Goal: Feedback & Contribution: Leave review/rating

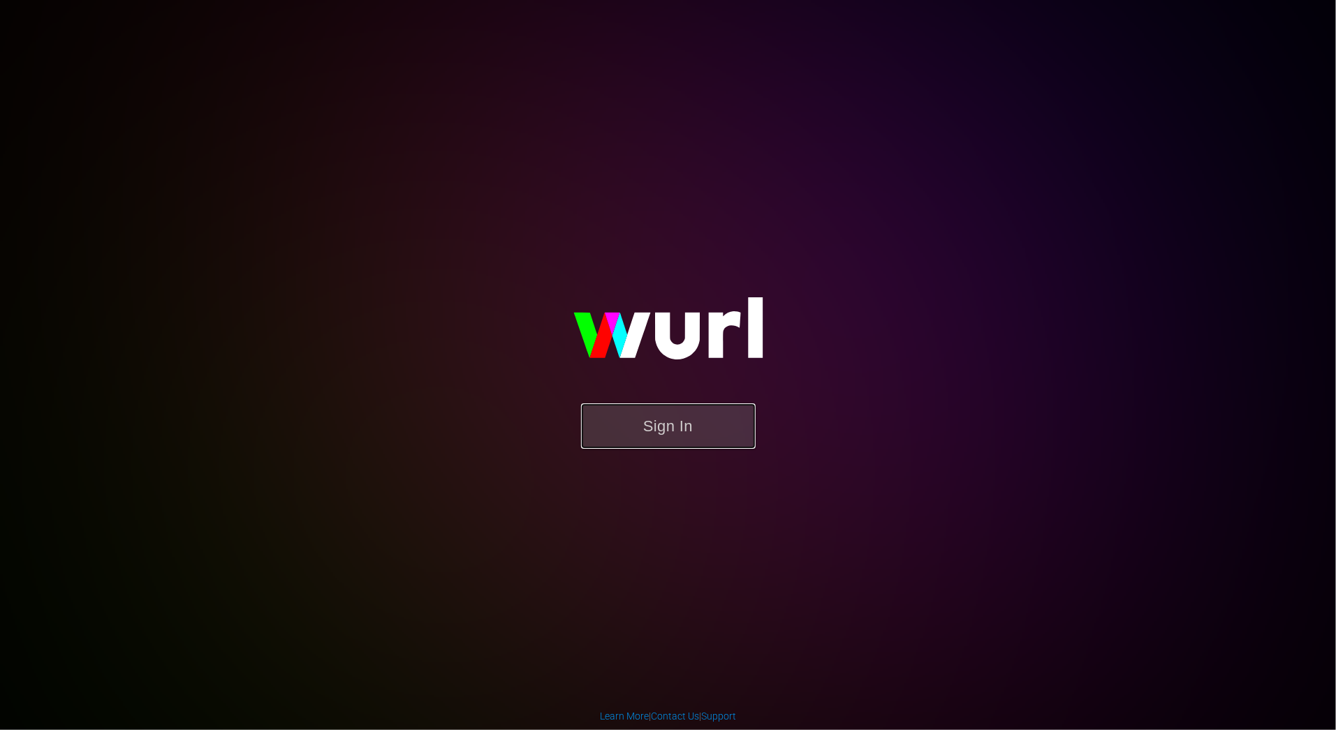
click at [718, 434] on button "Sign In" at bounding box center [668, 426] width 175 height 45
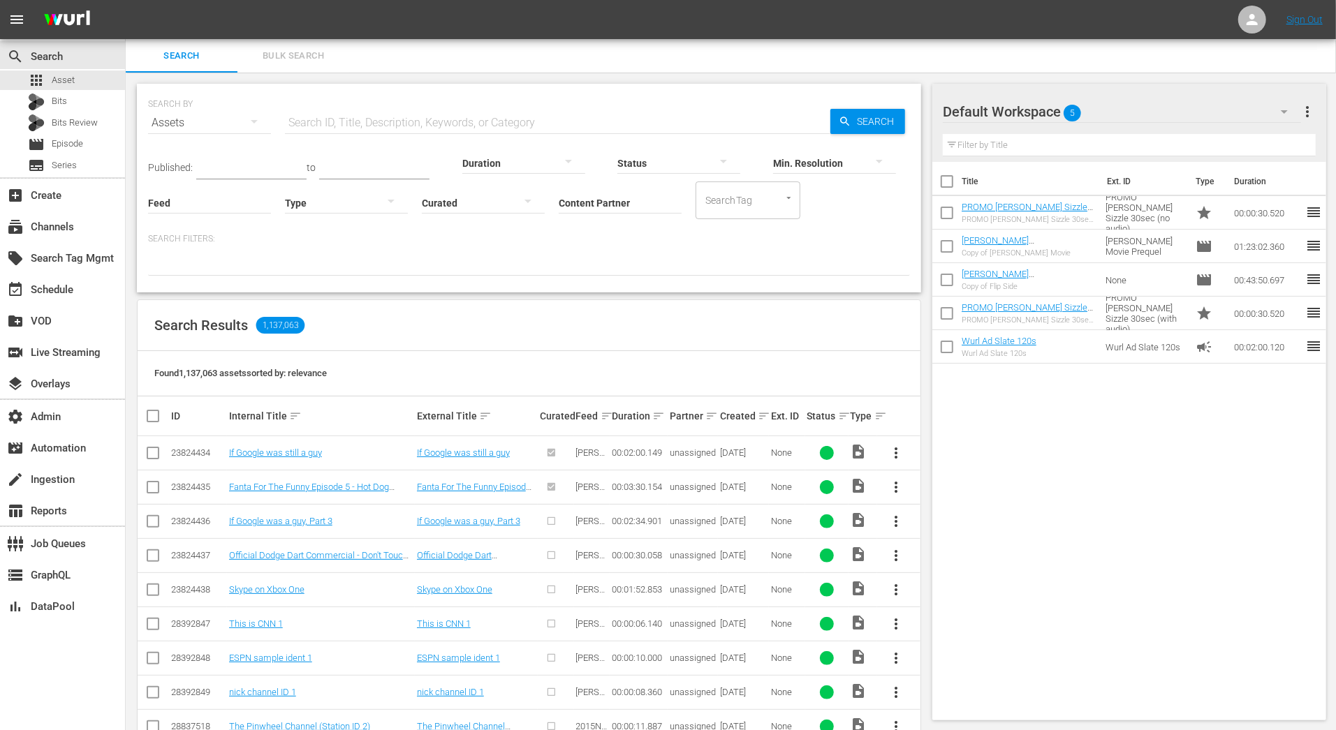
click at [575, 207] on input "Content Partner" at bounding box center [620, 204] width 123 height 50
click at [597, 235] on div "UFC Demo (476)" at bounding box center [672, 242] width 205 height 34
type input "UFC Demo (476)"
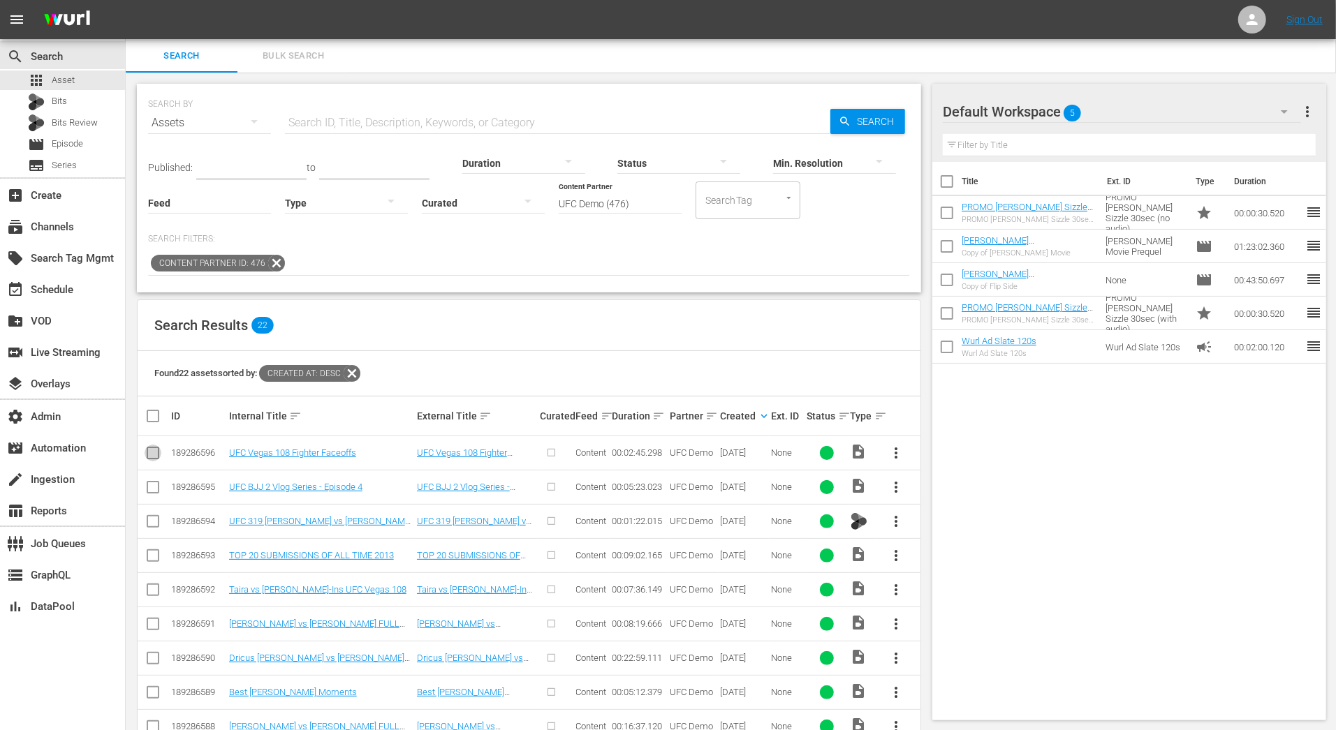
click at [154, 461] on input "checkbox" at bounding box center [153, 456] width 17 height 17
checkbox input "true"
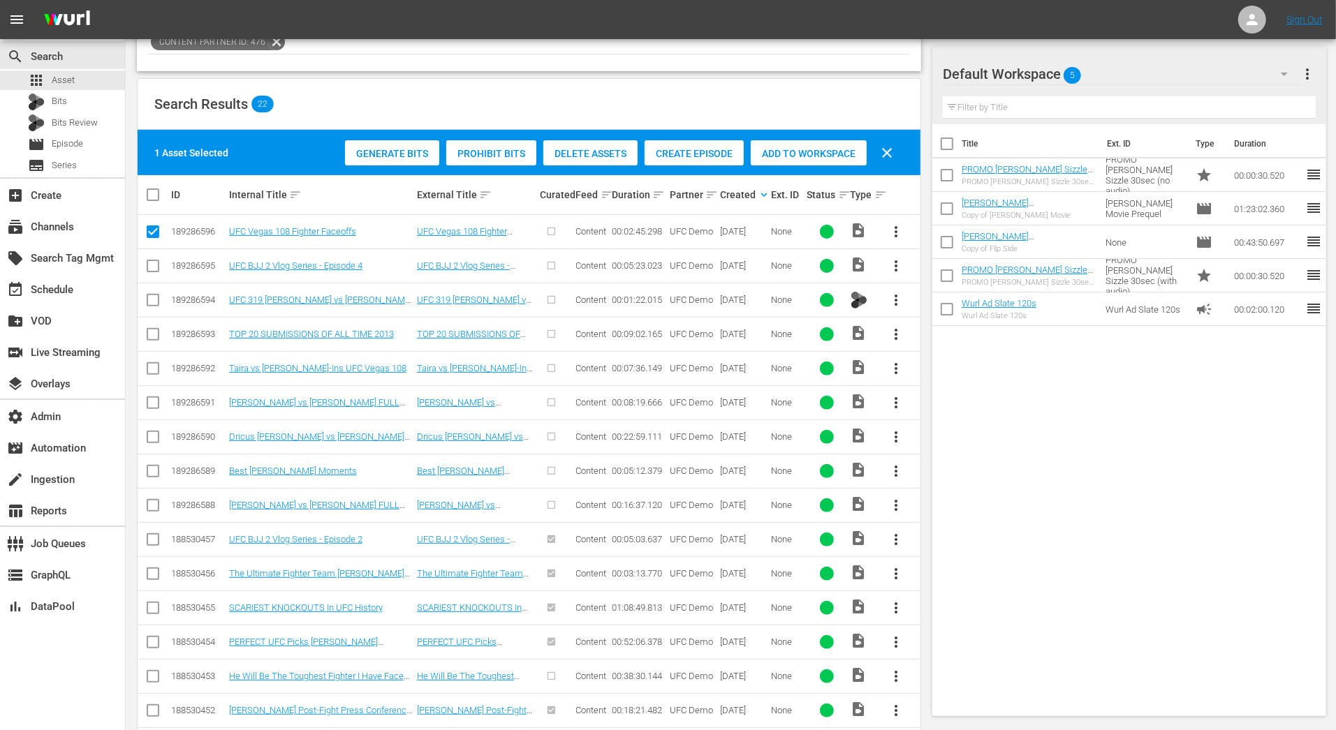
scroll to position [232, 0]
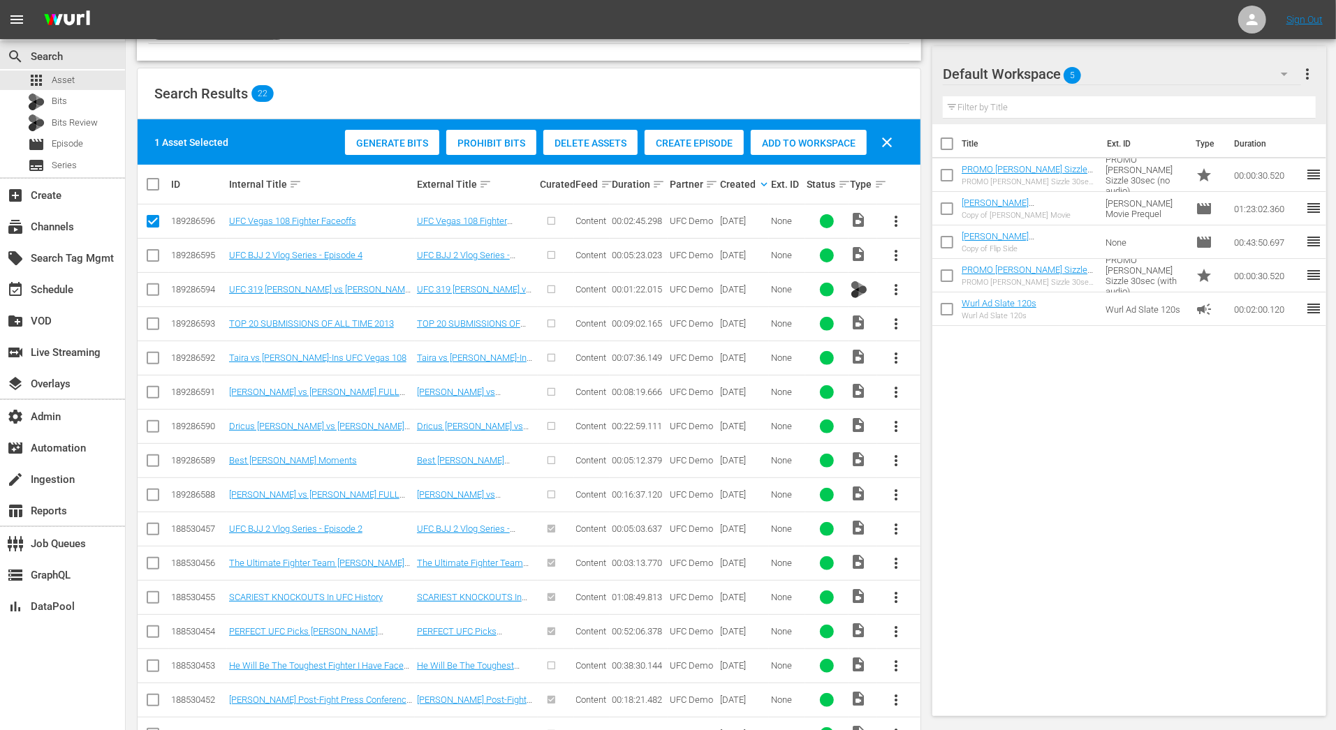
click at [150, 253] on input "checkbox" at bounding box center [153, 258] width 17 height 17
checkbox input "true"
click at [150, 290] on input "checkbox" at bounding box center [153, 292] width 17 height 17
checkbox input "true"
click at [150, 332] on input "checkbox" at bounding box center [153, 326] width 17 height 17
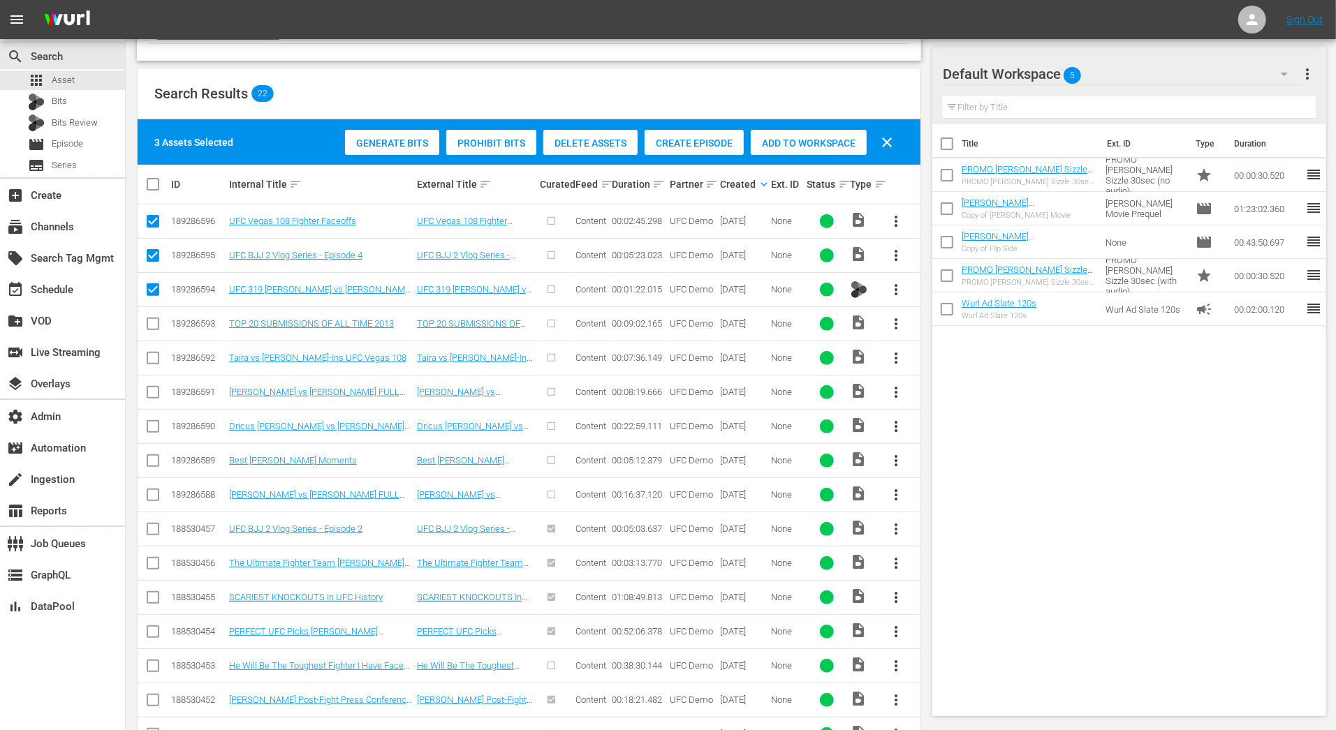
checkbox input "true"
click at [151, 357] on input "checkbox" at bounding box center [153, 361] width 17 height 17
checkbox input "true"
click at [152, 401] on td at bounding box center [153, 392] width 31 height 34
click at [152, 423] on input "checkbox" at bounding box center [153, 429] width 17 height 17
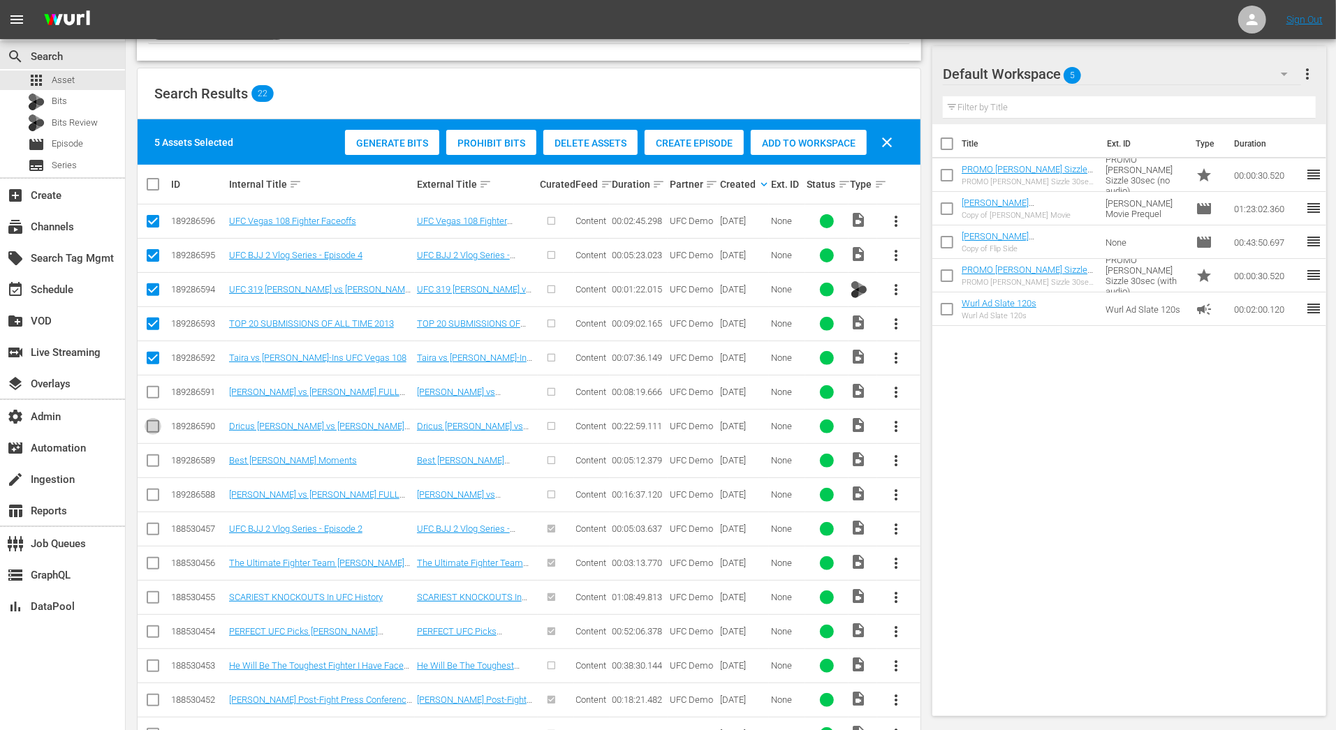
checkbox input "true"
click at [152, 455] on input "checkbox" at bounding box center [153, 463] width 17 height 17
checkbox input "true"
click at [158, 506] on td at bounding box center [153, 495] width 31 height 34
click at [158, 384] on icon at bounding box center [153, 392] width 17 height 17
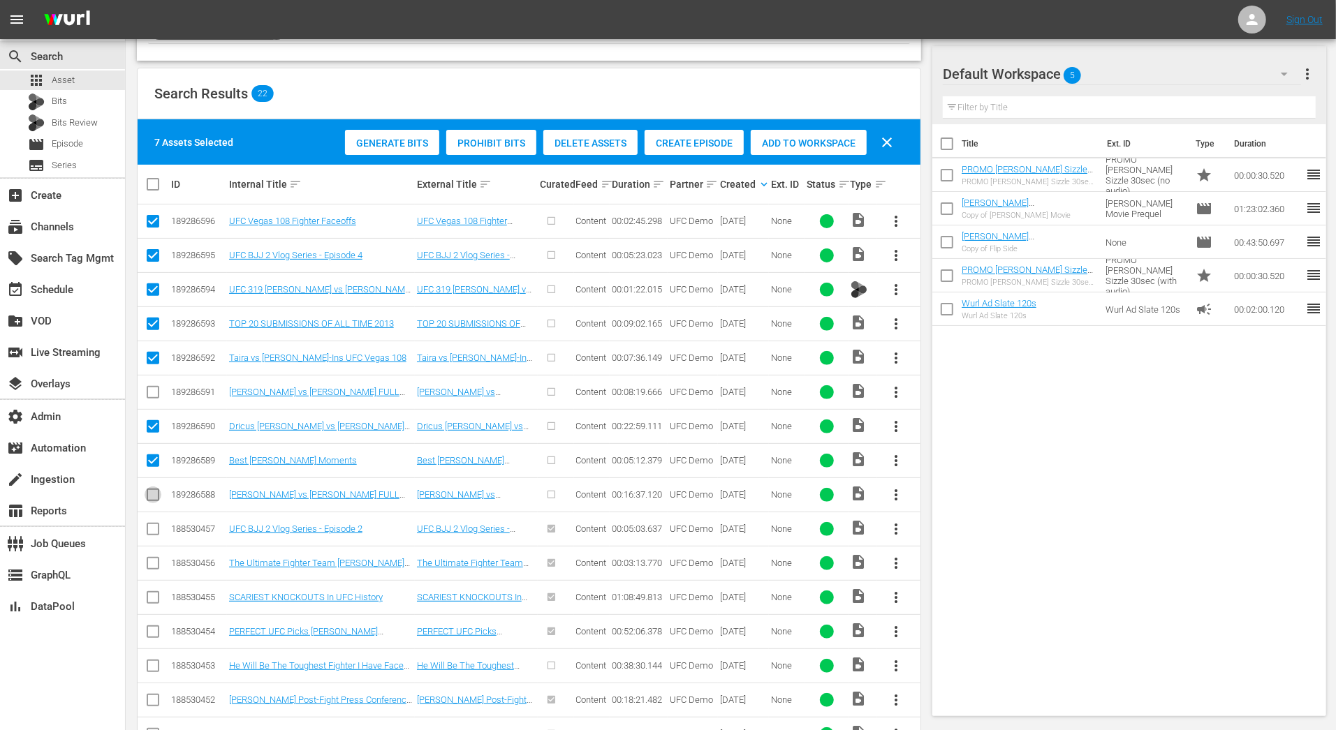
click at [158, 498] on input "checkbox" at bounding box center [153, 497] width 17 height 17
checkbox input "true"
click at [156, 387] on input "checkbox" at bounding box center [153, 395] width 17 height 17
checkbox input "true"
click at [421, 150] on div "Generate Bits" at bounding box center [392, 143] width 94 height 27
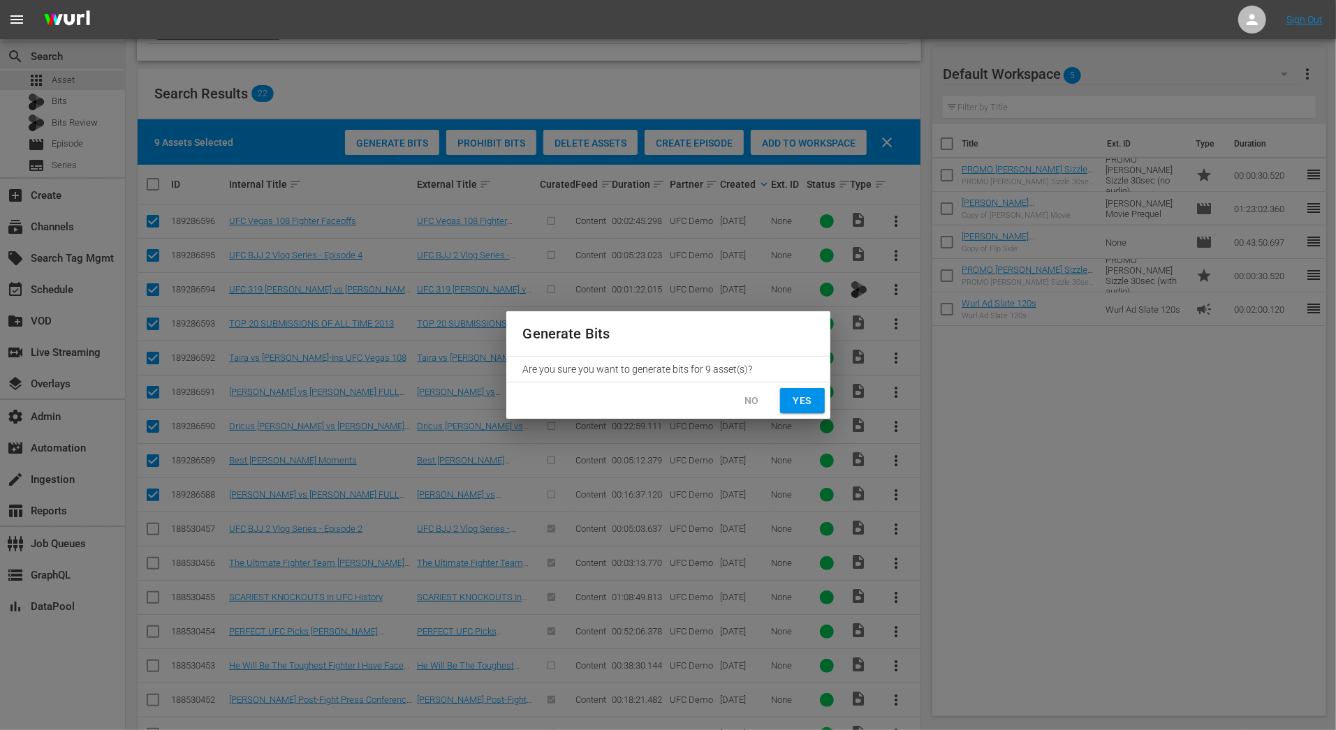
click at [806, 401] on span "Yes" at bounding box center [802, 400] width 22 height 17
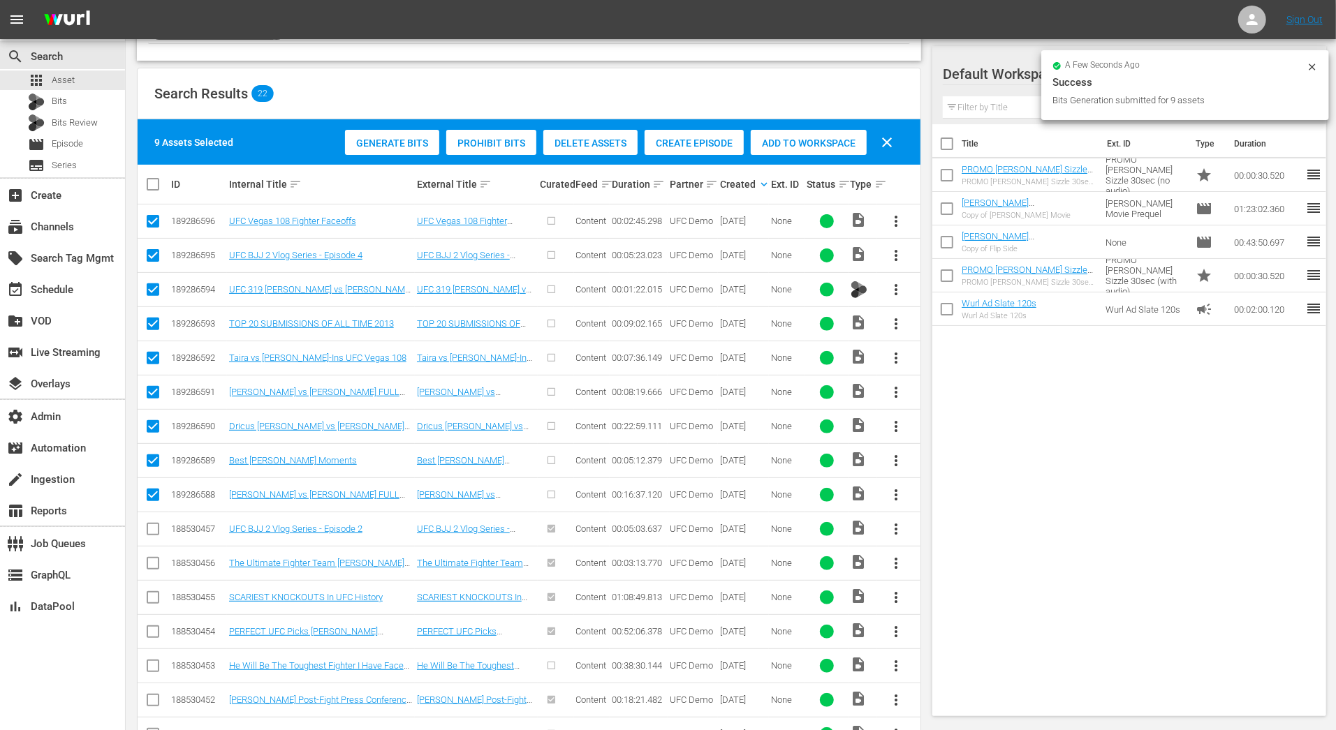
scroll to position [0, 0]
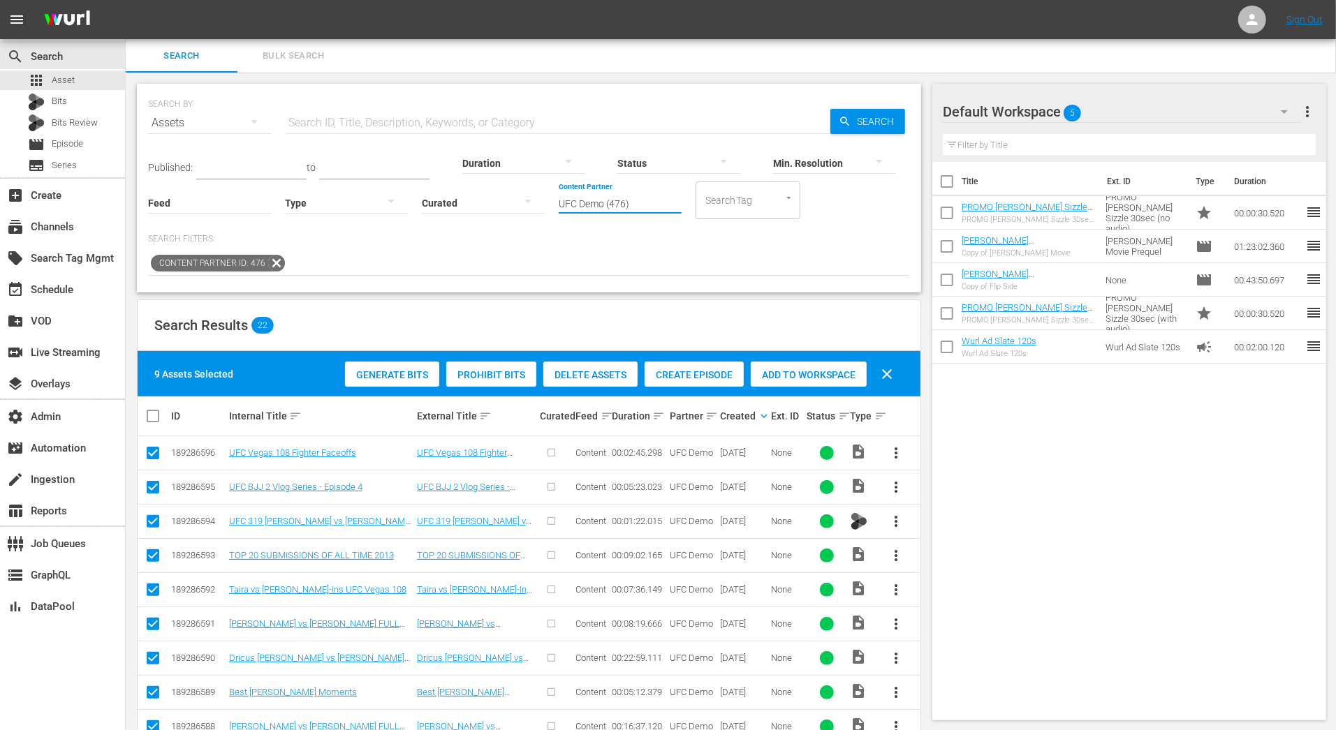
drag, startPoint x: 633, startPoint y: 206, endPoint x: 469, endPoint y: 204, distance: 164.1
click at [470, 205] on div "Published: to Duration Status Min. Resolution Feed Feed Title Type Curated Cont…" at bounding box center [529, 180] width 762 height 80
click at [596, 242] on div "MLB demo (475)" at bounding box center [672, 242] width 205 height 34
type input "MLB demo (475)"
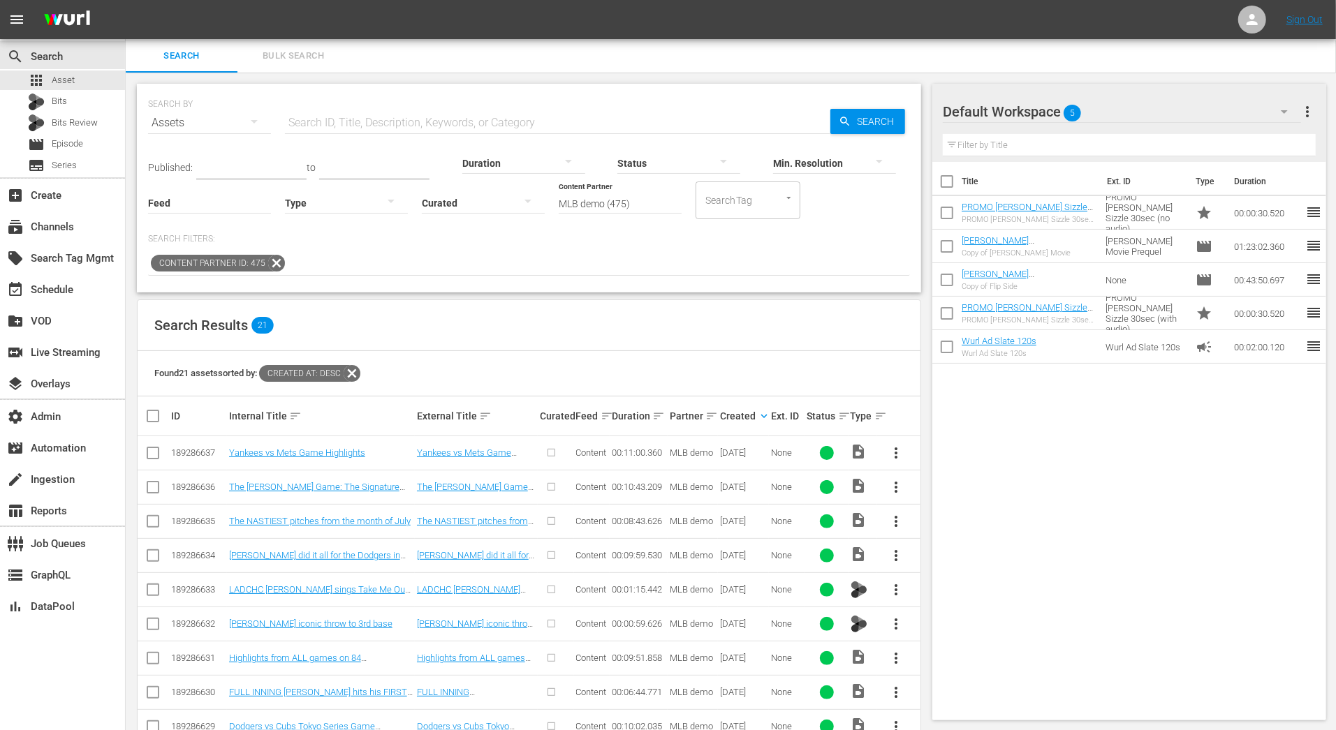
click at [154, 448] on input "checkbox" at bounding box center [153, 456] width 17 height 17
checkbox input "true"
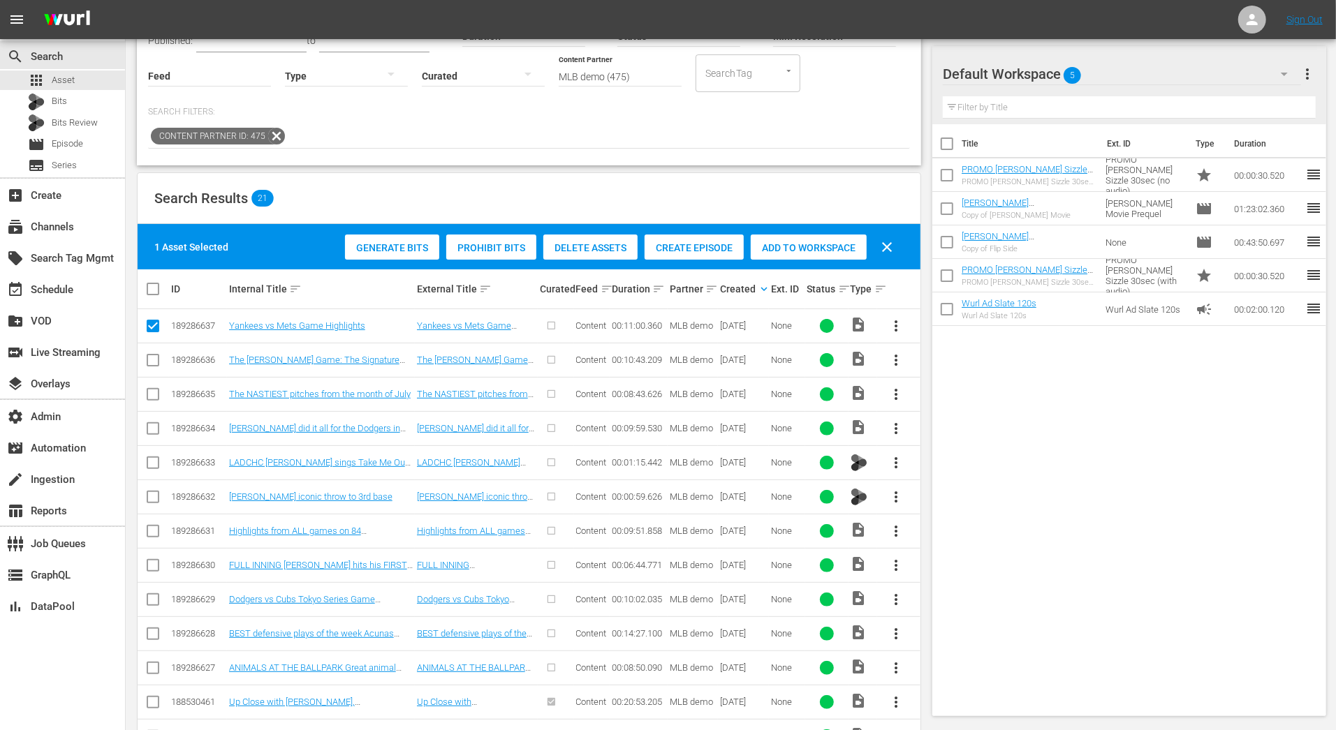
scroll to position [179, 0]
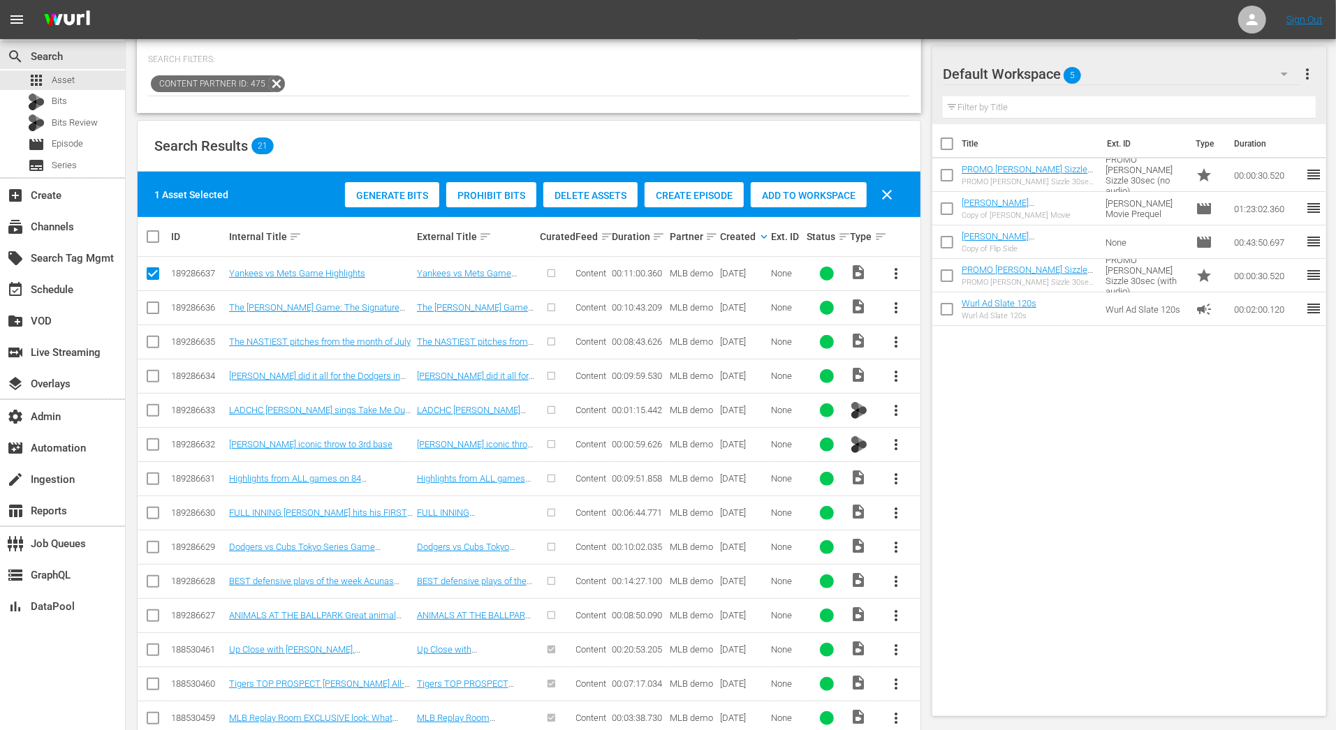
click at [152, 300] on icon at bounding box center [153, 308] width 17 height 17
click at [152, 311] on input "checkbox" at bounding box center [153, 310] width 17 height 17
checkbox input "true"
click at [152, 337] on input "checkbox" at bounding box center [153, 345] width 17 height 17
checkbox input "true"
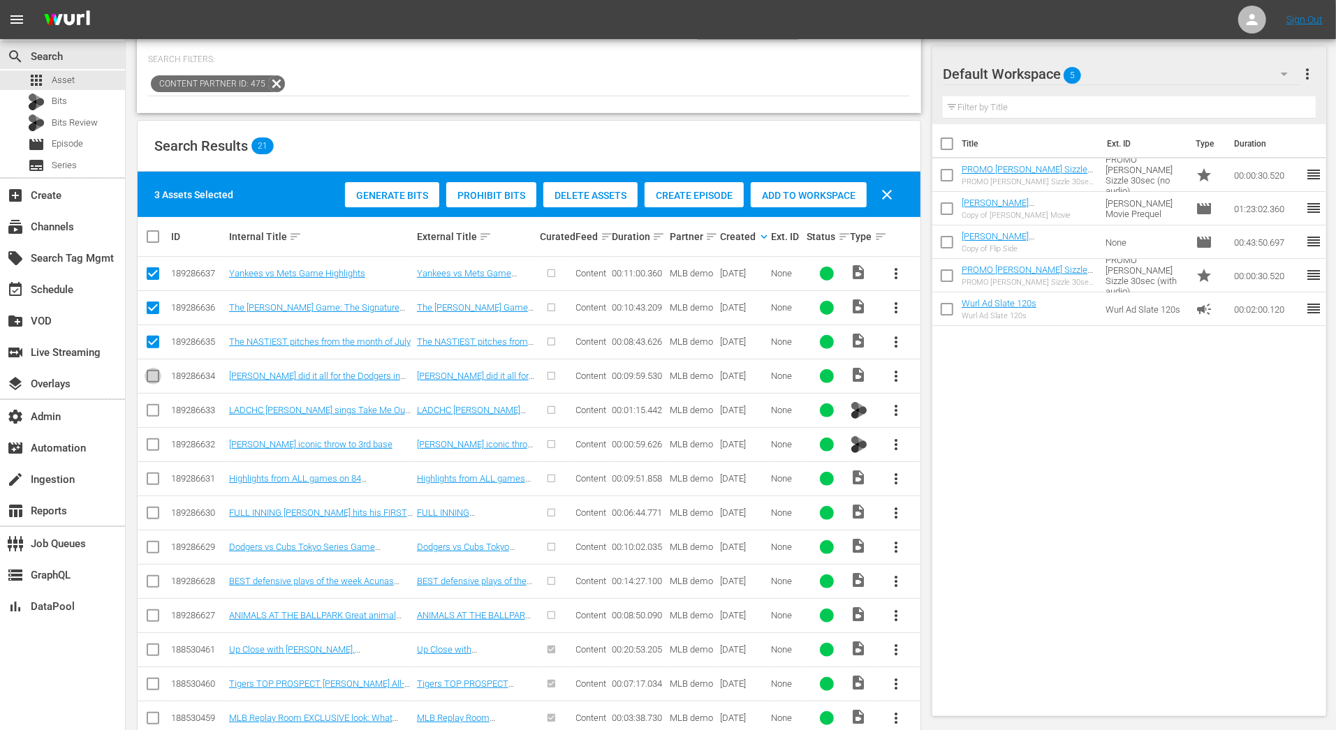
click at [152, 371] on input "checkbox" at bounding box center [153, 379] width 17 height 17
checkbox input "true"
click at [155, 408] on input "checkbox" at bounding box center [153, 413] width 17 height 17
checkbox input "true"
click at [153, 443] on input "checkbox" at bounding box center [153, 447] width 17 height 17
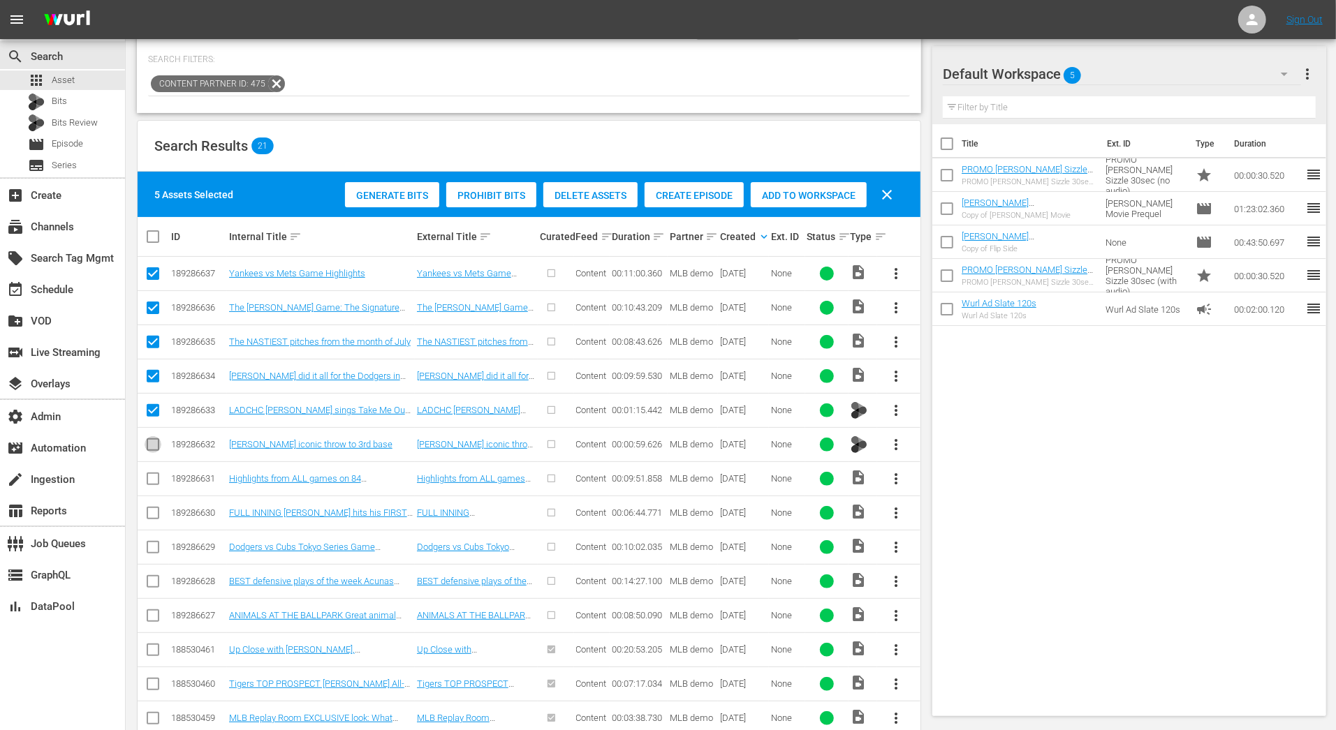
checkbox input "true"
click at [158, 482] on input "checkbox" at bounding box center [153, 481] width 17 height 17
checkbox input "true"
click at [150, 523] on td at bounding box center [153, 513] width 31 height 34
click at [150, 515] on input "checkbox" at bounding box center [153, 516] width 17 height 17
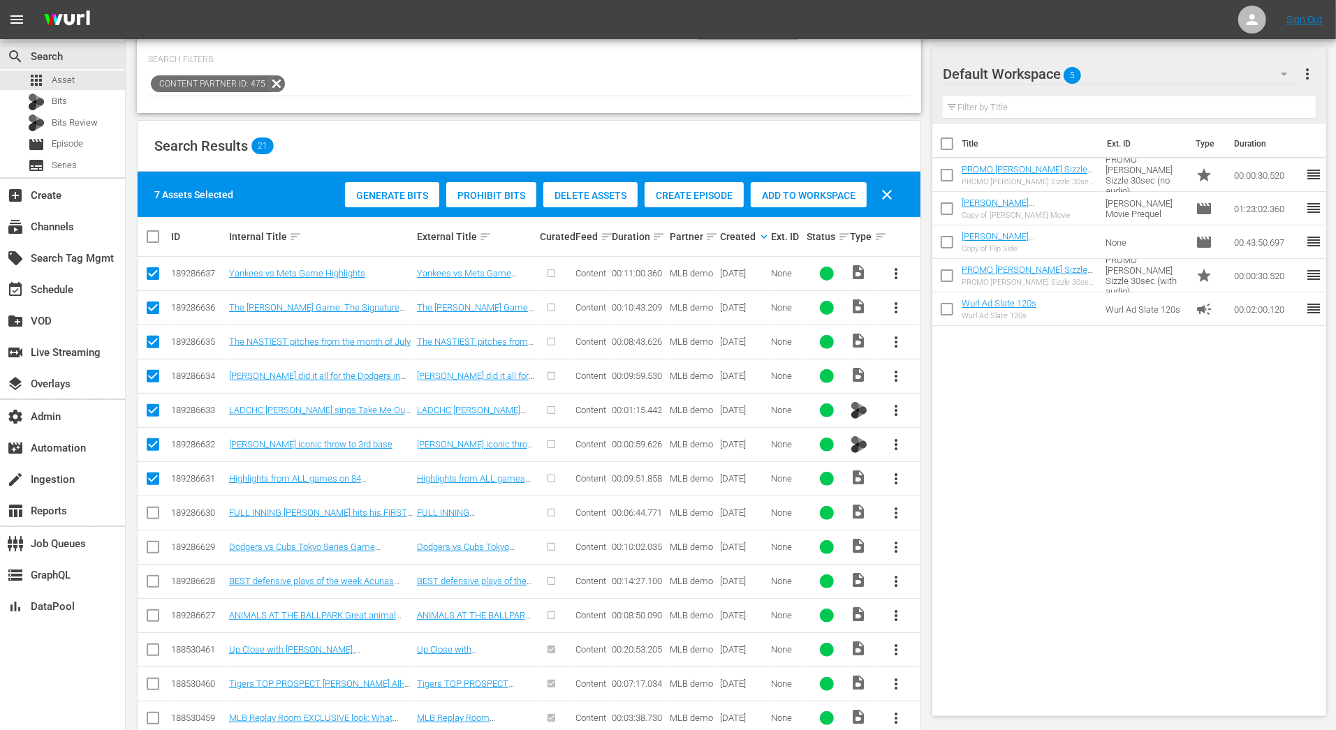
checkbox input "true"
click at [150, 543] on input "checkbox" at bounding box center [153, 550] width 17 height 17
checkbox input "true"
click at [154, 610] on input "checkbox" at bounding box center [153, 618] width 17 height 17
checkbox input "true"
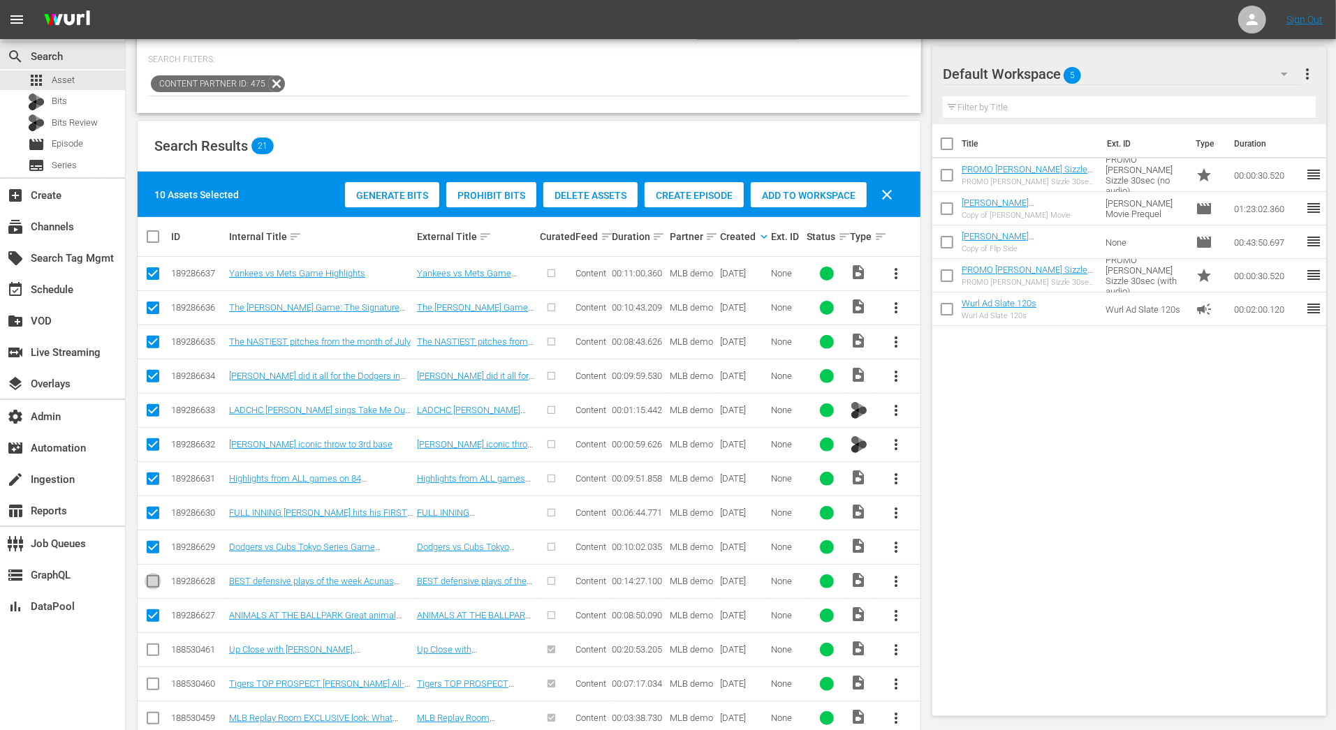
click at [154, 583] on input "checkbox" at bounding box center [153, 584] width 17 height 17
checkbox input "true"
click at [154, 612] on input "checkbox" at bounding box center [153, 618] width 17 height 17
click at [153, 610] on input "checkbox" at bounding box center [153, 618] width 17 height 17
checkbox input "true"
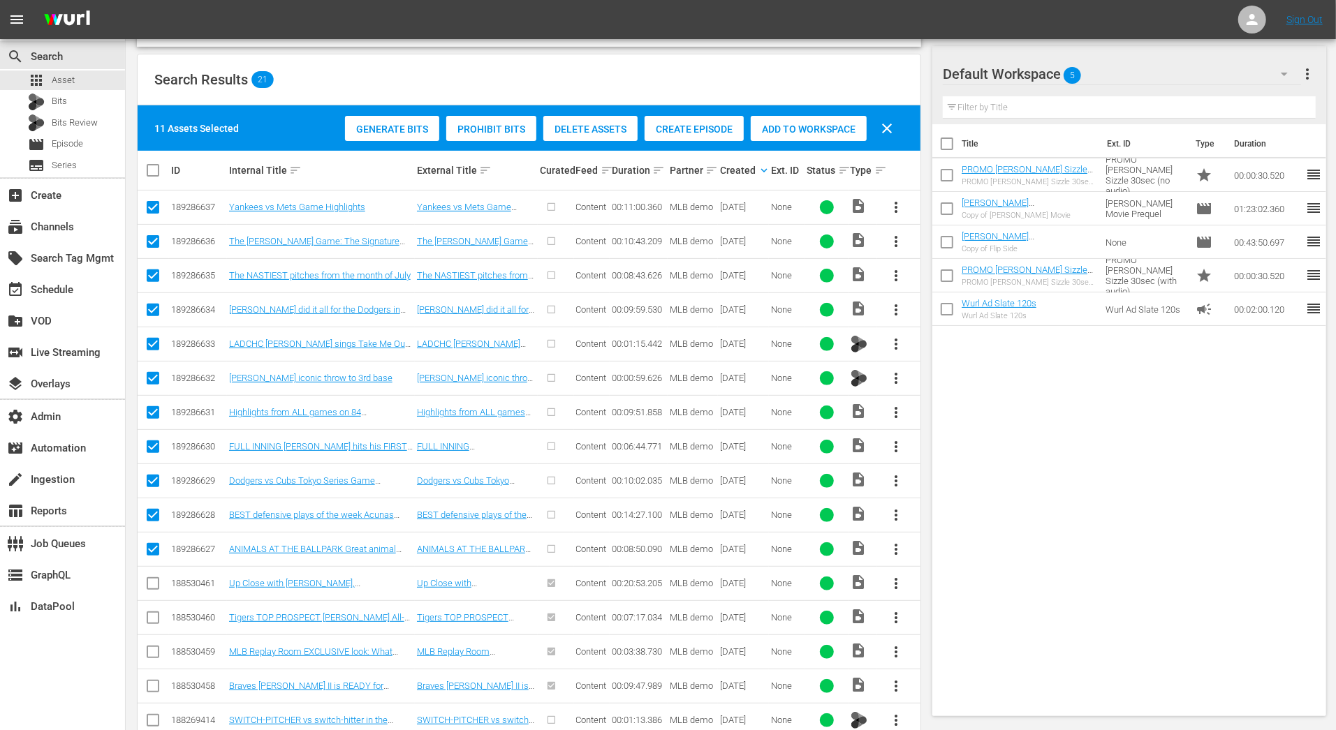
scroll to position [283, 0]
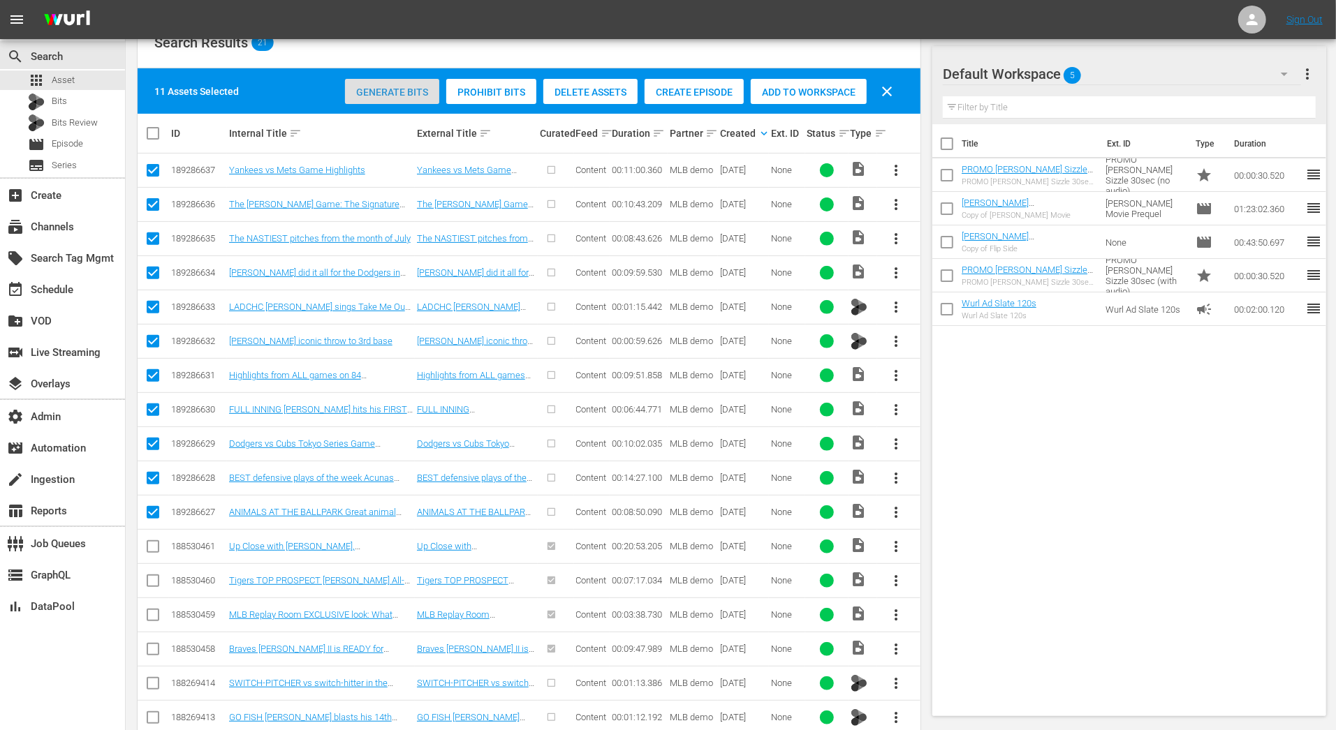
click at [418, 99] on div "Generate Bits" at bounding box center [392, 92] width 94 height 27
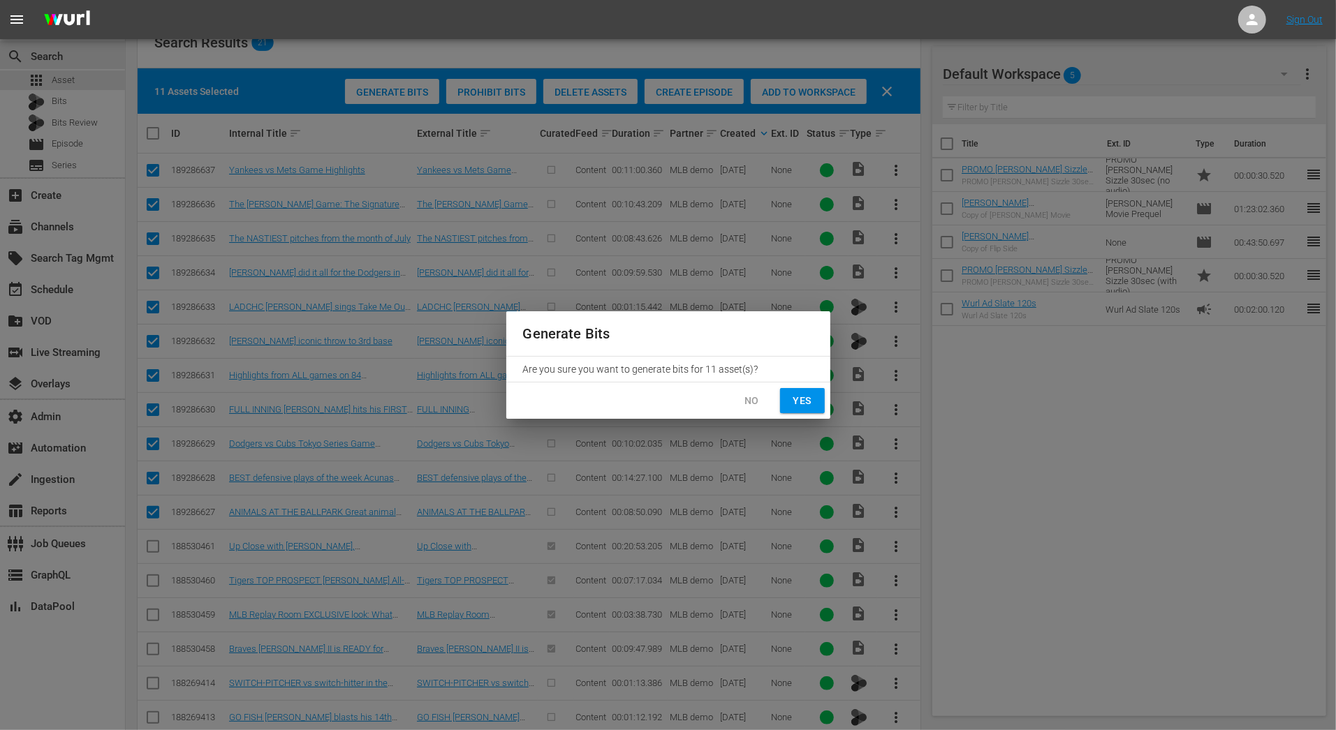
click at [822, 405] on button "Yes" at bounding box center [802, 401] width 45 height 26
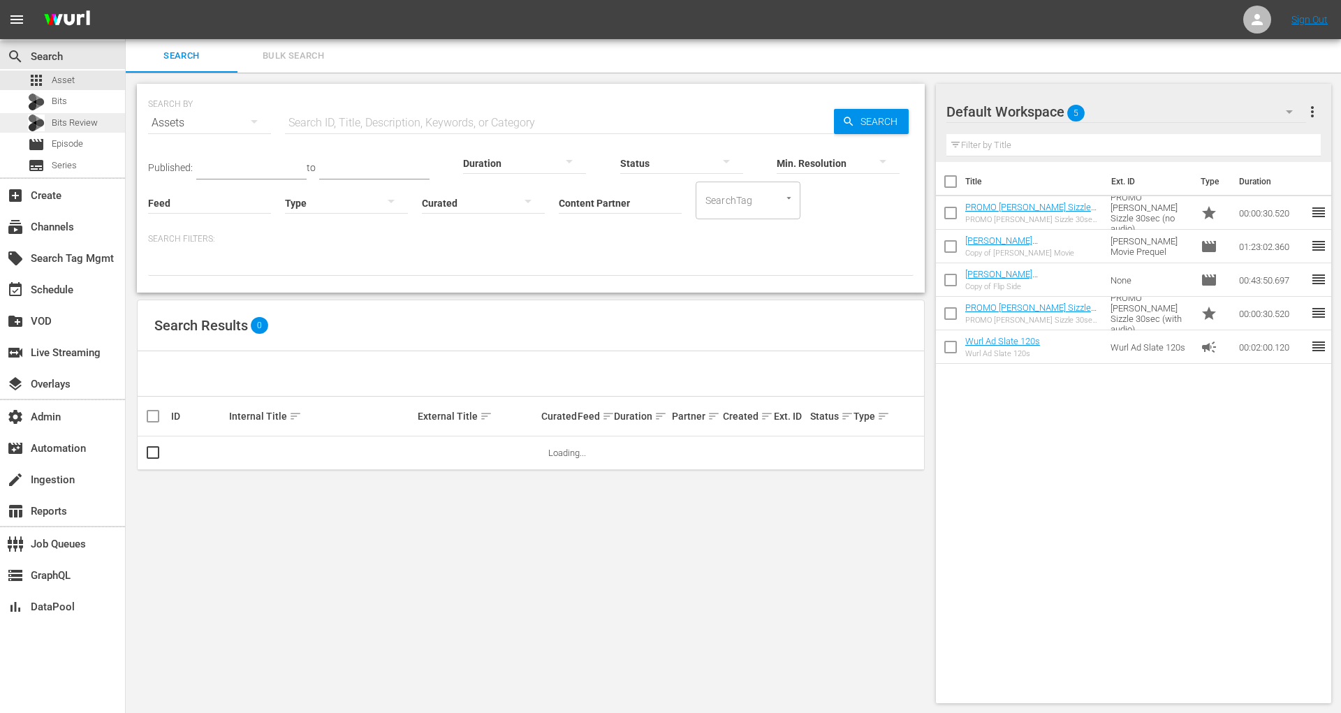
click at [88, 125] on span "Bits Review" at bounding box center [75, 123] width 46 height 14
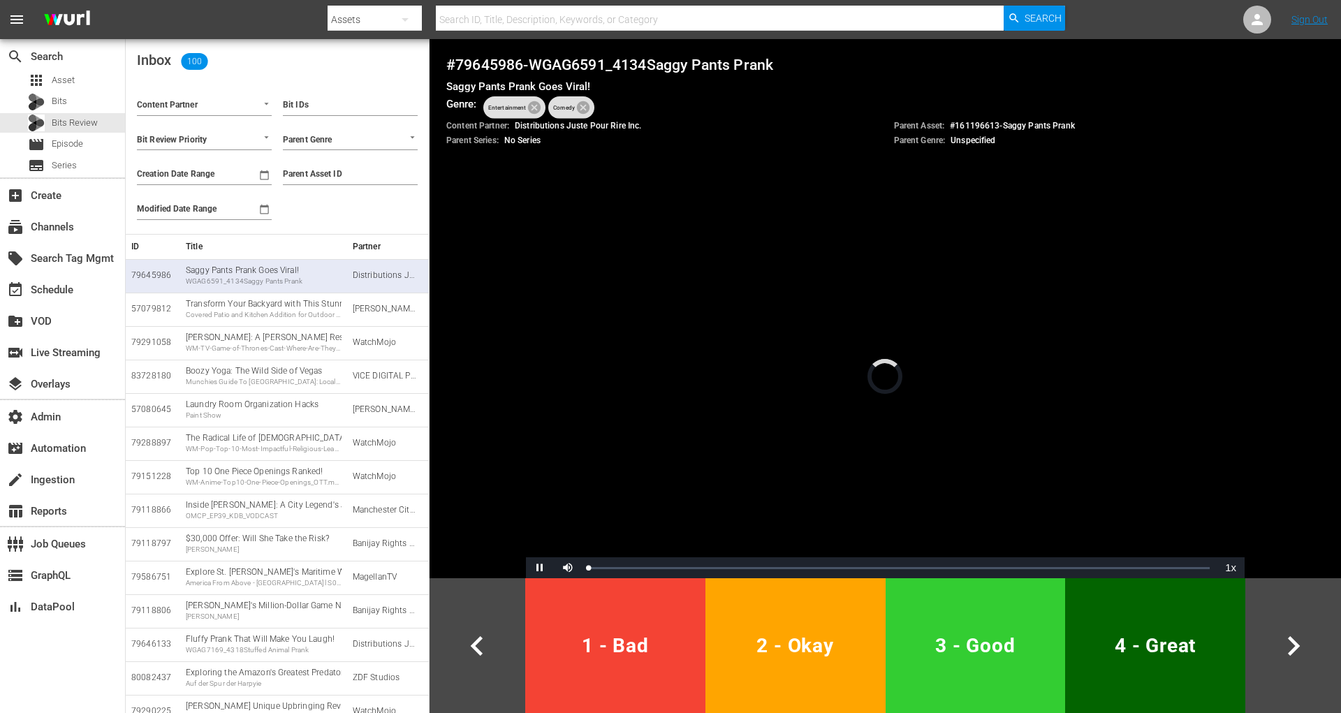
click at [241, 99] on div at bounding box center [204, 106] width 135 height 19
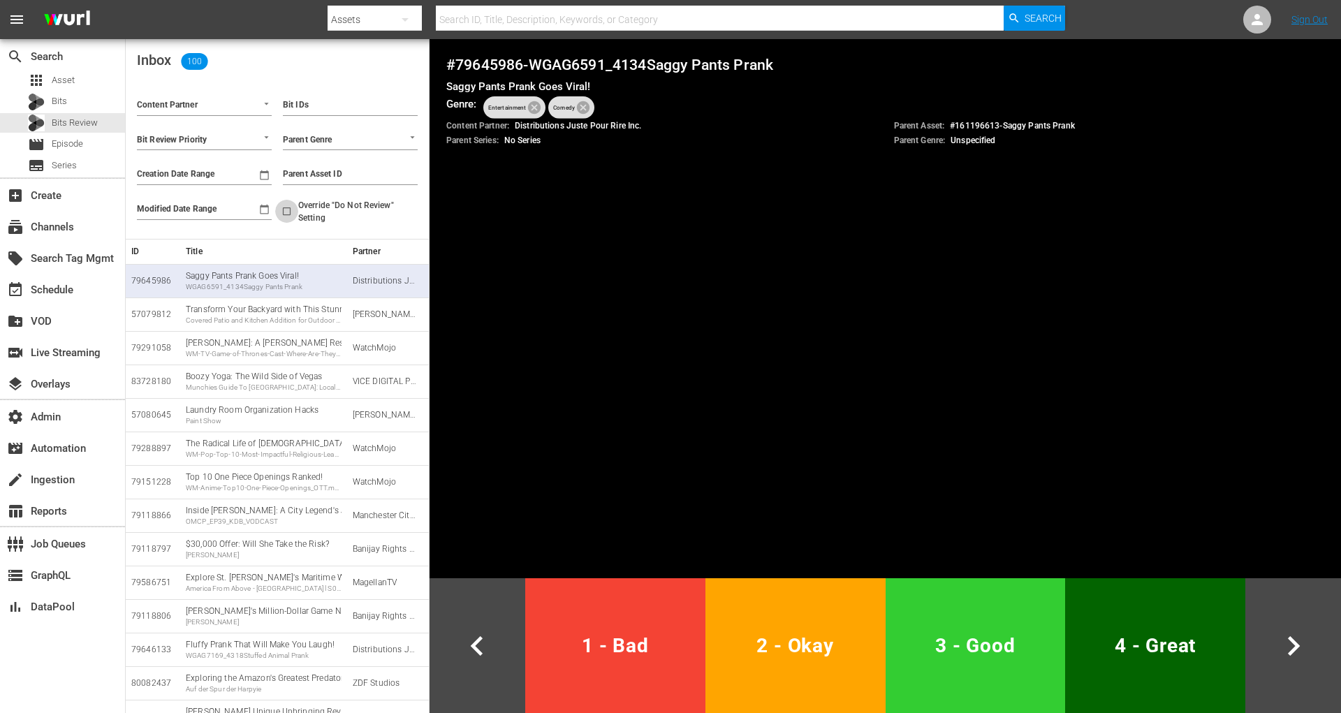
click at [296, 214] on input "Override "Do Not Review" Setting" at bounding box center [286, 213] width 23 height 23
checkbox input "true"
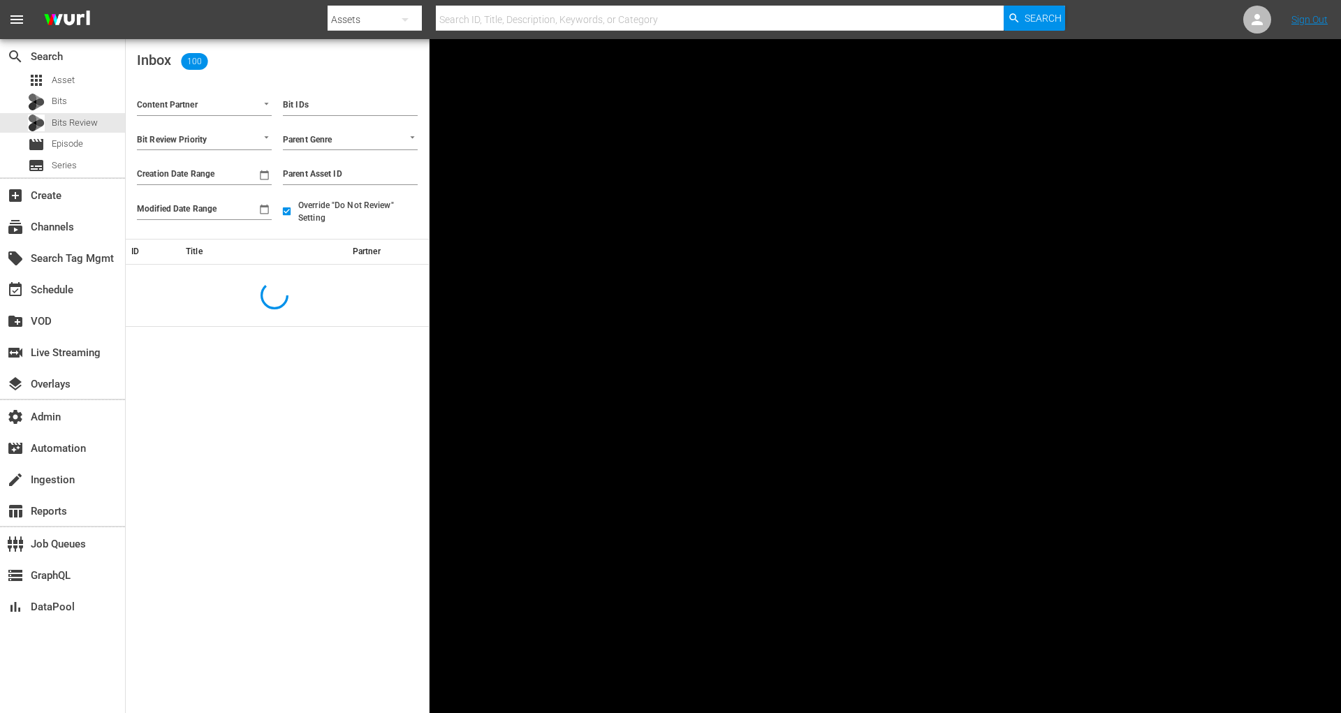
click at [248, 100] on div at bounding box center [259, 103] width 25 height 15
click at [253, 119] on ul "UFC Demo (476)" at bounding box center [203, 134] width 135 height 30
click at [252, 126] on li "UFC Demo (476)" at bounding box center [203, 133] width 135 height 19
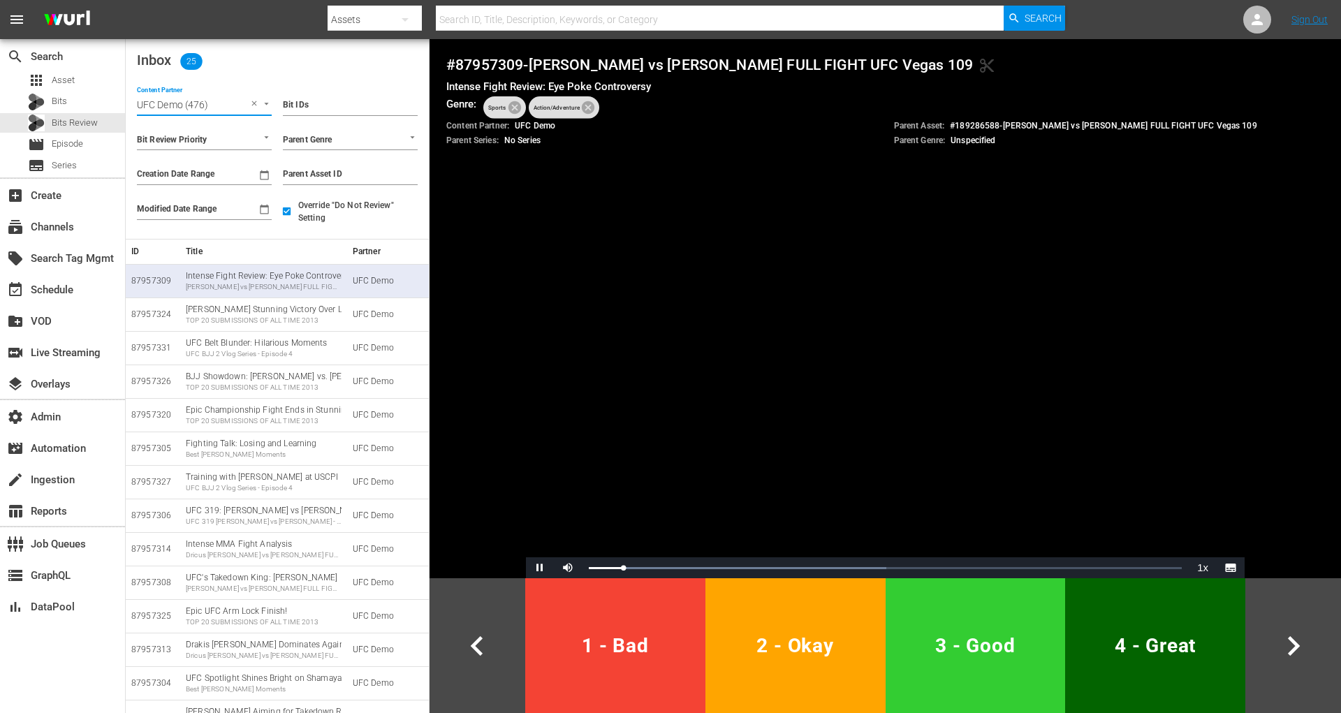
type input "UFC Demo (476)"
click at [540, 568] on span "Video Player" at bounding box center [540, 568] width 0 height 0
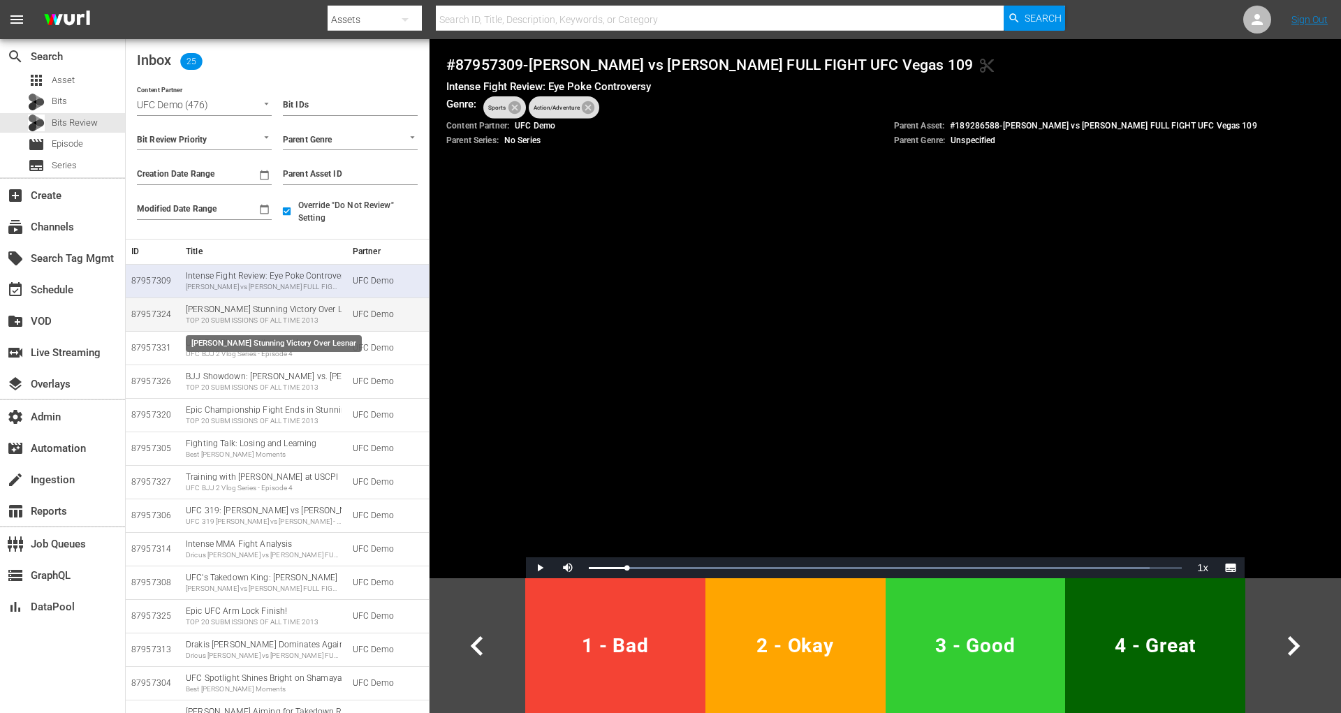
click at [309, 316] on div "TOP 20 SUBMISSIONS OF ALL TIME 2013" at bounding box center [264, 321] width 156 height 10
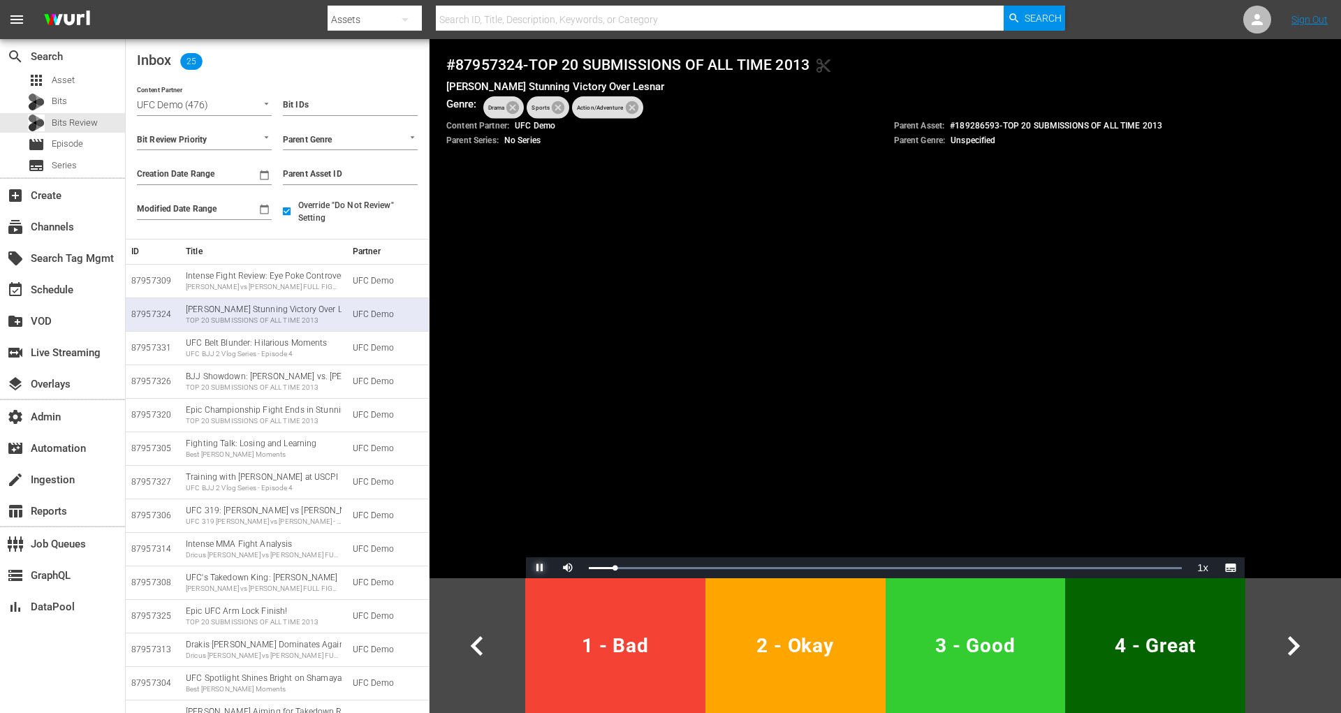
click at [540, 568] on span "Video Player" at bounding box center [540, 568] width 0 height 0
click at [299, 377] on div "BJJ Showdown: Bustamante vs. Lindland TOP 20 SUBMISSIONS OF ALL TIME 2013" at bounding box center [264, 382] width 156 height 22
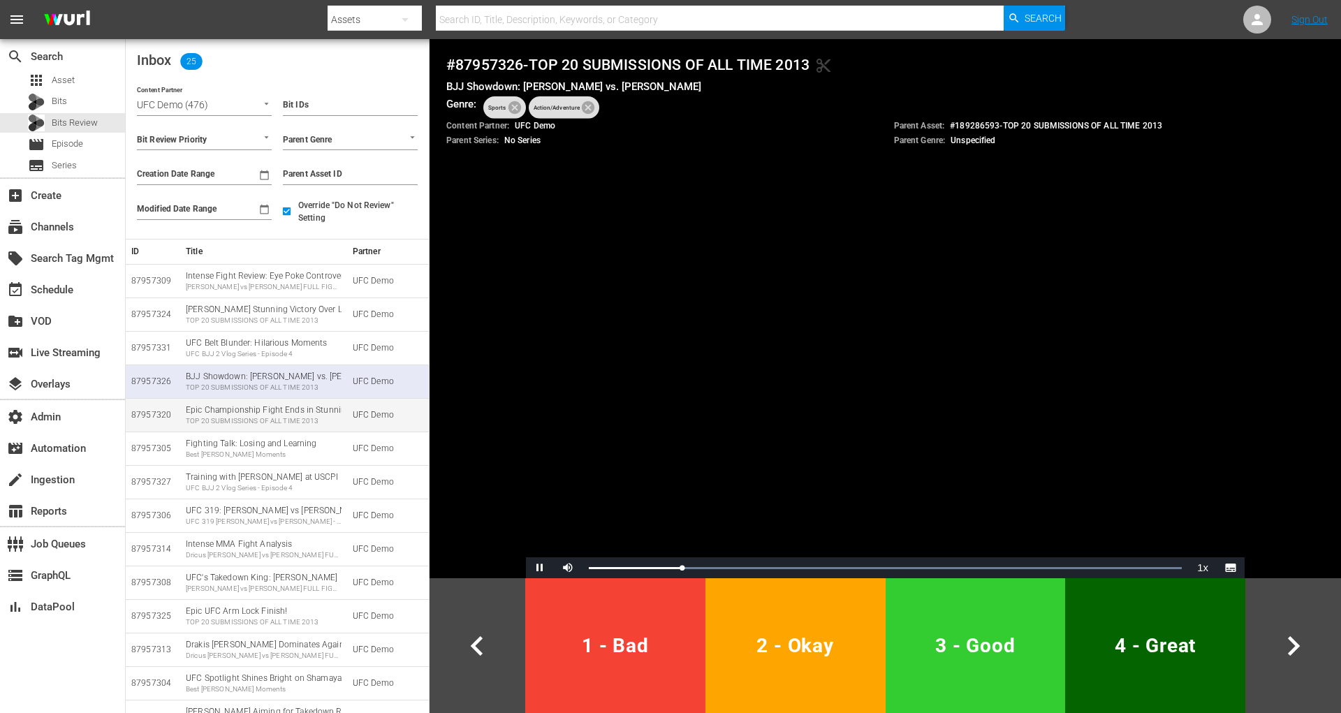
click at [274, 411] on div "Epic Championship Fight Ends in Stunning Victory TOP 20 SUBMISSIONS OF ALL TIME…" at bounding box center [264, 415] width 156 height 22
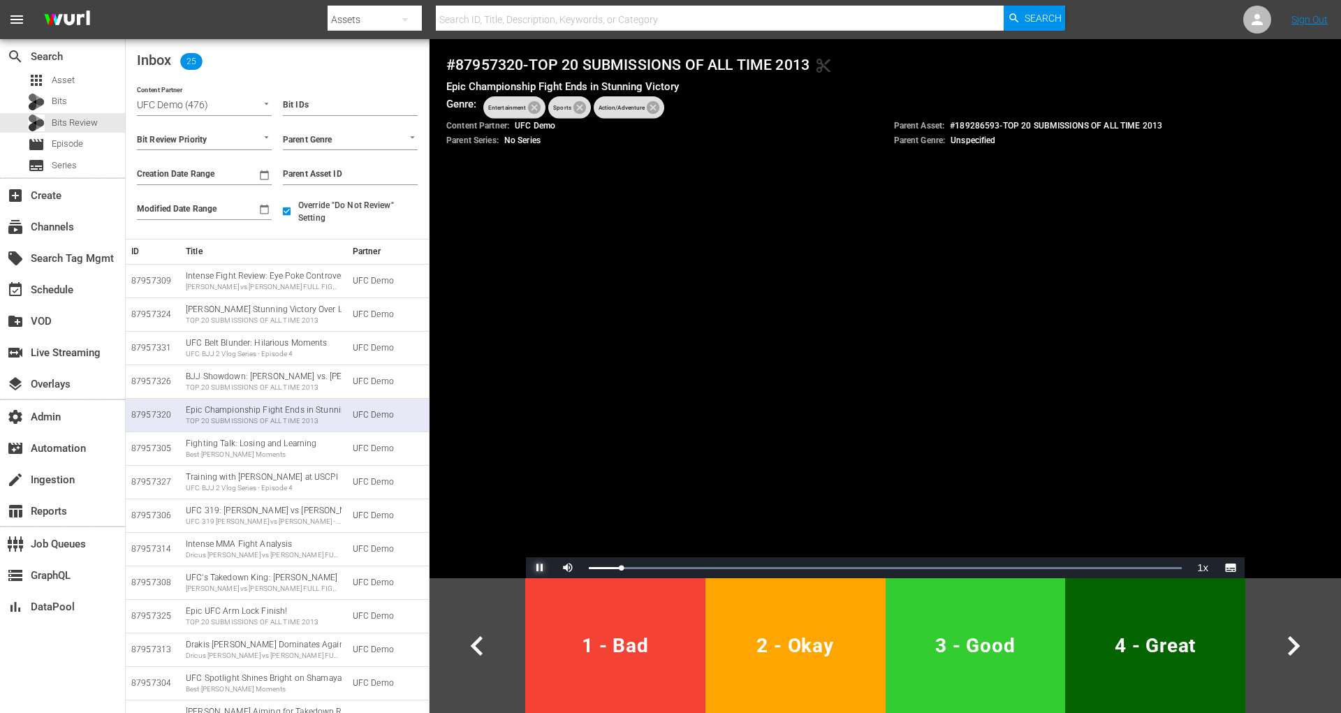
click at [540, 568] on span "Video Player" at bounding box center [540, 568] width 0 height 0
click at [501, 66] on h4 "# 87957320 - TOP 20 SUBMISSIONS OF ALL TIME 2013 content_cut" at bounding box center [885, 65] width 878 height 18
copy h4 "87957320"
drag, startPoint x: 1172, startPoint y: 122, endPoint x: 947, endPoint y: 130, distance: 225.0
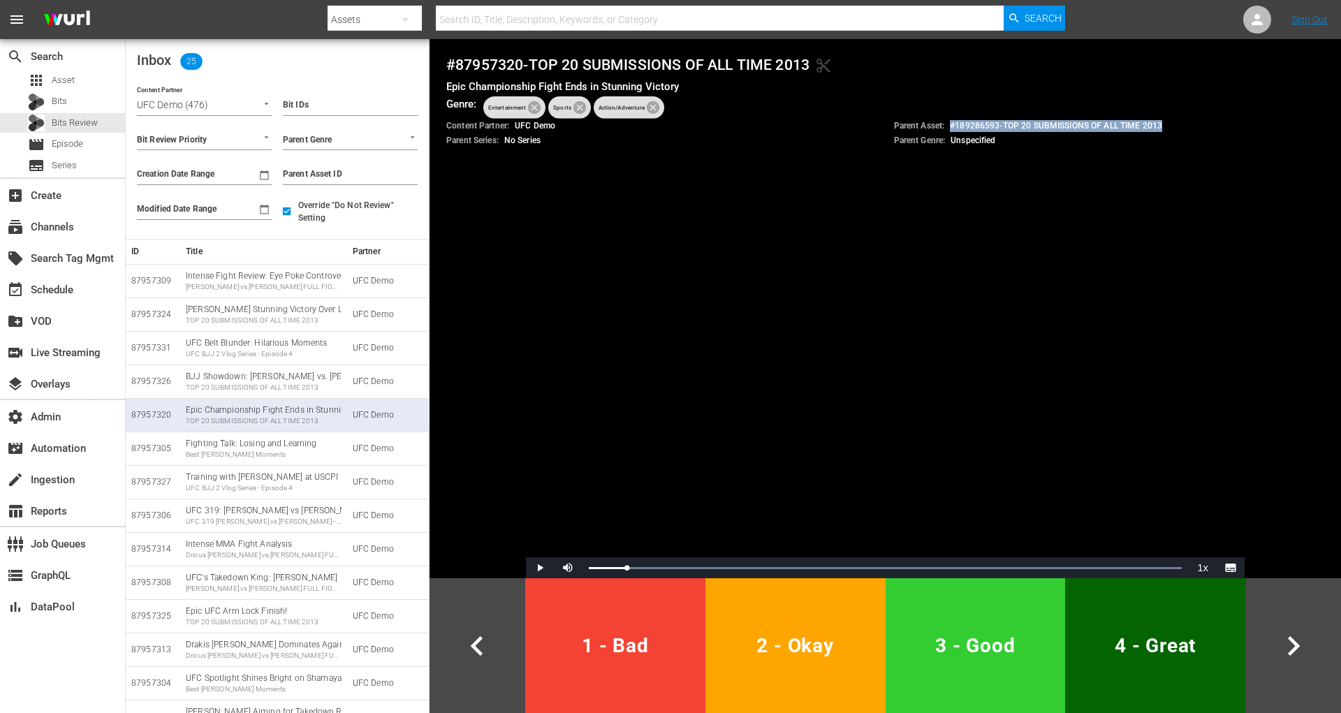
click at [947, 130] on div "Parent Asset: # 189286593 - TOP 20 SUBMISSIONS OF ALL TIME 2013" at bounding box center [1109, 126] width 431 height 12
copy p "# 189286593 - TOP 20 SUBMISSIONS OF ALL TIME 2013"
click at [540, 568] on span "Video Player" at bounding box center [540, 568] width 0 height 0
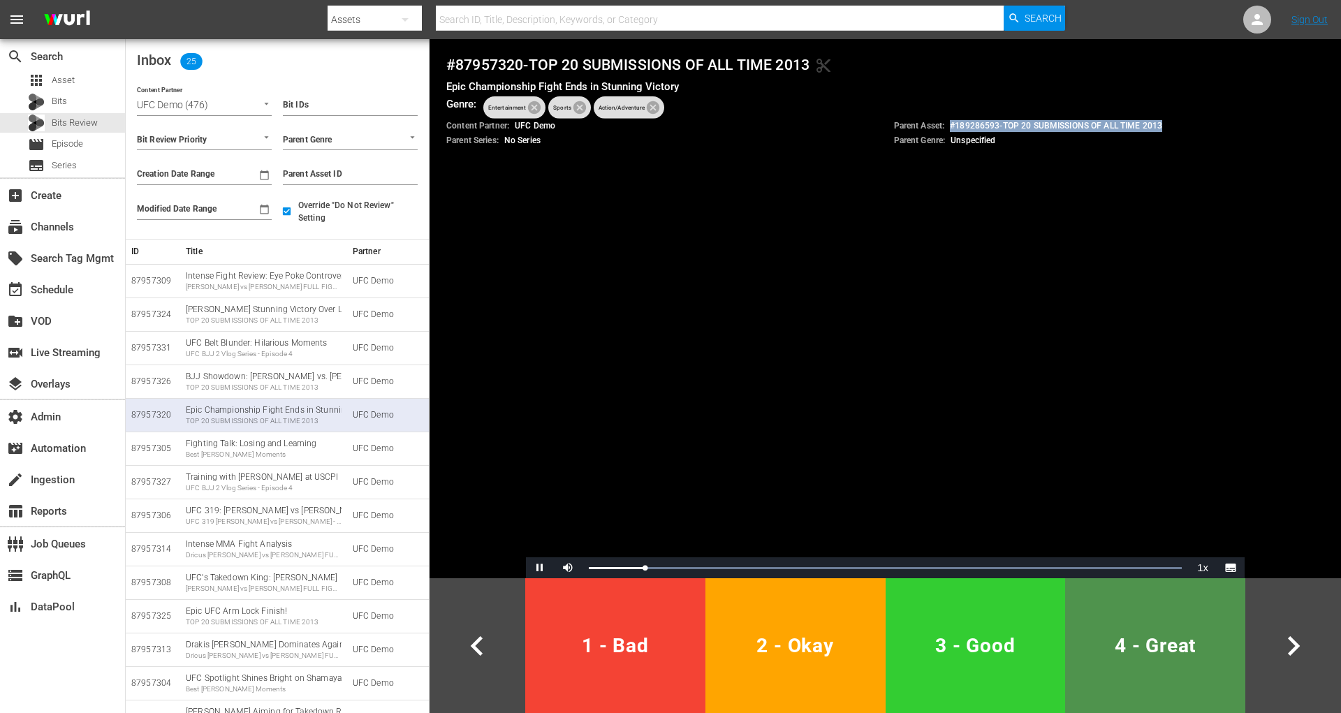
click at [1176, 665] on button "4 - Great" at bounding box center [1155, 645] width 180 height 135
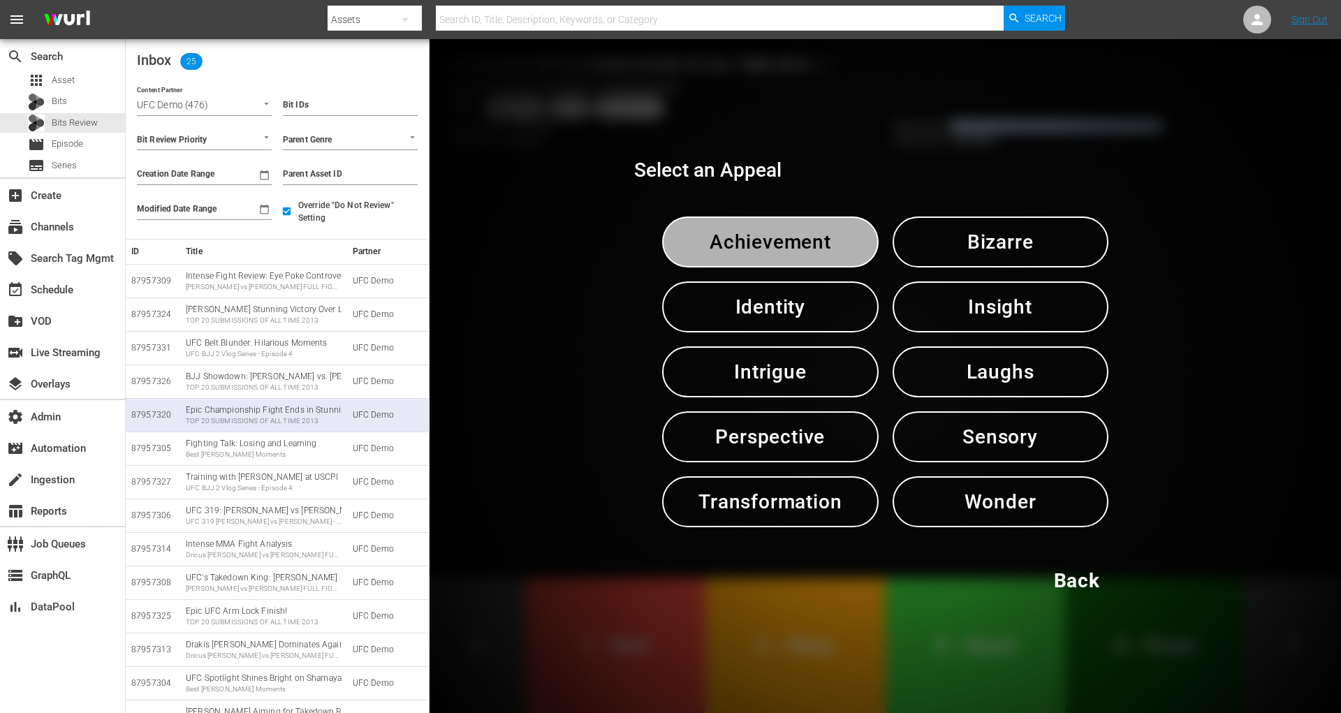
click at [842, 238] on button "Achievement" at bounding box center [770, 241] width 216 height 51
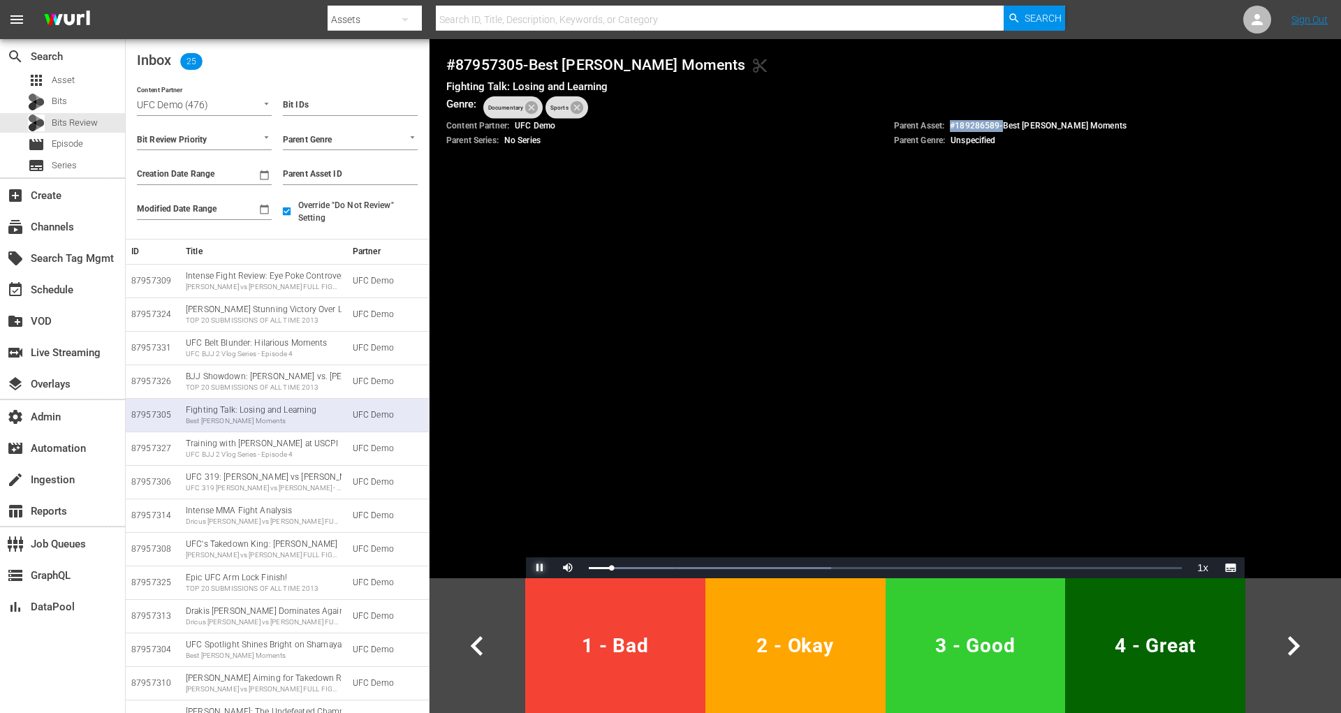
click at [540, 568] on span "Video Player" at bounding box center [540, 568] width 0 height 0
click at [248, 318] on div "TOP 20 SUBMISSIONS OF ALL TIME 2013" at bounding box center [264, 321] width 156 height 10
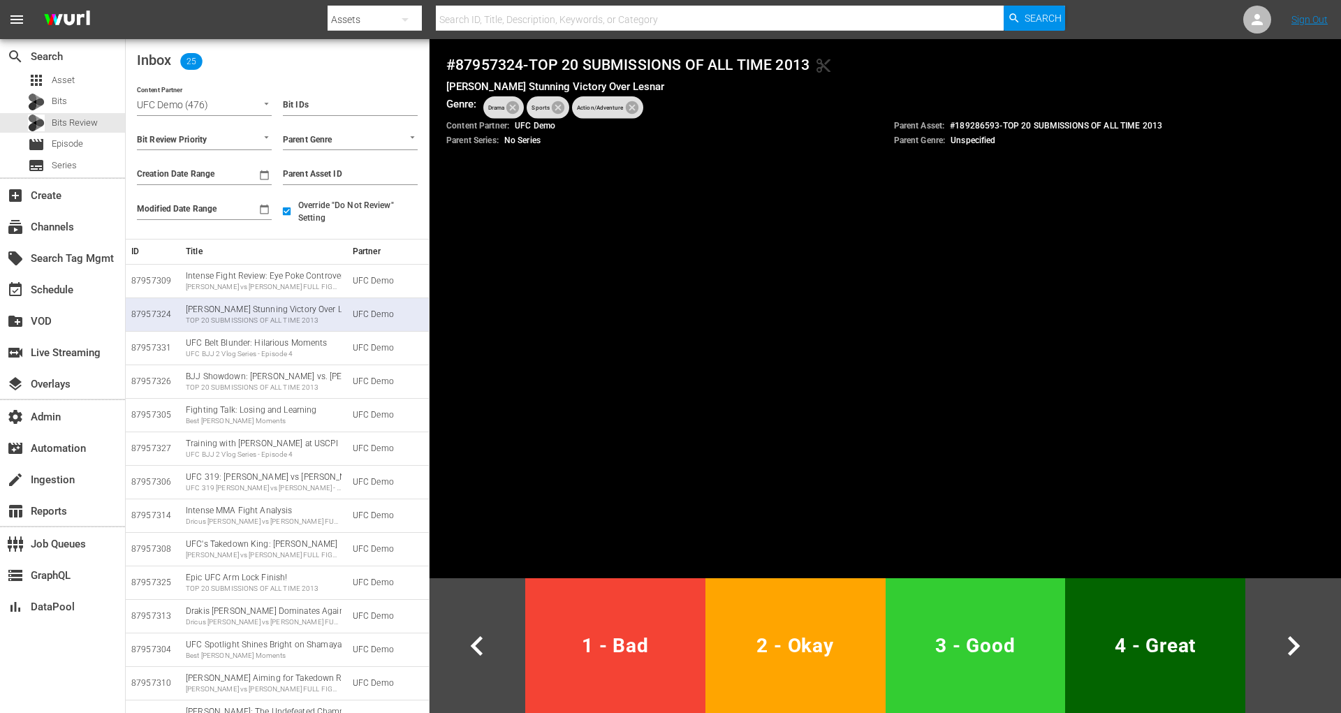
drag, startPoint x: 823, startPoint y: 66, endPoint x: 489, endPoint y: 66, distance: 333.1
click at [489, 66] on h4 "# 87957324 - TOP 20 SUBMISSIONS OF ALL TIME 2013 content_cut" at bounding box center [885, 65] width 878 height 18
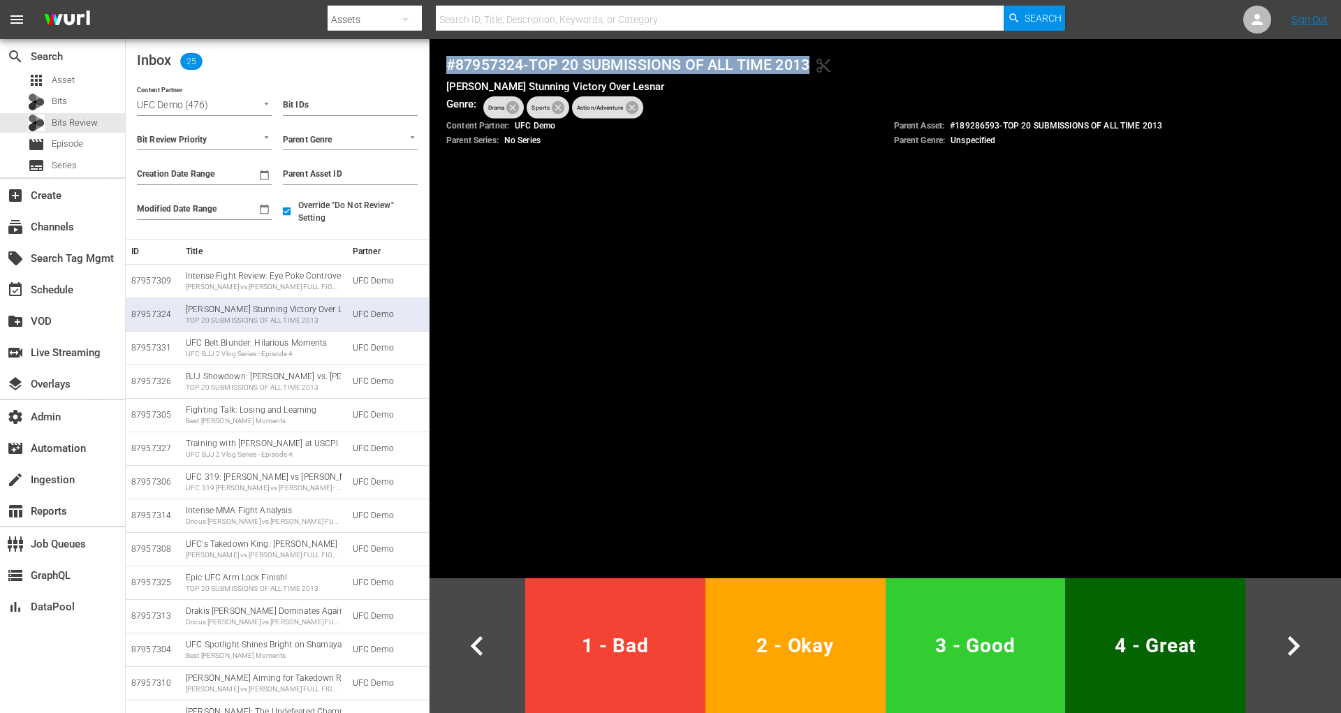
drag, startPoint x: 448, startPoint y: 64, endPoint x: 818, endPoint y: 73, distance: 370.2
click at [818, 73] on h4 "# 87957324 - TOP 20 SUBMISSIONS OF ALL TIME 2013 content_cut" at bounding box center [885, 65] width 878 height 18
copy h4 "# 87957324 - TOP 20 SUBMISSIONS OF ALL TIME 2013"
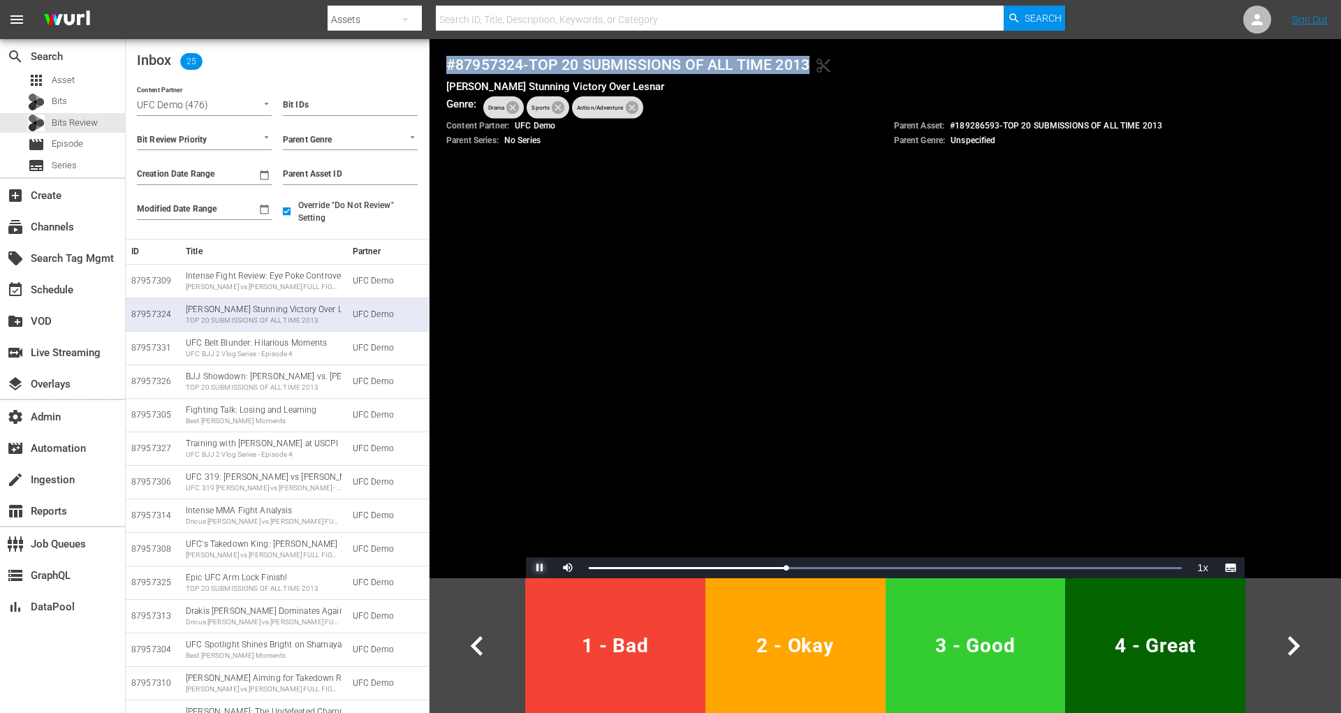
click at [540, 568] on span "Video Player" at bounding box center [540, 568] width 0 height 0
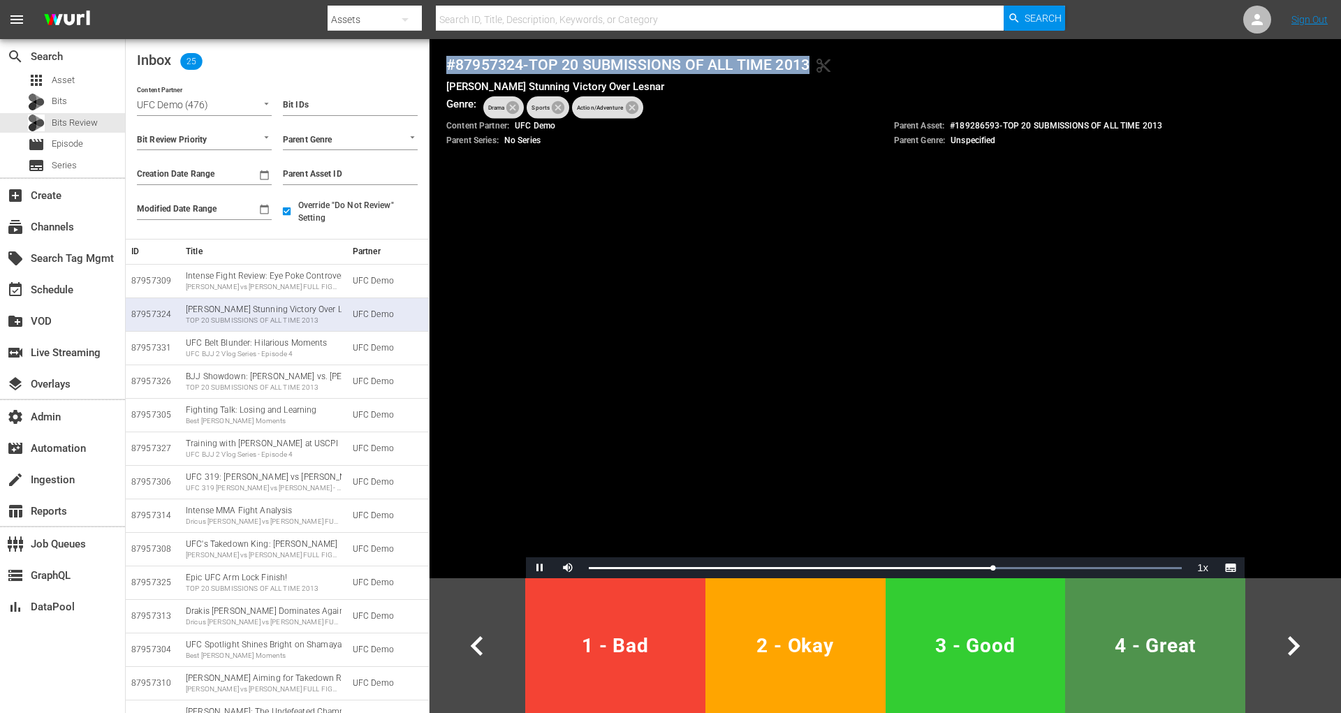
click at [1177, 656] on span "4 - Great" at bounding box center [1154, 645] width 169 height 34
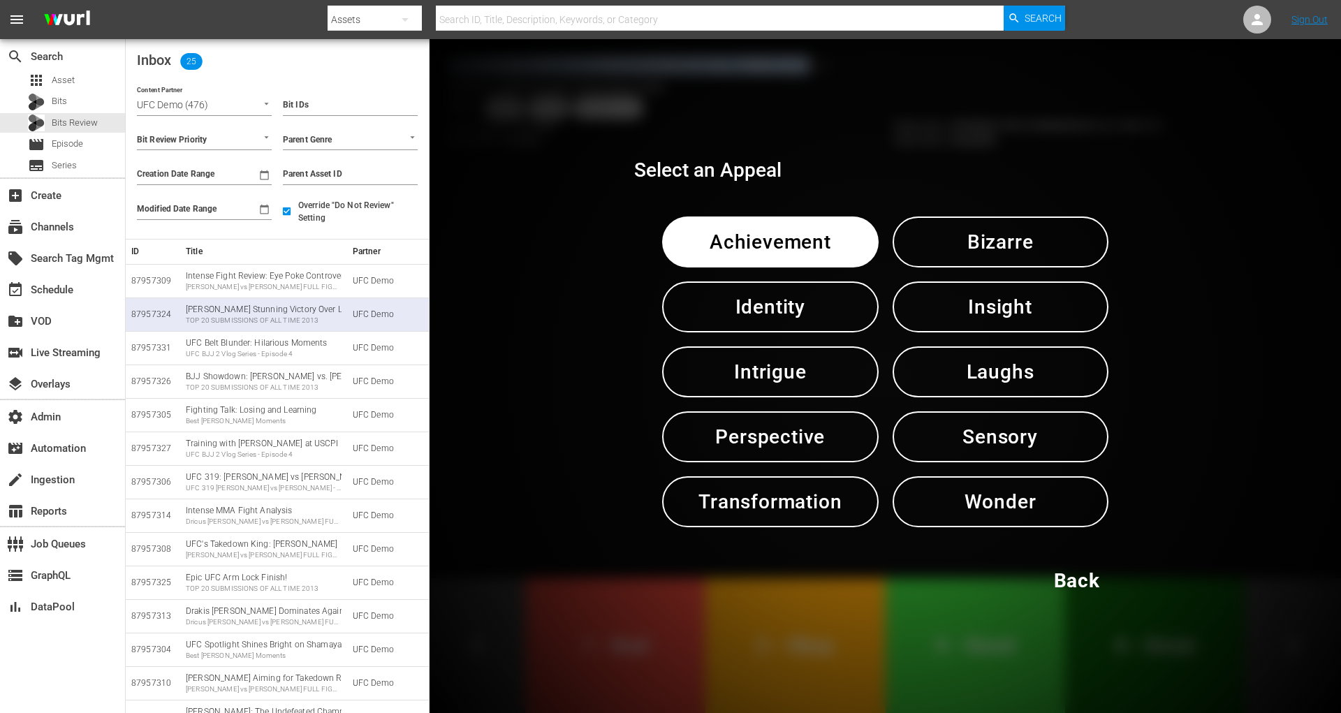
click at [1086, 573] on span "Back" at bounding box center [1077, 580] width 46 height 34
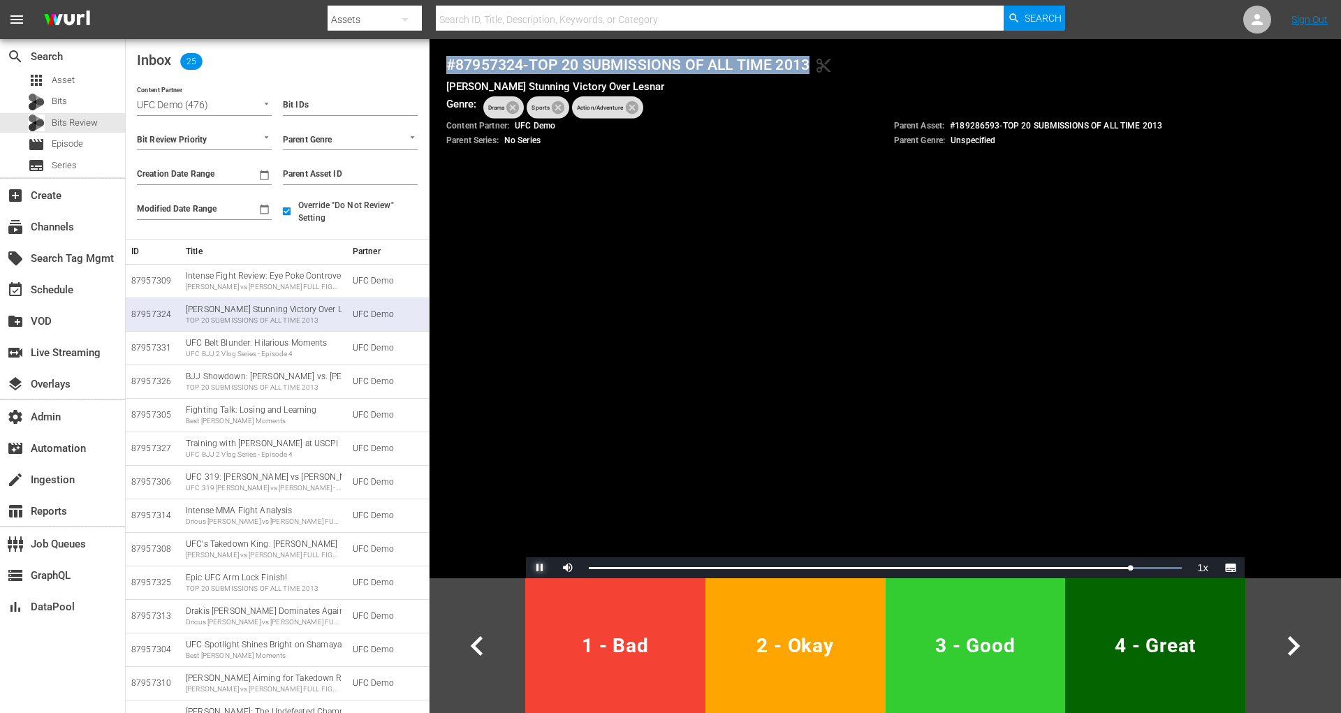
click at [540, 568] on span "Video Player" at bounding box center [540, 568] width 0 height 0
copy h4 "# 87957324 - TOP 20 SUBMISSIONS OF ALL TIME 2013"
click at [485, 64] on h4 "# 87957324 - TOP 20 SUBMISSIONS OF ALL TIME 2013 content_cut" at bounding box center [885, 65] width 878 height 18
click at [1173, 680] on button "4 - Great" at bounding box center [1155, 645] width 180 height 135
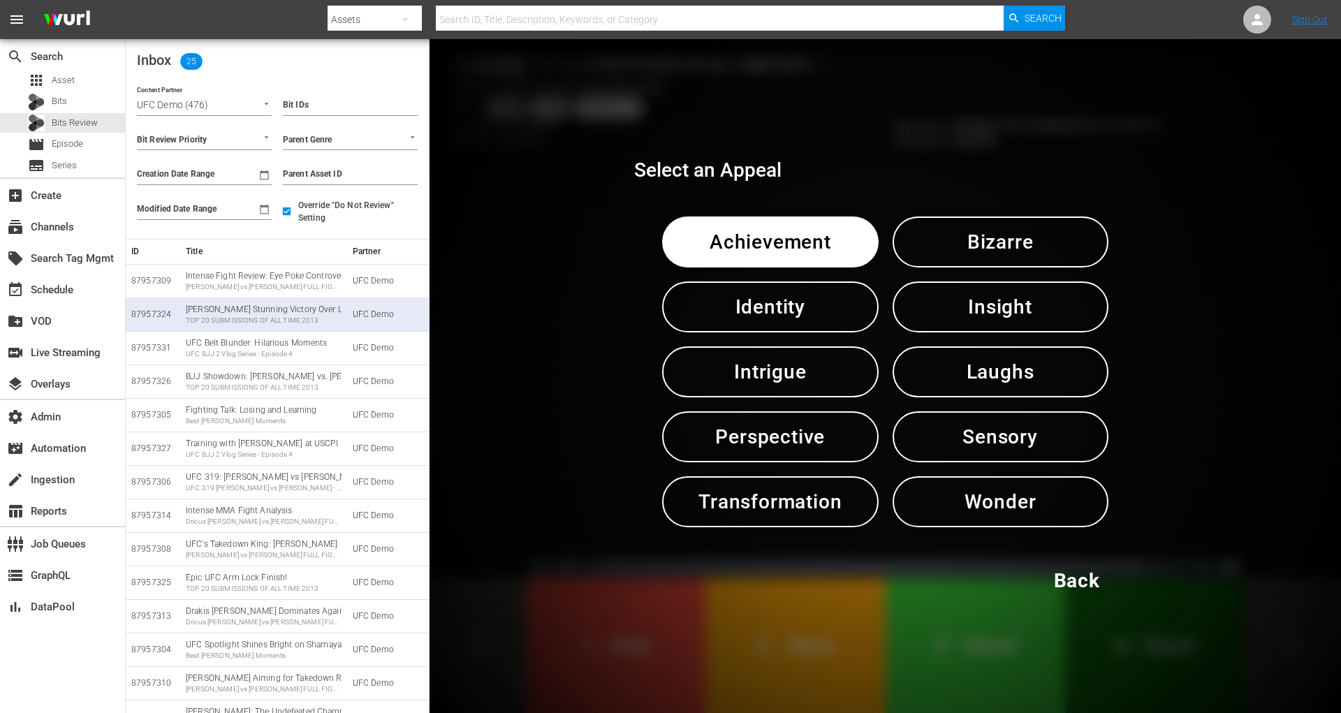
click at [832, 242] on span "Achievement" at bounding box center [769, 242] width 143 height 34
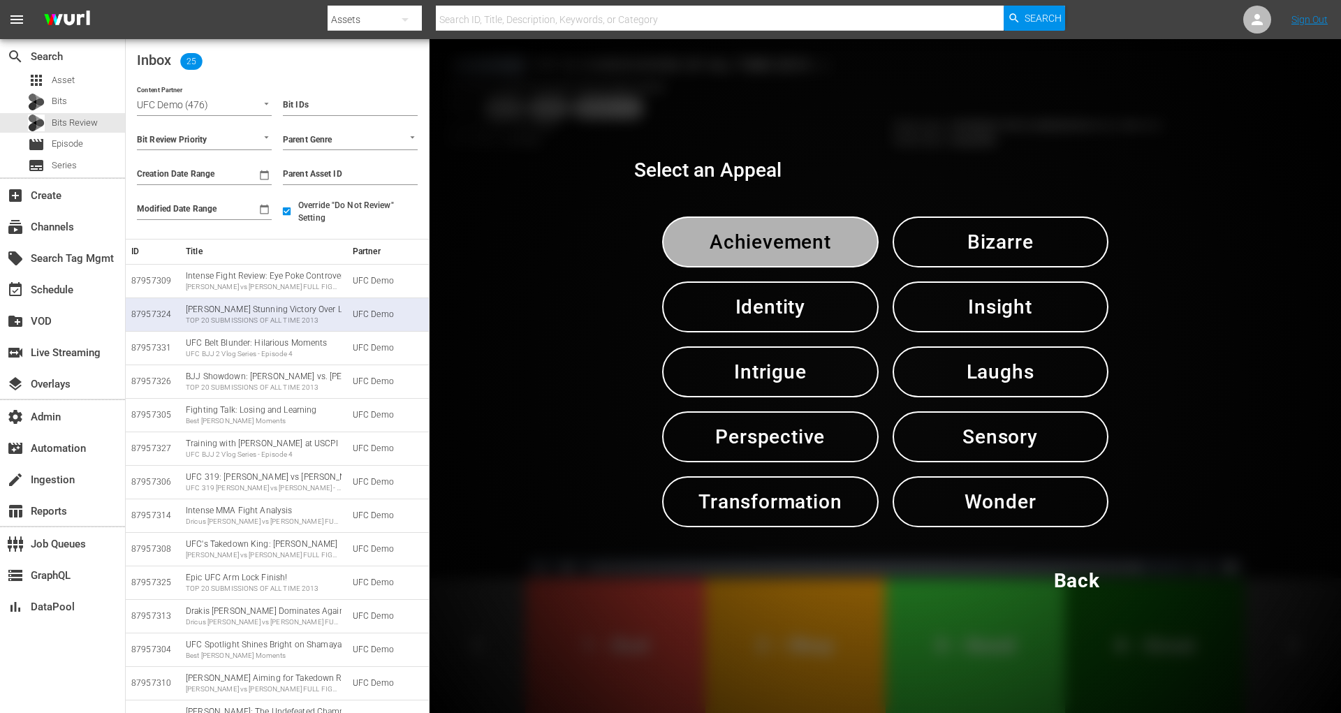
click at [832, 242] on span "Achievement" at bounding box center [769, 242] width 143 height 34
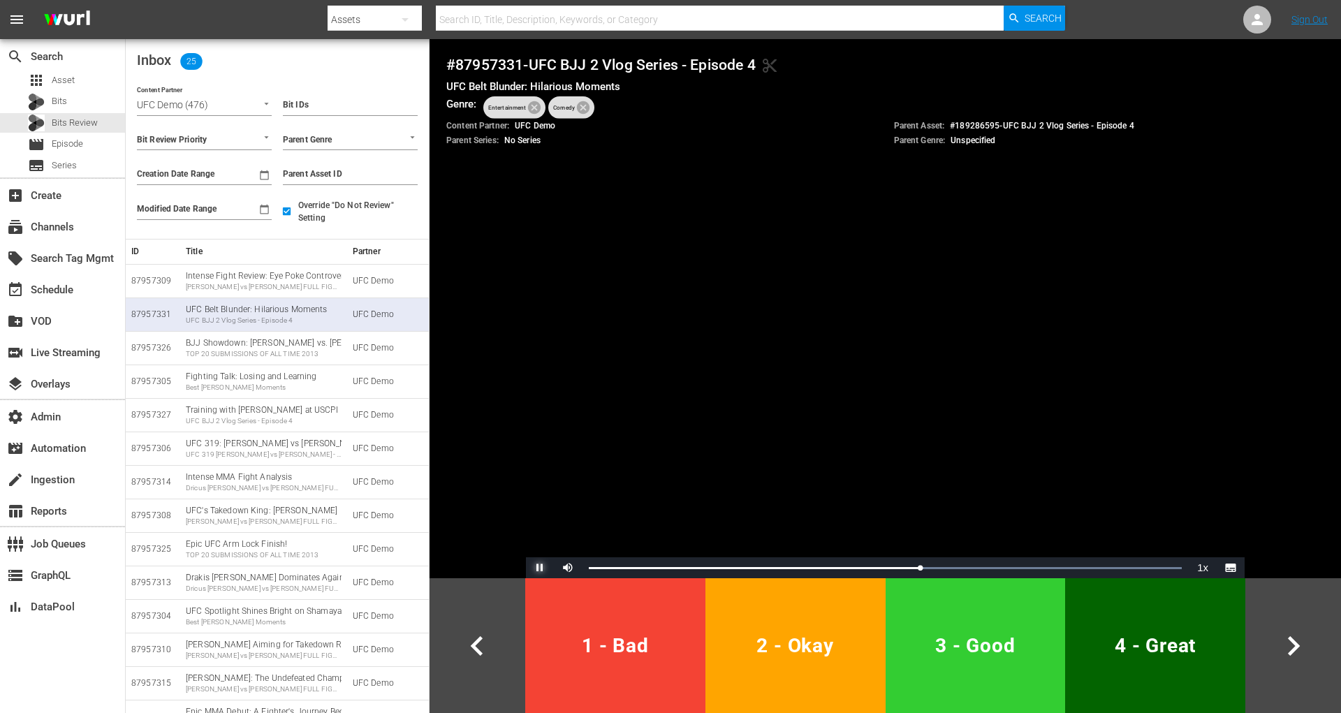
click at [540, 568] on span "Video Player" at bounding box center [540, 568] width 0 height 0
click at [297, 416] on div "UFC BJJ 2 Vlog Series - Episode 4" at bounding box center [264, 421] width 156 height 10
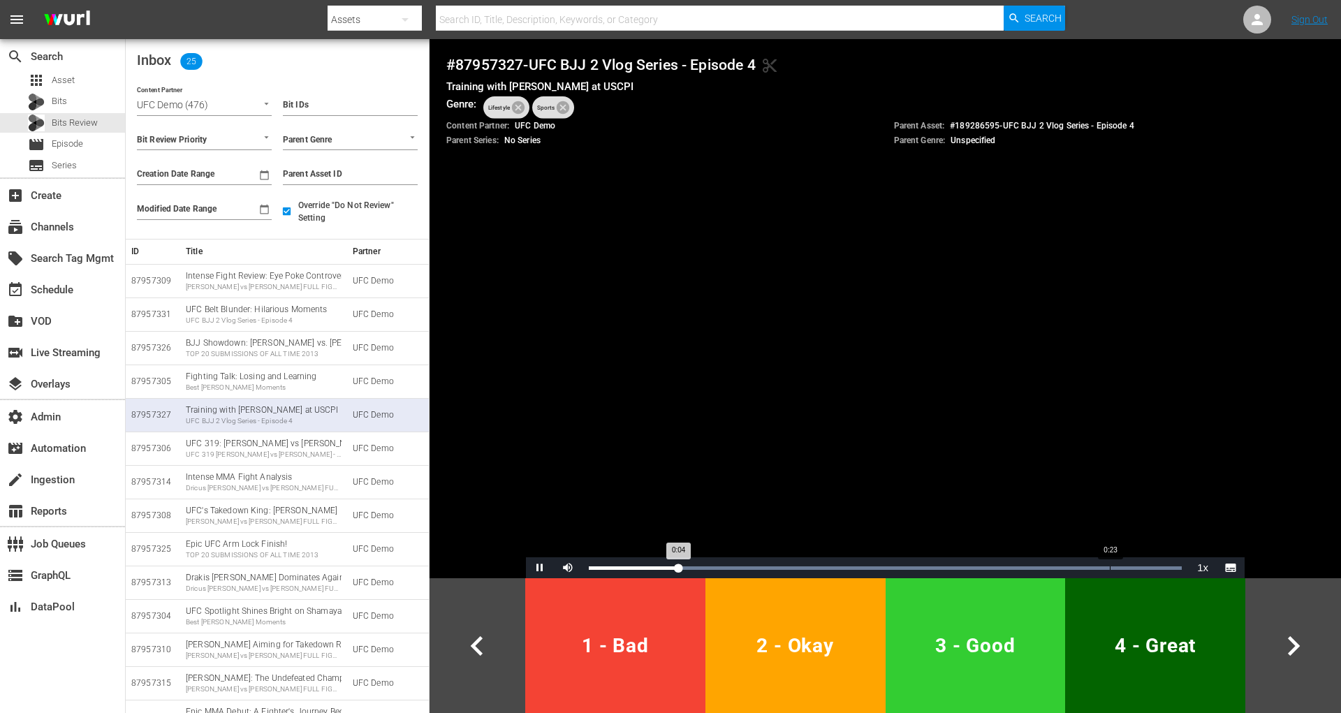
click at [1101, 565] on div "Loaded : 100.00% 0:23 0:04" at bounding box center [885, 567] width 607 height 21
click at [1042, 561] on div "Loaded : 100.00% 0:20 0:24" at bounding box center [885, 567] width 607 height 21
click at [961, 554] on video "Video Player" at bounding box center [885, 376] width 718 height 404
click at [934, 566] on div "0:21" at bounding box center [823, 567] width 468 height 3
click at [540, 568] on span "Video Player" at bounding box center [540, 568] width 0 height 0
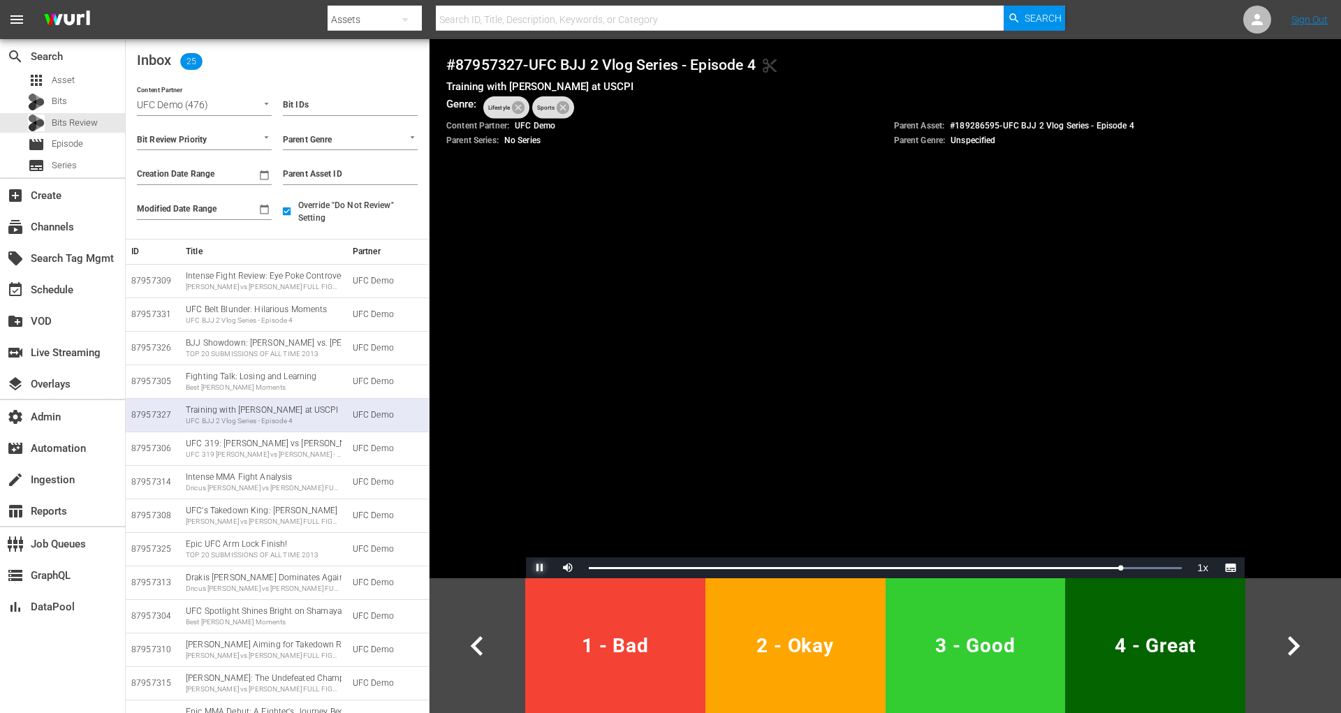
click at [540, 568] on span "Video Player" at bounding box center [540, 568] width 0 height 0
click at [493, 62] on h4 "# 87957327 - UFC BJJ 2 Vlog Series - Episode 4 content_cut" at bounding box center [885, 65] width 878 height 18
copy h4 "87957327"
drag, startPoint x: 1146, startPoint y: 126, endPoint x: 949, endPoint y: 127, distance: 197.6
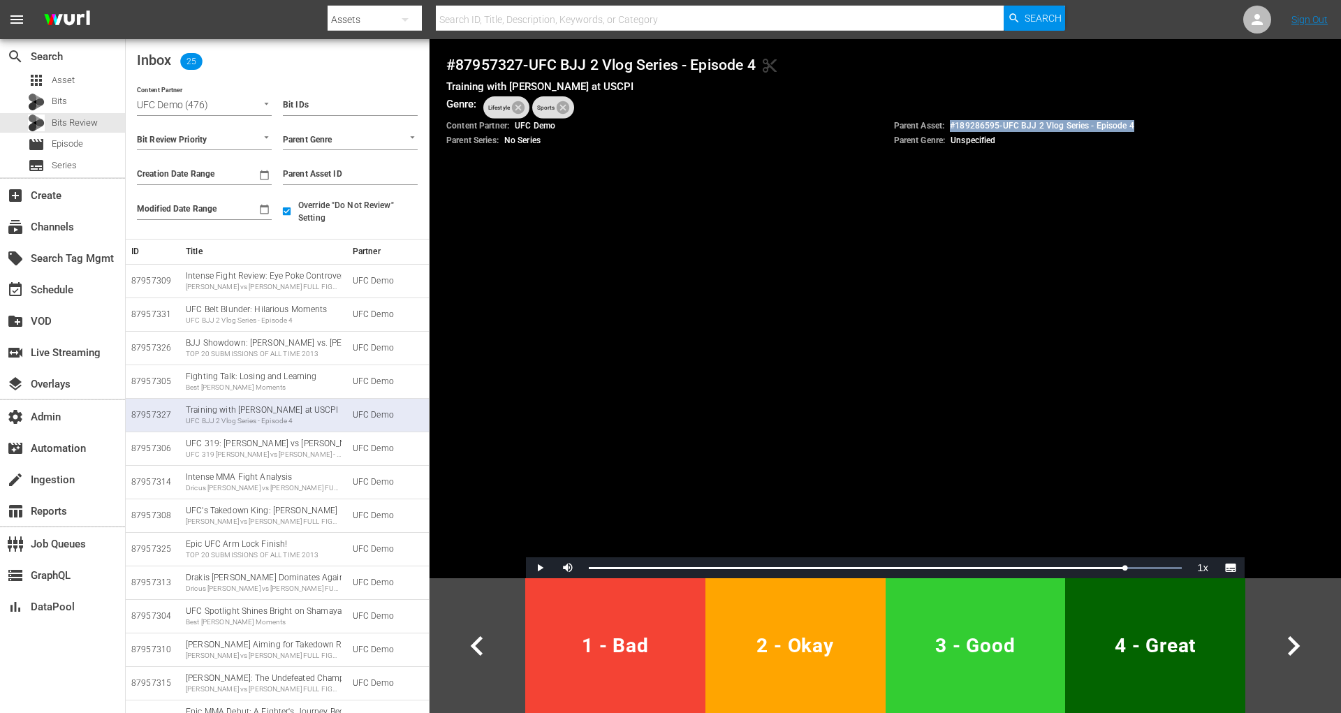
click at [949, 127] on div "Parent Asset: # 189286595 - UFC BJJ 2 Vlog Series - Episode 4" at bounding box center [1109, 126] width 431 height 12
copy p "# 189286595 - UFC BJJ 2 Vlog Series - Episode 4"
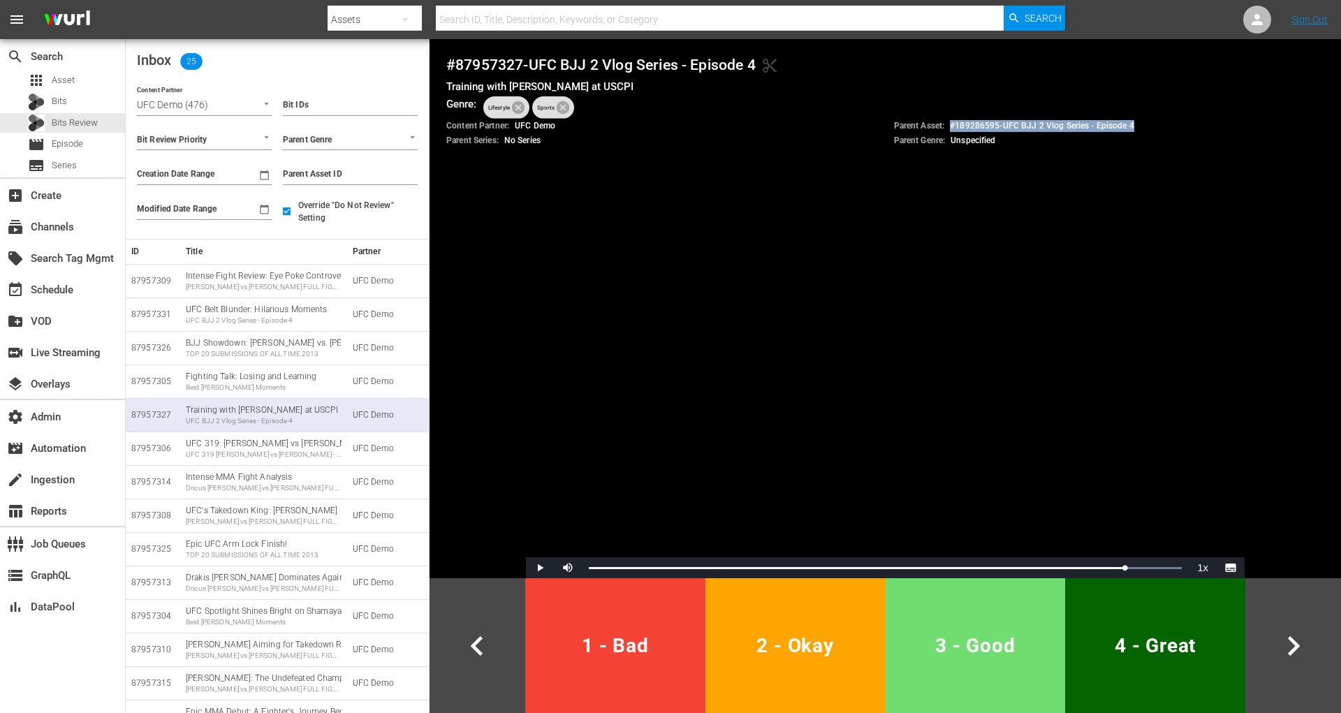
click at [991, 663] on button "3 - Good" at bounding box center [975, 645] width 180 height 135
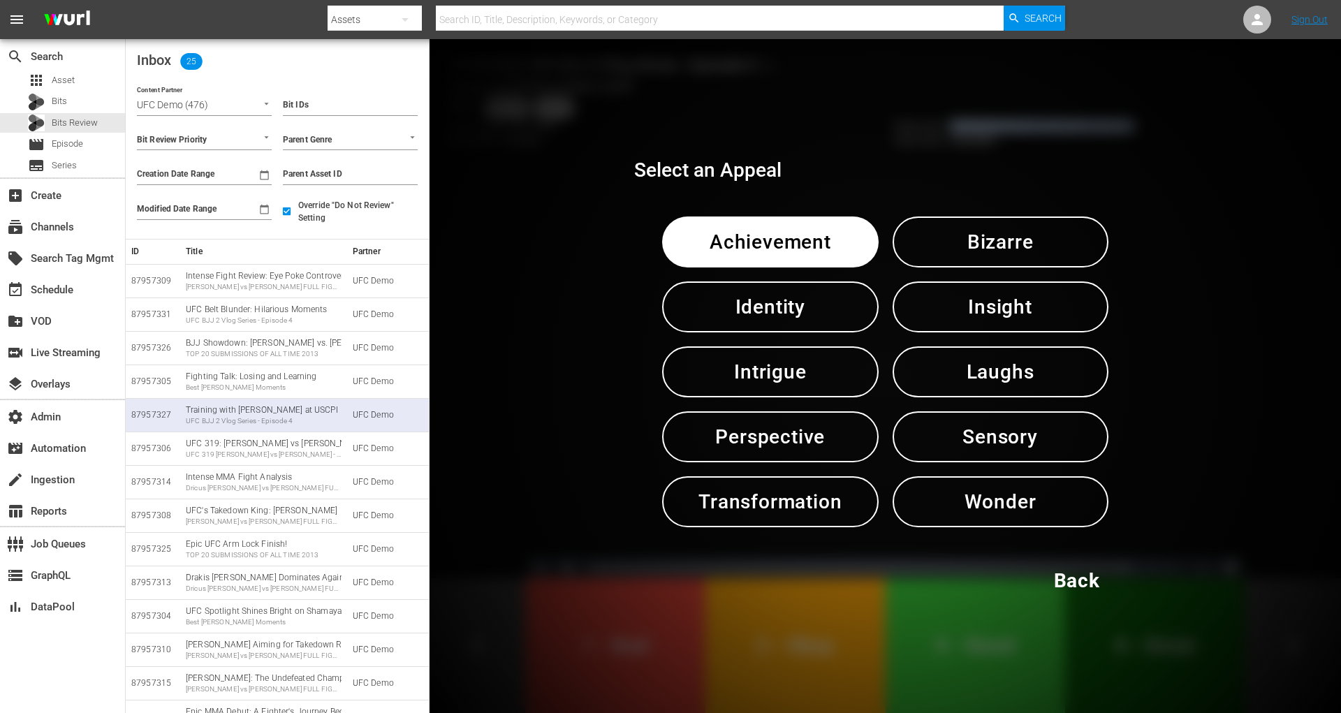
click at [986, 302] on span "Insight" at bounding box center [1000, 307] width 143 height 34
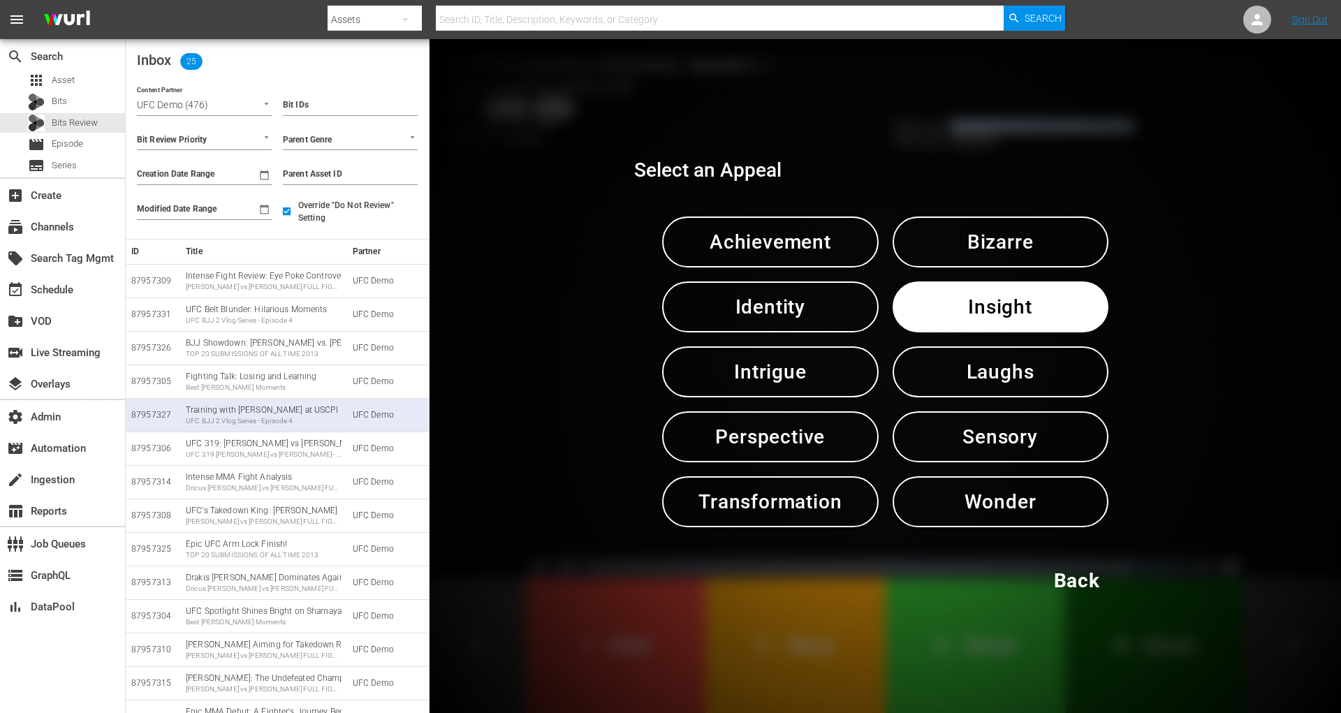
click at [986, 302] on span "Insight" at bounding box center [1000, 307] width 143 height 34
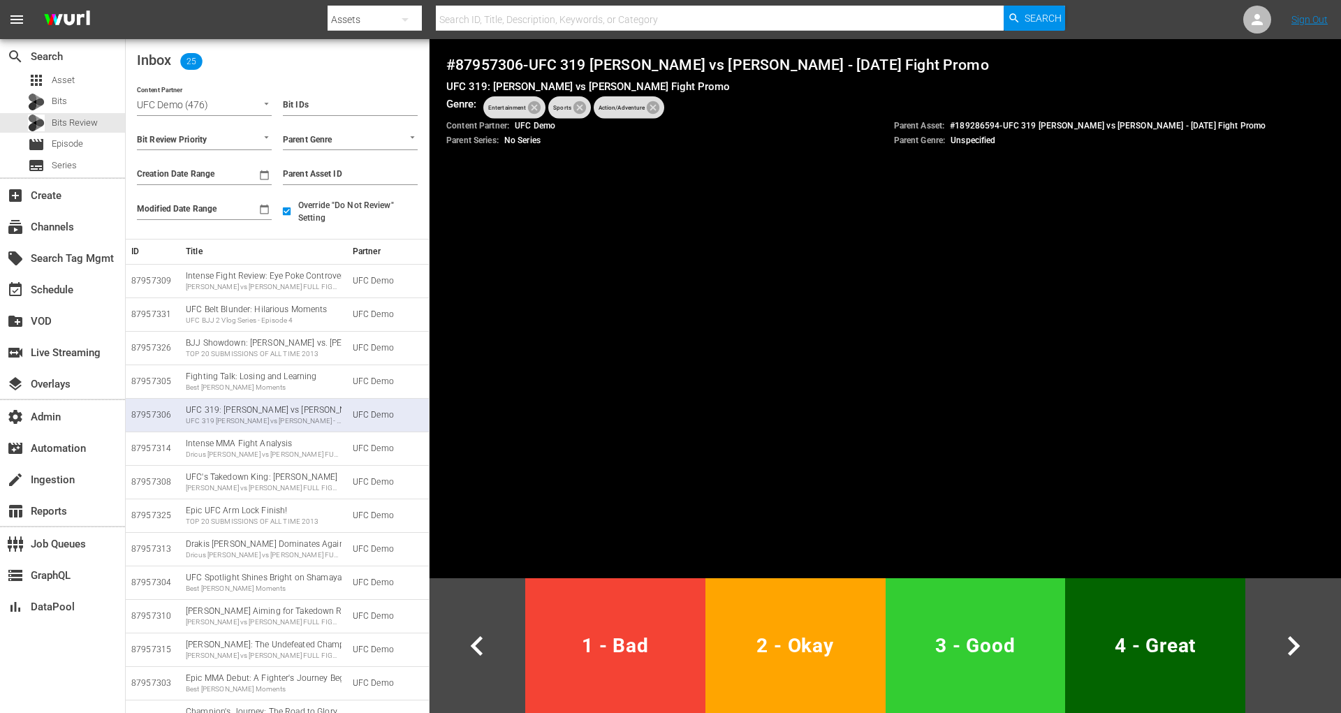
click at [489, 66] on h4 "# 87957306 - UFC 319 Du Plessis vs Chimaev - August 16th Fight Promo" at bounding box center [885, 65] width 878 height 18
copy h4 "87957306"
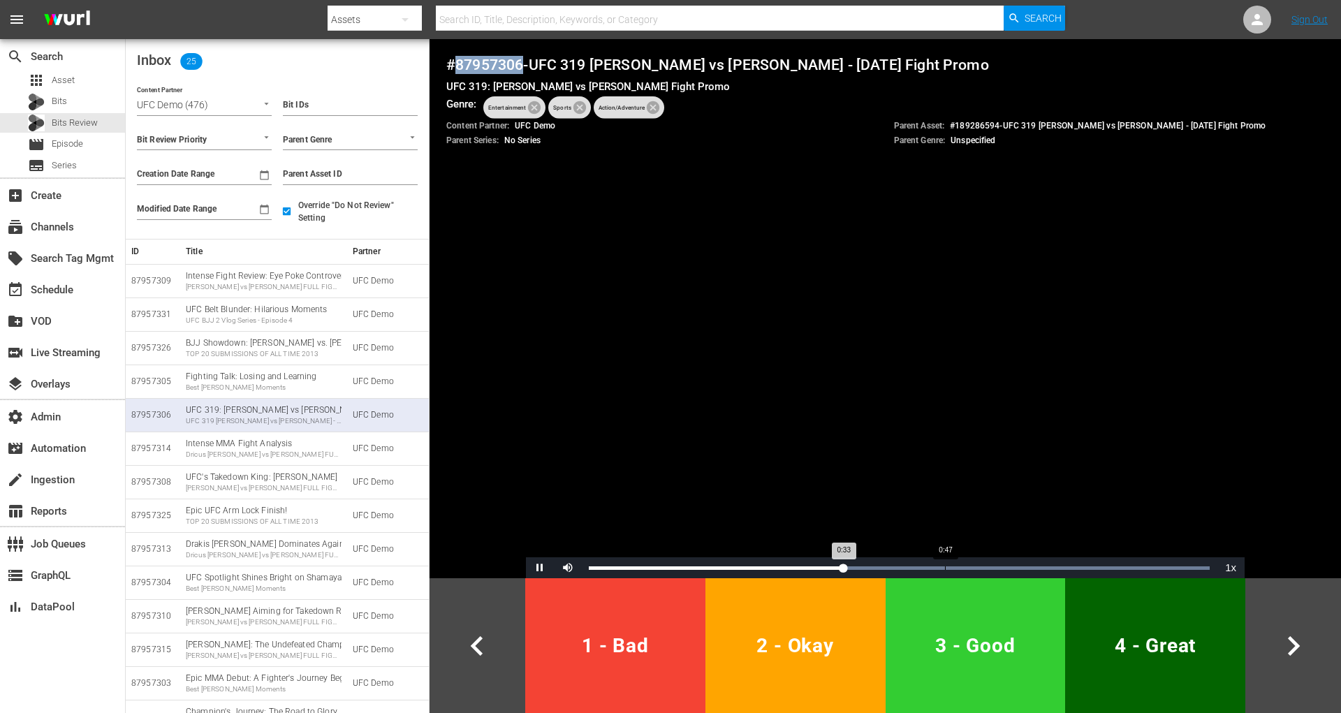
click at [931, 562] on div "Loaded : 100.00% 0:47 0:33" at bounding box center [899, 567] width 635 height 21
click at [989, 562] on div "Loaded : 100.00% 0:53 0:45" at bounding box center [899, 567] width 635 height 21
click at [1053, 562] on div "Loaded : 100.00% 1:01 0:53" at bounding box center [899, 567] width 635 height 21
click at [1091, 562] on div "Loaded : 100.00% 1:06 1:02" at bounding box center [899, 567] width 635 height 21
click at [1162, 568] on div "Loaded : 100.00% 1:15 1:08" at bounding box center [899, 567] width 621 height 3
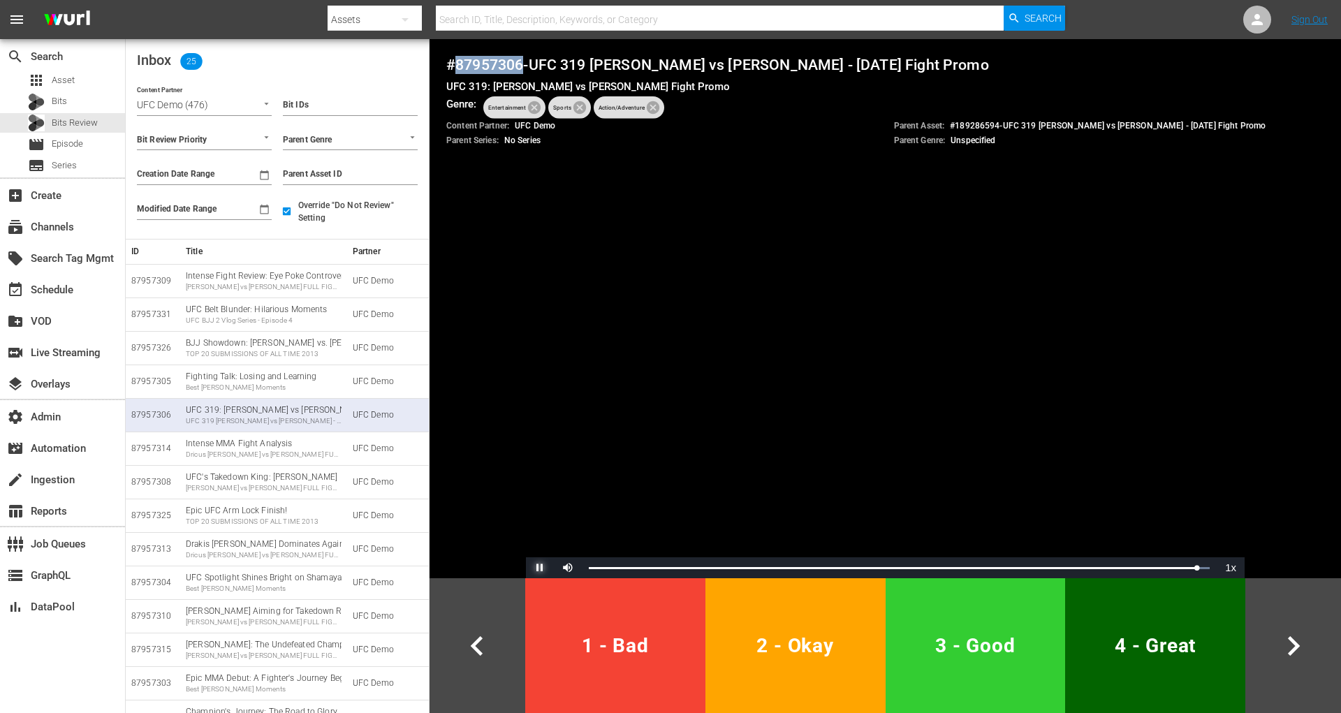
click at [540, 568] on span "Video Player" at bounding box center [540, 568] width 0 height 0
drag, startPoint x: 1249, startPoint y: 128, endPoint x: 953, endPoint y: 127, distance: 296.1
click at [953, 126] on div "Parent Asset: # 189286594 - UFC 319 Du Plessis vs Chimaev - August 16th Fight P…" at bounding box center [1109, 126] width 431 height 12
copy p "189286594 - UFC 319 Du Plessis vs Chimaev - August 16th Fight Promo"
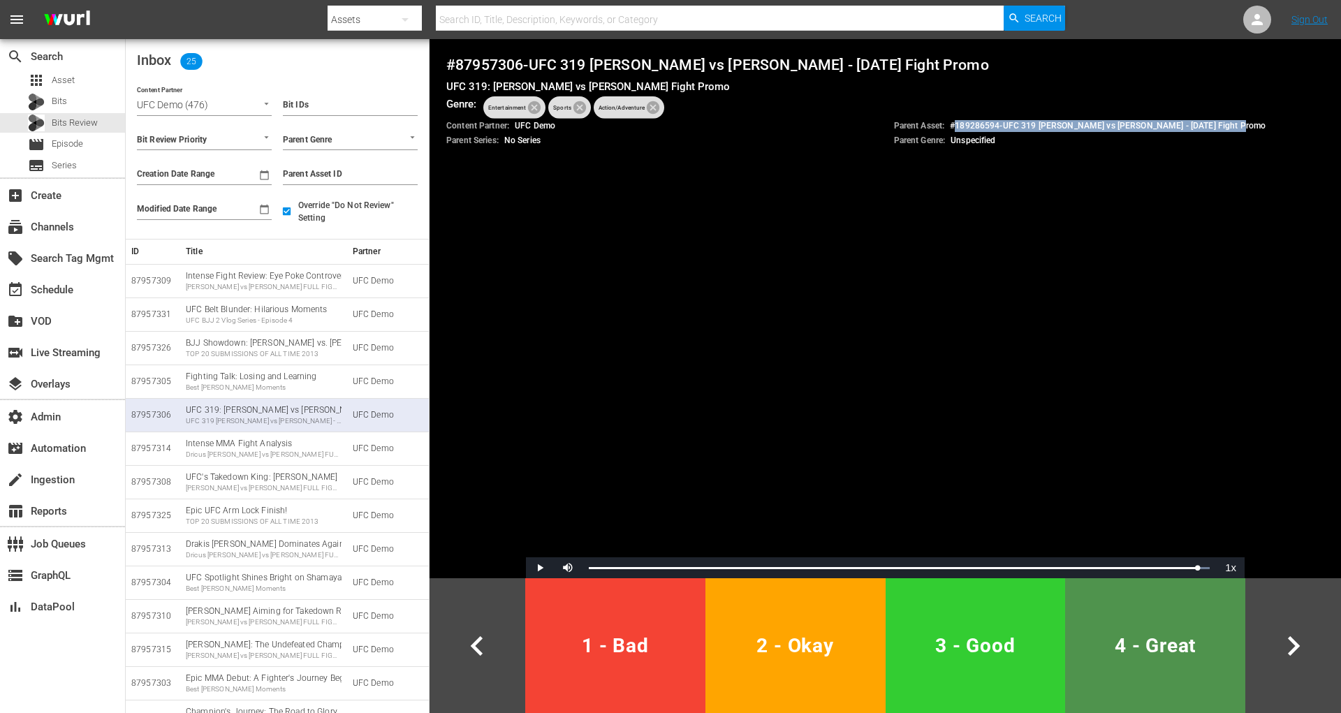
click at [1197, 661] on span "4 - Great" at bounding box center [1154, 645] width 169 height 34
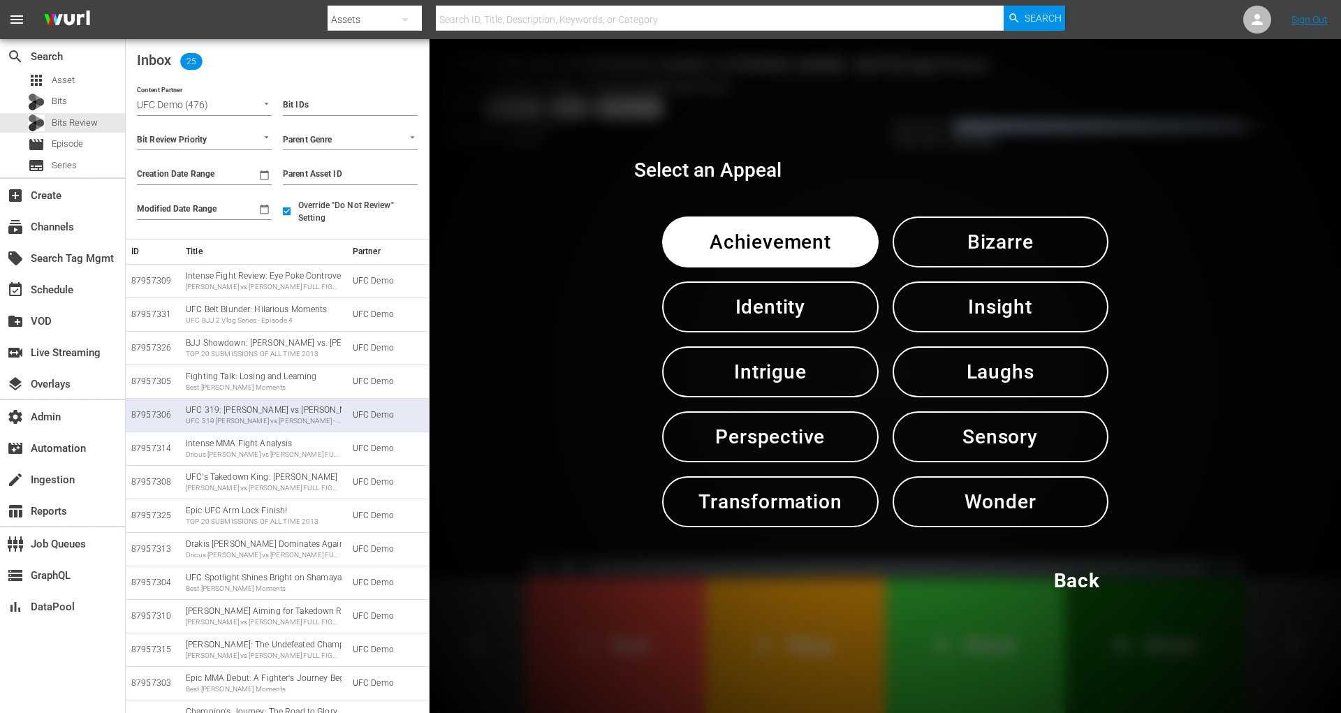
click at [853, 365] on button "Intrigue" at bounding box center [770, 371] width 216 height 51
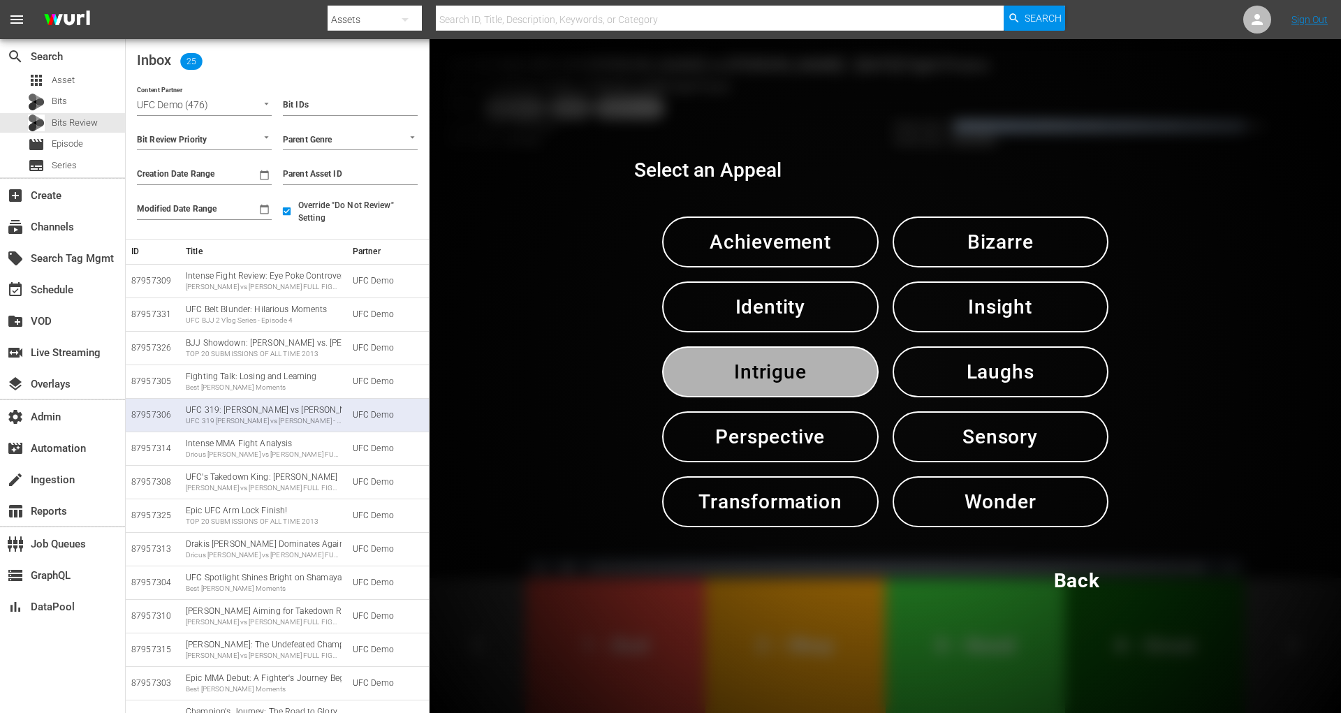
click at [853, 365] on button "Intrigue" at bounding box center [770, 371] width 216 height 51
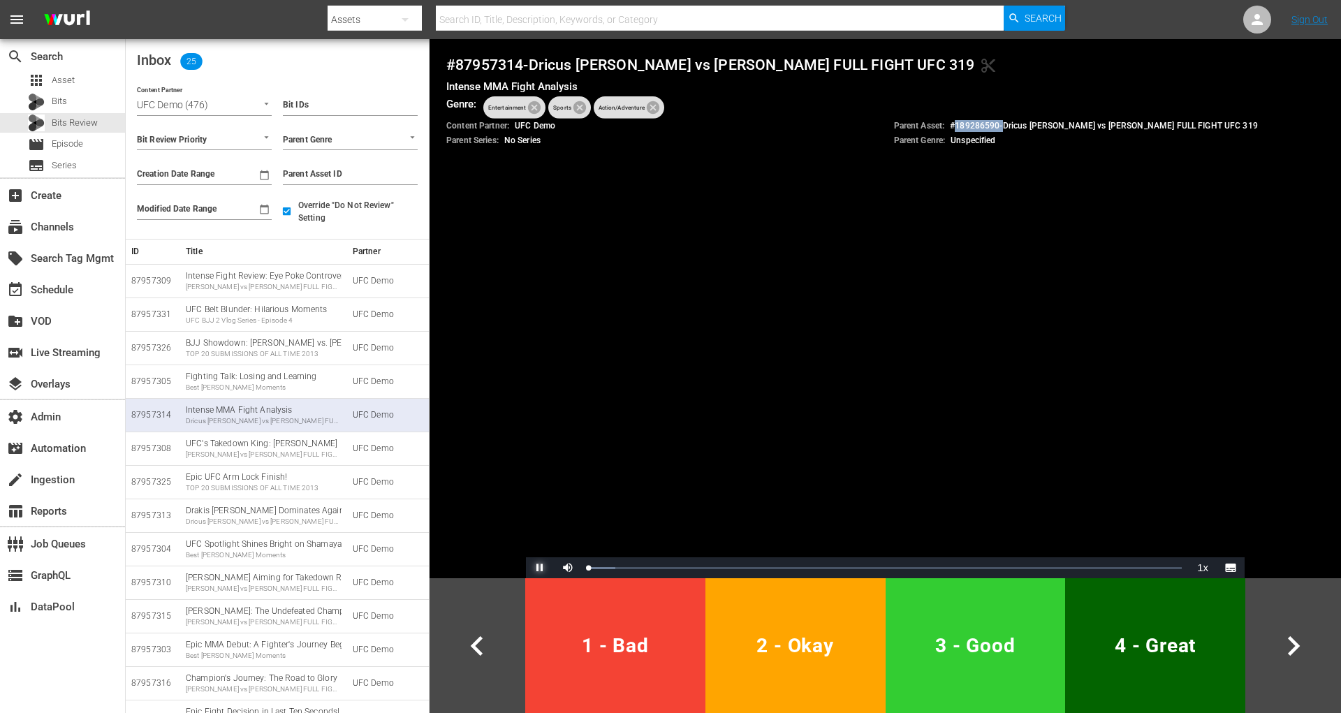
click at [540, 568] on span "Video Player" at bounding box center [540, 568] width 0 height 0
click at [228, 461] on td "UFC's Takedown King: Anthony Hernandez Anthony Hernandez vs Brendan Allen FULL …" at bounding box center [263, 449] width 167 height 34
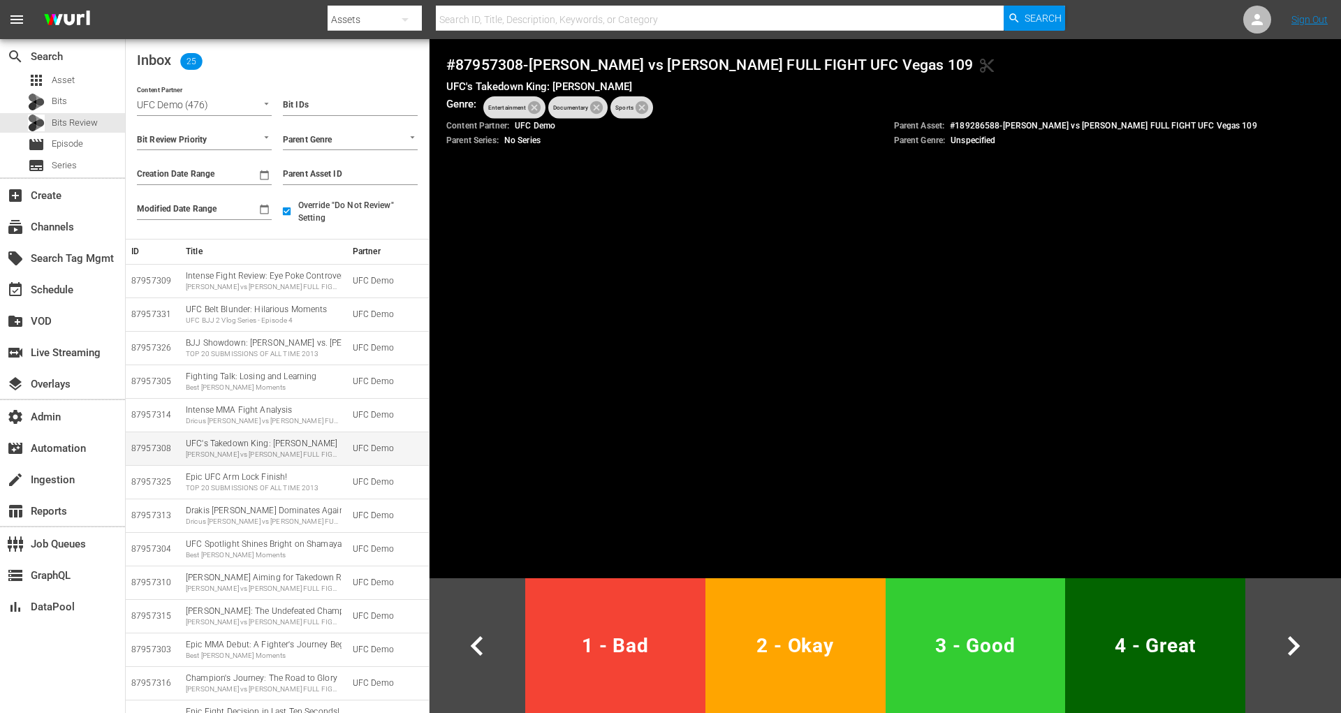
click at [228, 461] on td "UFC's Takedown King: Anthony Hernandez Anthony Hernandez vs Brendan Allen FULL …" at bounding box center [263, 449] width 167 height 34
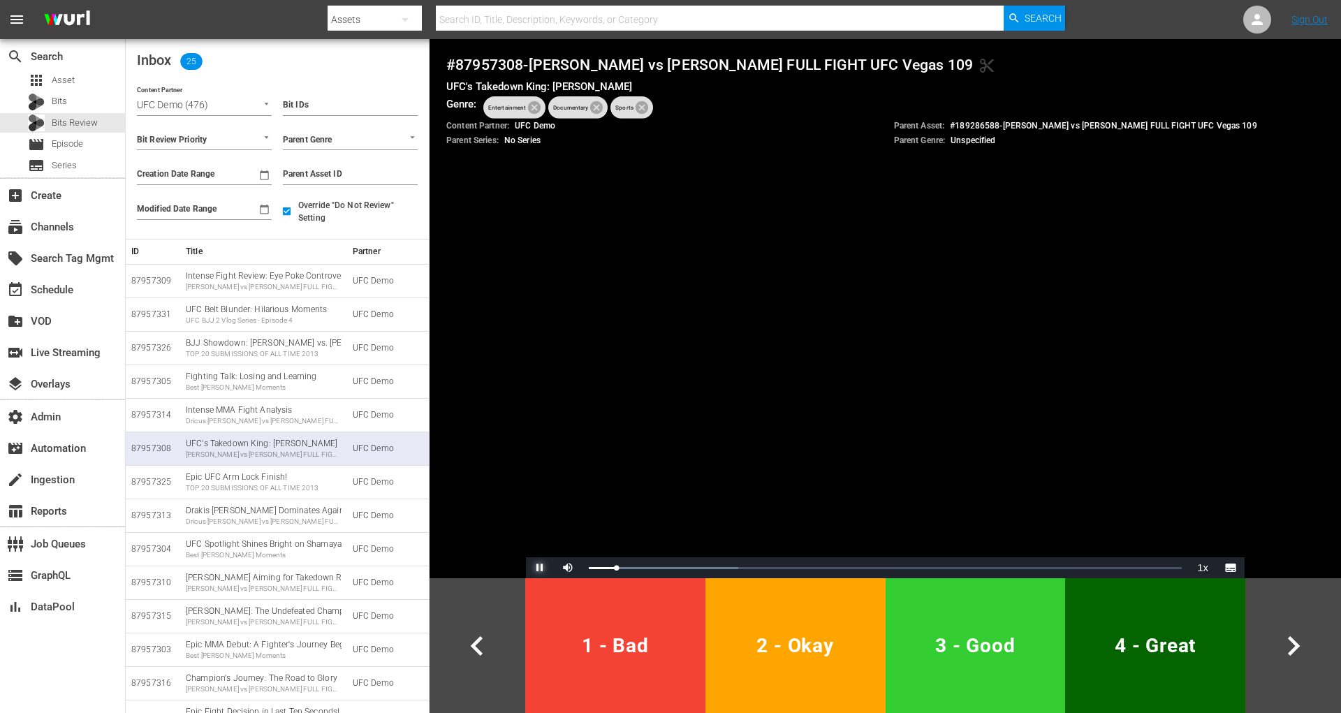
click at [540, 568] on span "Video Player" at bounding box center [540, 568] width 0 height 0
click at [269, 492] on div "TOP 20 SUBMISSIONS OF ALL TIME 2013" at bounding box center [264, 488] width 156 height 10
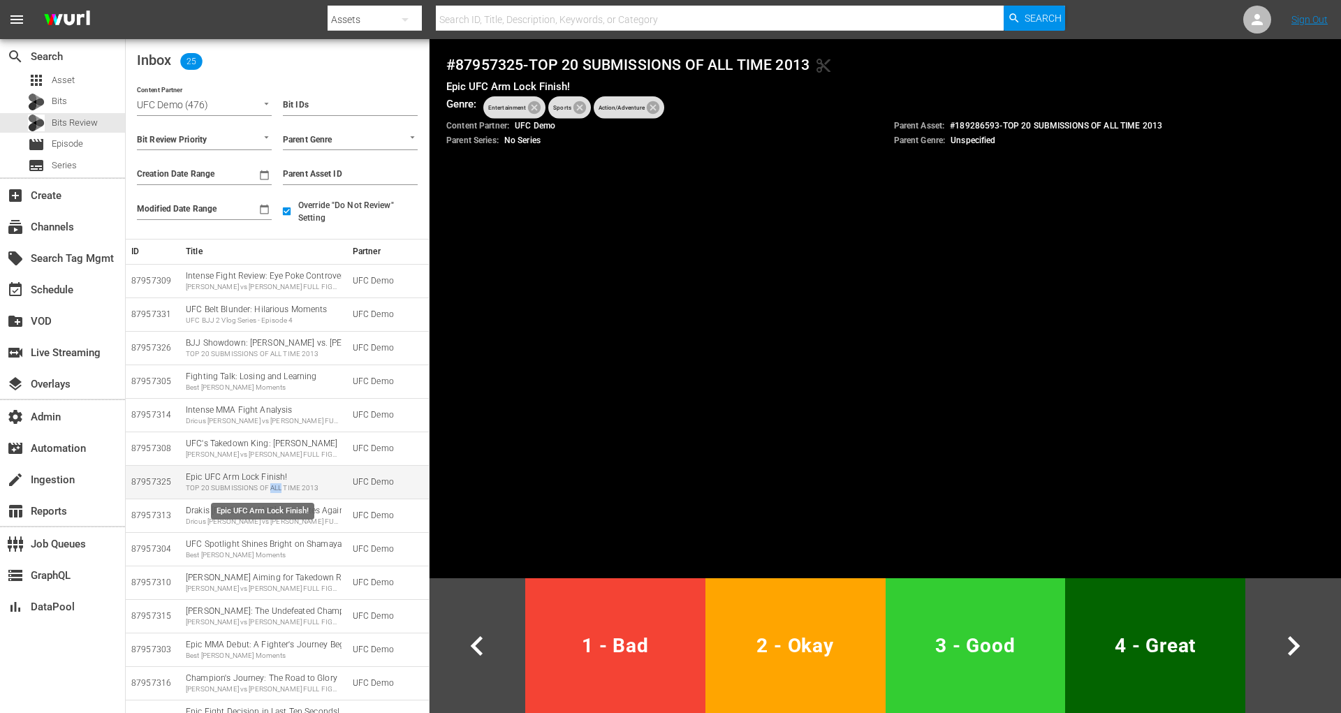
click at [269, 492] on div "TOP 20 SUBMISSIONS OF ALL TIME 2013" at bounding box center [264, 488] width 156 height 10
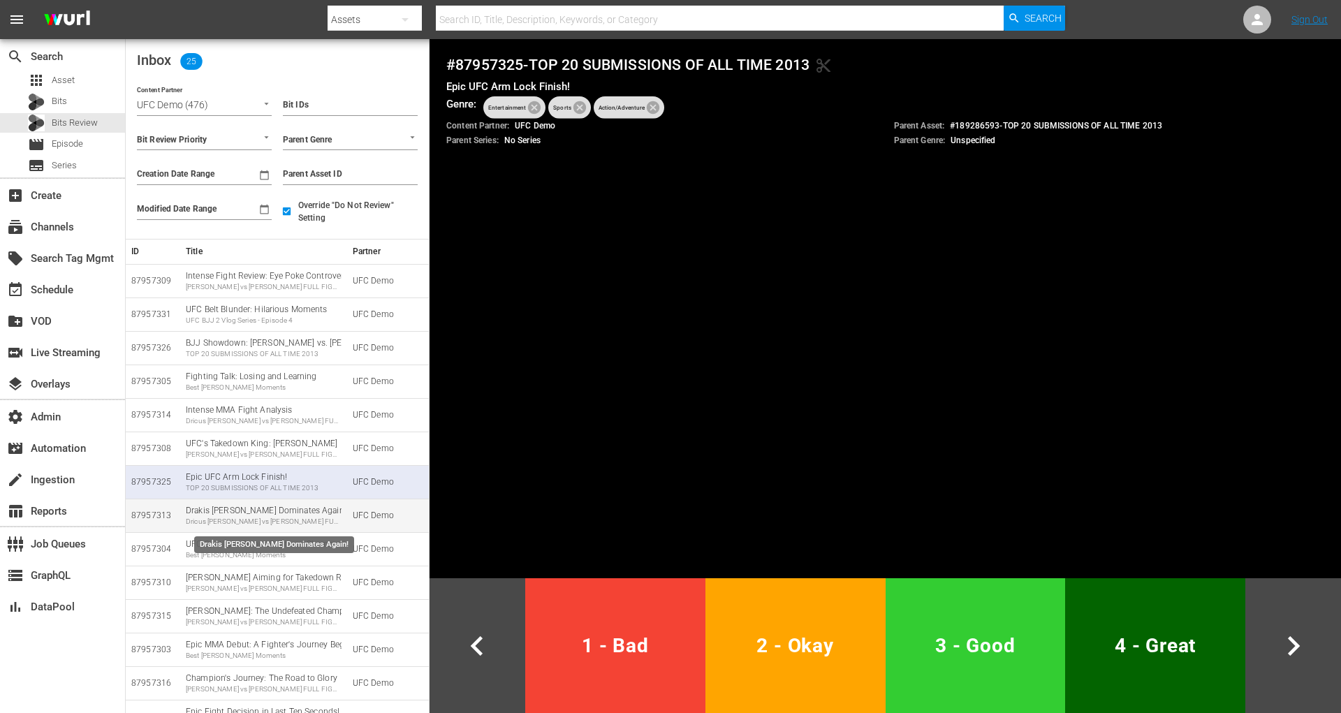
click at [248, 517] on div "Dricus Du Plessis vs Israel Adesanya FULL FIGHT UFC 319" at bounding box center [264, 522] width 156 height 10
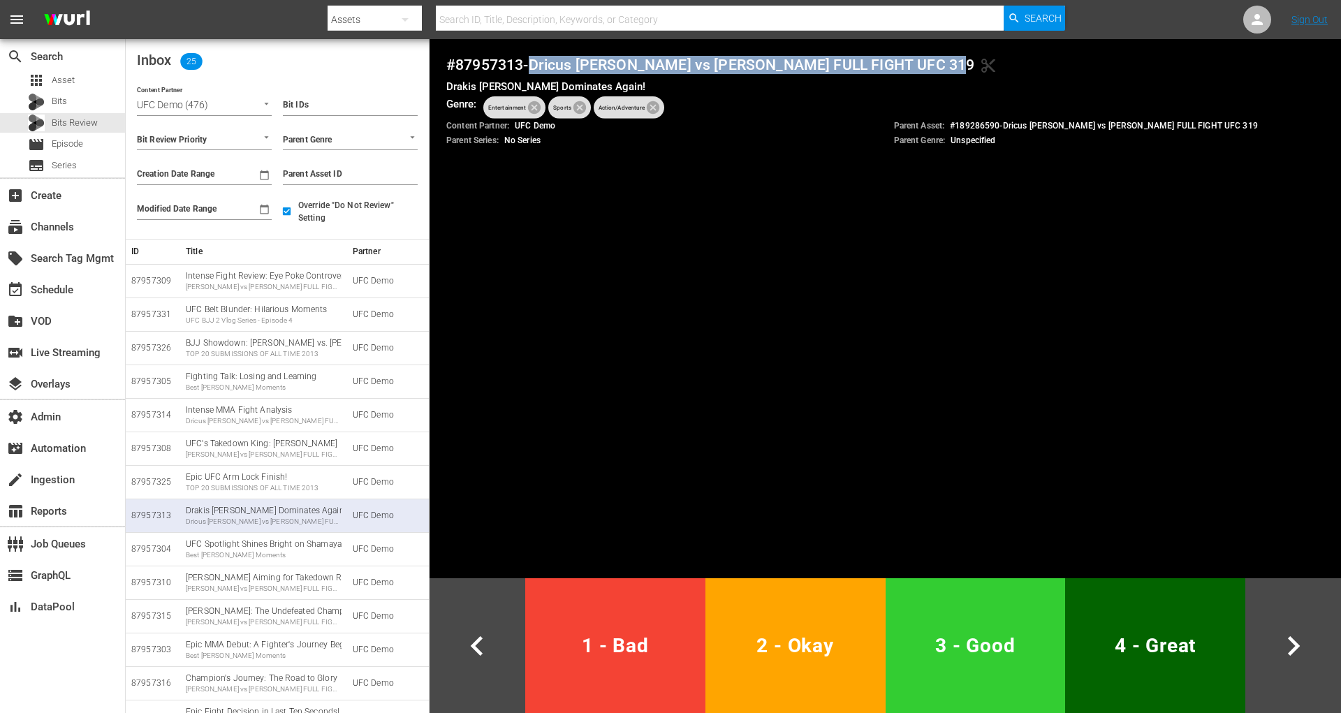
drag, startPoint x: 538, startPoint y: 67, endPoint x: 925, endPoint y: 64, distance: 386.8
click at [925, 64] on h4 "# 87957313 - Dricus Du Plessis vs Israel Adesanya FULL FIGHT UFC 319 content_cut" at bounding box center [885, 65] width 878 height 18
copy h4 "Dricus Du Plessis vs Israel Adesanya FULL FIGHT UFC 319"
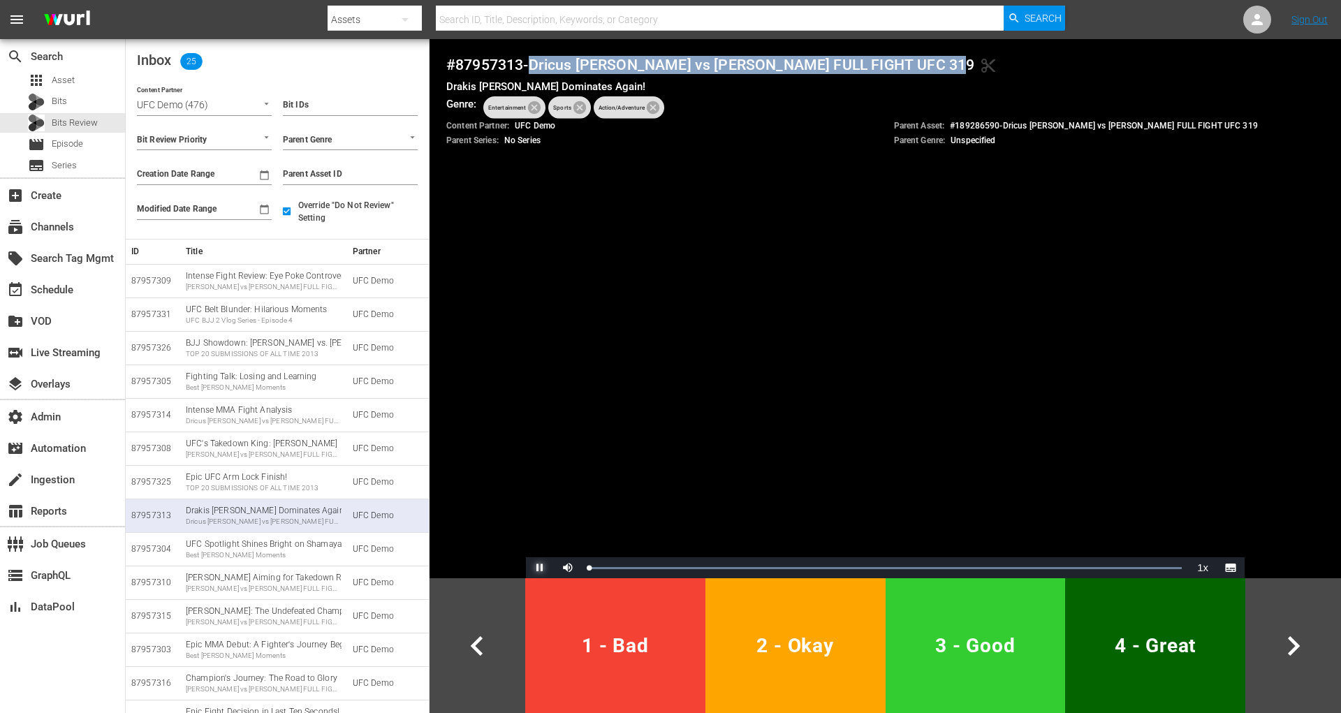
click at [540, 568] on span "Video Player" at bounding box center [540, 568] width 0 height 0
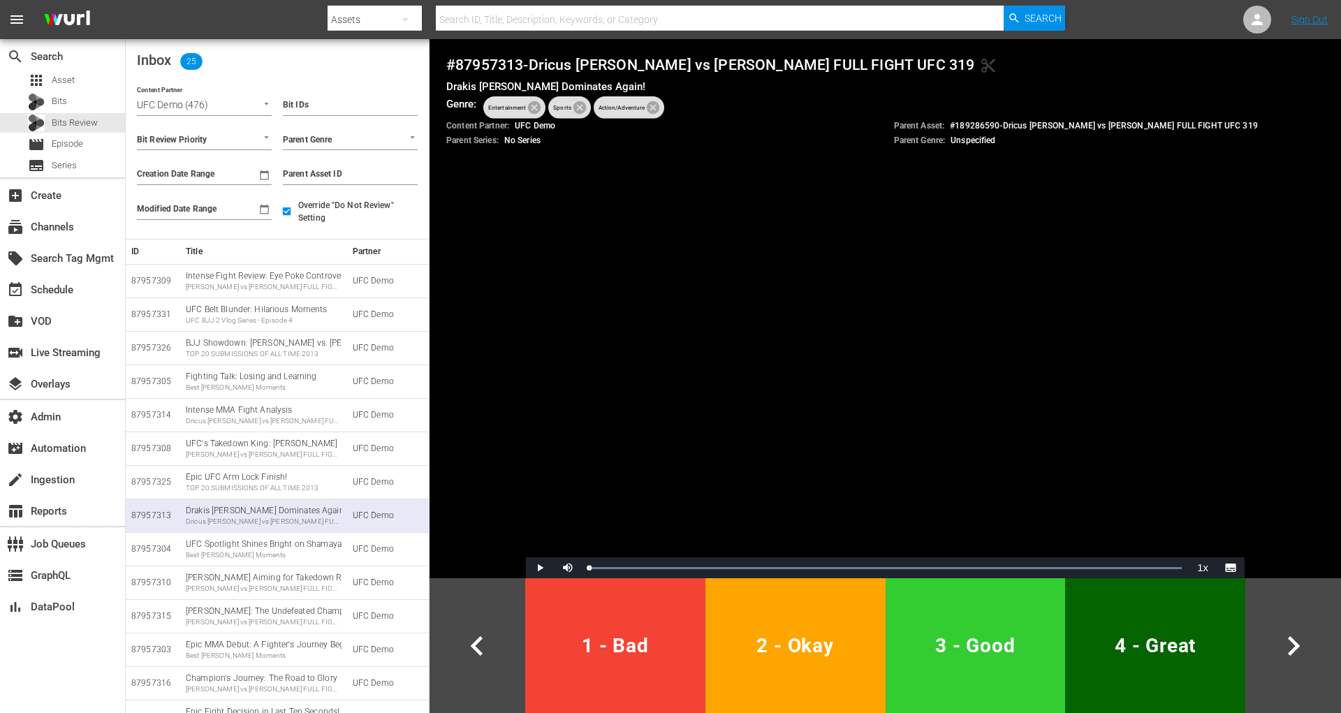
click at [475, 58] on h4 "# 87957313 - Dricus Du Plessis vs Israel Adesanya FULL FIGHT UFC 319 content_cut" at bounding box center [885, 65] width 878 height 18
copy h4 "87957313"
drag, startPoint x: 1237, startPoint y: 121, endPoint x: 947, endPoint y: 131, distance: 289.9
click at [946, 131] on div "Parent Asset: # 189286590 - Dricus Du Plessis vs Israel Adesanya FULL FIGHT UFC…" at bounding box center [1109, 126] width 431 height 12
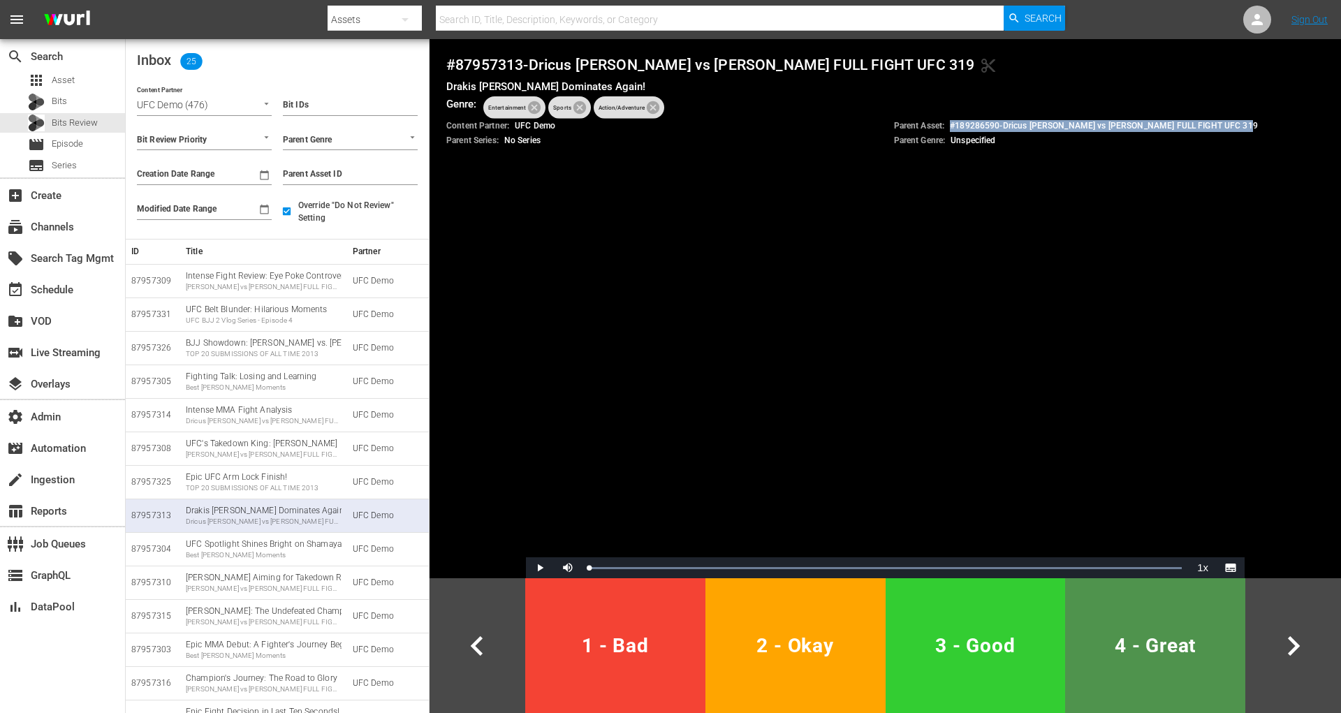
click at [1132, 644] on span "4 - Great" at bounding box center [1154, 645] width 169 height 34
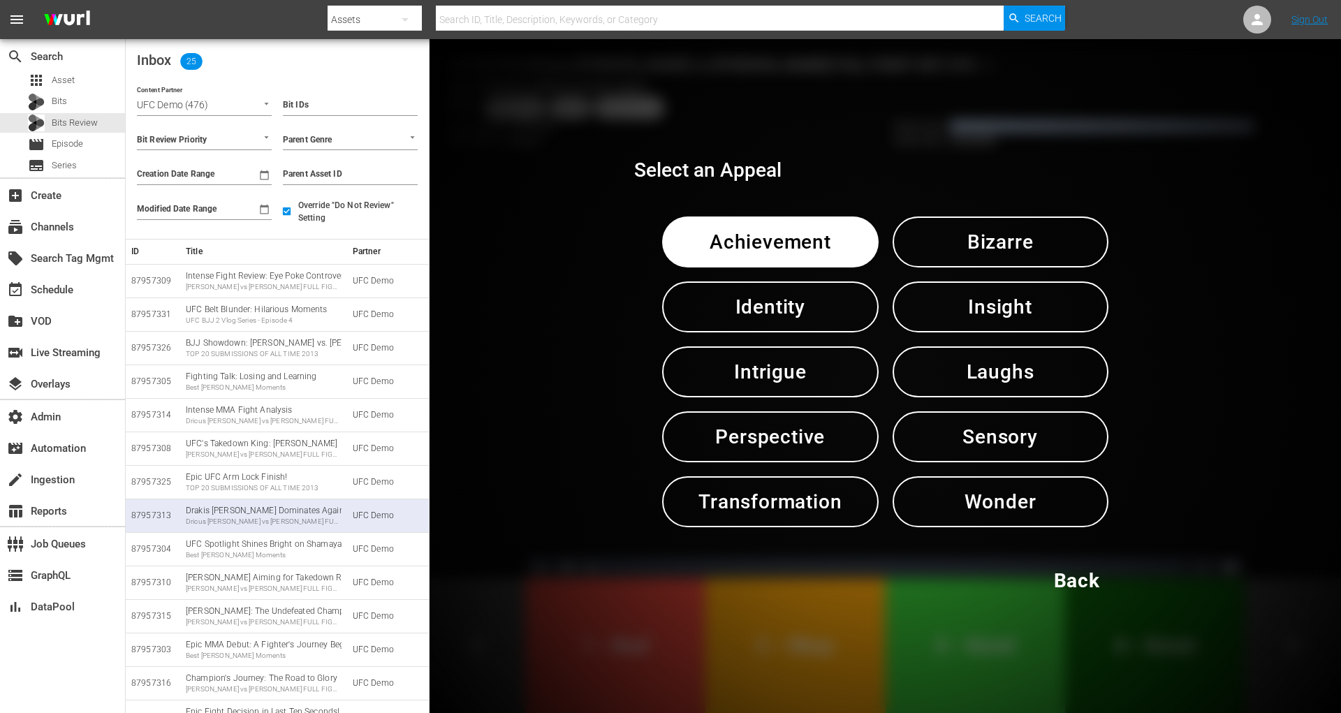
click at [822, 252] on span "Achievement" at bounding box center [769, 242] width 143 height 34
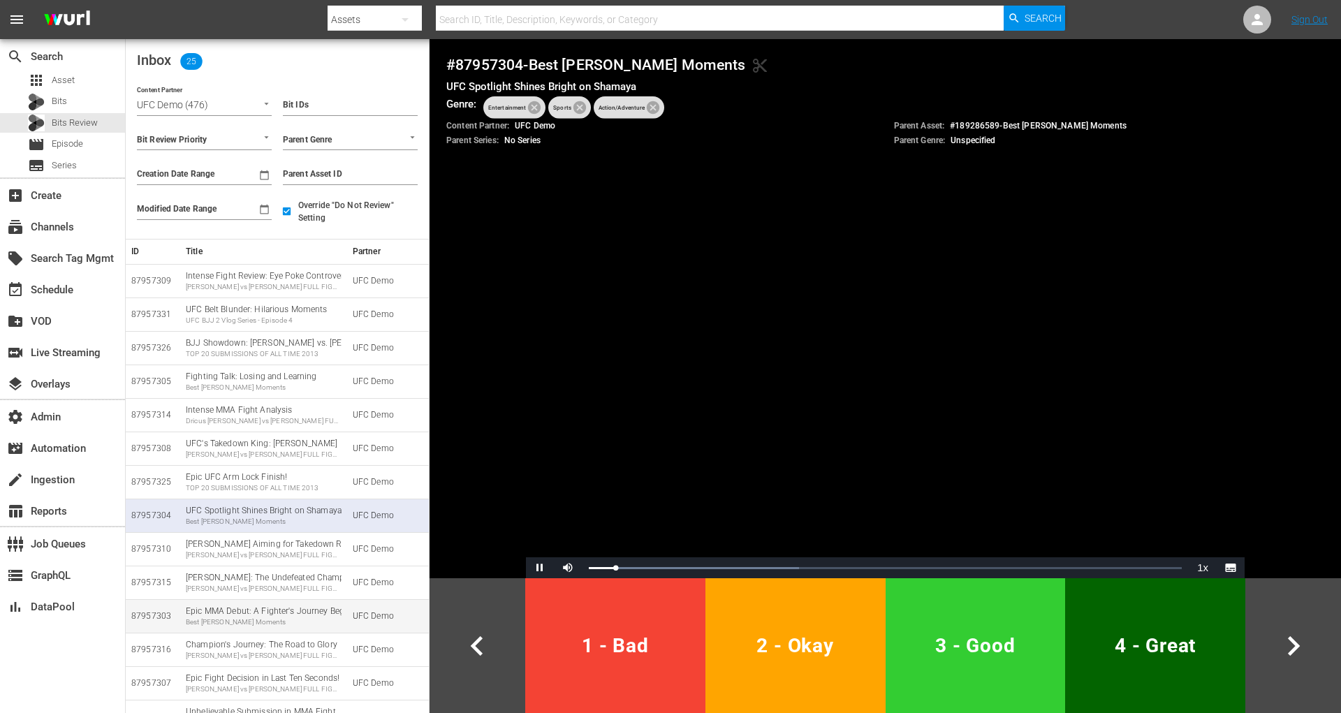
click at [270, 617] on div "Best Khamzat Chimaev Moments" at bounding box center [264, 622] width 156 height 10
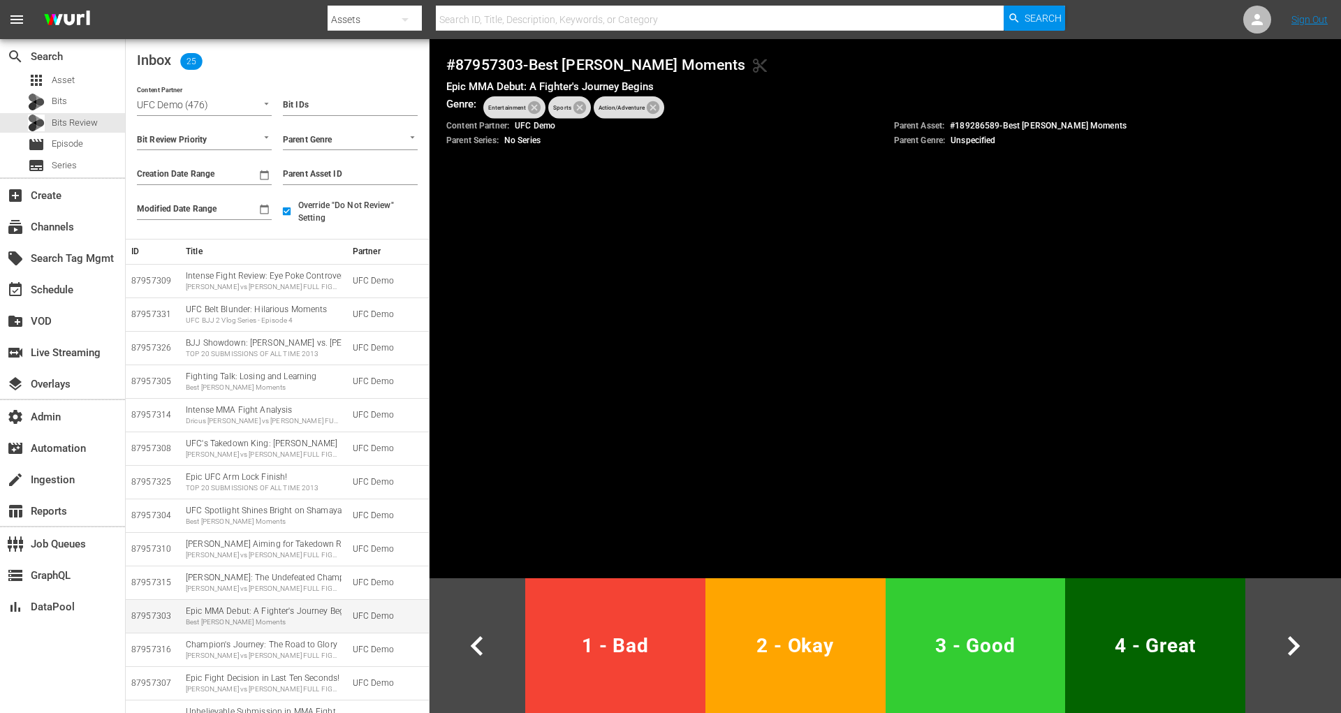
click at [219, 617] on div "Best Khamzat Chimaev Moments" at bounding box center [264, 622] width 156 height 10
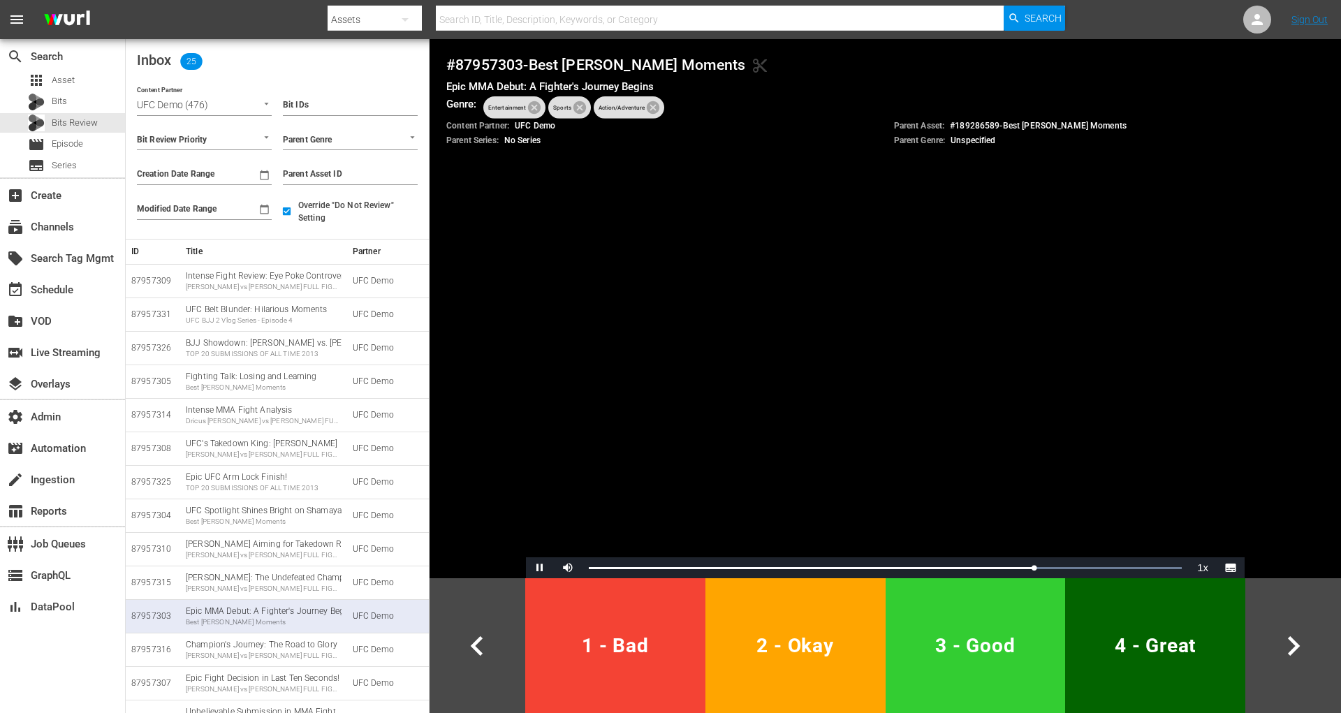
click at [466, 64] on h4 "# 87957303 - Best Khamzat Chimaev Moments content_cut" at bounding box center [885, 65] width 878 height 18
click at [540, 568] on span "Video Player" at bounding box center [540, 568] width 0 height 0
drag, startPoint x: 1137, startPoint y: 124, endPoint x: 951, endPoint y: 124, distance: 186.4
click at [951, 124] on div "Parent Asset: # 189286589 - Best Khamzat Chimaev Moments" at bounding box center [1109, 126] width 431 height 12
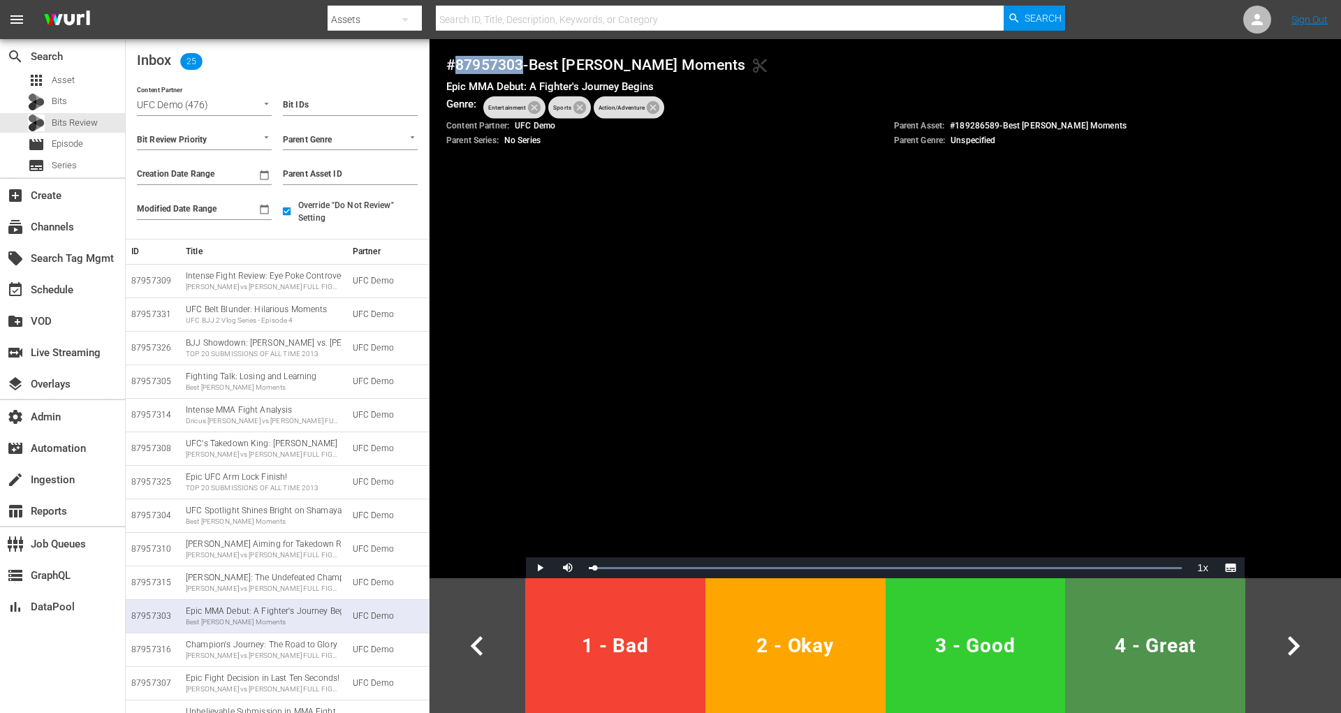
click at [1154, 649] on span "4 - Great" at bounding box center [1154, 645] width 169 height 34
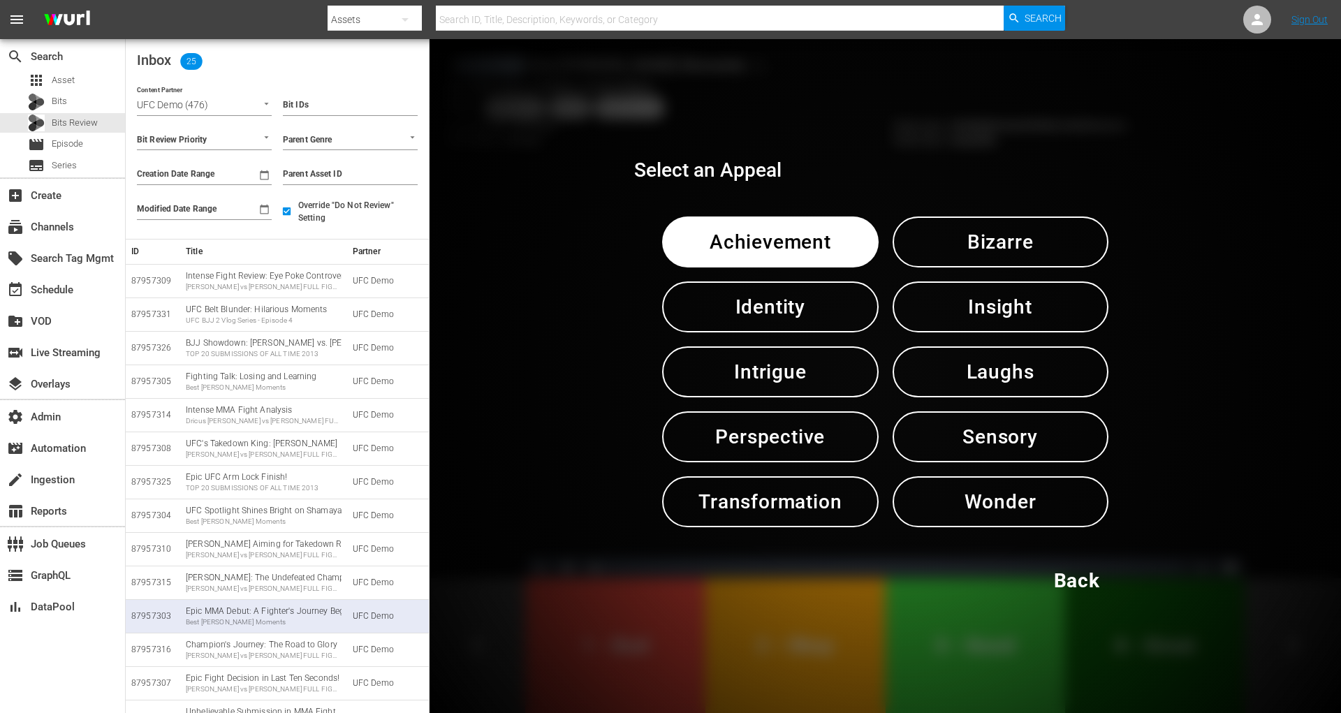
click at [1003, 318] on span "Insight" at bounding box center [1000, 307] width 143 height 34
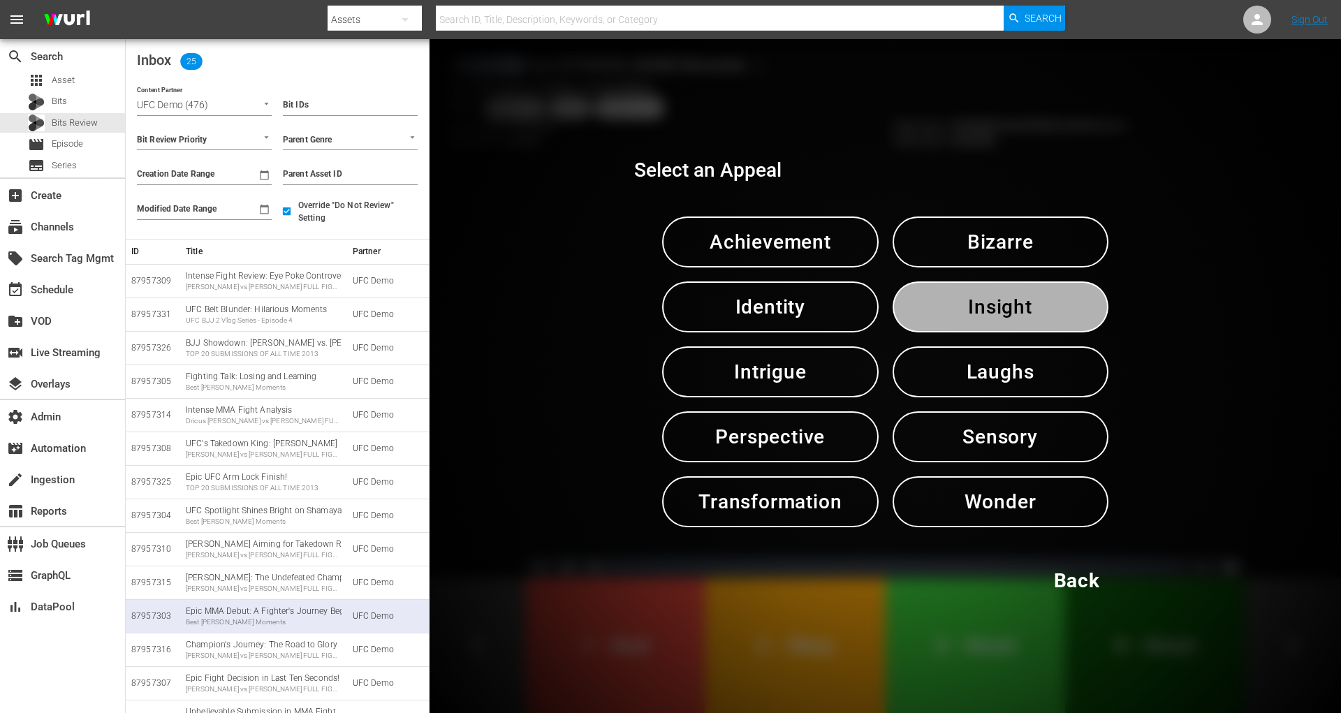
click at [1003, 318] on span "Insight" at bounding box center [1000, 307] width 143 height 34
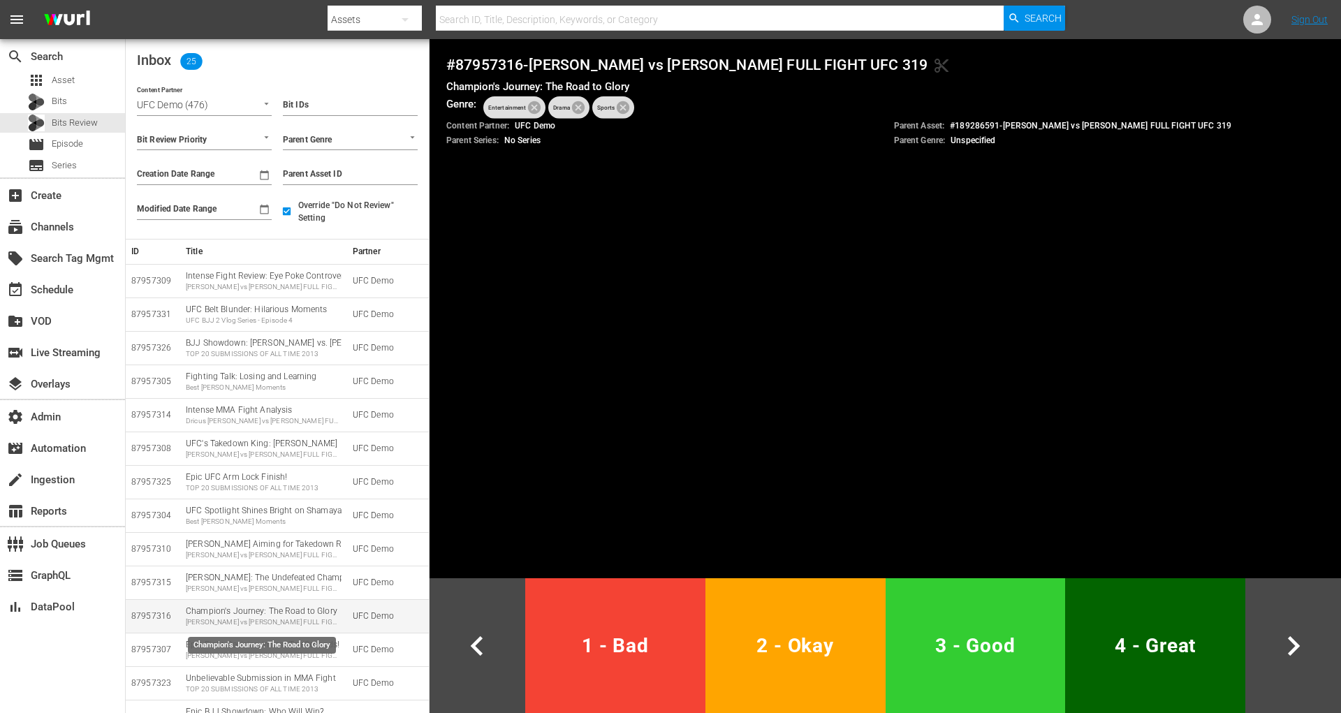
click at [263, 622] on div "Khamzat Chimaev vs Robert Whittaker FULL FIGHT UFC 319" at bounding box center [264, 622] width 156 height 10
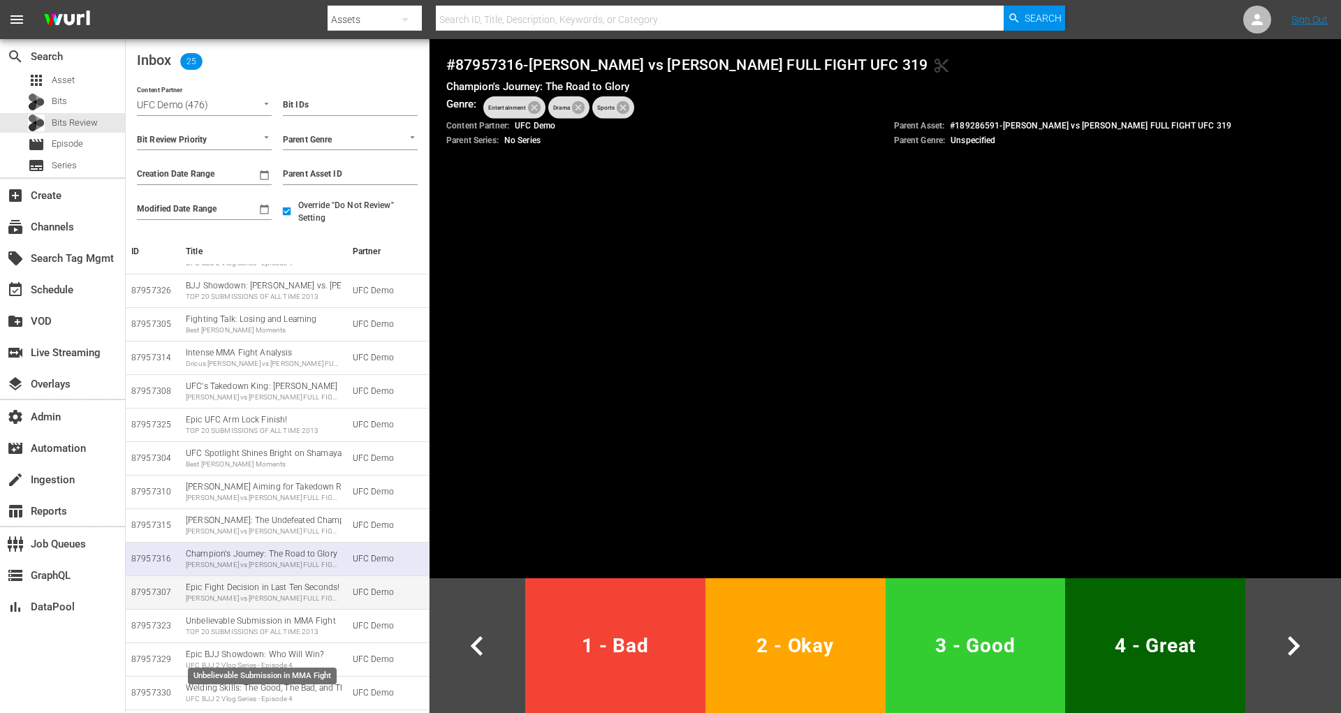
scroll to position [60, 0]
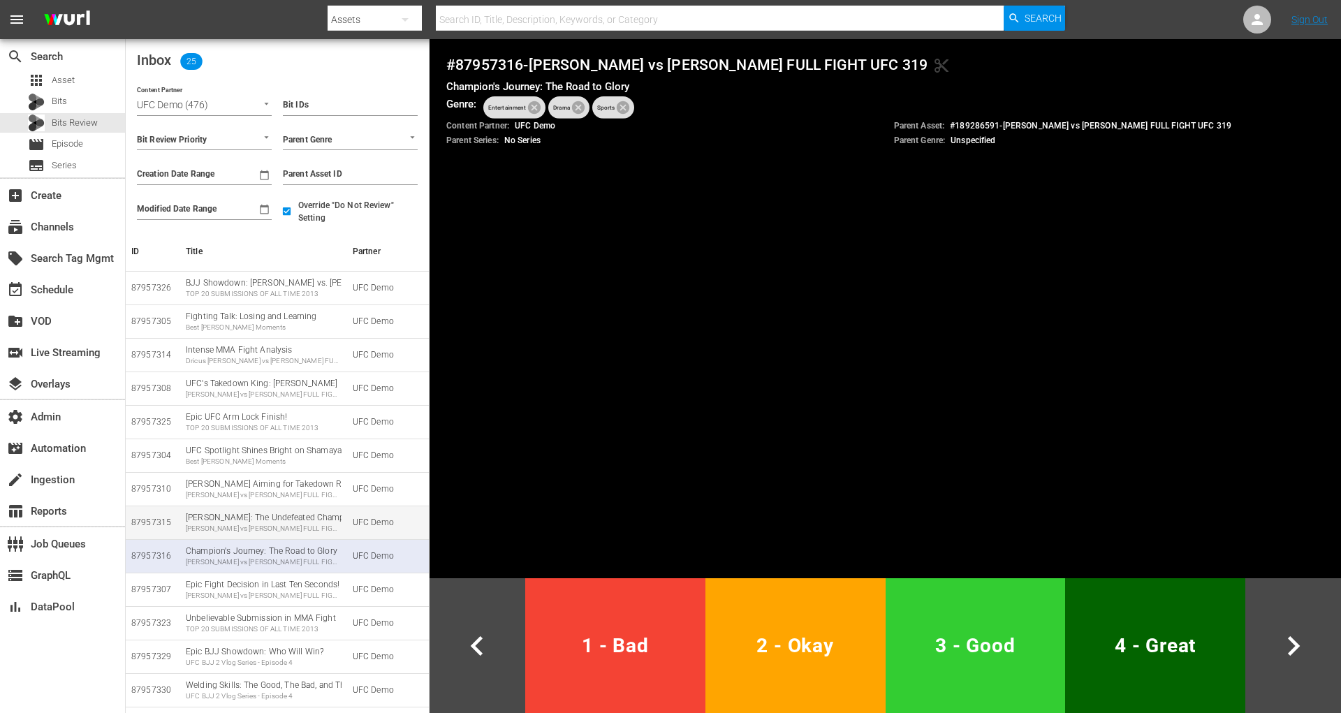
click at [263, 506] on td "Hamzat Shimaev: The Undefeated Champion Khamzat Chimaev vs Robert Whittaker FUL…" at bounding box center [263, 523] width 167 height 34
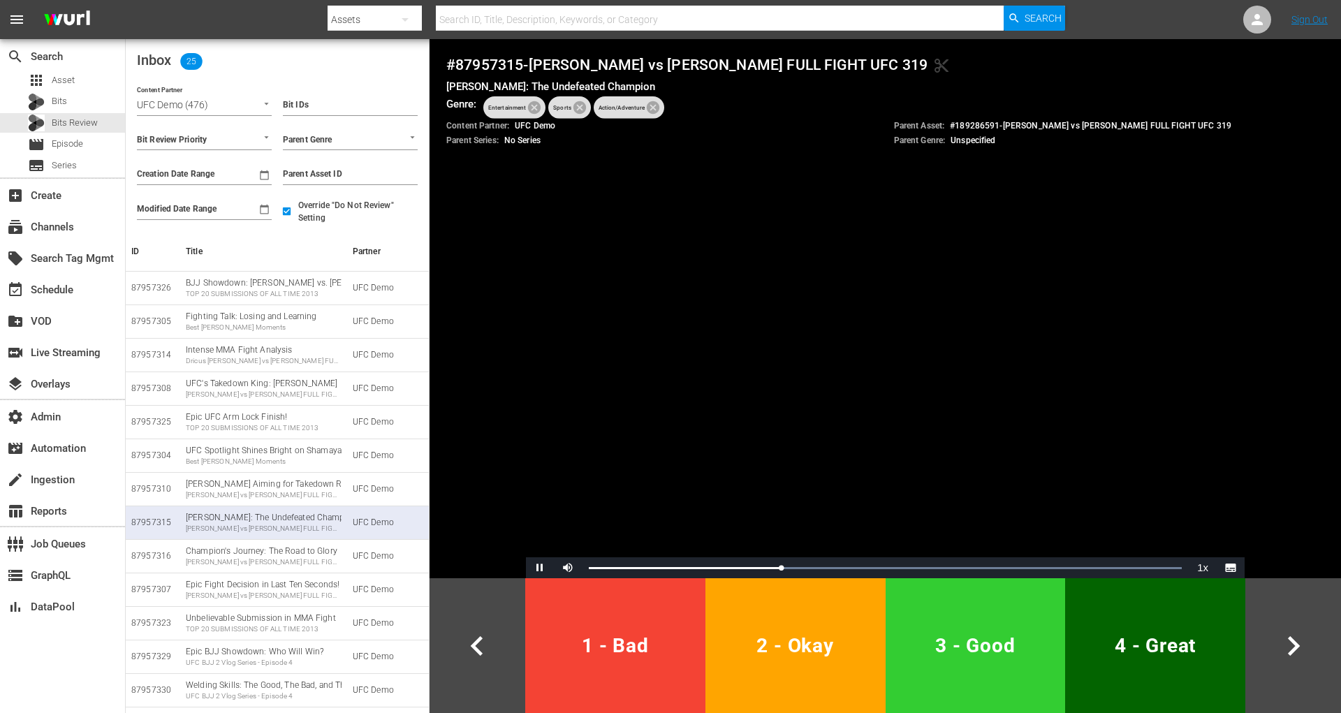
click at [503, 64] on h4 "# 87957315 - Khamzat Chimaev vs Robert Whittaker FULL FIGHT UFC 319 content_cut" at bounding box center [885, 65] width 878 height 18
click at [540, 568] on span "Video Player" at bounding box center [540, 568] width 0 height 0
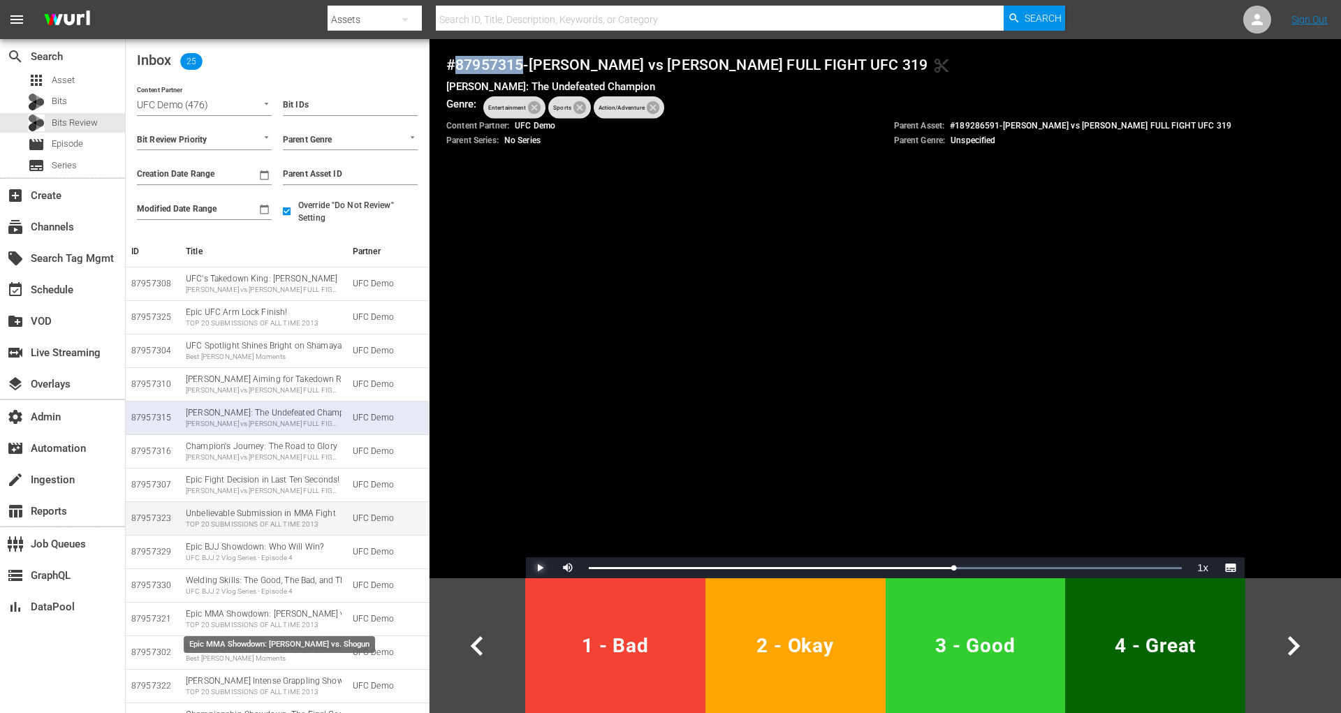
scroll to position [187, 0]
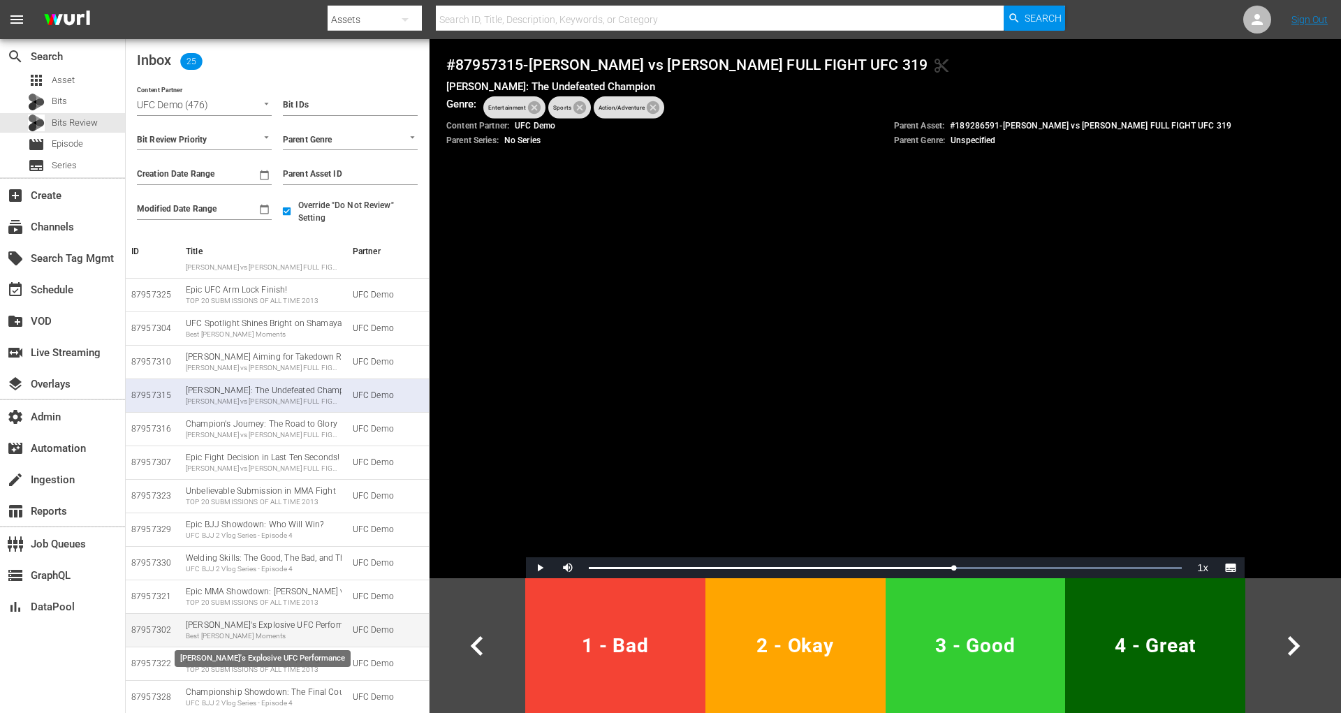
click at [292, 633] on div "Best Khamzat Chimaev Moments" at bounding box center [264, 636] width 156 height 10
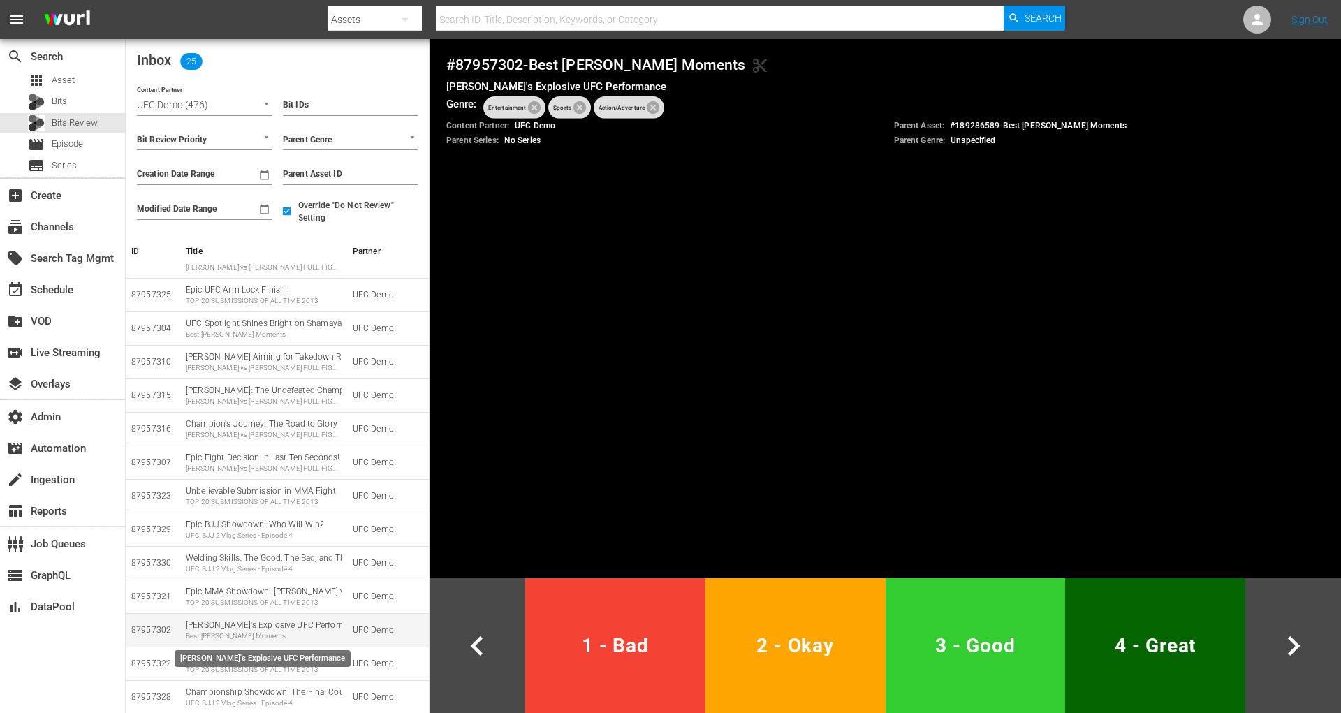
click at [292, 633] on div "Best Khamzat Chimaev Moments" at bounding box center [264, 636] width 156 height 10
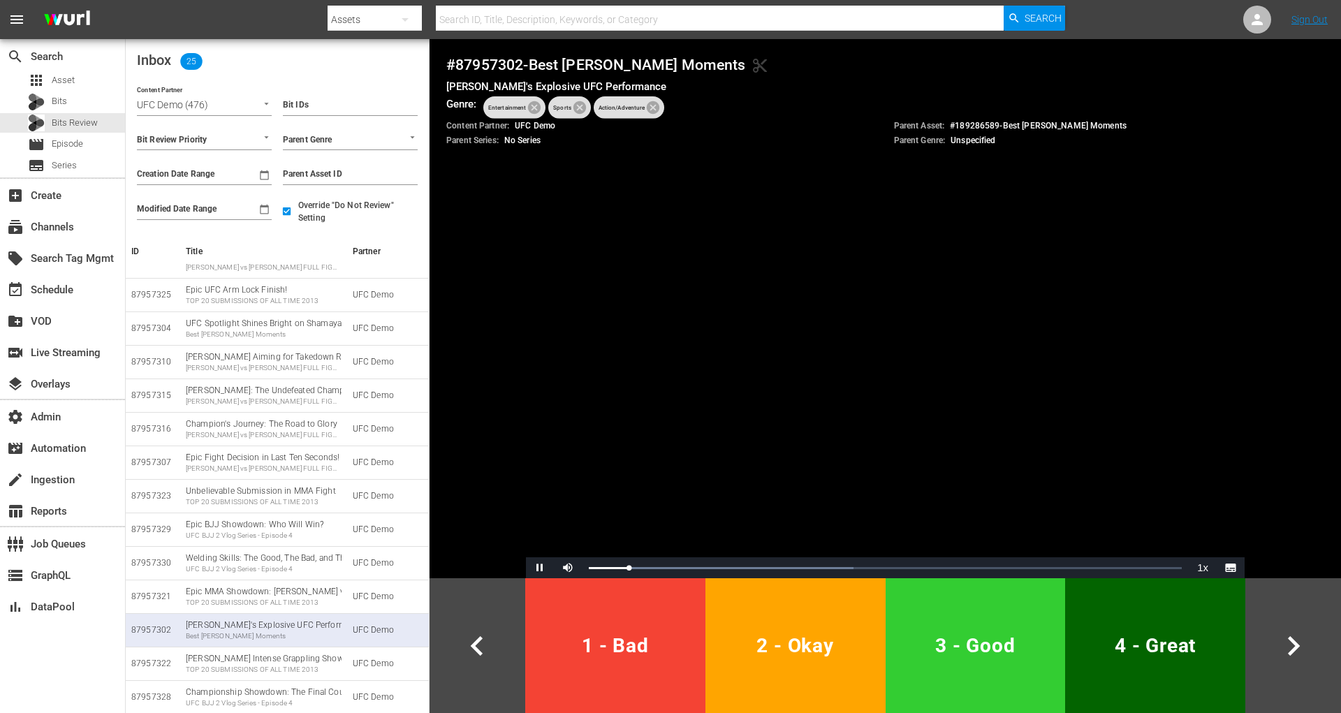
click at [490, 62] on h4 "# 87957302 - Best Khamzat Chimaev Moments content_cut" at bounding box center [885, 65] width 878 height 18
click at [540, 568] on span "Video Player" at bounding box center [540, 568] width 0 height 0
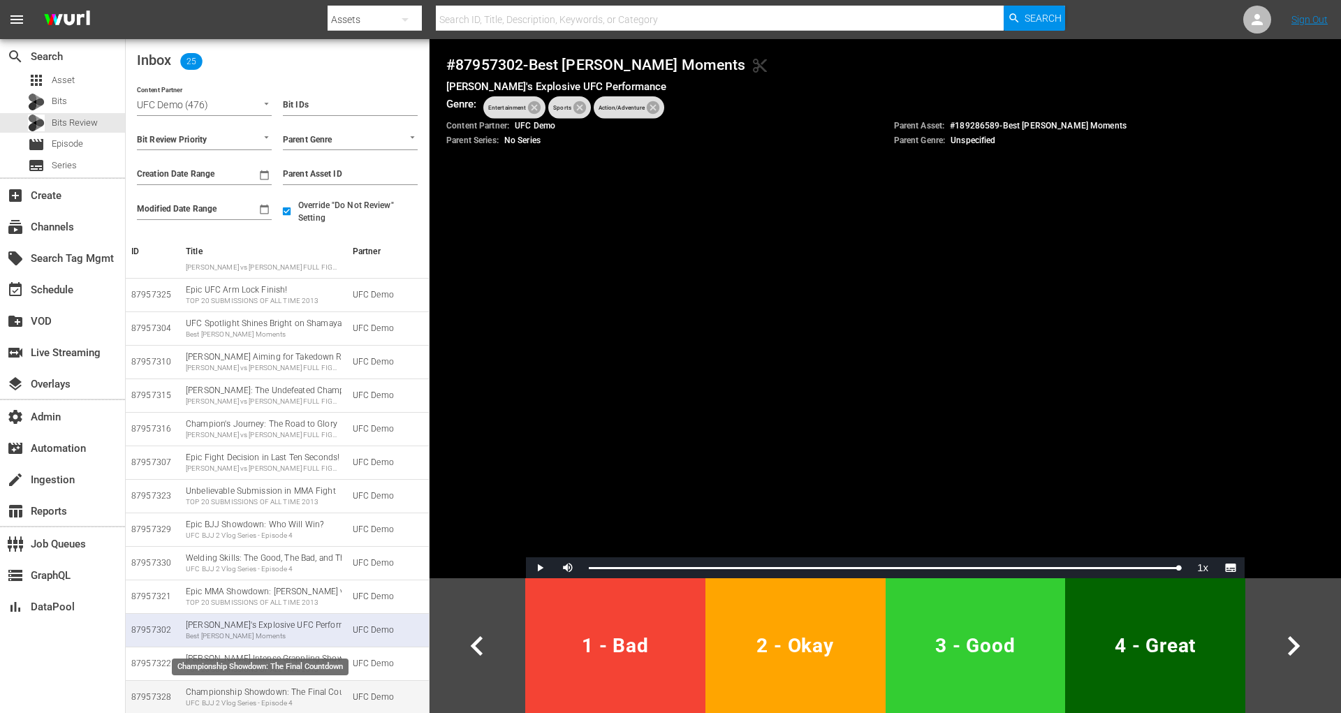
click at [297, 698] on div "UFC BJJ 2 Vlog Series - Episode 4" at bounding box center [264, 703] width 156 height 10
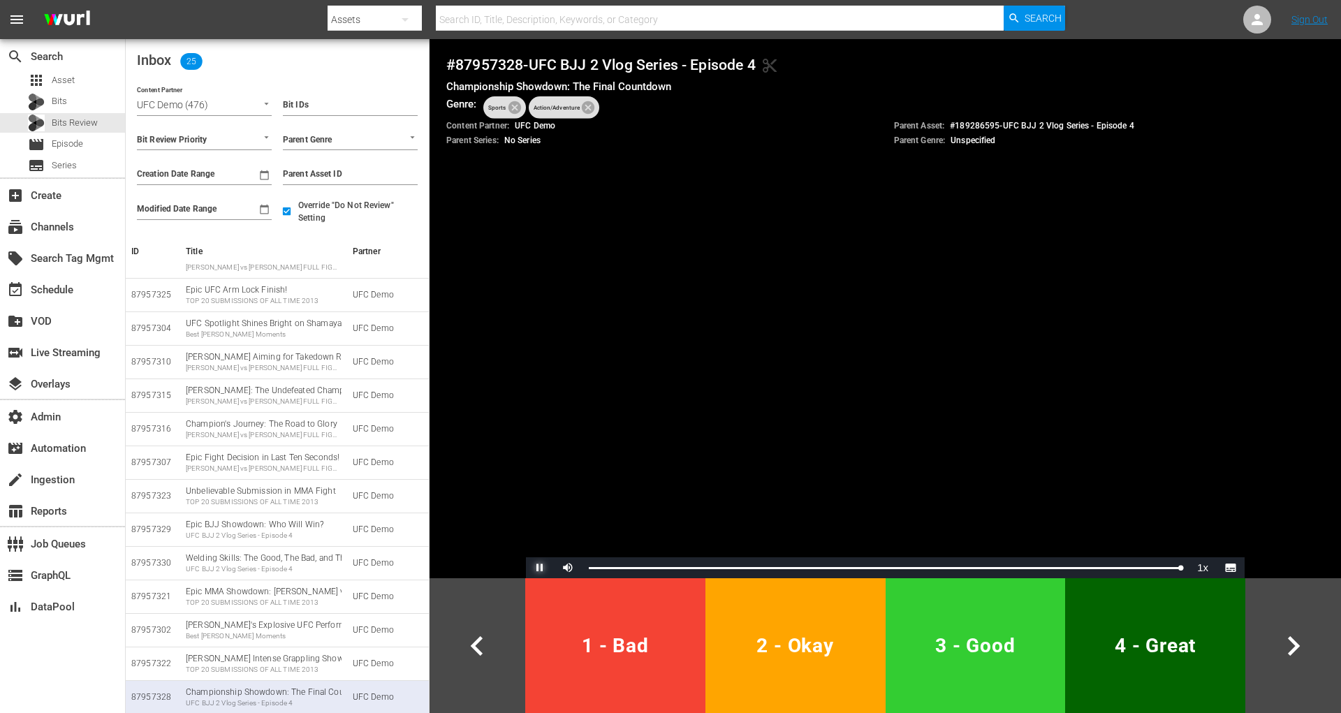
click at [540, 568] on span "Video Player" at bounding box center [540, 568] width 0 height 0
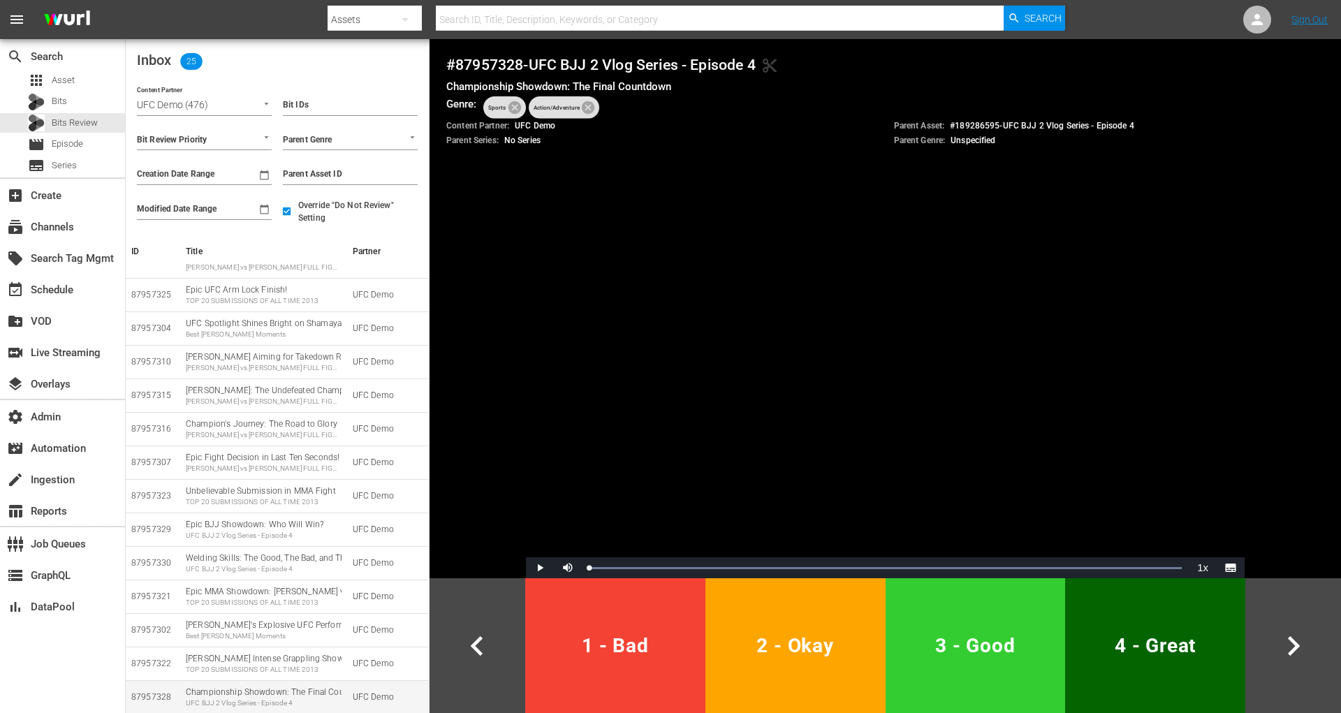
click at [162, 693] on div "87957328" at bounding box center [152, 697] width 43 height 12
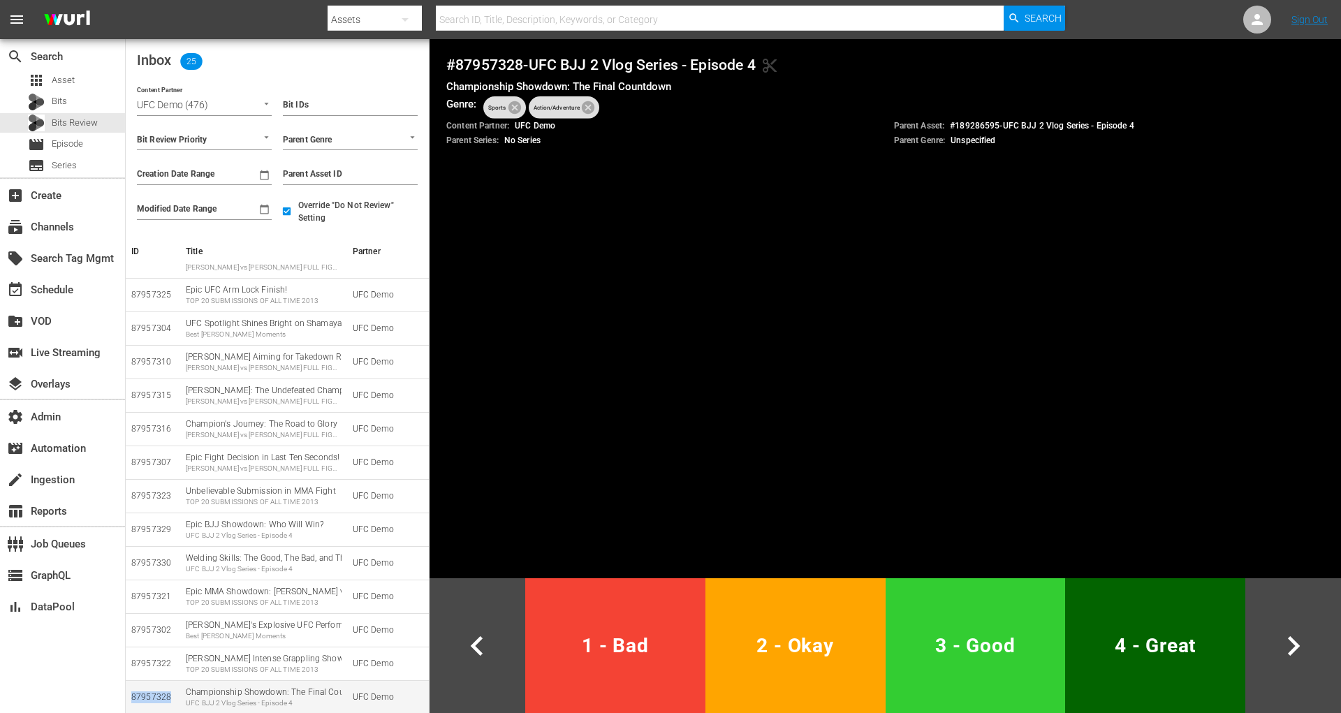
click at [162, 693] on div "87957328" at bounding box center [152, 697] width 43 height 12
drag, startPoint x: 1139, startPoint y: 126, endPoint x: 948, endPoint y: 124, distance: 190.6
click at [948, 124] on div "Parent Asset: # 189286595 - UFC BJJ 2 Vlog Series - Episode 4" at bounding box center [1109, 126] width 431 height 12
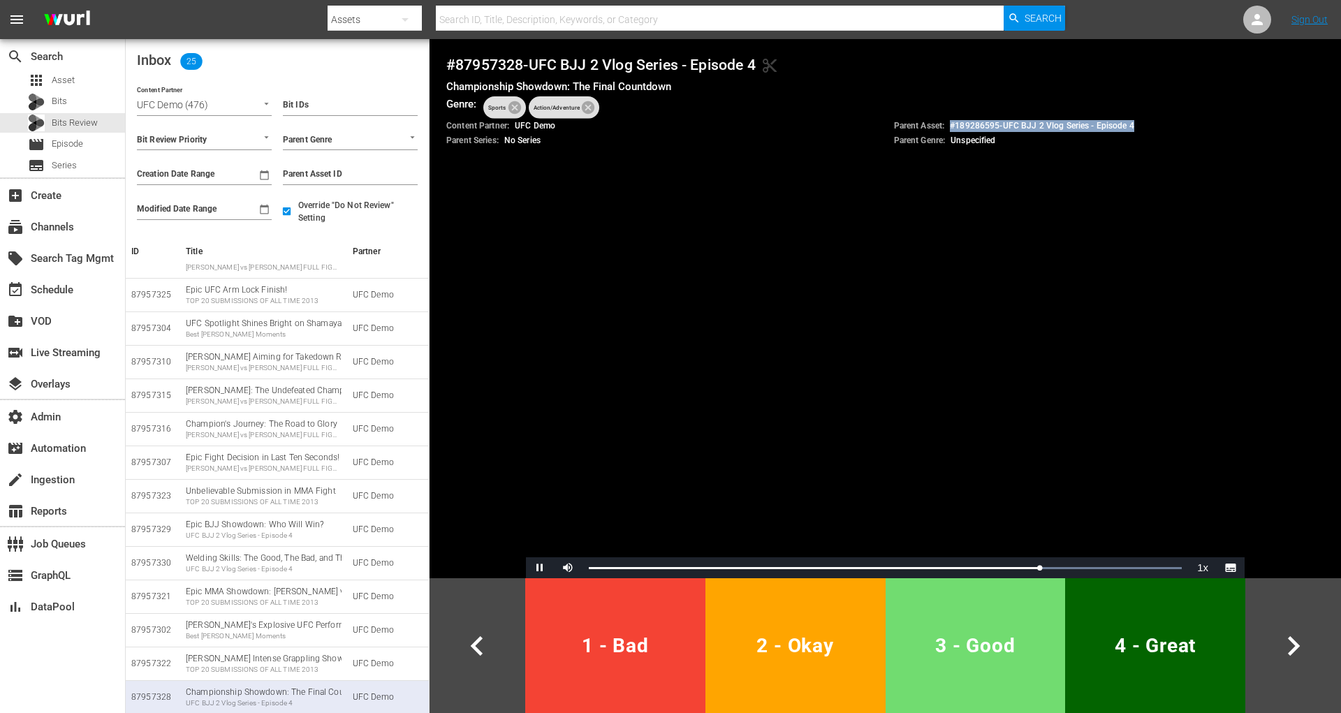
click at [1039, 663] on button "3 - Good" at bounding box center [975, 645] width 180 height 135
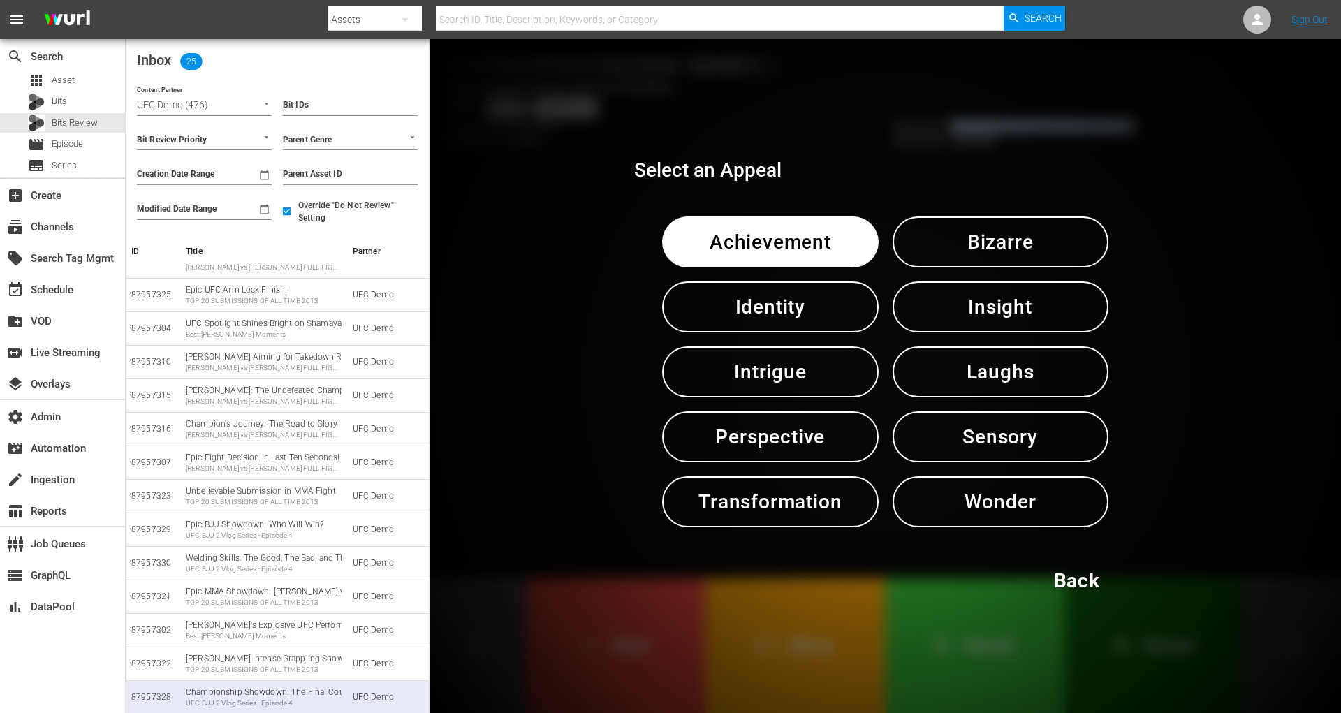
click at [830, 375] on span "Intrigue" at bounding box center [769, 372] width 143 height 34
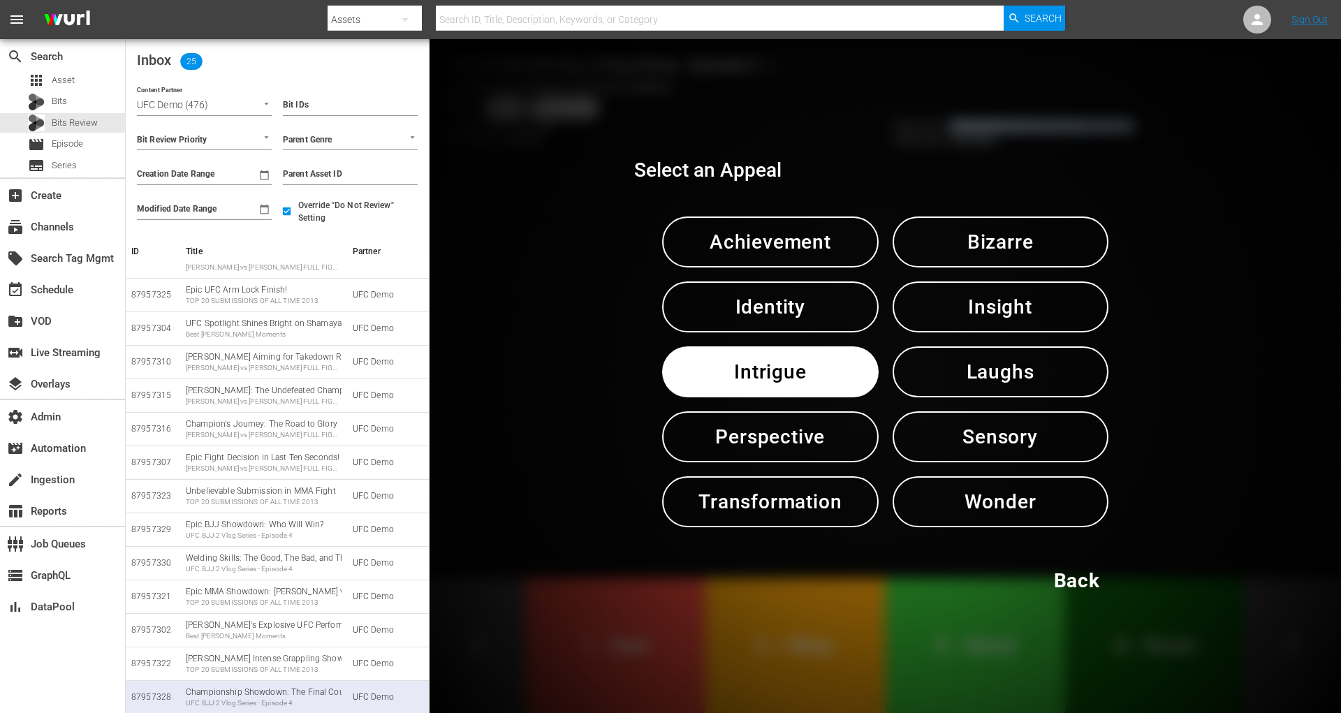
click at [830, 375] on span "Intrigue" at bounding box center [769, 372] width 143 height 34
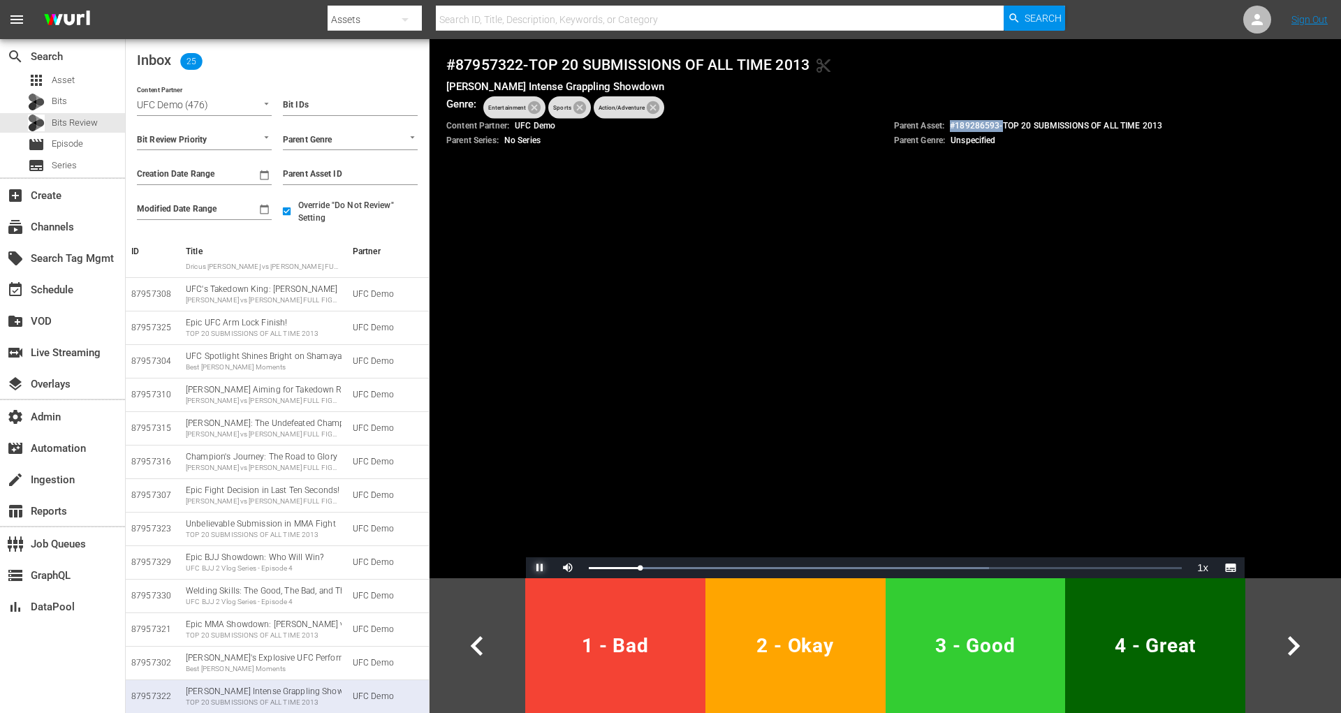
click at [540, 568] on span "Video Player" at bounding box center [540, 568] width 0 height 0
click at [270, 692] on div "Ronda Rousey's Intense Grappling Showdown TOP 20 SUBMISSIONS OF ALL TIME 2013" at bounding box center [264, 697] width 156 height 22
drag, startPoint x: 668, startPoint y: 89, endPoint x: 476, endPoint y: 91, distance: 191.3
click at [476, 91] on h5 "Ronda Rousey's Intense Grappling Showdown" at bounding box center [885, 87] width 878 height 14
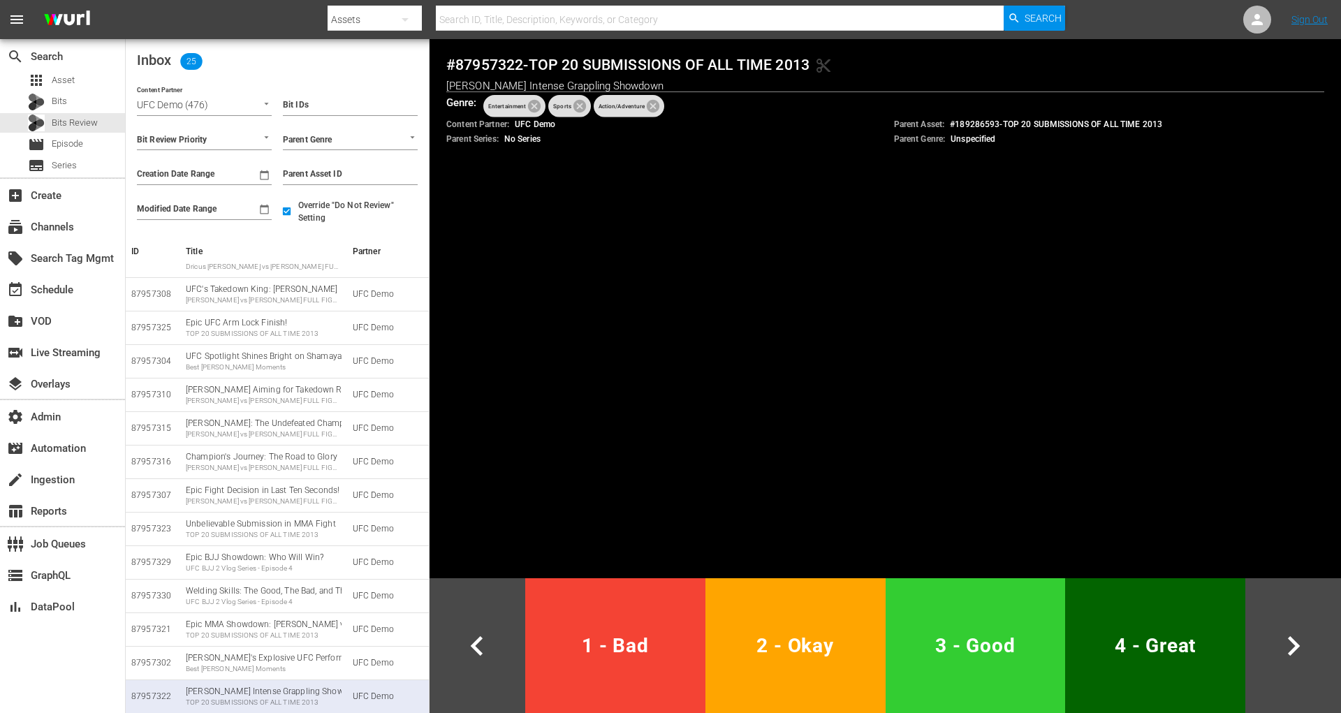
click at [489, 68] on h4 "# 87957322 - TOP 20 SUBMISSIONS OF ALL TIME 2013 content_cut" at bounding box center [885, 65] width 878 height 18
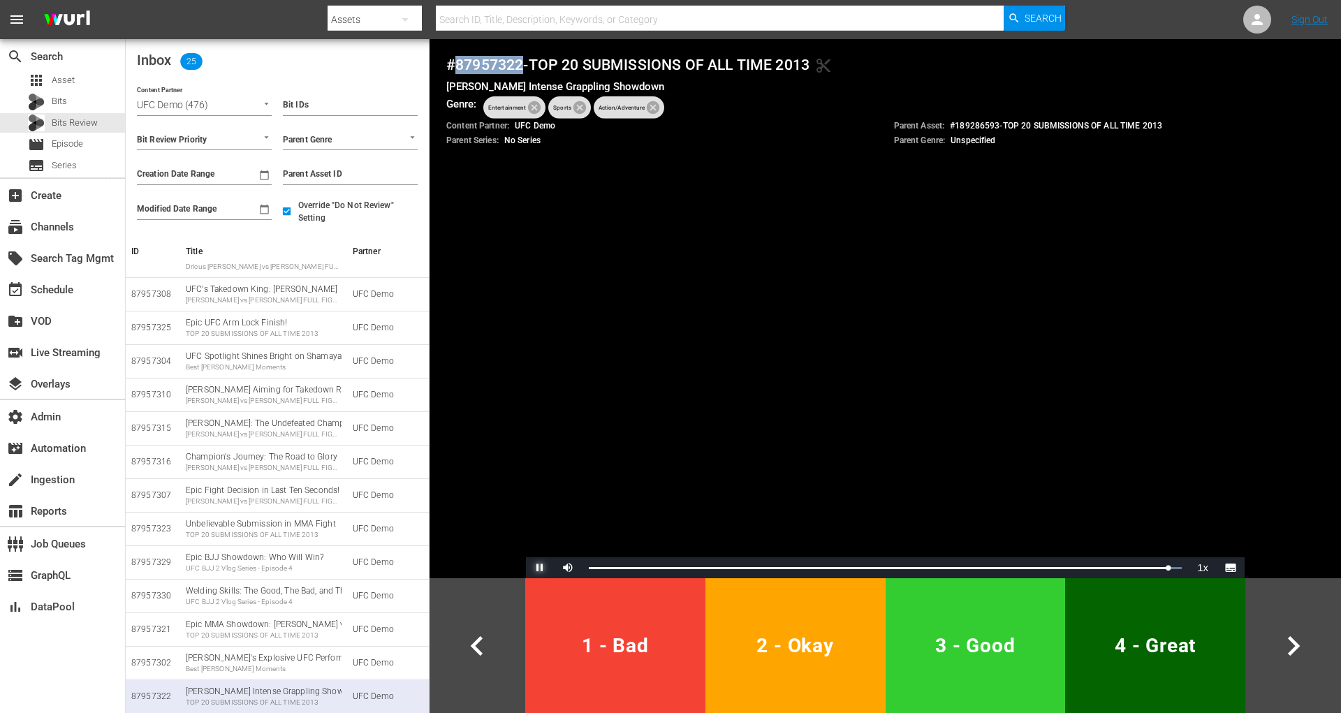
click at [540, 568] on span "Video Player" at bounding box center [540, 568] width 0 height 0
drag, startPoint x: 953, startPoint y: 126, endPoint x: 1170, endPoint y: 130, distance: 216.5
click at [1170, 130] on div "Parent Asset: # 189286593 - TOP 20 SUBMISSIONS OF ALL TIME 2013" at bounding box center [1109, 126] width 431 height 12
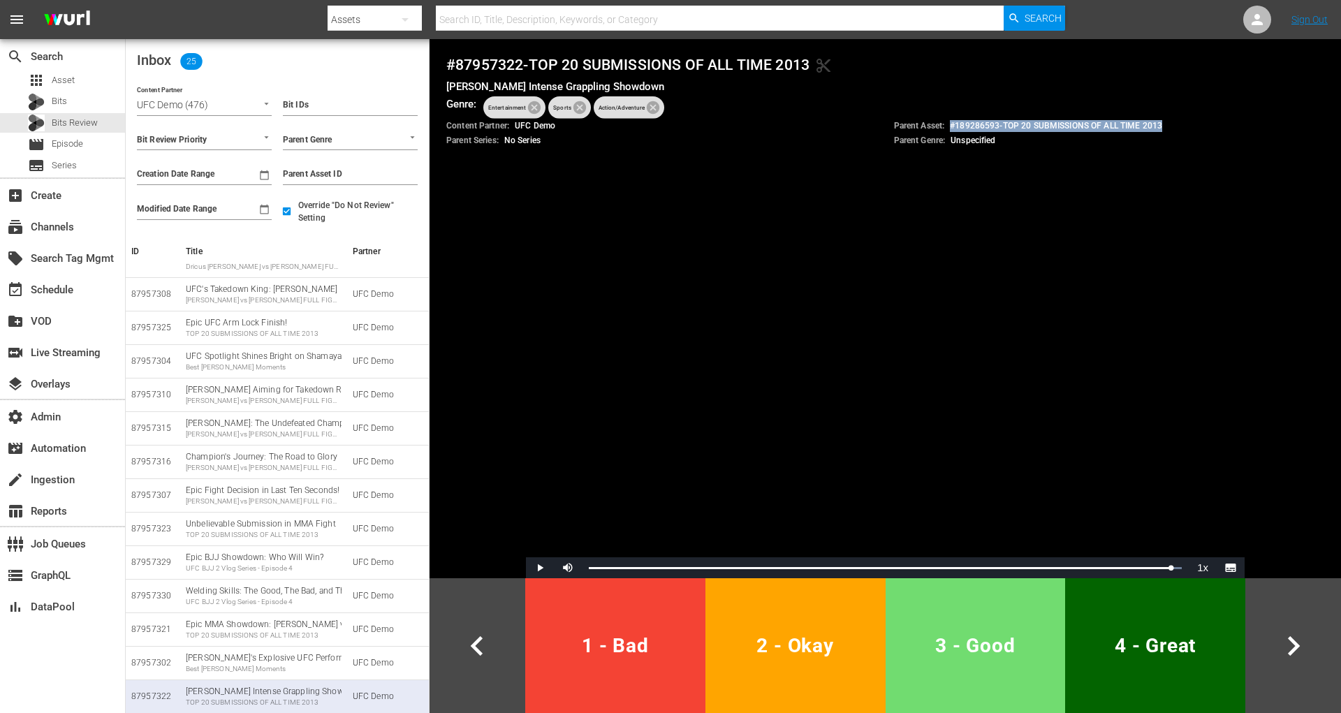
click at [1053, 635] on span "3 - Good" at bounding box center [975, 645] width 169 height 34
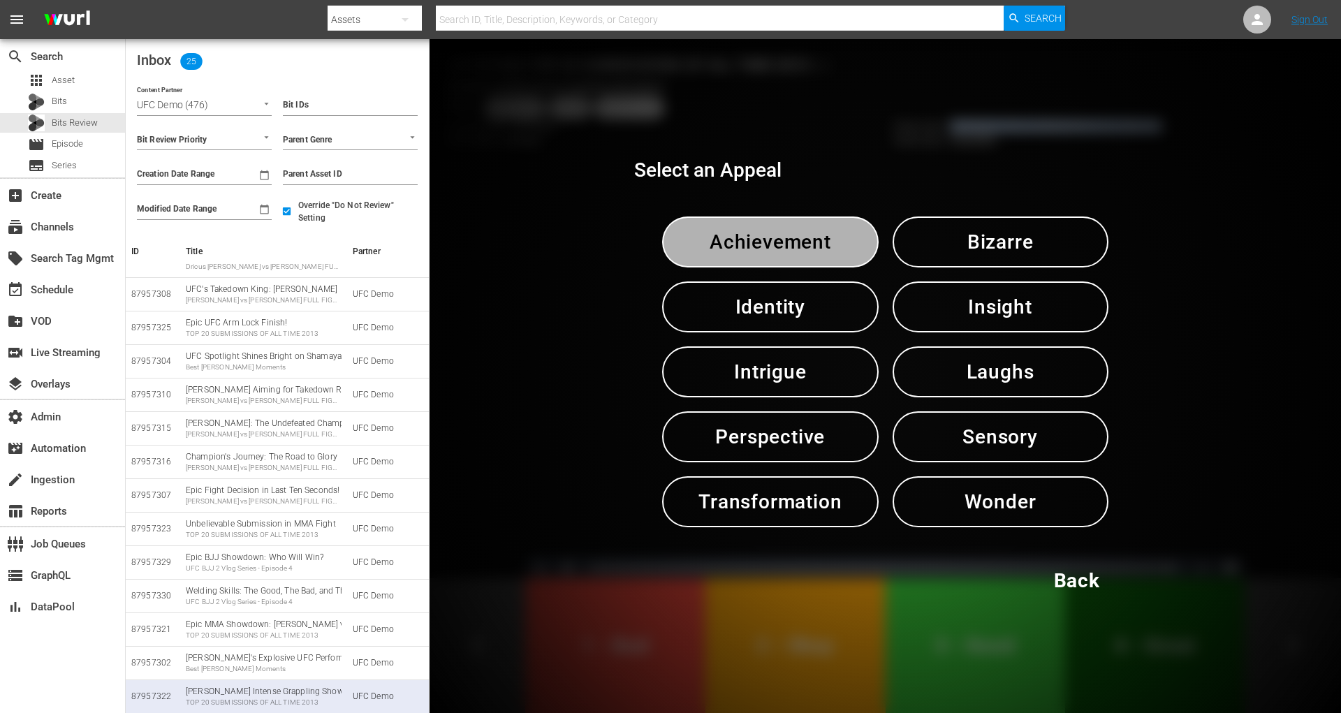
click at [818, 249] on span "Achievement" at bounding box center [769, 242] width 143 height 34
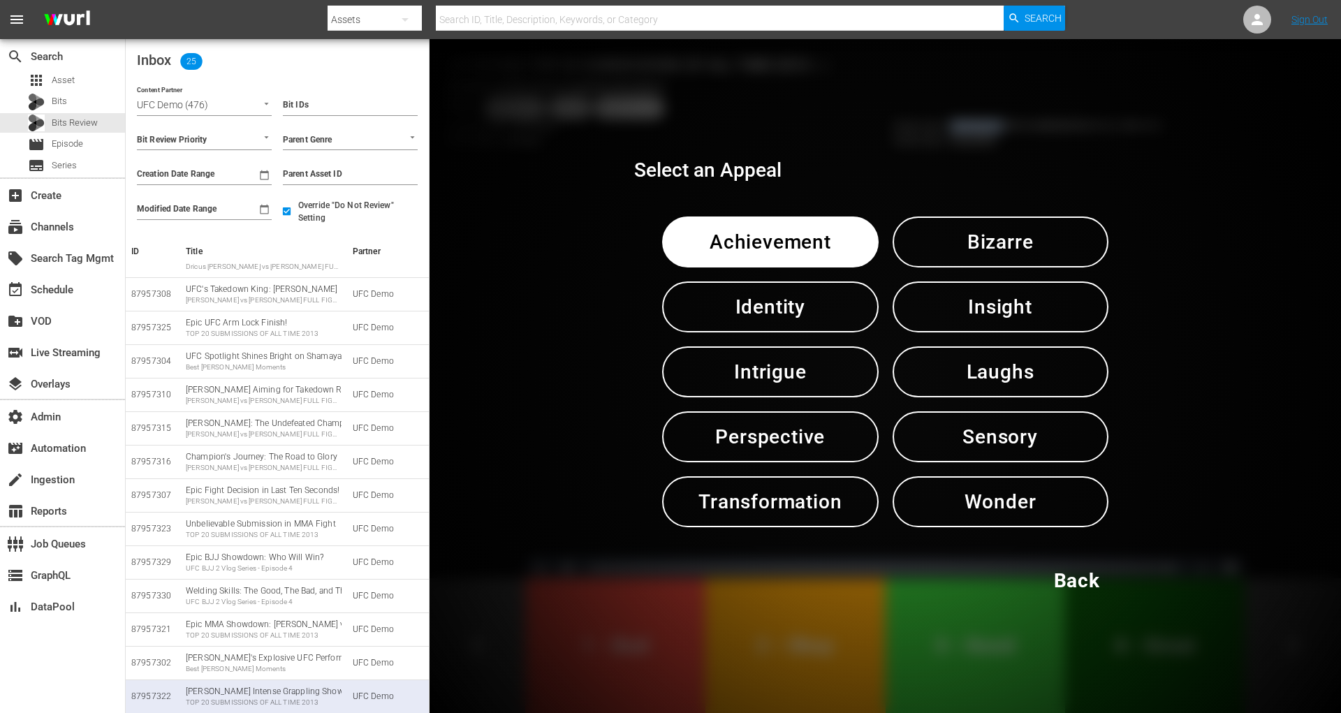
scroll to position [120, 0]
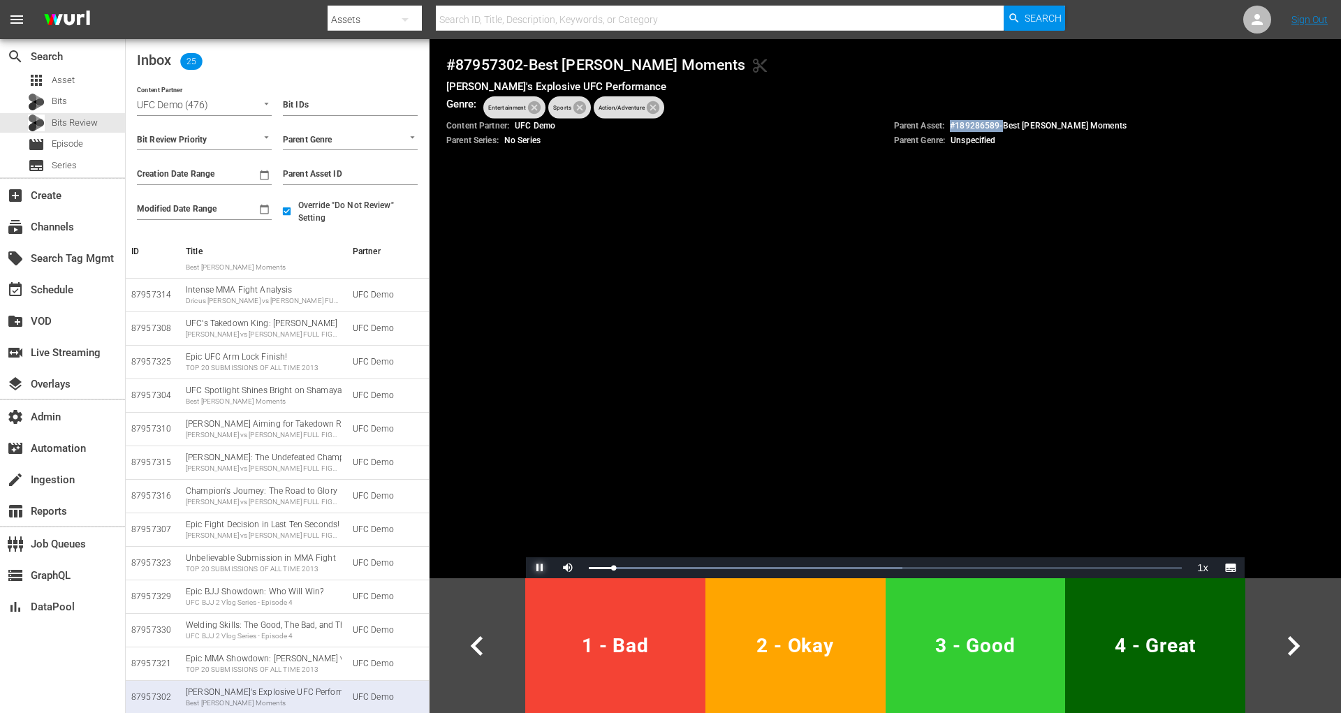
click at [540, 568] on span "Video Player" at bounding box center [540, 568] width 0 height 0
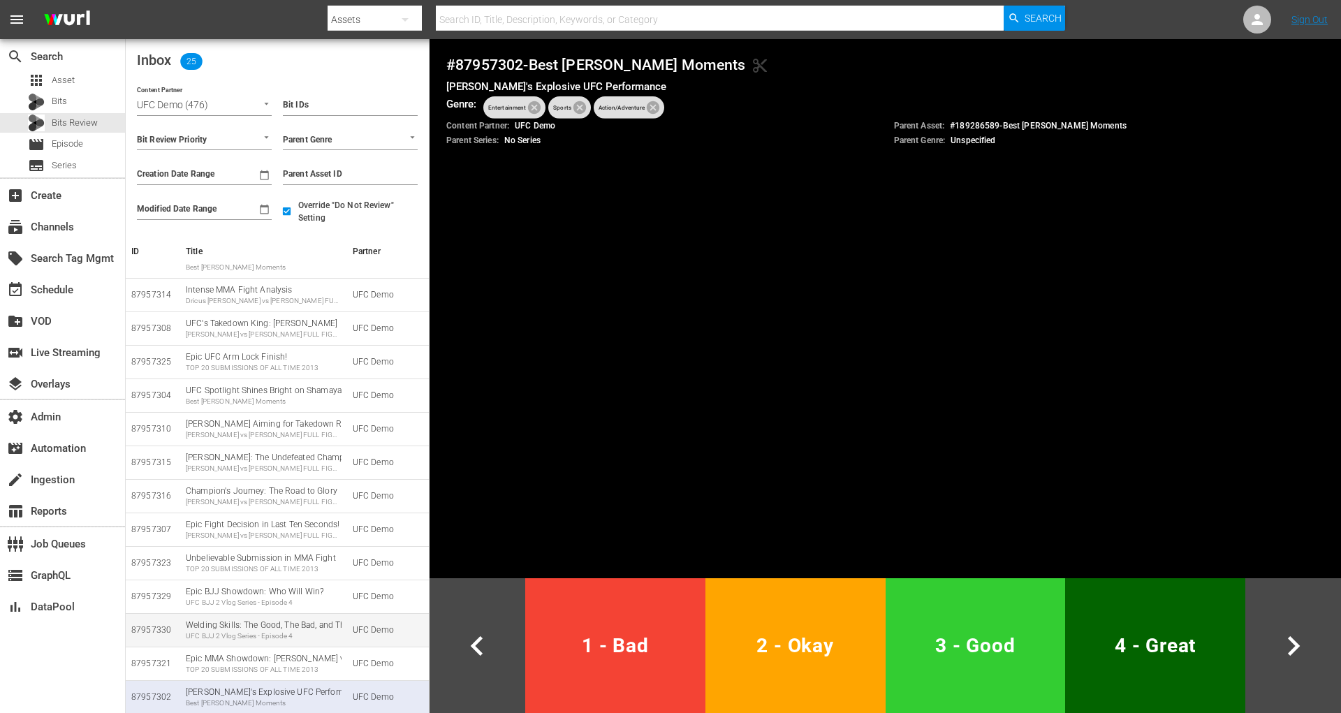
click at [275, 626] on div "Welding Skills: The Good, The Bad, and The Ugly UFC BJJ 2 Vlog Series - Episode…" at bounding box center [264, 630] width 156 height 22
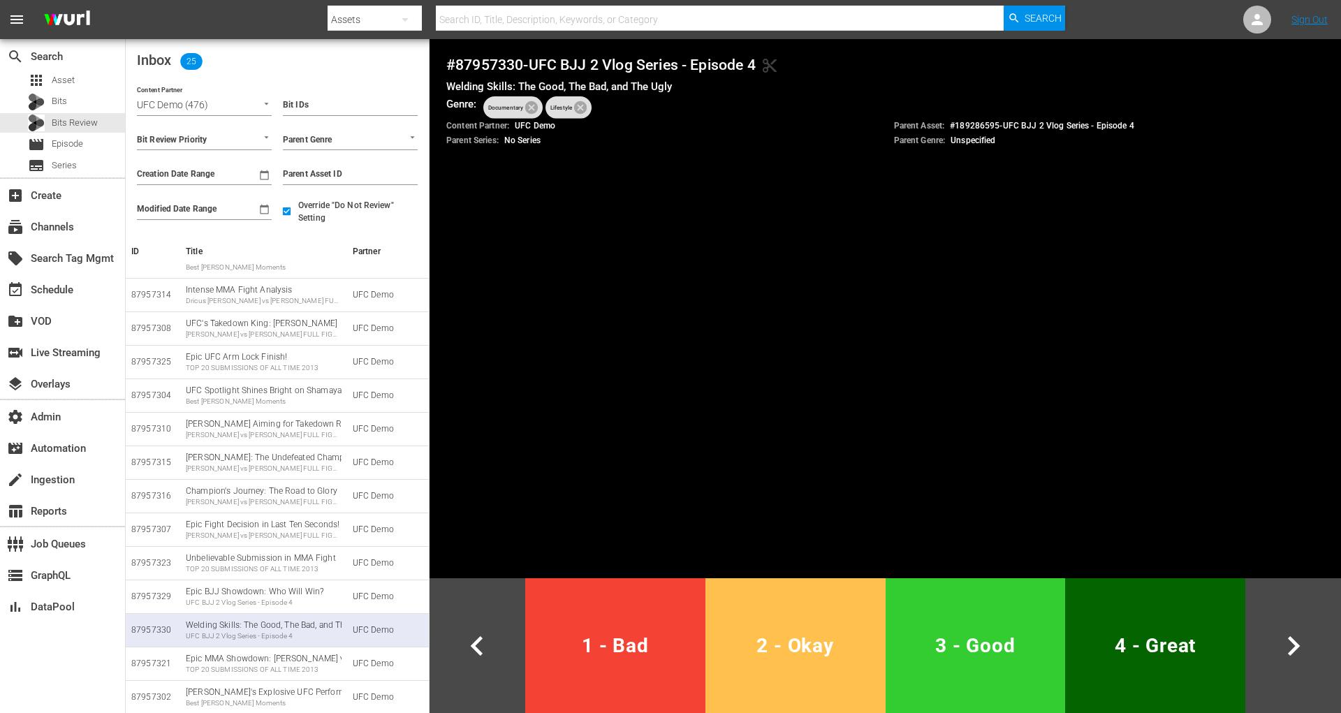
click at [827, 661] on span "2 - Okay" at bounding box center [795, 645] width 169 height 34
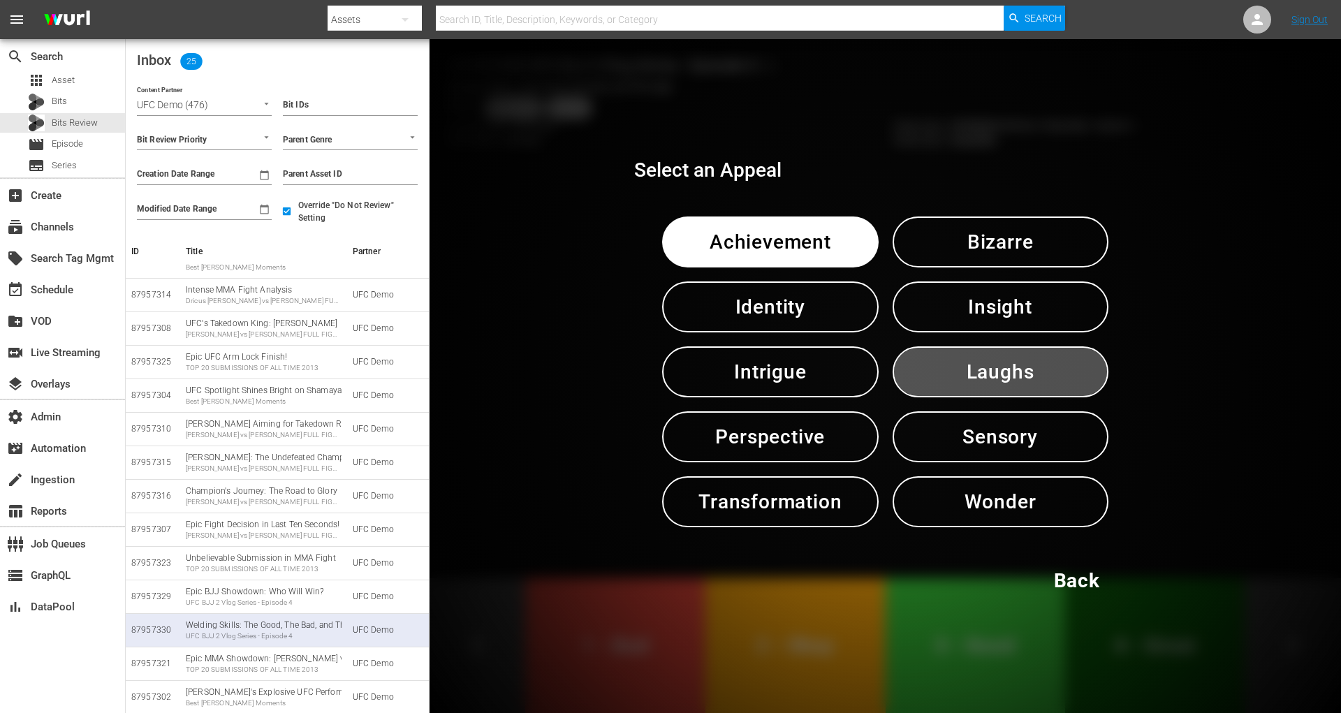
click at [1006, 381] on span "Laughs" at bounding box center [1000, 372] width 143 height 34
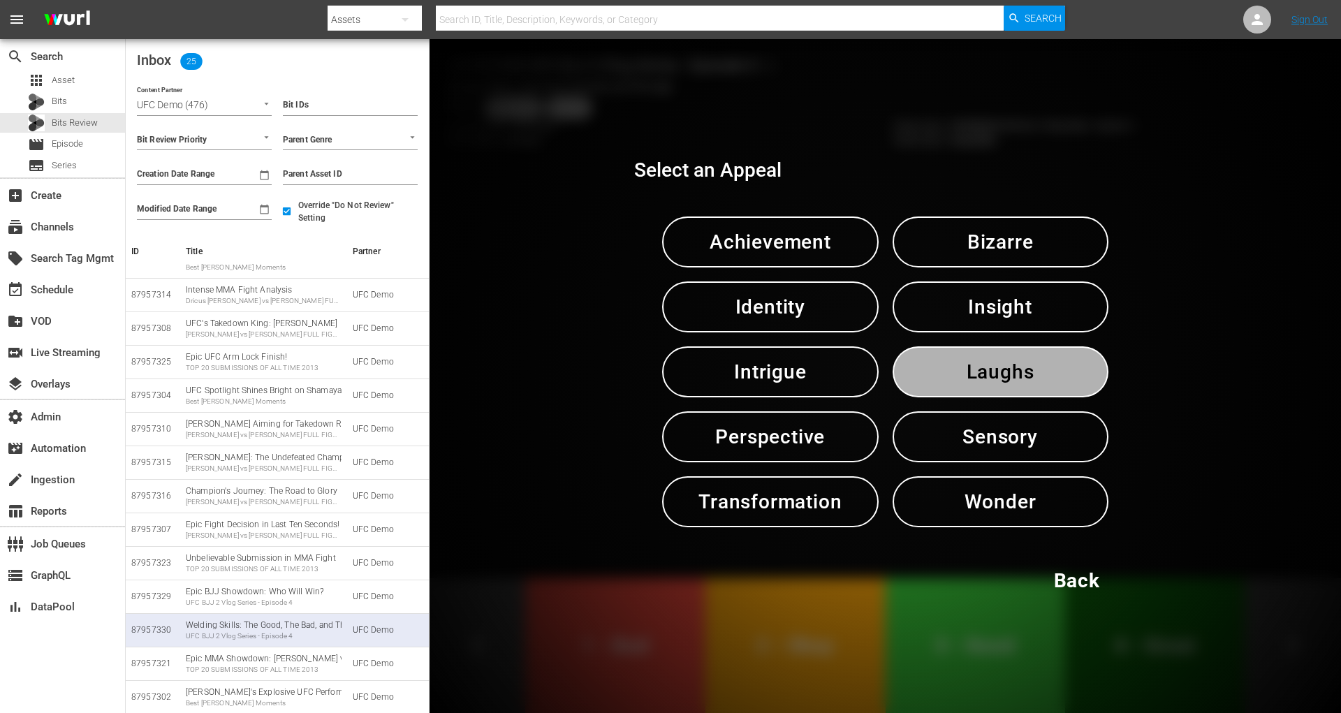
click at [1006, 381] on span "Laughs" at bounding box center [1000, 372] width 143 height 34
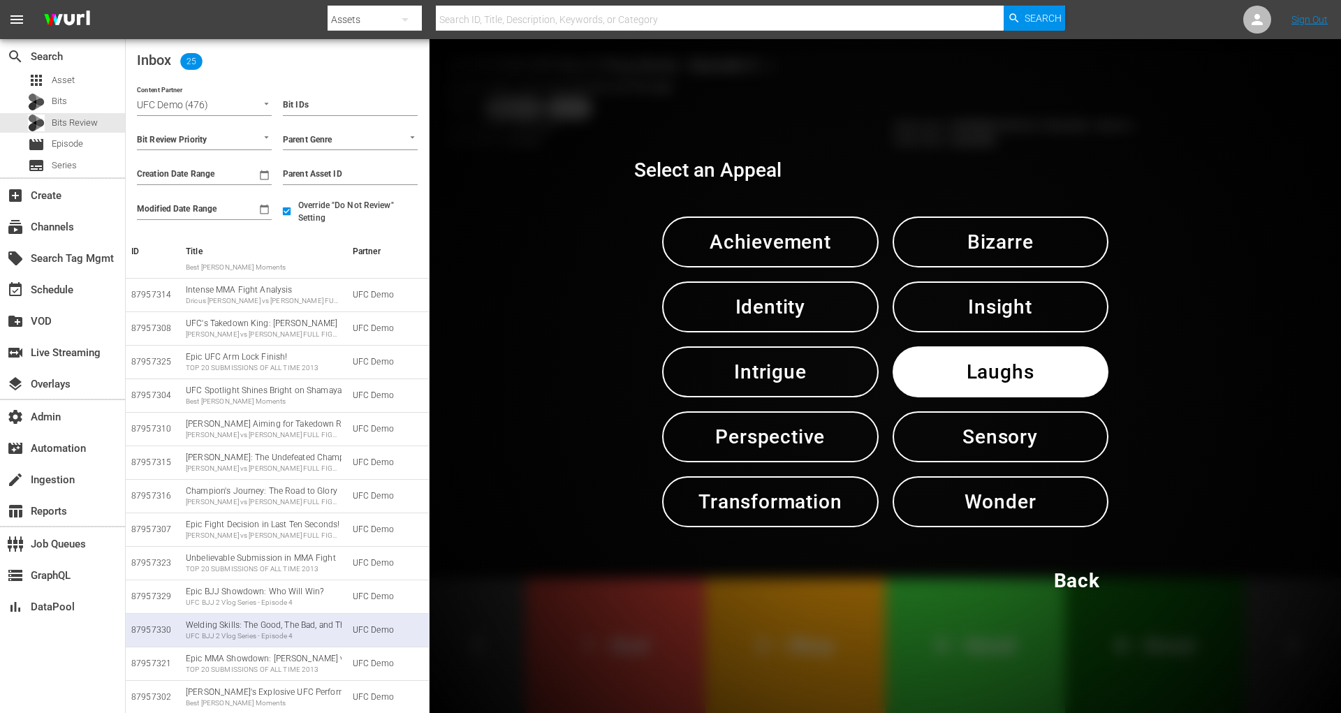
scroll to position [87, 0]
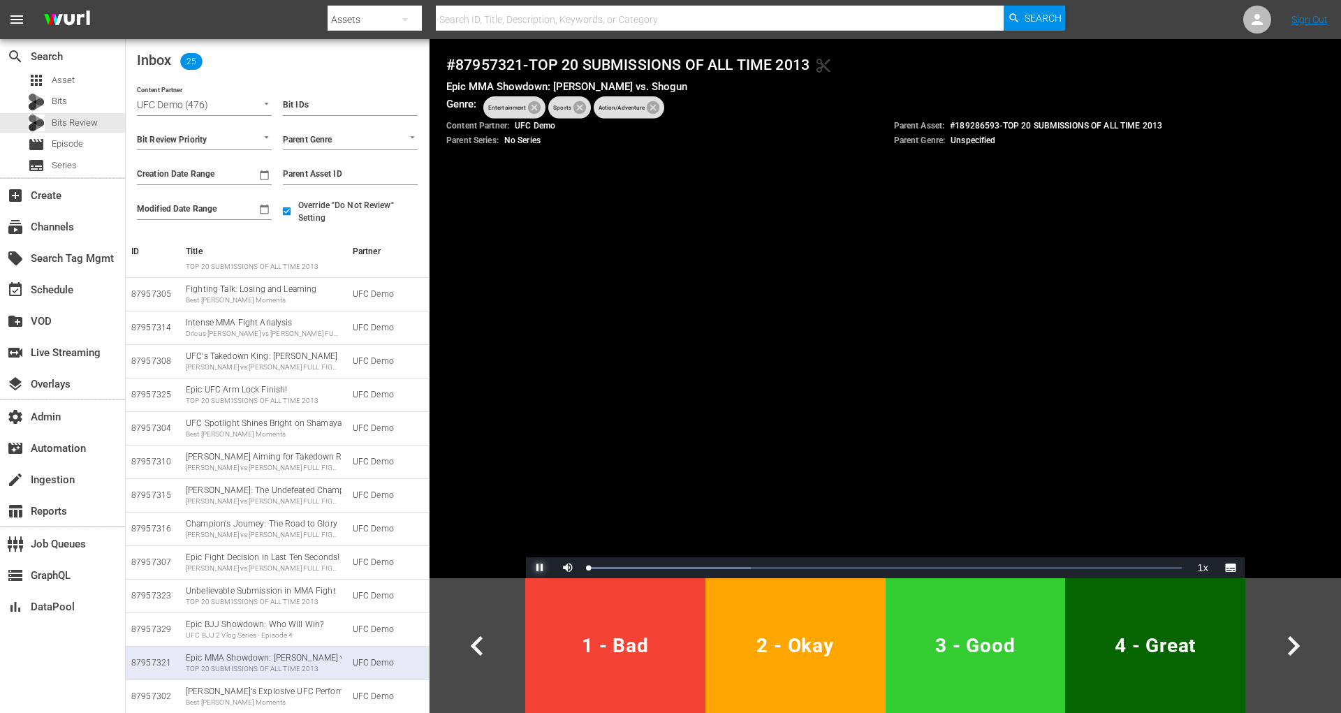
click at [540, 568] on span "Video Player" at bounding box center [540, 568] width 0 height 0
click at [302, 628] on div "Epic BJJ Showdown: Who Will Win? UFC BJJ 2 Vlog Series - Episode 4" at bounding box center [264, 630] width 156 height 22
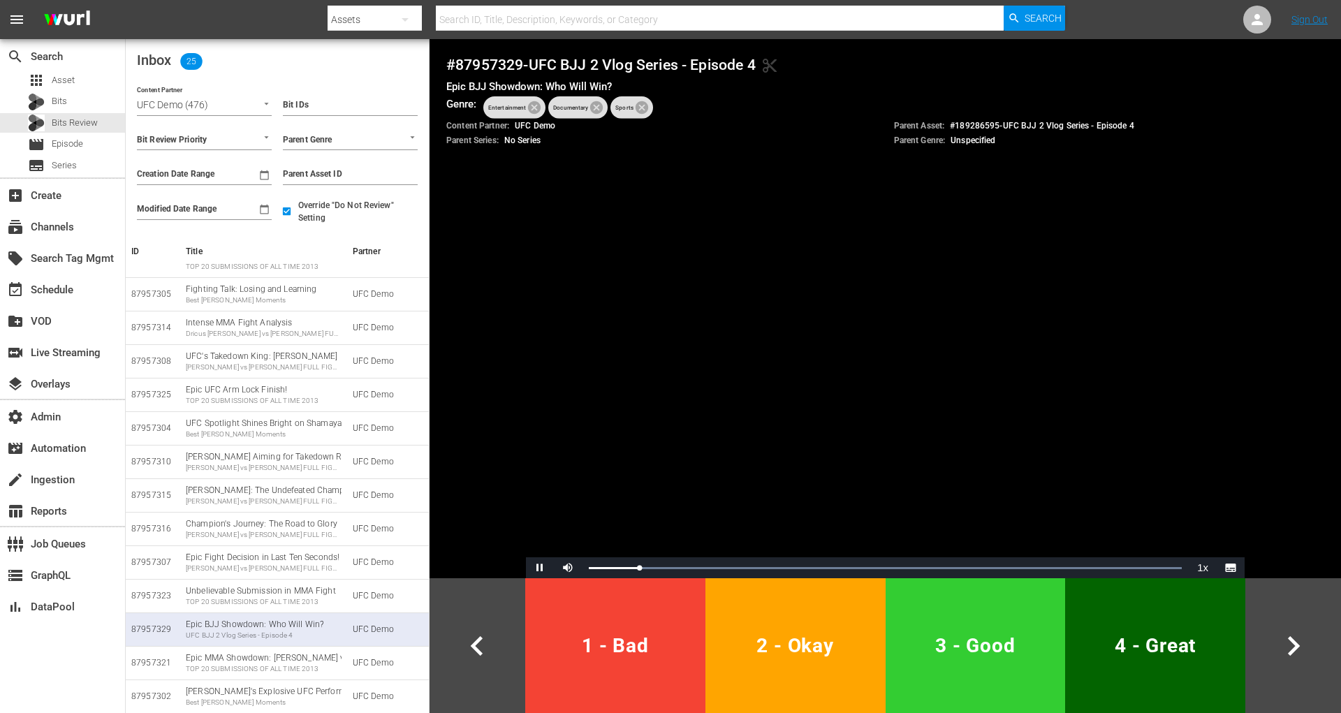
click at [836, 640] on span "2 - Okay" at bounding box center [795, 645] width 169 height 34
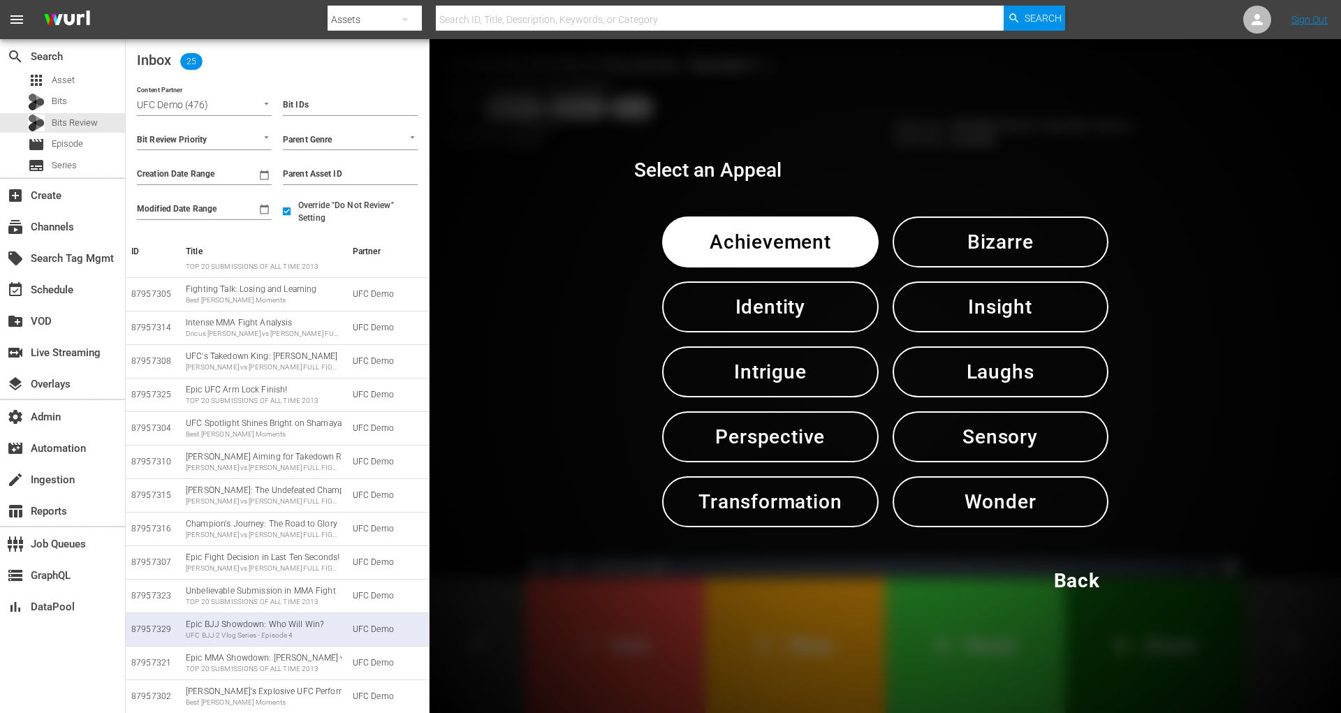
click at [786, 434] on span "Perspective" at bounding box center [769, 437] width 143 height 34
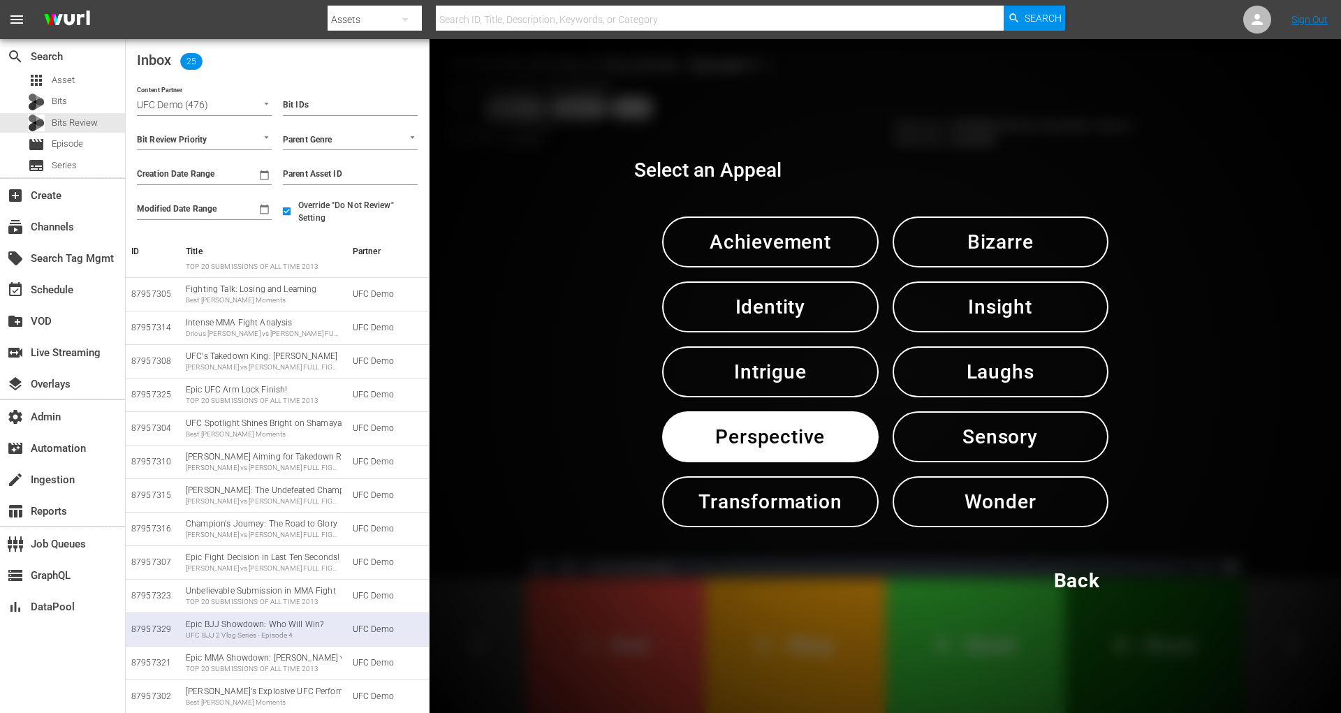
click at [786, 434] on span "Perspective" at bounding box center [769, 437] width 143 height 34
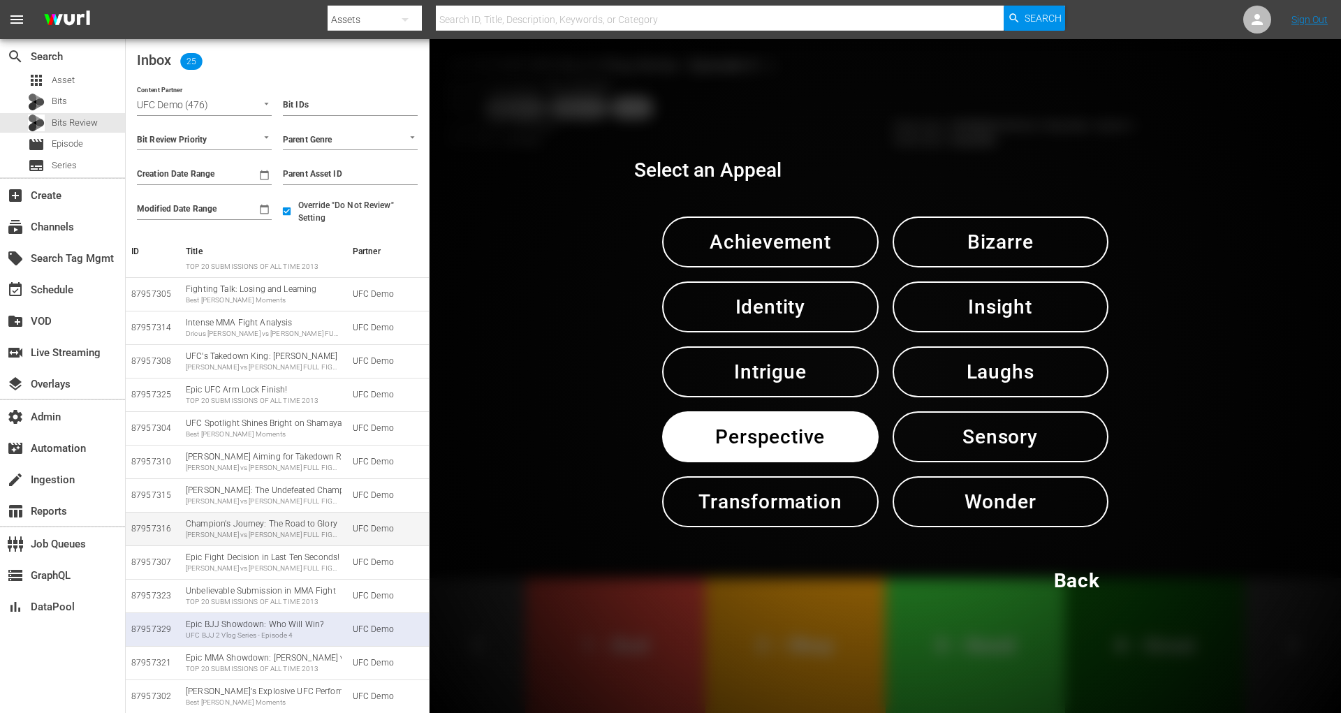
scroll to position [54, 0]
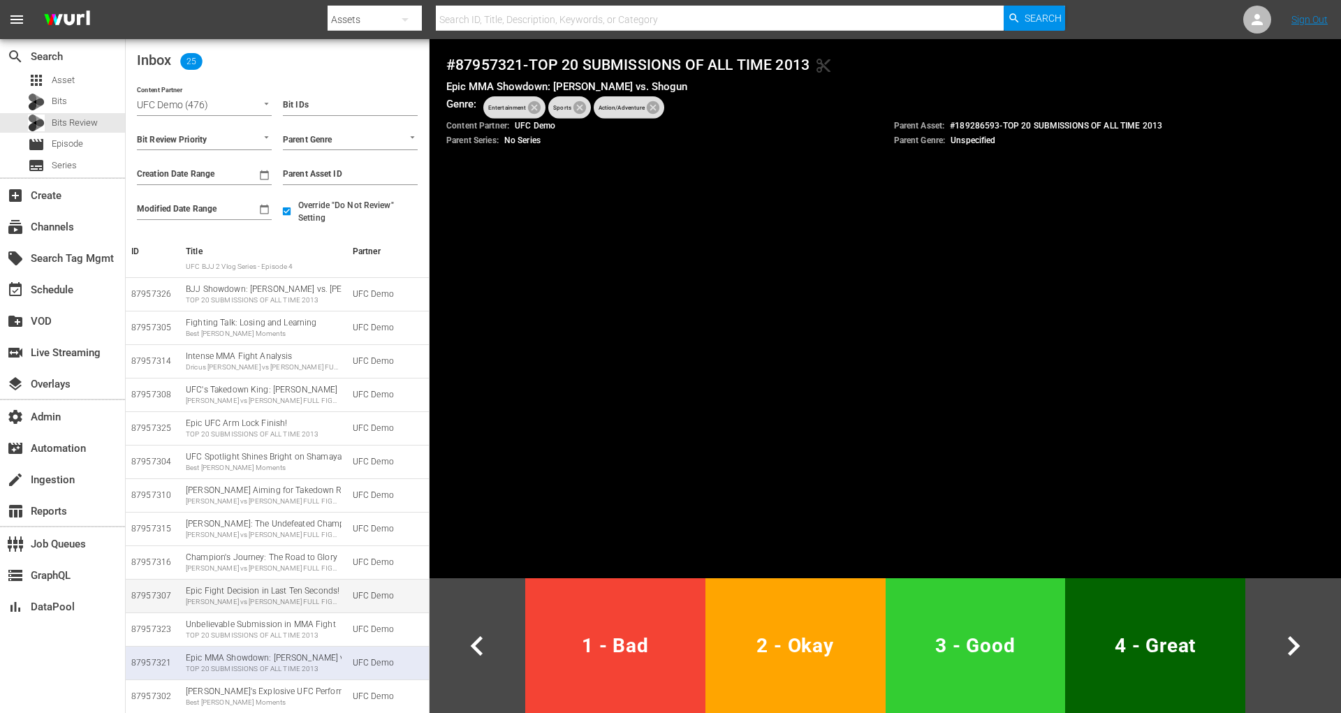
click at [281, 608] on td "Epic Fight Decision in Last Ten Seconds! Anthony Hernandez vs Brendan Allen FUL…" at bounding box center [263, 596] width 167 height 34
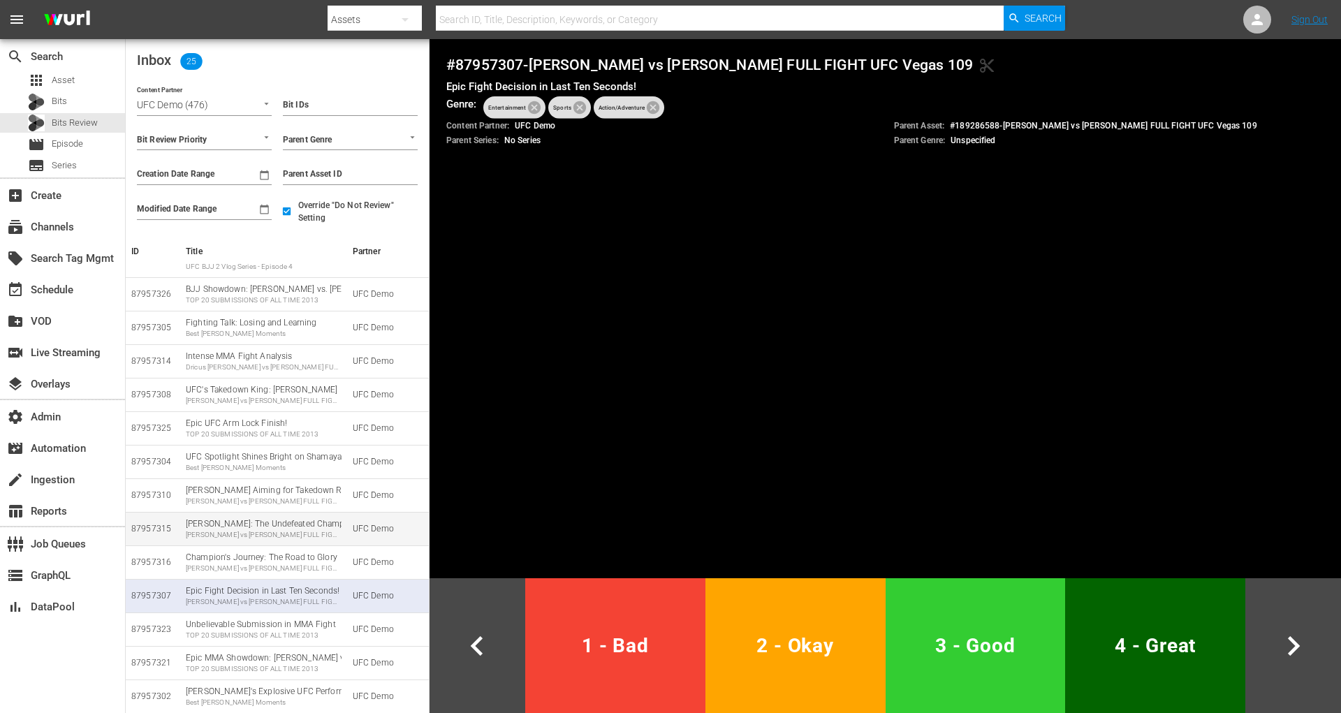
click at [286, 539] on div "Khamzat Chimaev vs Robert Whittaker FULL FIGHT UFC 319" at bounding box center [264, 535] width 156 height 10
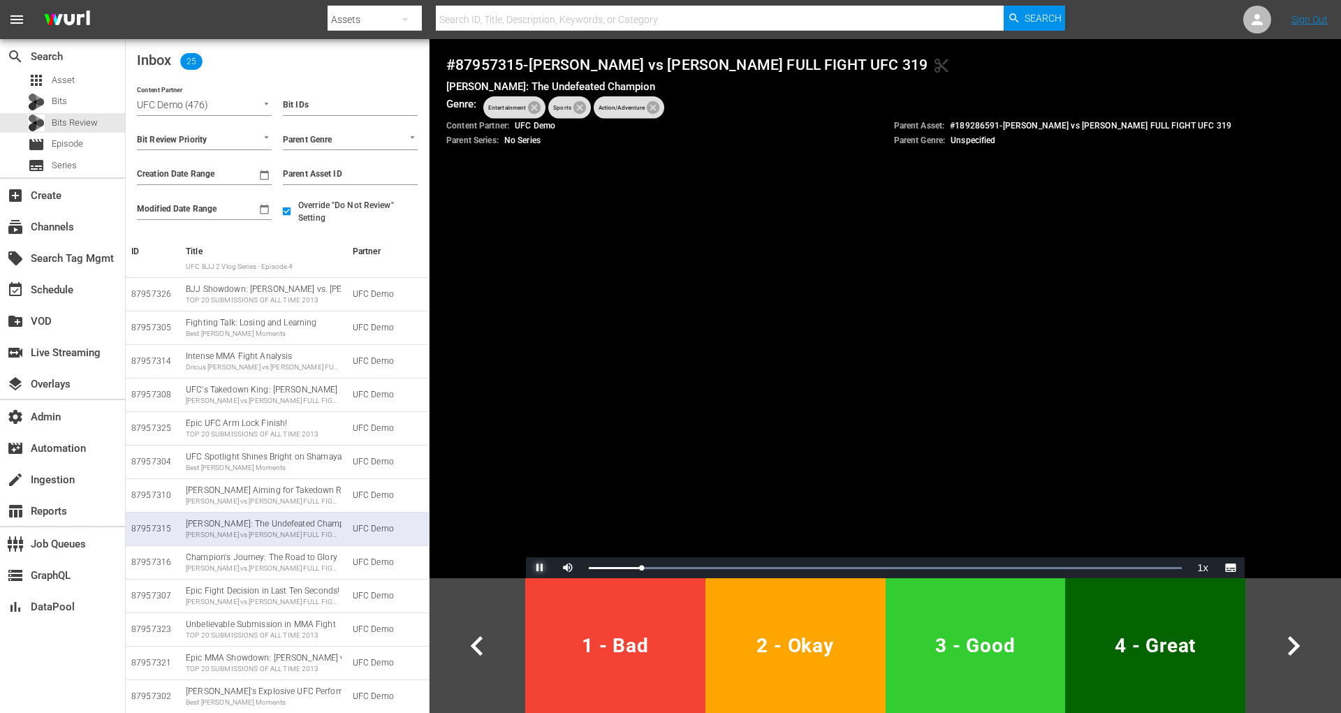
click at [540, 568] on span "Video Player" at bounding box center [540, 568] width 0 height 0
click at [249, 369] on div "Dricus Du Plessis vs Israel Adesanya FULL FIGHT UFC 319" at bounding box center [264, 367] width 156 height 10
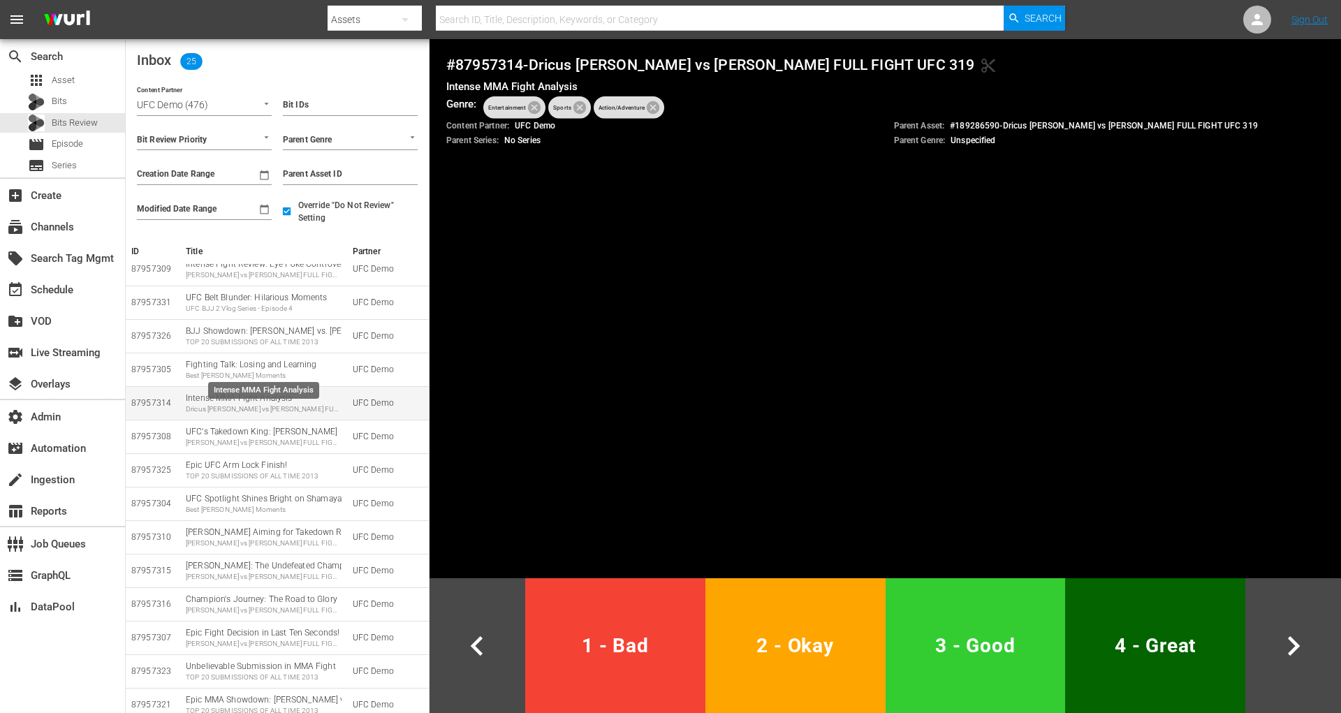
scroll to position [0, 0]
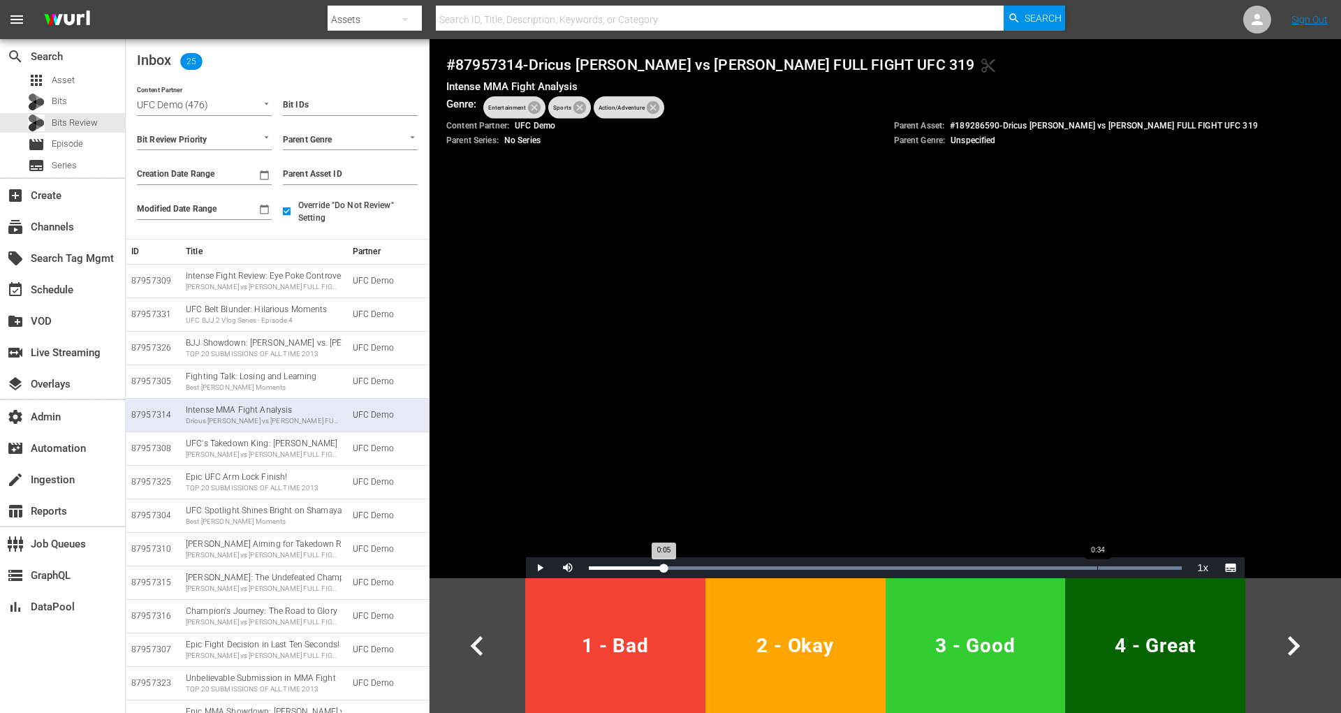
click at [1098, 568] on div "Loaded : 100.00% 0:34 0:05" at bounding box center [885, 567] width 593 height 3
click at [781, 652] on span "2 - Okay" at bounding box center [795, 645] width 169 height 34
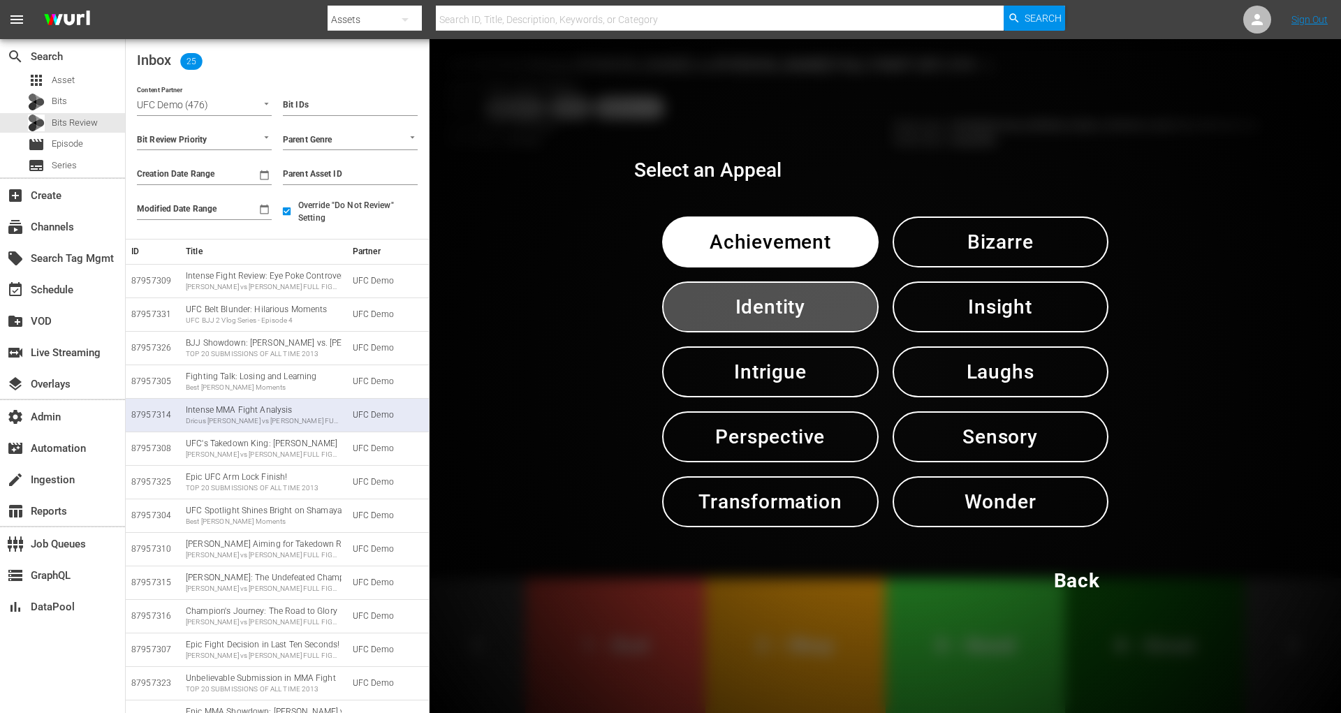
click at [796, 309] on span "Identity" at bounding box center [769, 307] width 143 height 34
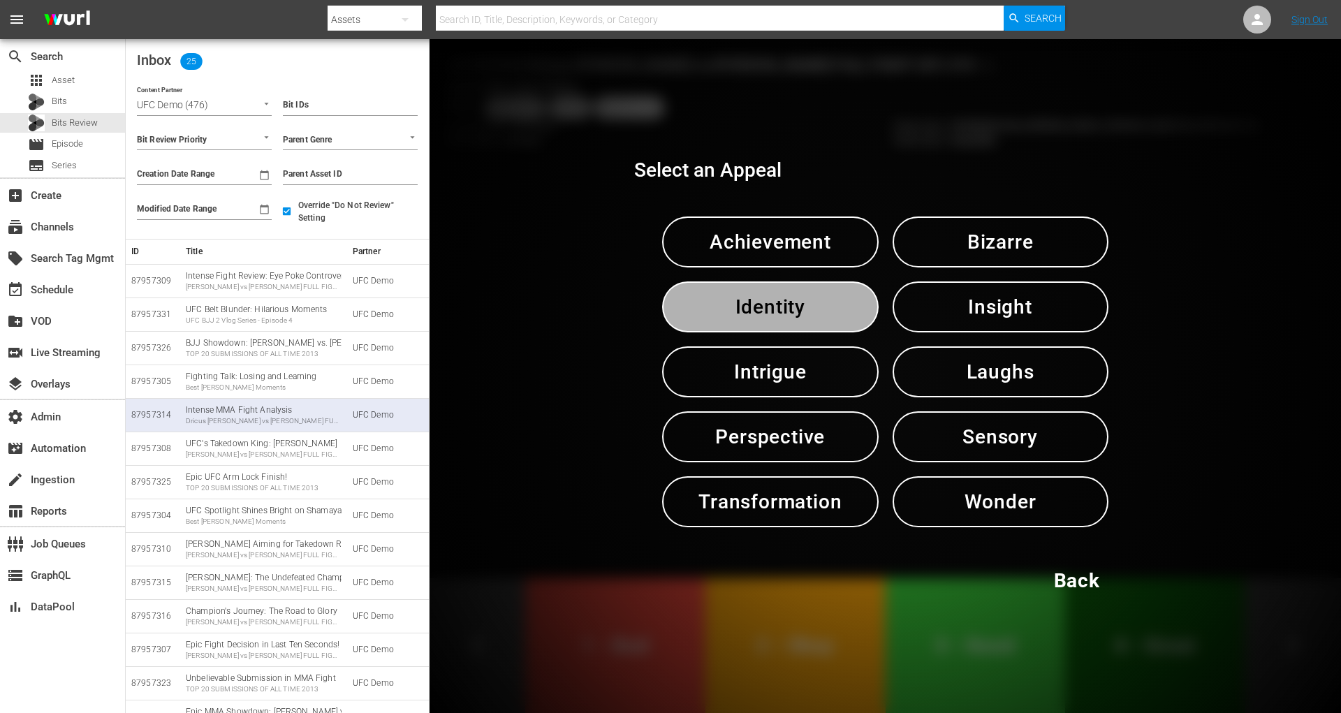
click at [796, 309] on span "Identity" at bounding box center [769, 307] width 143 height 34
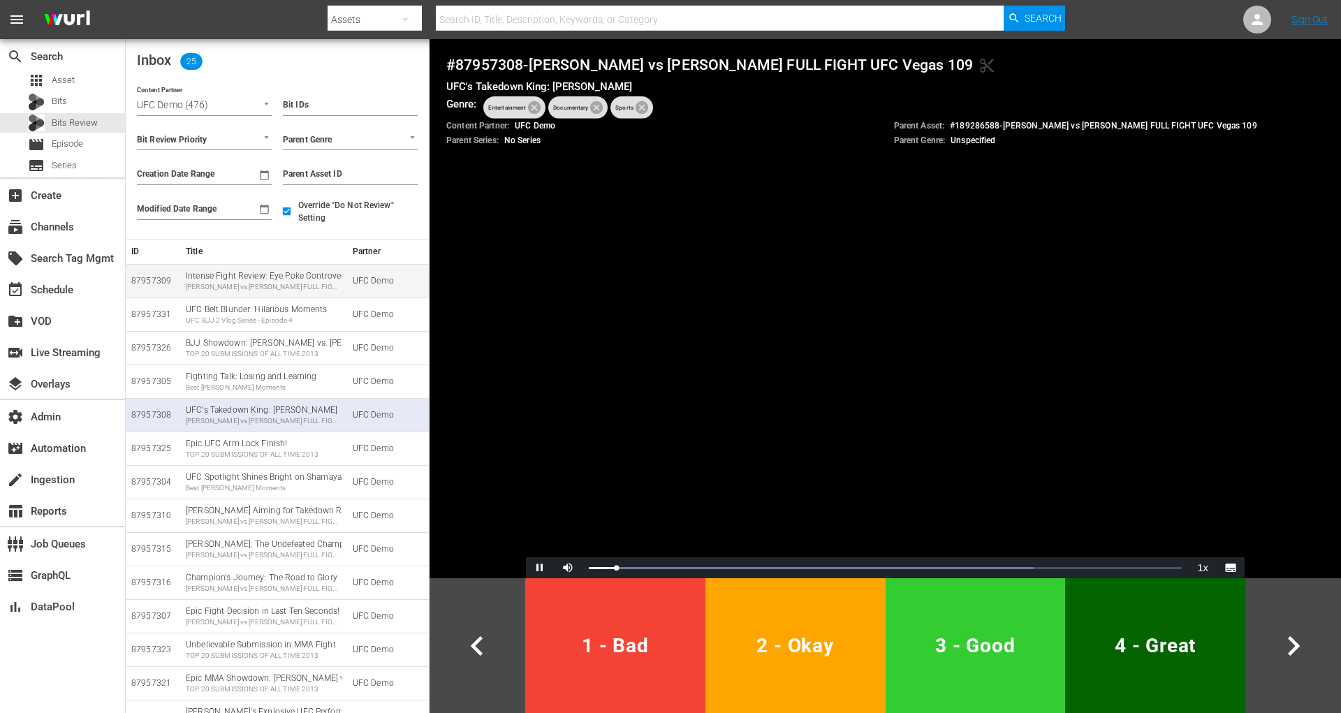
click at [268, 293] on td "Intense Fight Review: Eye Poke Controversy Anthony Hernandez vs Brendan Allen F…" at bounding box center [263, 281] width 167 height 34
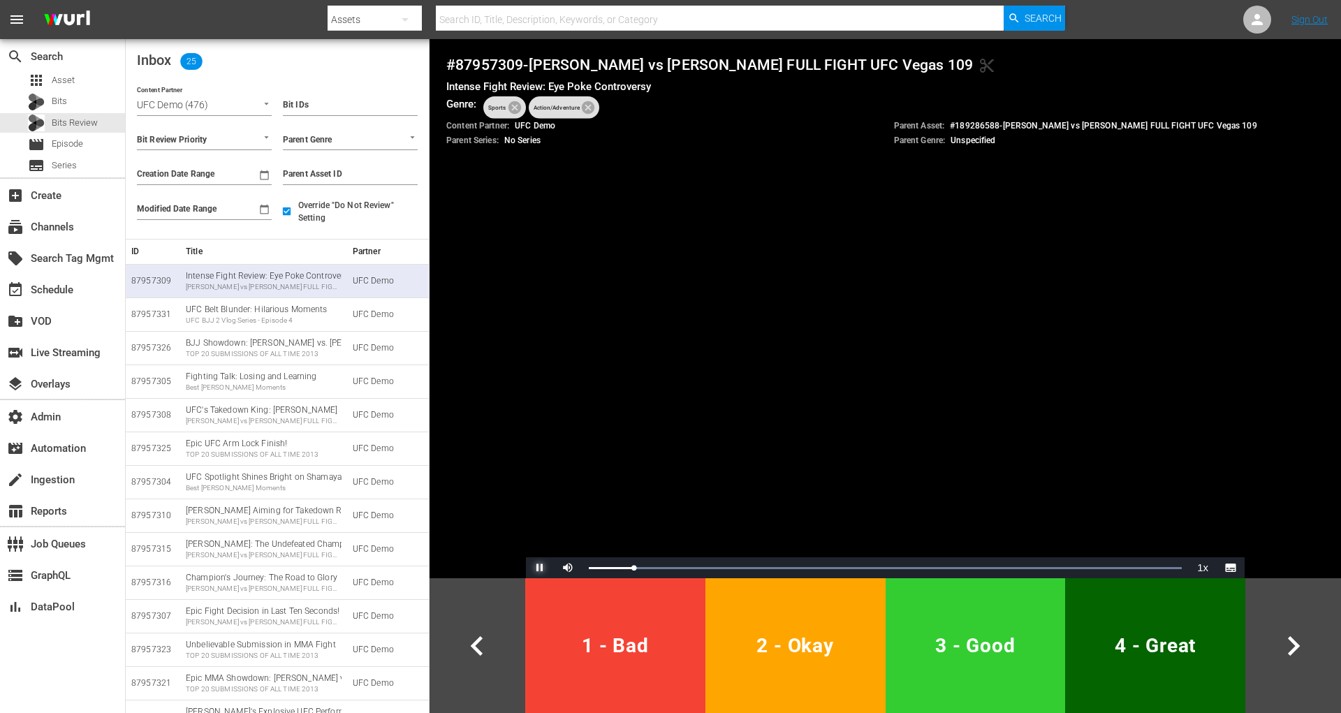
click at [540, 568] on span "Video Player" at bounding box center [540, 568] width 0 height 0
click at [494, 61] on h4 "# 87957309 - Anthony Hernandez vs Brendan Allen FULL FIGHT UFC Vegas 109 conten…" at bounding box center [885, 65] width 878 height 18
drag, startPoint x: 952, startPoint y: 123, endPoint x: 1258, endPoint y: 132, distance: 305.3
click at [1258, 132] on div "Content Partner: UFC Demo Parent Asset: # 189286588 - Anthony Hernandez vs Bren…" at bounding box center [885, 133] width 878 height 27
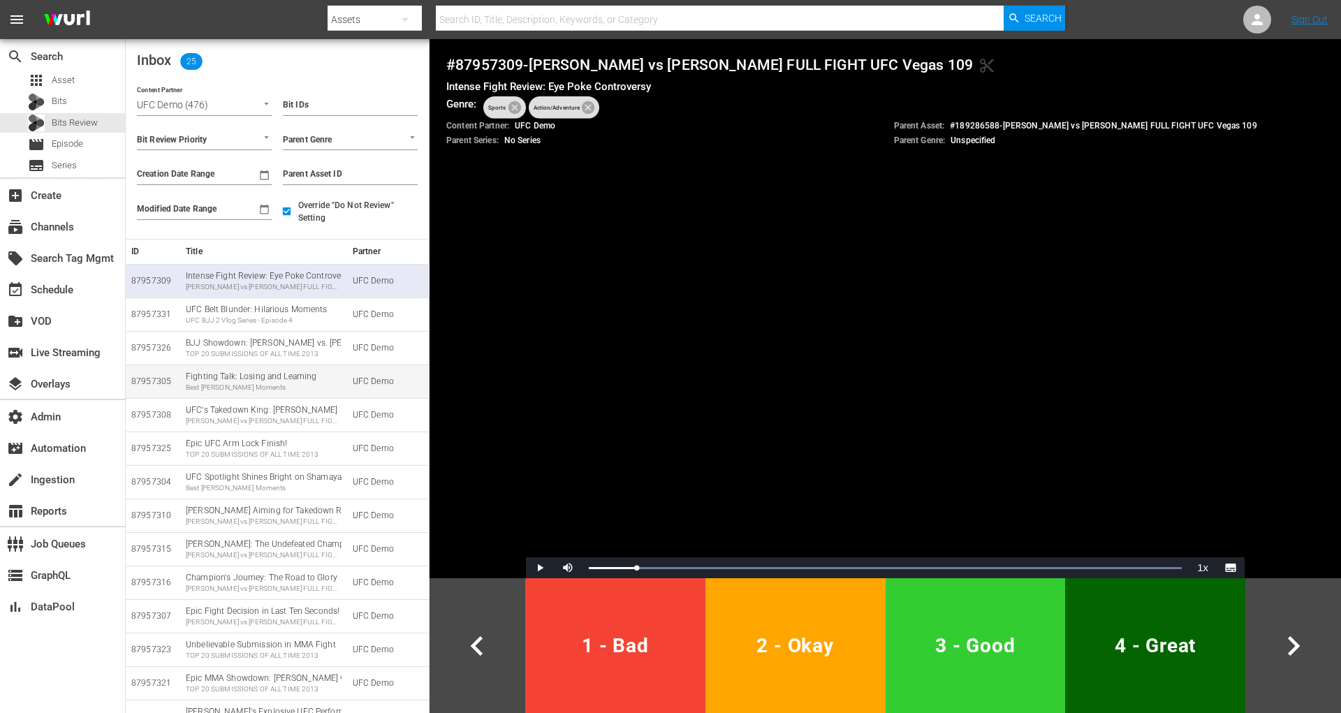
click at [296, 394] on td "Fighting Talk: Losing and Learning Best Khamzat Chimaev Moments" at bounding box center [263, 381] width 167 height 34
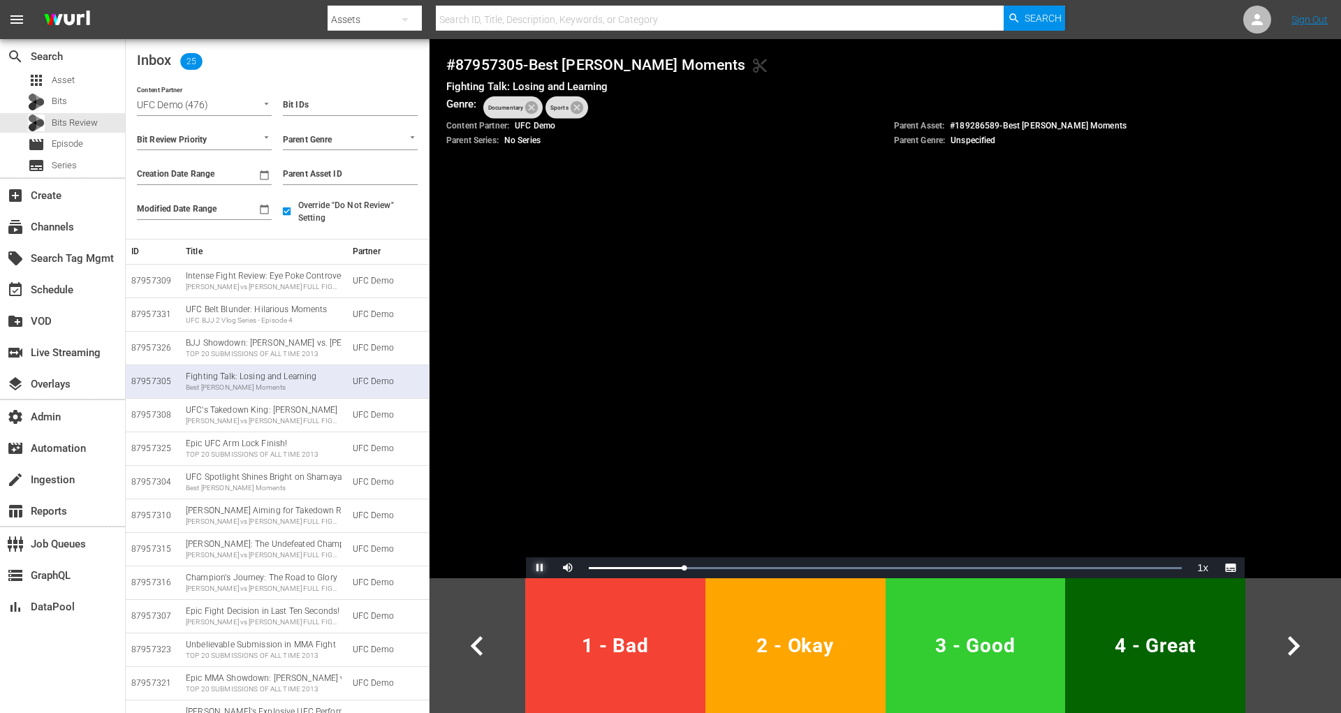
click at [540, 568] on span "Video Player" at bounding box center [540, 568] width 0 height 0
click at [507, 60] on h4 "# 87957305 - Best Khamzat Chimaev Moments content_cut" at bounding box center [885, 65] width 878 height 18
drag, startPoint x: 951, startPoint y: 122, endPoint x: 1140, endPoint y: 124, distance: 189.2
click at [1142, 124] on div "Parent Asset: # 189286589 - Best Khamzat Chimaev Moments" at bounding box center [1109, 126] width 431 height 12
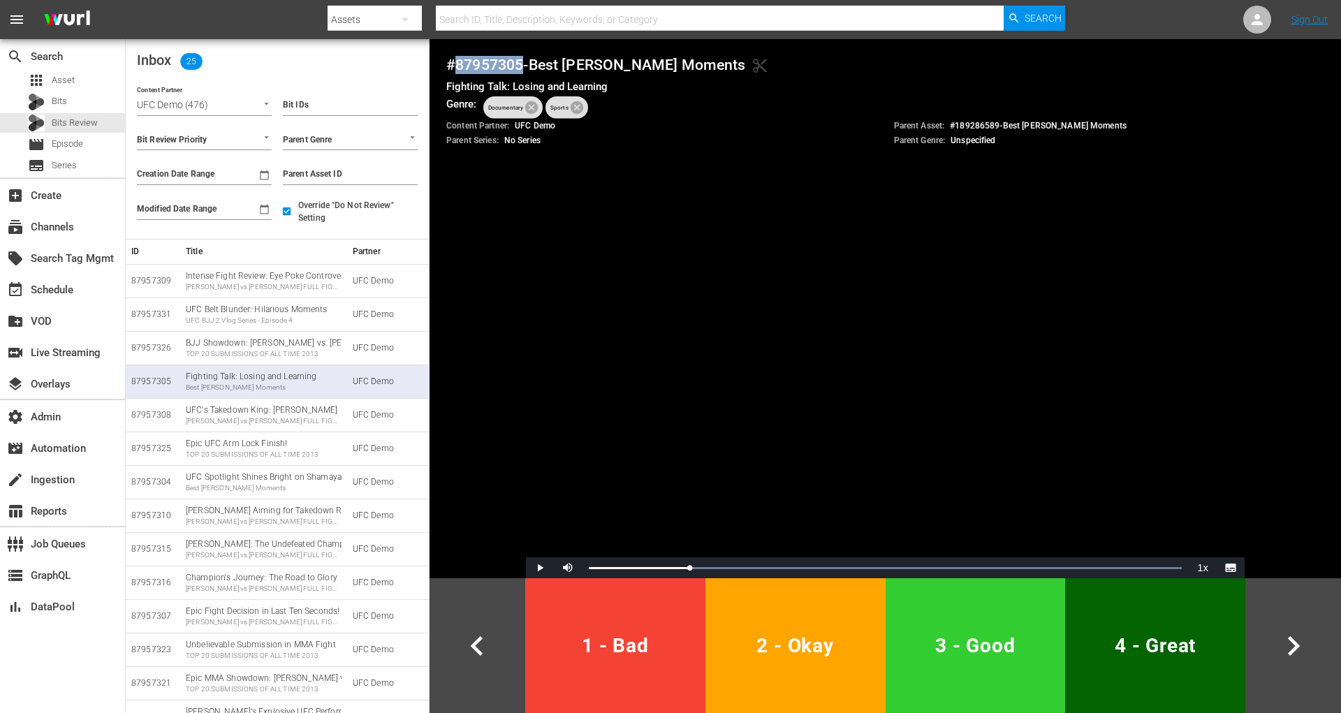
click at [929, 648] on span "3 - Good" at bounding box center [975, 645] width 169 height 34
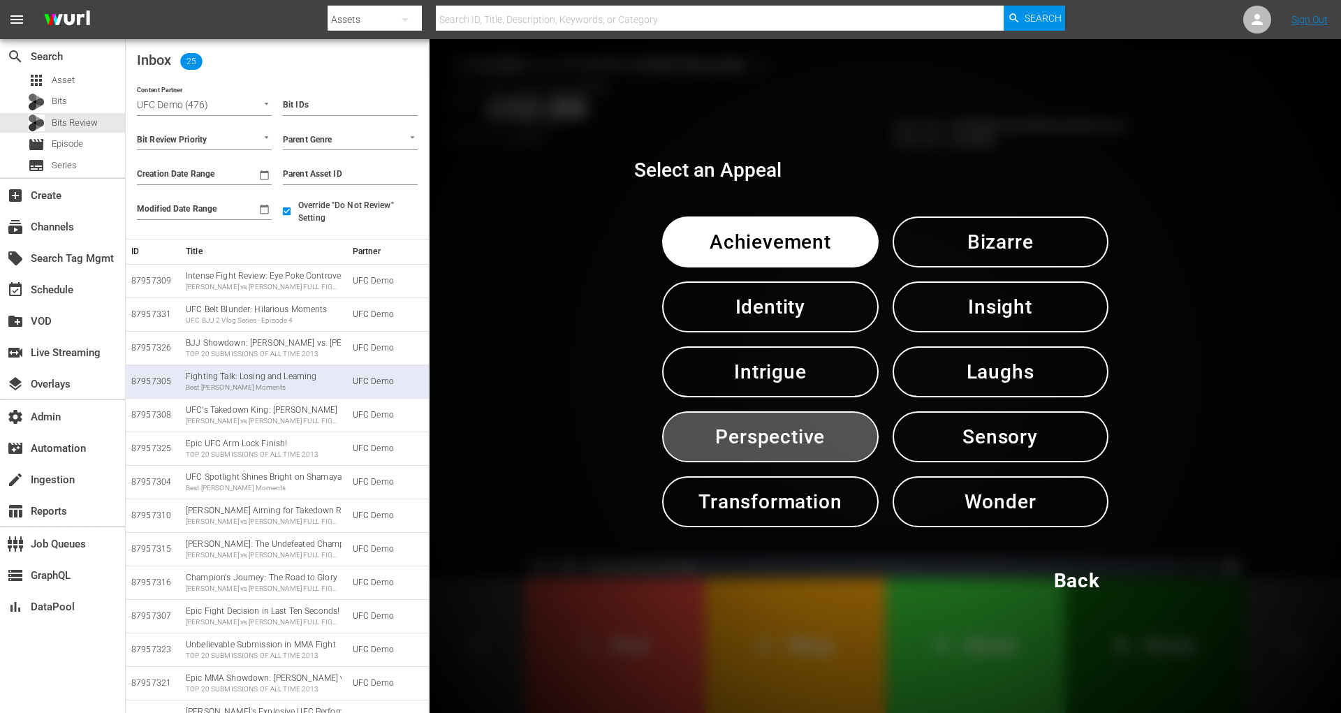
click at [806, 445] on span "Perspective" at bounding box center [769, 437] width 143 height 34
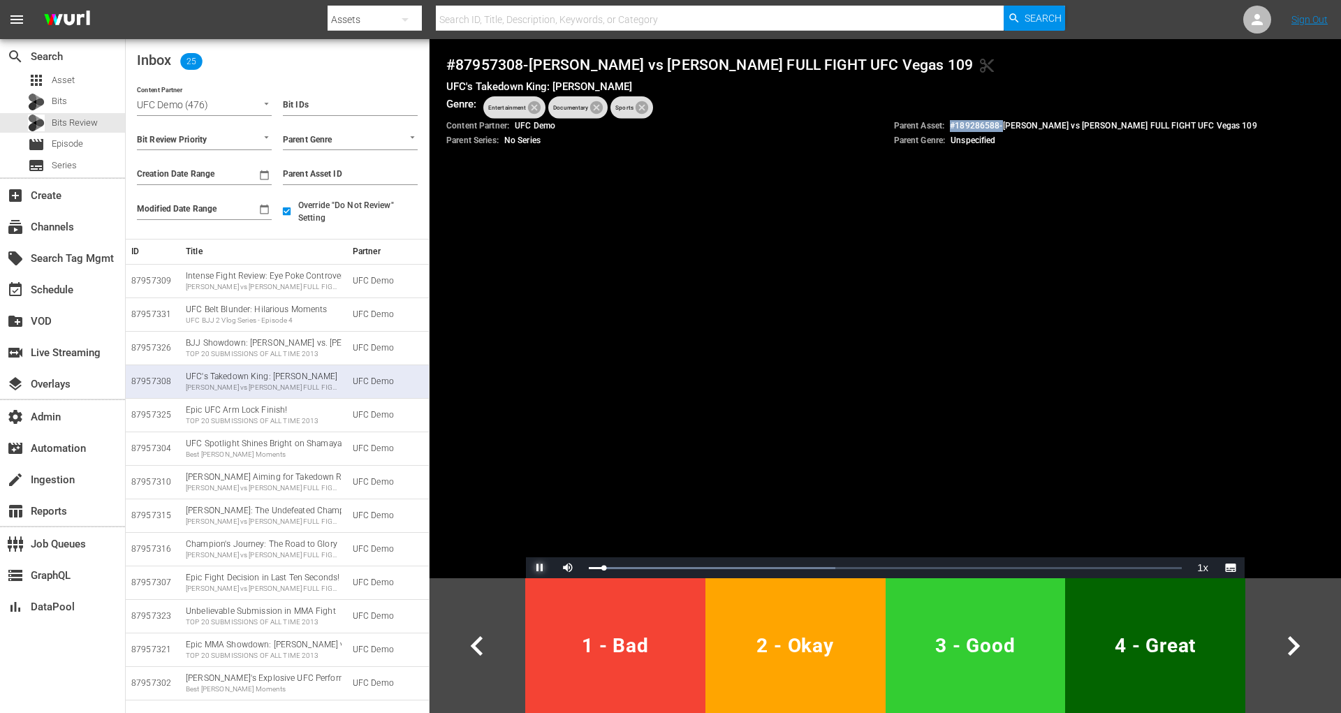
click at [540, 568] on span "Video Player" at bounding box center [540, 568] width 0 height 0
click at [279, 461] on td "UFC Spotlight Shines Bright on Shamaya Best Khamzat Chimaev Moments" at bounding box center [263, 449] width 167 height 34
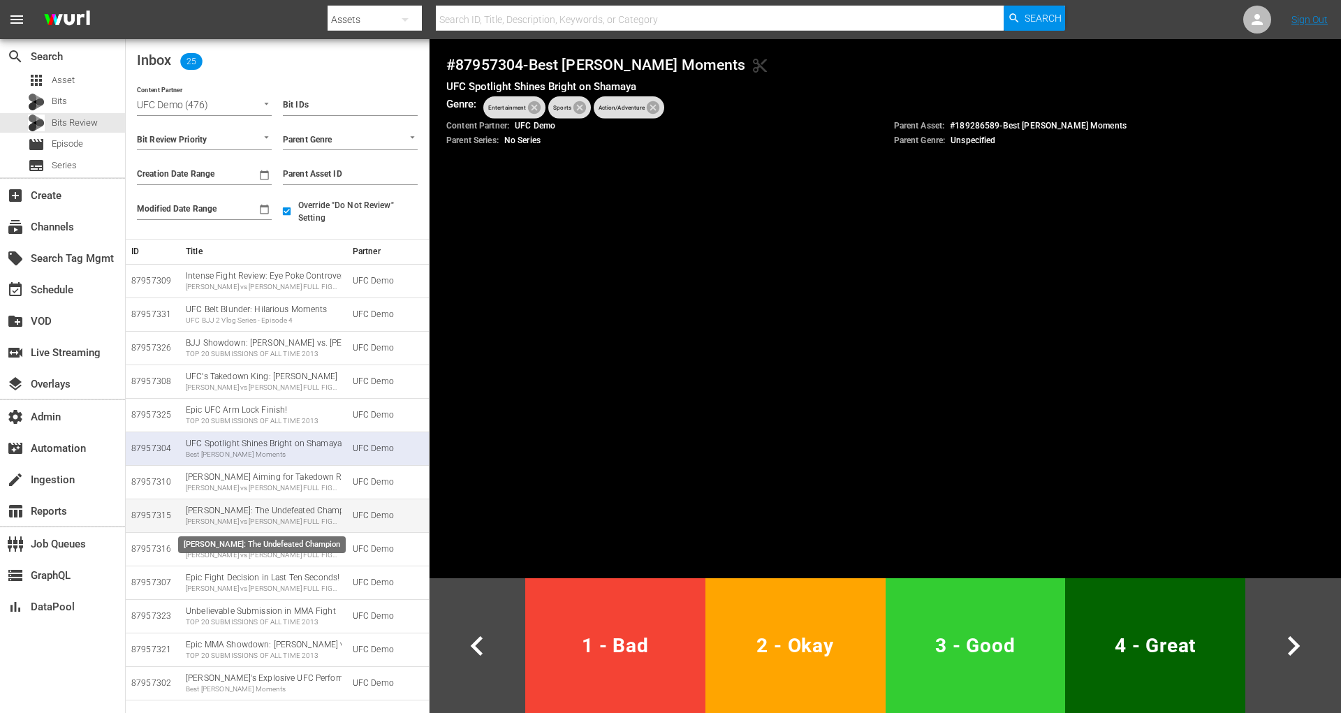
click at [286, 509] on div "Hamzat Shimaev: The Undefeated Champion Khamzat Chimaev vs Robert Whittaker FUL…" at bounding box center [264, 516] width 156 height 22
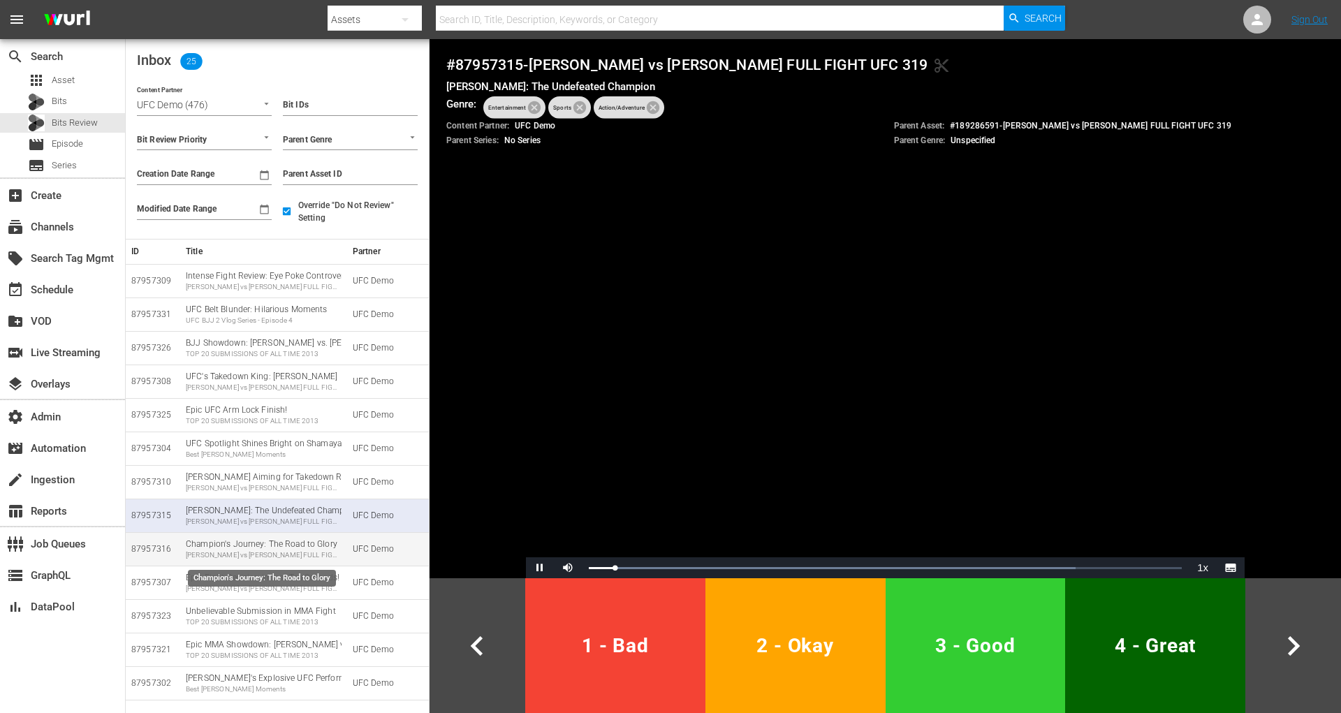
click at [282, 547] on div "Champion's Journey: The Road to Glory Khamzat Chimaev vs Robert Whittaker FULL …" at bounding box center [264, 549] width 156 height 22
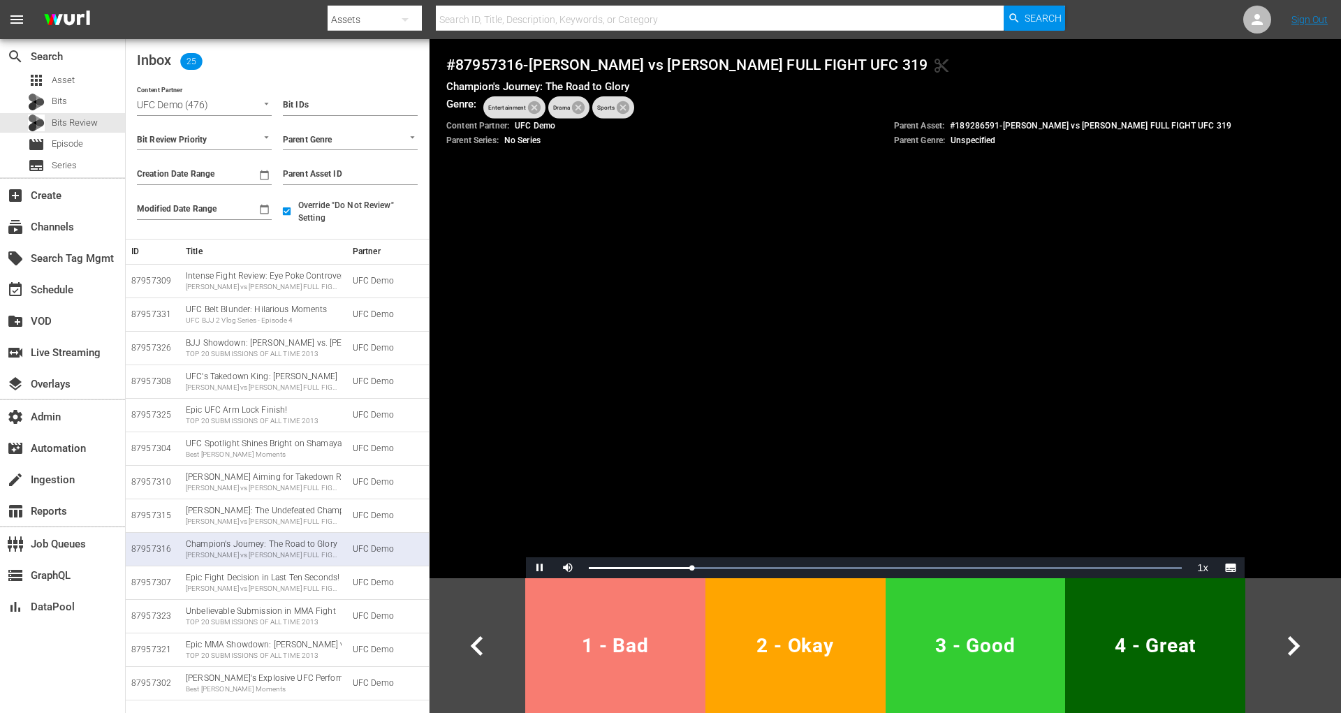
click at [665, 640] on span "1 - Bad" at bounding box center [615, 645] width 169 height 34
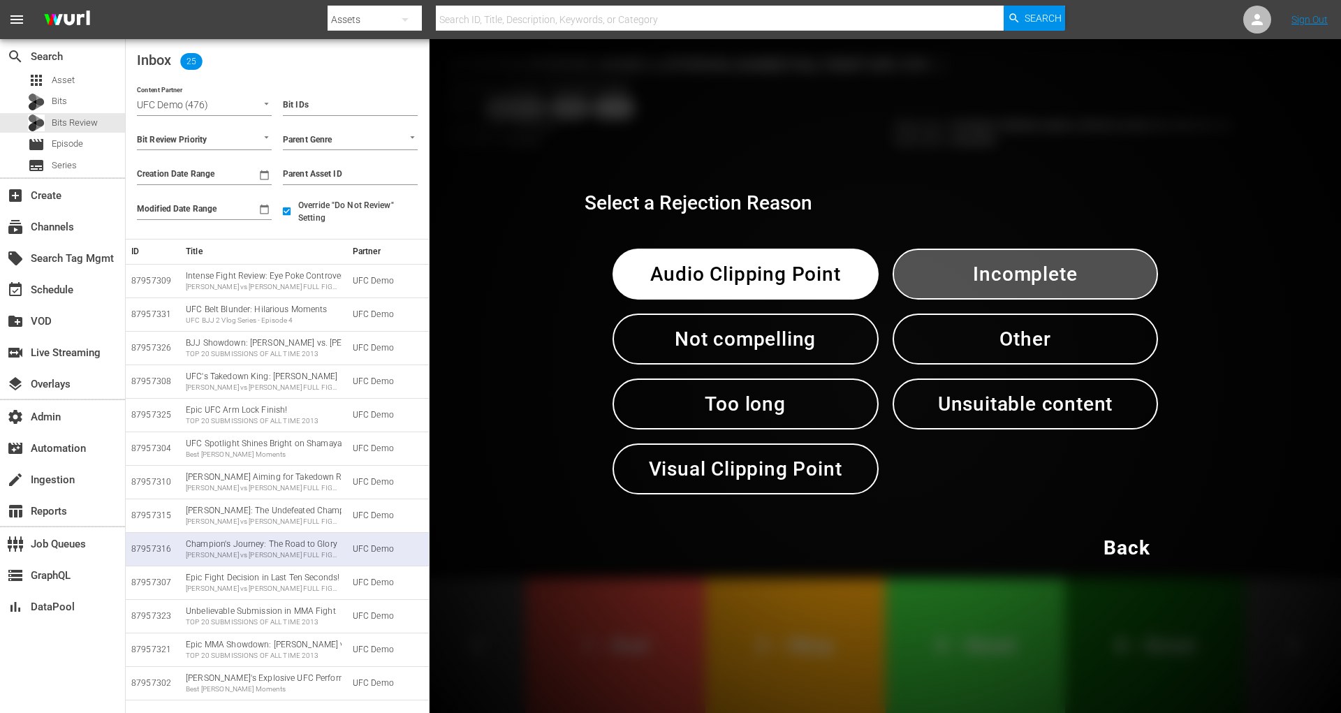
click at [1044, 265] on span "Incomplete" at bounding box center [1025, 274] width 193 height 34
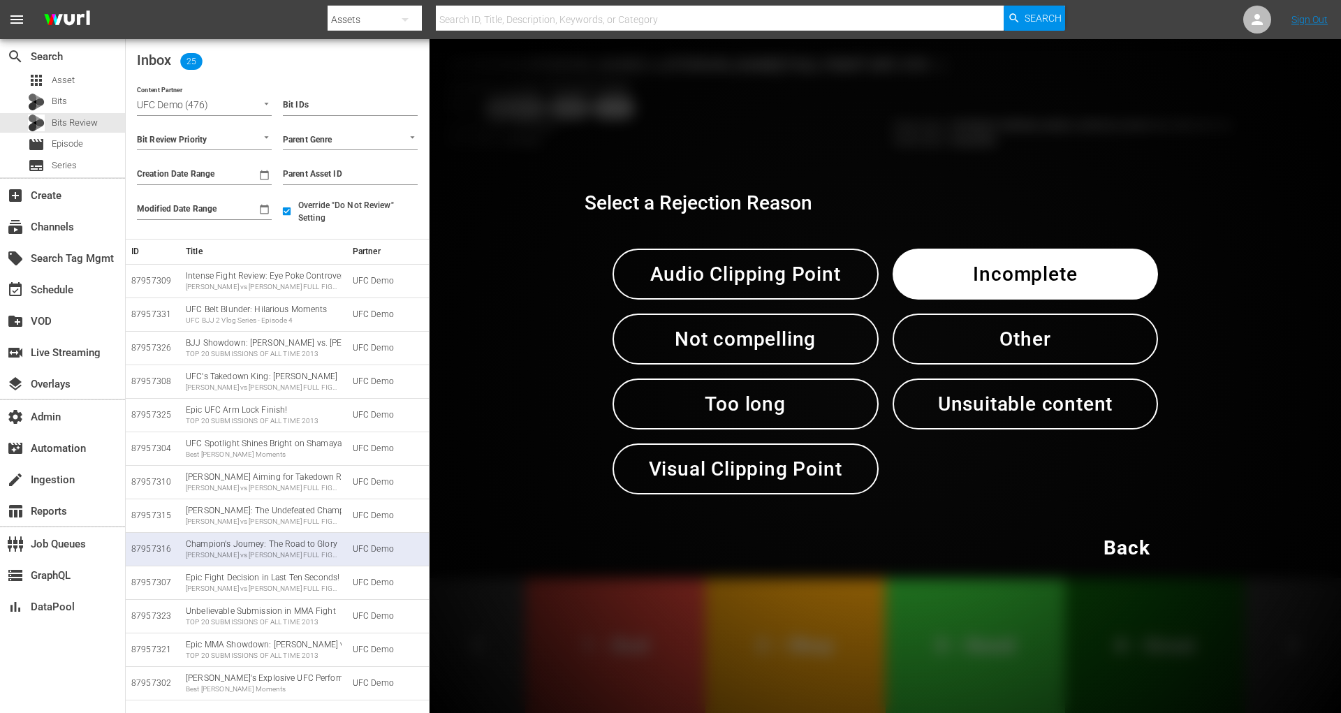
click at [1045, 265] on span "Incomplete" at bounding box center [1025, 274] width 193 height 34
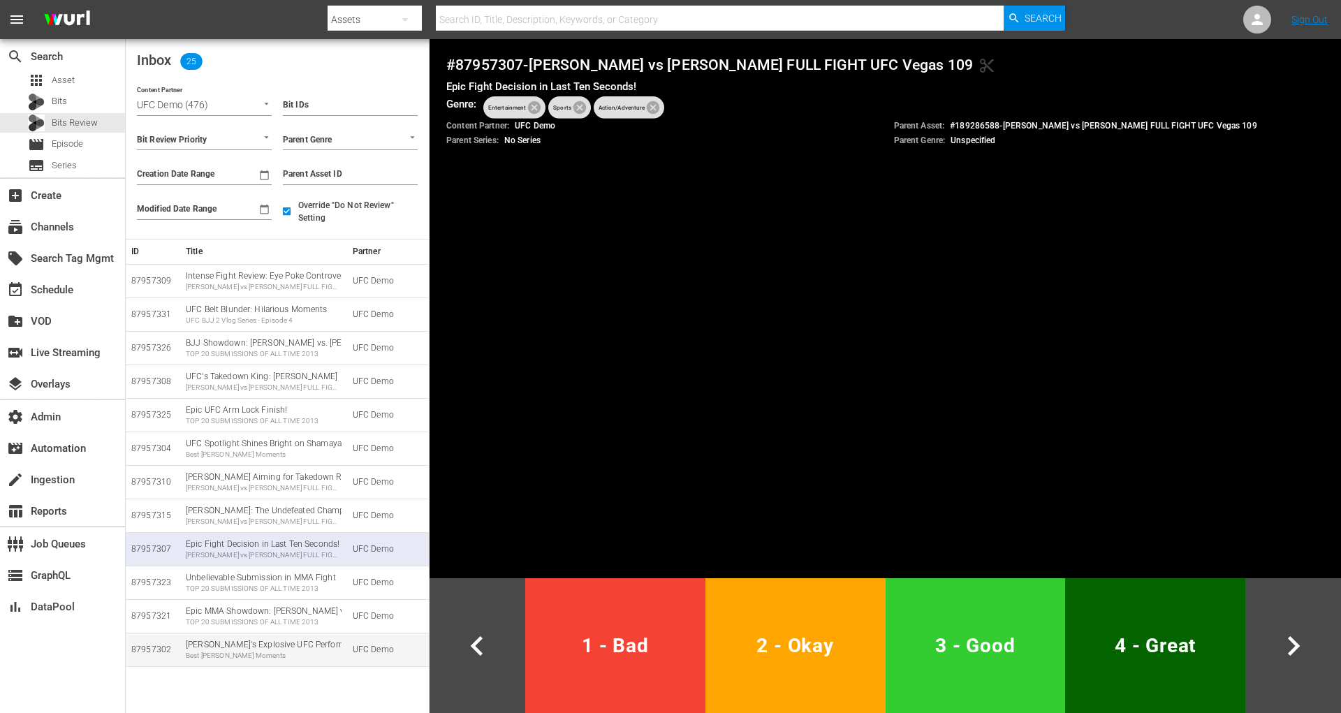
click at [308, 656] on div "Best Khamzat Chimaev Moments" at bounding box center [264, 656] width 156 height 10
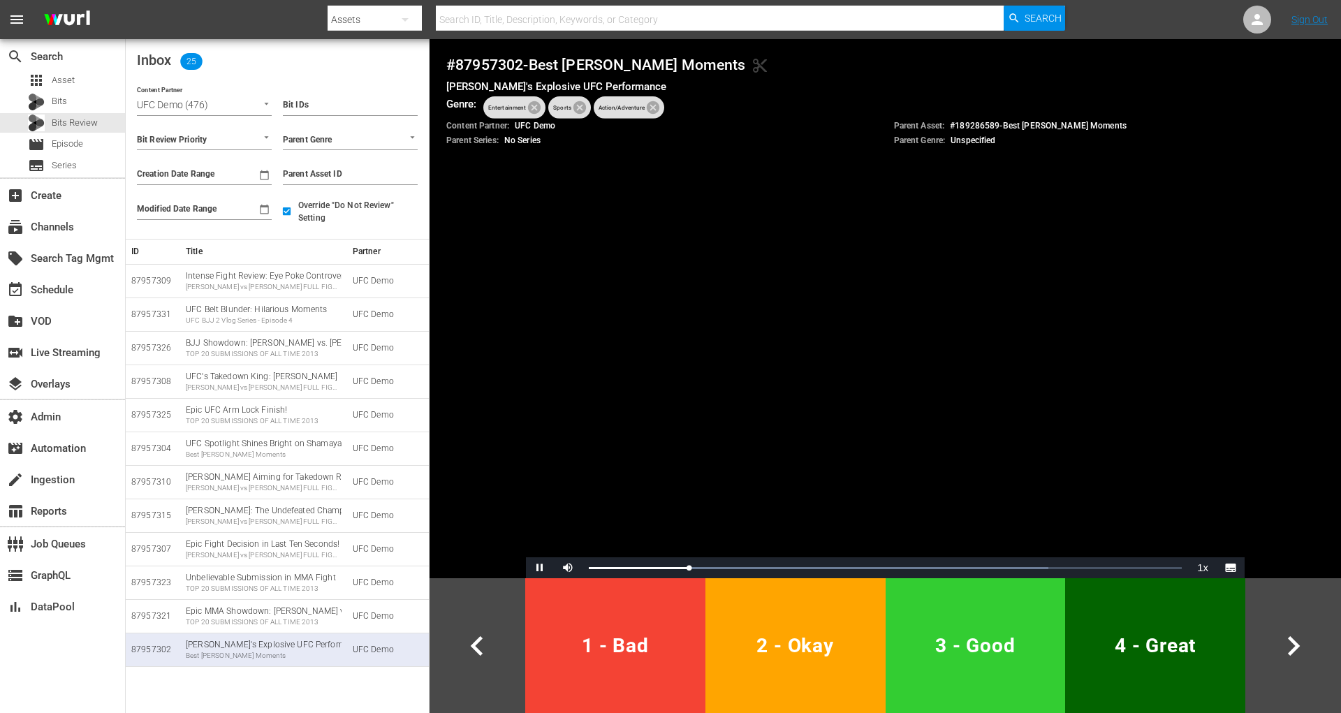
click at [479, 58] on h4 "# 87957302 - Best Khamzat Chimaev Moments content_cut" at bounding box center [885, 65] width 878 height 18
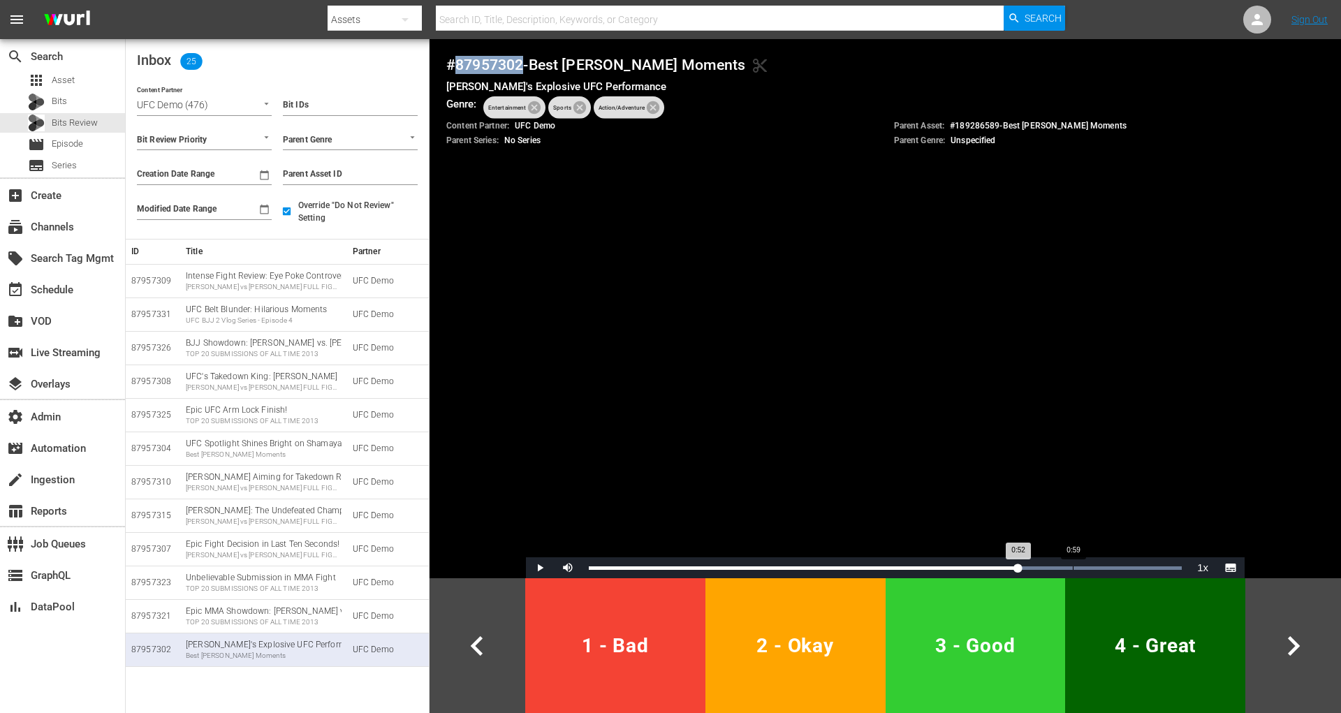
click at [1072, 565] on div "Loaded : 100.00% 0:59 0:52" at bounding box center [885, 567] width 607 height 21
click at [1113, 565] on div "Loaded : 100.00% 1:04 1:00" at bounding box center [885, 567] width 607 height 21
click at [1137, 566] on div "Loaded : 100.00% 1:07 1:07" at bounding box center [885, 567] width 593 height 3
click at [540, 568] on span "Video Player" at bounding box center [540, 568] width 0 height 0
drag, startPoint x: 1141, startPoint y: 125, endPoint x: 942, endPoint y: 125, distance: 199.0
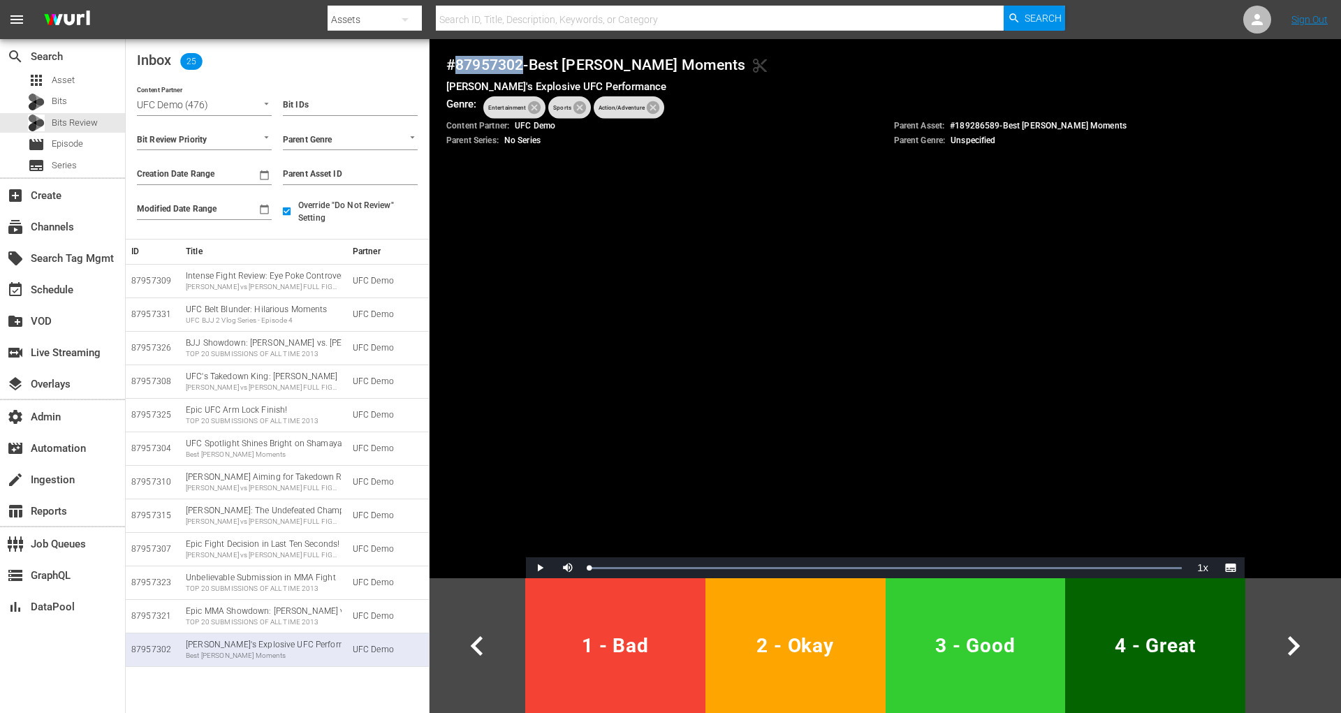
click at [942, 125] on div "Parent Asset: # 189286589 - Best Khamzat Chimaev Moments" at bounding box center [1109, 126] width 431 height 12
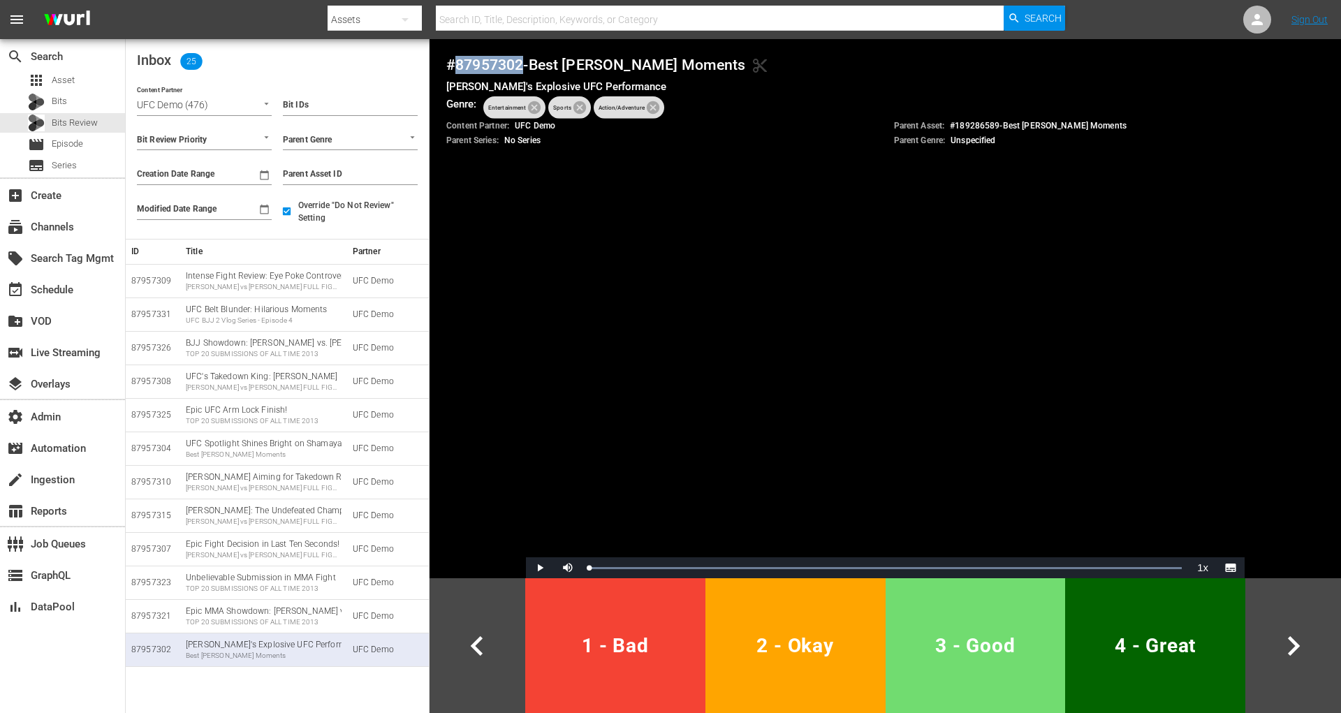
click at [987, 646] on span "3 - Good" at bounding box center [975, 645] width 169 height 34
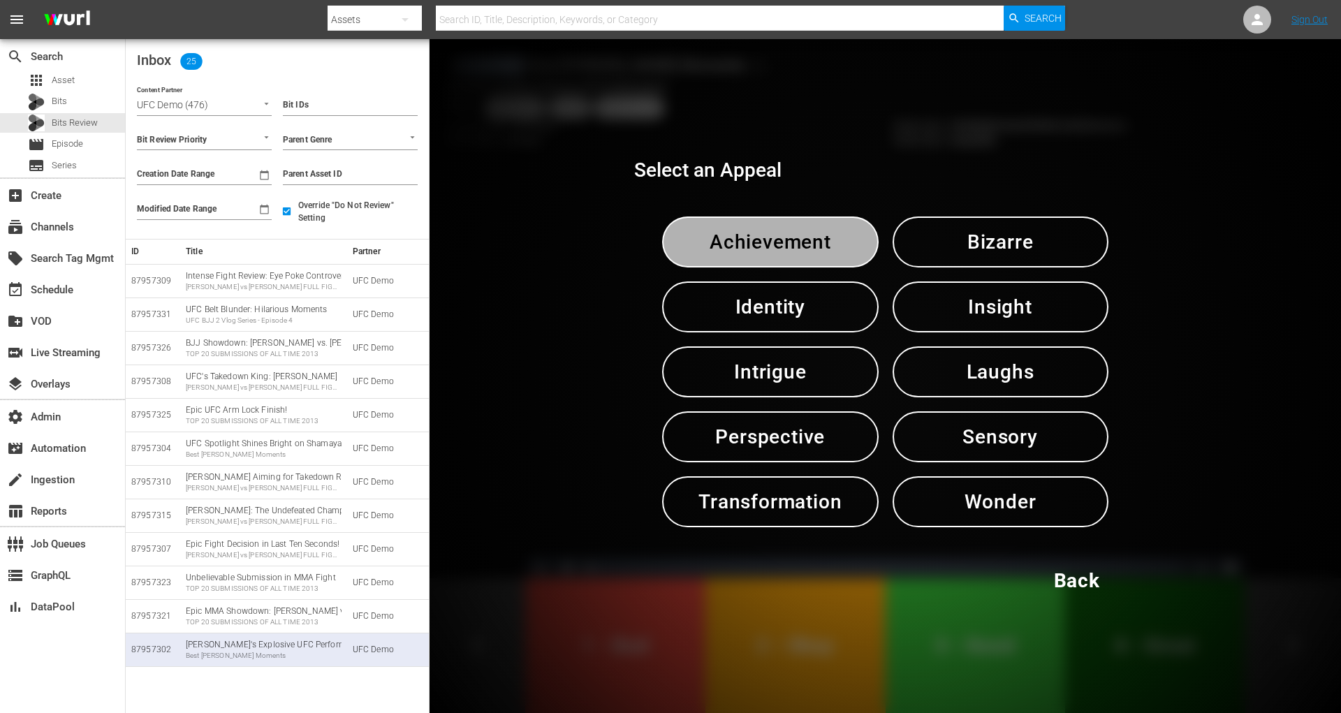
click at [848, 247] on button "Achievement" at bounding box center [770, 241] width 216 height 51
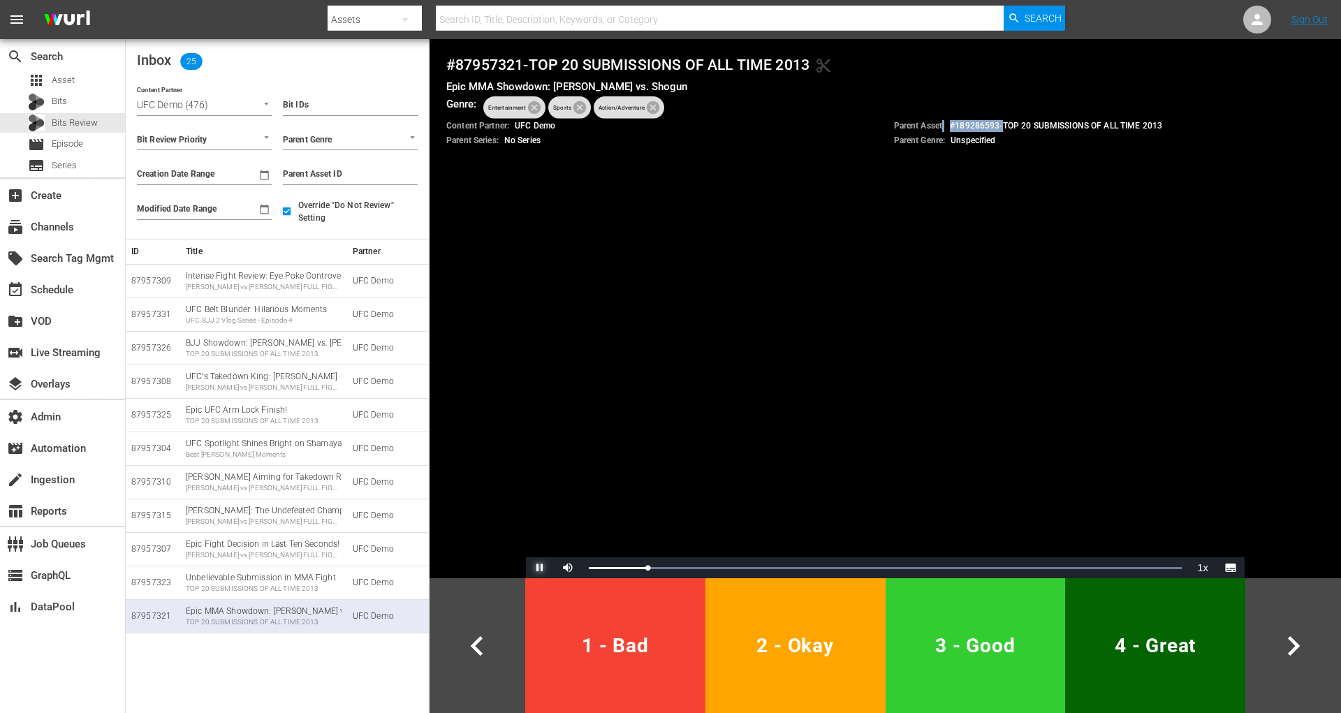
click at [540, 568] on span "Video Player" at bounding box center [540, 568] width 0 height 0
click at [297, 312] on div "UFC Belt Blunder: Hilarious Moments UFC BJJ 2 Vlog Series - Episode 4" at bounding box center [264, 315] width 156 height 22
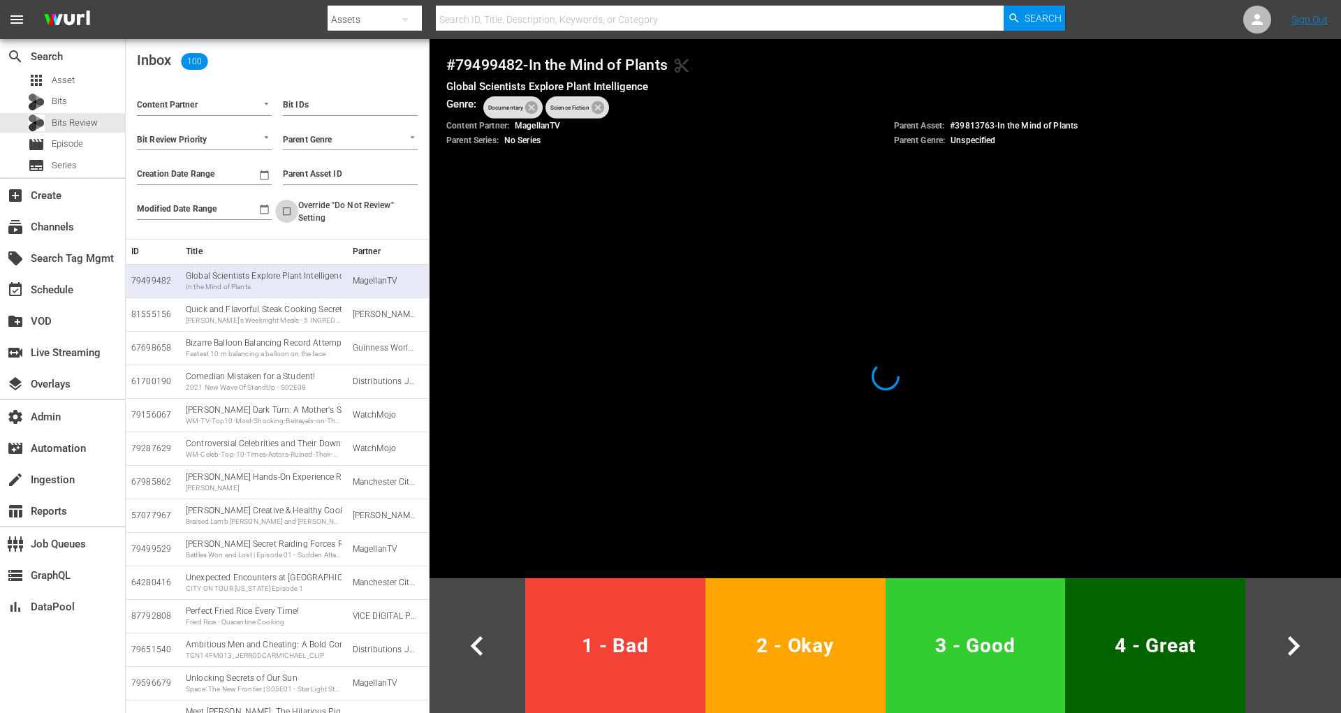
click at [293, 211] on input "Override "Do Not Review" Setting" at bounding box center [286, 213] width 23 height 23
checkbox input "true"
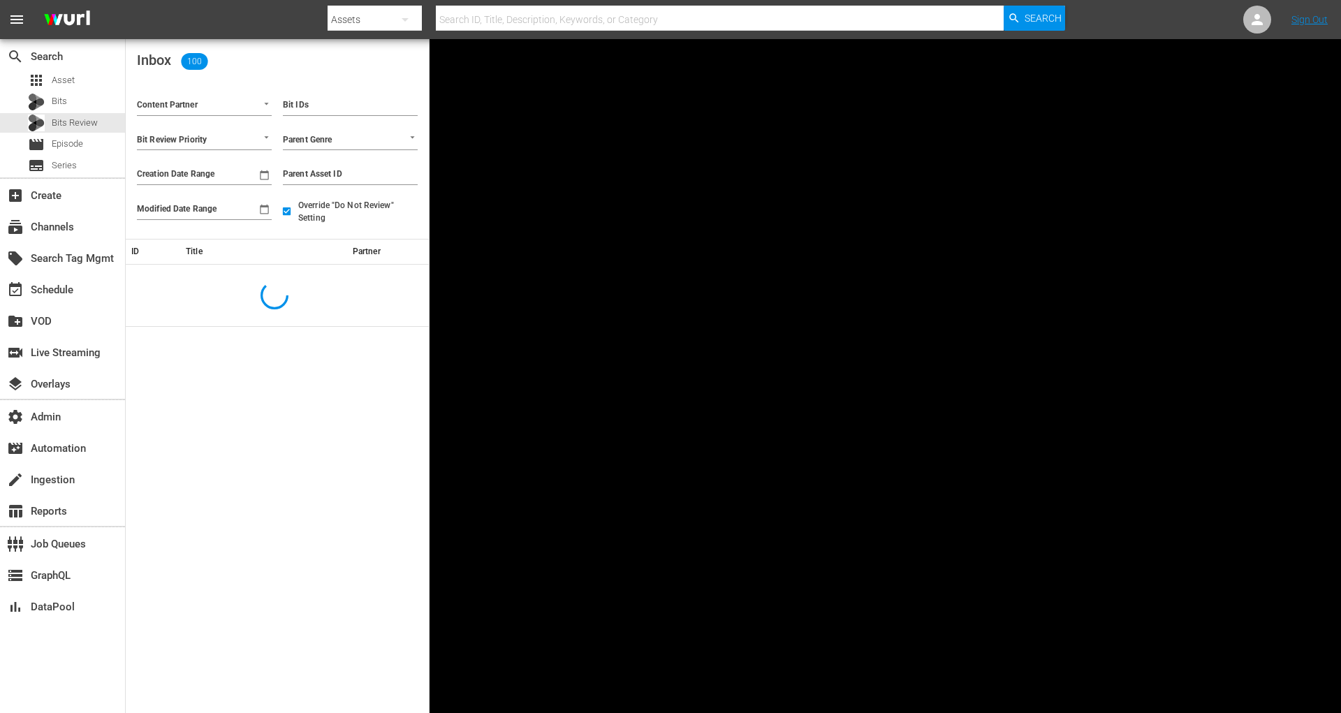
click at [223, 106] on input "Content Partner" at bounding box center [185, 106] width 96 height 18
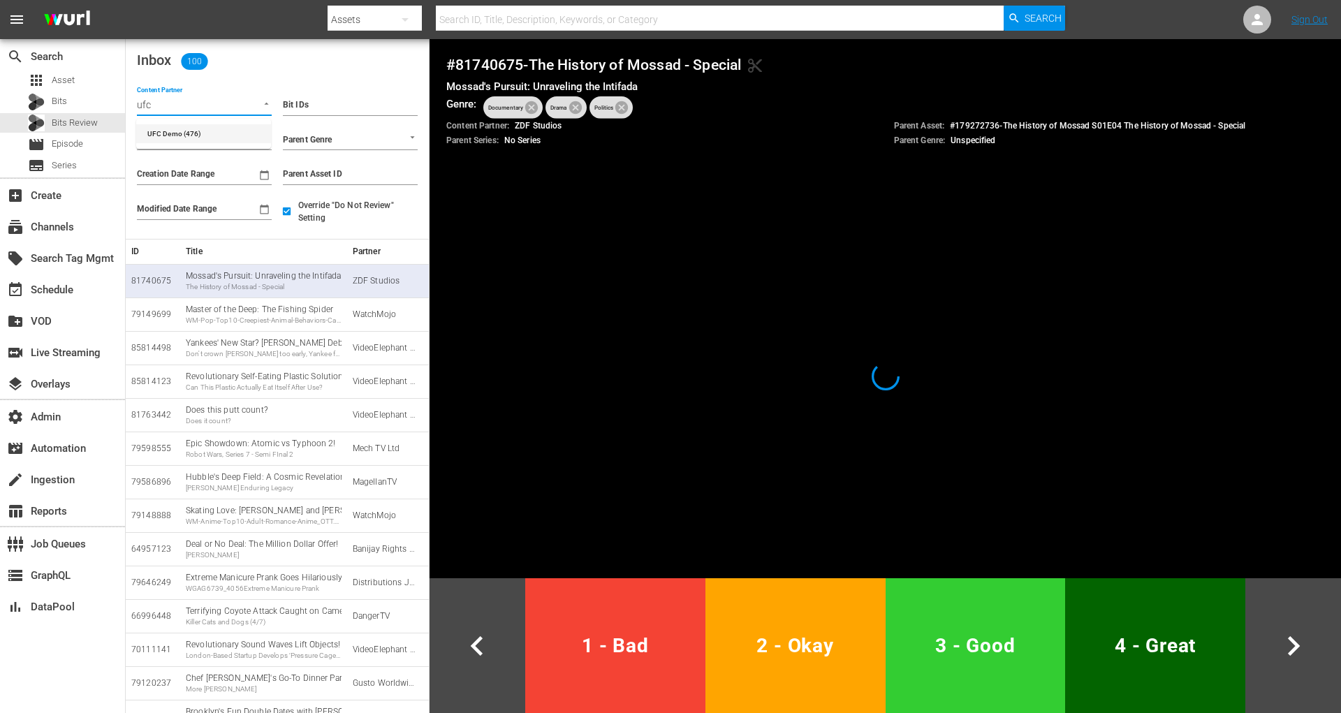
click at [219, 124] on li "UFC Demo (476)" at bounding box center [203, 133] width 135 height 19
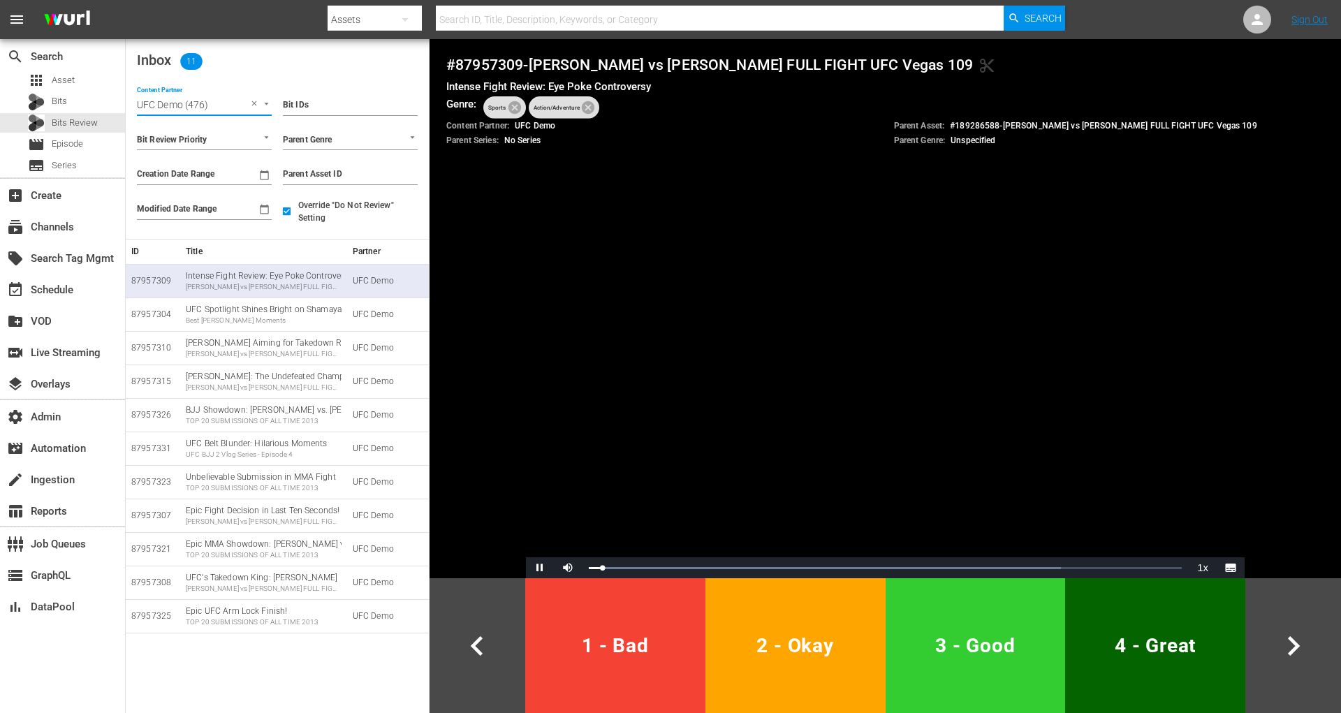
type input "UFC Demo (476)"
click at [540, 568] on span "Video Player" at bounding box center [540, 568] width 0 height 0
click at [320, 663] on div "ID Title Partner 87957309 Intense Fight Review: Eye Poke Controversy Anthony He…" at bounding box center [277, 476] width 303 height 474
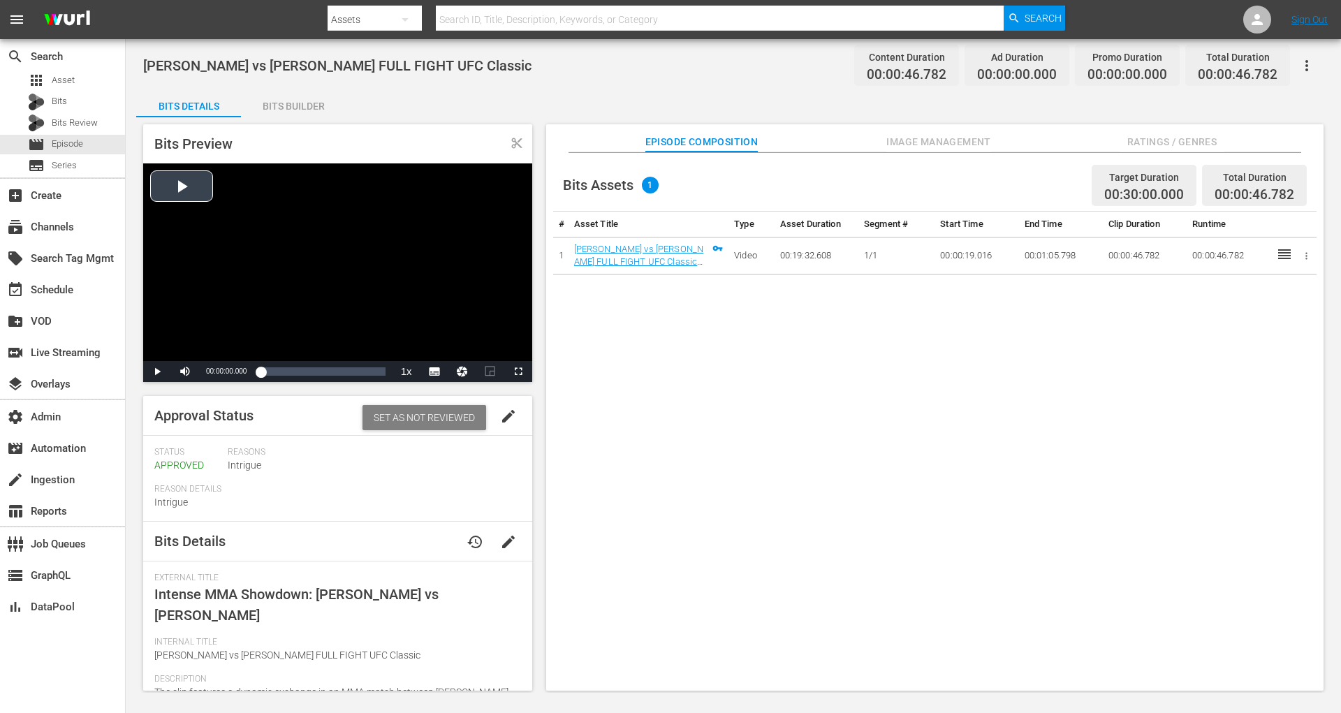
click at [186, 195] on div "Video Player" at bounding box center [337, 262] width 389 height 198
click at [291, 370] on div "Loaded : 87.49% 00:00:11.564 [PERSON_NAME] vs [PERSON_NAME] FULL FIGHT UFC Clas…" at bounding box center [322, 371] width 124 height 14
click at [316, 370] on div "Loaded : 100.00% 00:00:20.908 [PERSON_NAME] vs [PERSON_NAME] FULL FIGHT UFC Cla…" at bounding box center [322, 371] width 124 height 14
click at [337, 369] on div "00:00:28.647 [PERSON_NAME] vs [PERSON_NAME] FULL FIGHT UFC Classic (1/1)" at bounding box center [337, 371] width 1 height 14
click at [362, 369] on div "Loaded : 100.00% 00:00:38.371 [PERSON_NAME] vs [PERSON_NAME] FULL FIGHT UFC Cla…" at bounding box center [322, 371] width 124 height 14
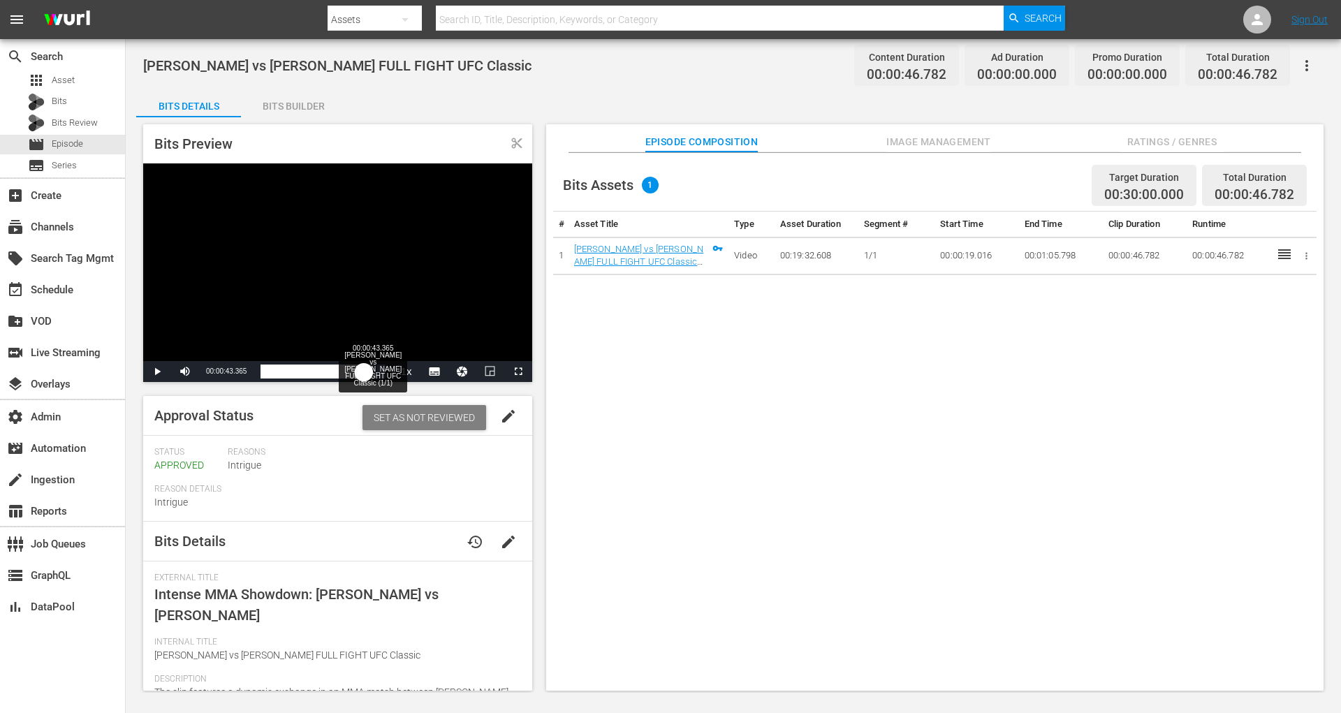
click at [375, 365] on div "Progress Bar" at bounding box center [330, 371] width 112 height 14
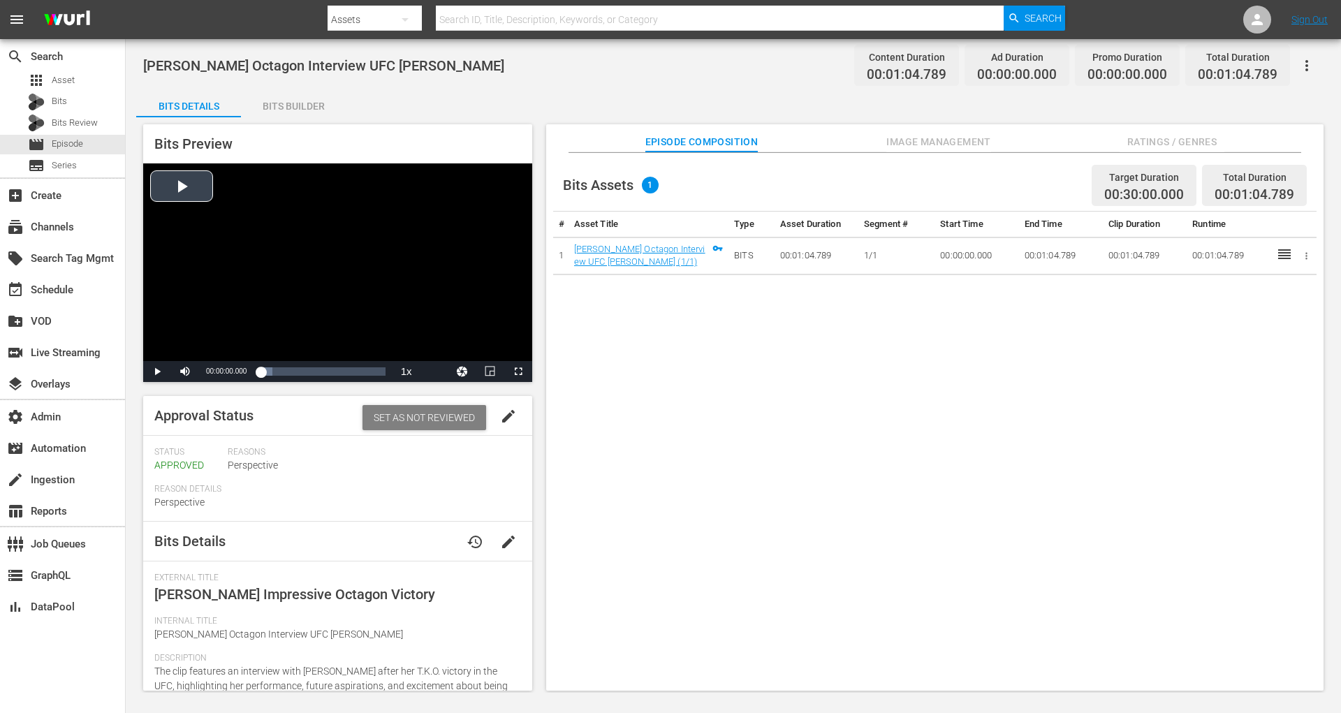
click at [184, 193] on div "Video Player" at bounding box center [337, 262] width 389 height 198
click at [157, 371] on span "Video Player" at bounding box center [157, 371] width 0 height 0
click at [283, 361] on div "Loaded : 64.96% 00:00:12.375 Gillian Robertson Octagon Interview UFC Des Moines…" at bounding box center [322, 371] width 138 height 21
click at [316, 364] on div "00:00:28.754 Gillian Robertson Octagon Interview UFC Des Moines (1/1)" at bounding box center [316, 371] width 1 height 14
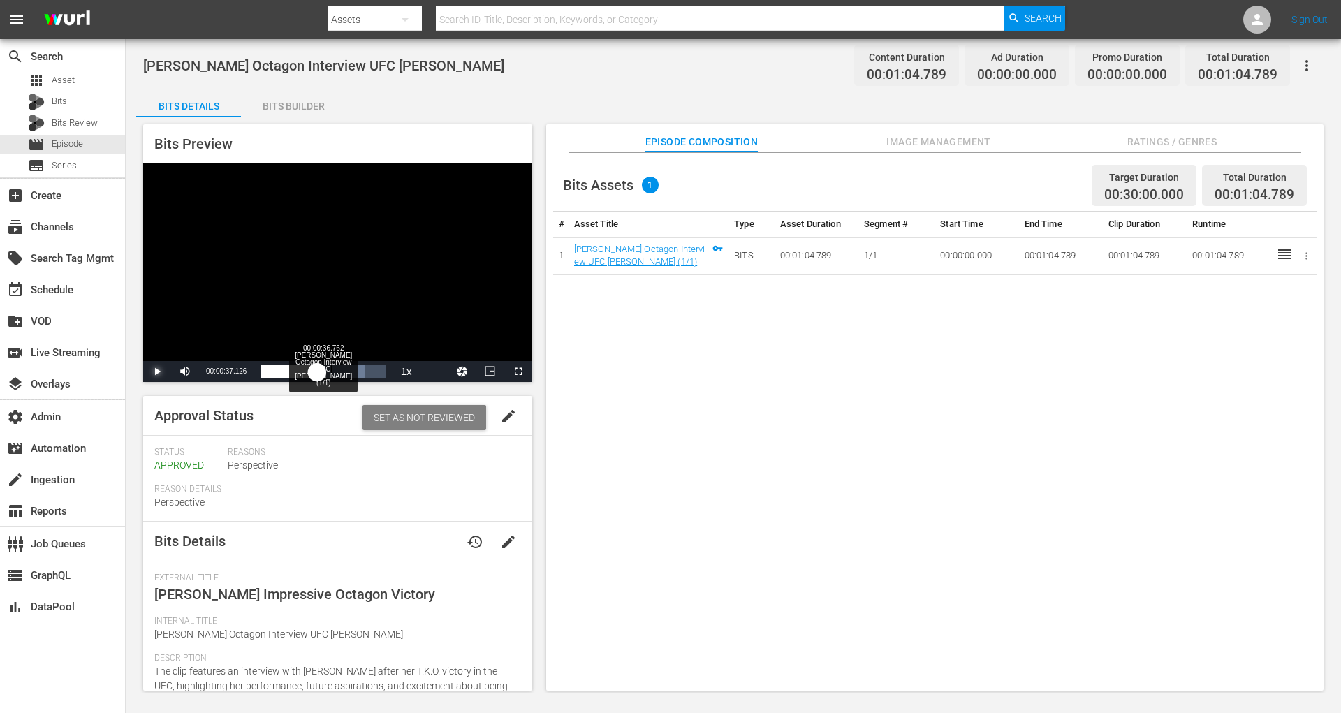
click at [332, 364] on div "00:00:36.762 Gillian Robertson Octagon Interview UFC Des Moines (1/1)" at bounding box center [331, 371] width 1 height 14
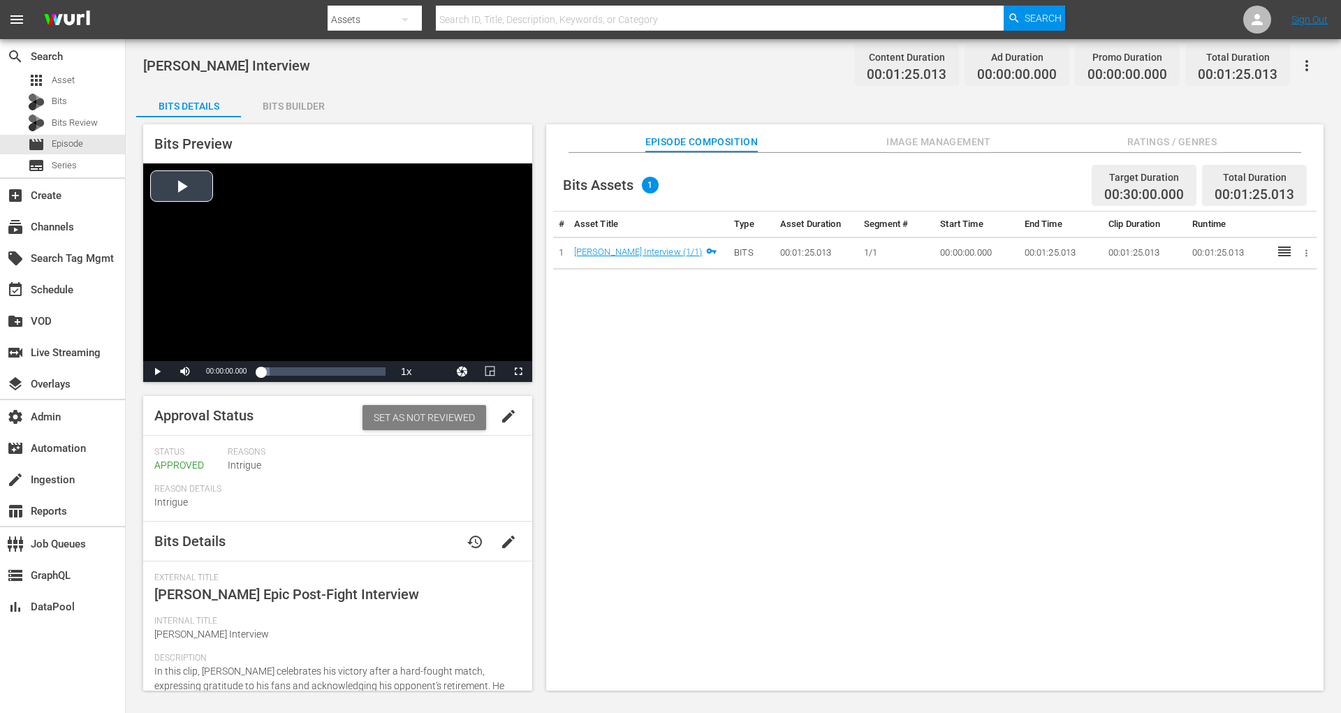
click at [177, 216] on div "Video Player" at bounding box center [337, 262] width 389 height 198
click at [157, 371] on span "Video Player" at bounding box center [157, 371] width 0 height 0
click at [282, 365] on div "Loaded : 49.39% 00:00:14.805 [PERSON_NAME] Interview (1/1) 00:00:04.216" at bounding box center [322, 371] width 124 height 14
click at [305, 366] on div "00:00:30.566 [PERSON_NAME] Interview (1/1)" at bounding box center [305, 371] width 1 height 14
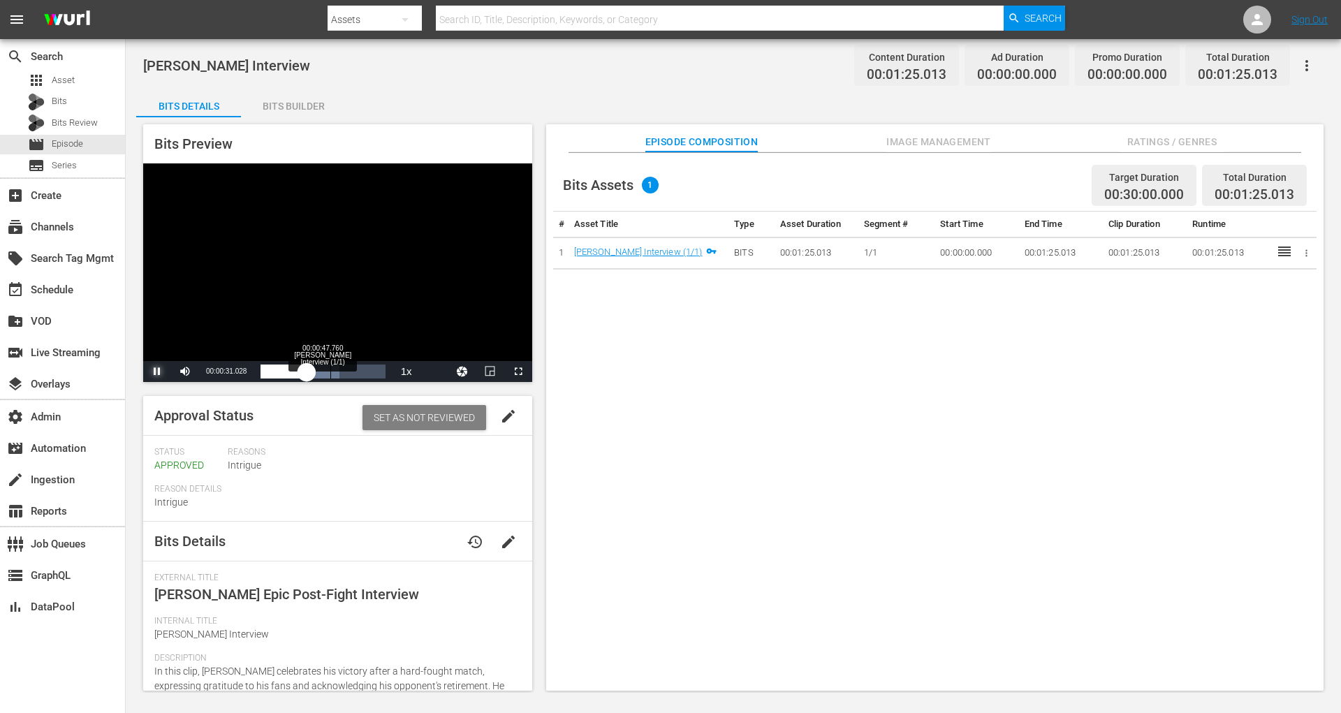
click at [330, 366] on div "00:00:47.760 [PERSON_NAME] Interview (1/1)" at bounding box center [330, 371] width 1 height 14
click at [347, 367] on div "Loaded : 77.73% 00:00:59.366 [PERSON_NAME] Interview (1/1) 00:00:48.557" at bounding box center [322, 371] width 124 height 14
click at [157, 371] on span "Video Player" at bounding box center [157, 371] width 0 height 0
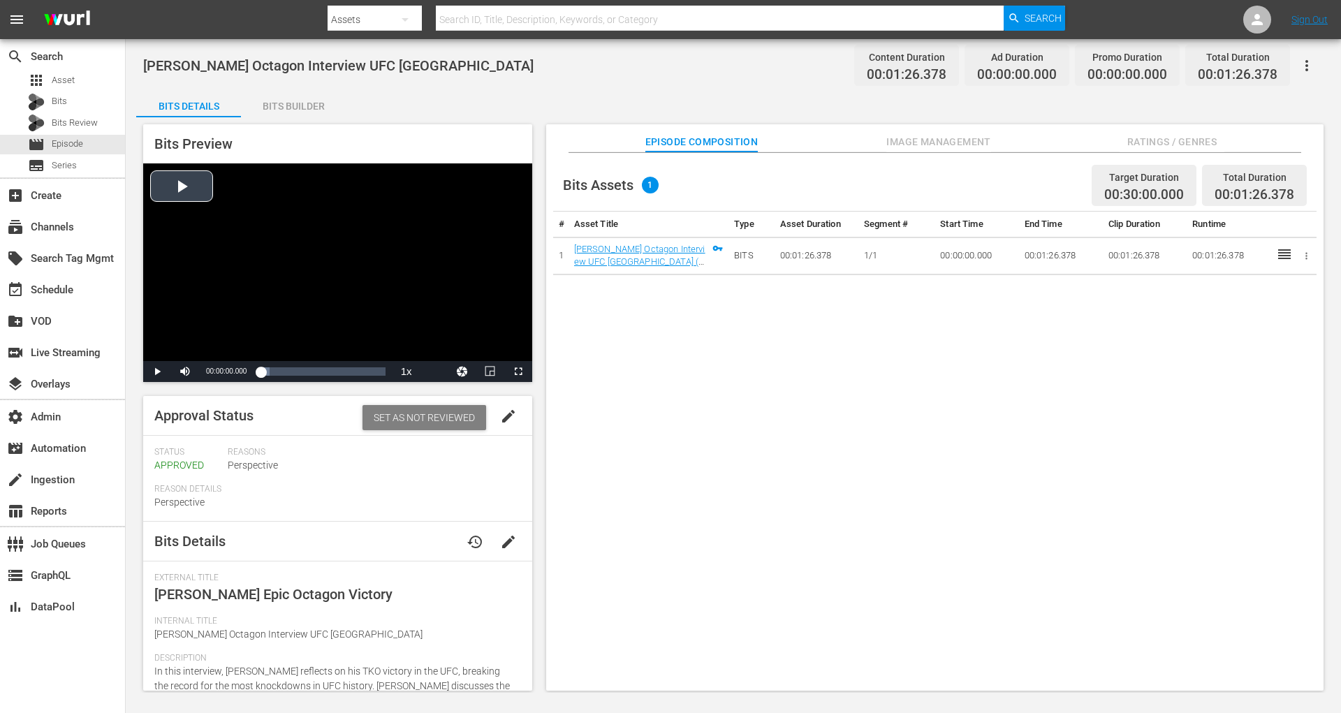
click at [198, 193] on div "Video Player" at bounding box center [337, 262] width 389 height 198
click at [157, 371] on span "Video Player" at bounding box center [157, 371] width 0 height 0
click at [292, 365] on div "Loaded : 48.63% 00:00:22.322 Steven Nguyen Octagon Interview UFC Abu Dhabi (1/1…" at bounding box center [322, 371] width 124 height 14
click at [316, 364] on div "Loaded : 62.53% 00:00:38.336 Steven Nguyen Octagon Interview UFC Abu Dhabi (1/1…" at bounding box center [322, 371] width 124 height 14
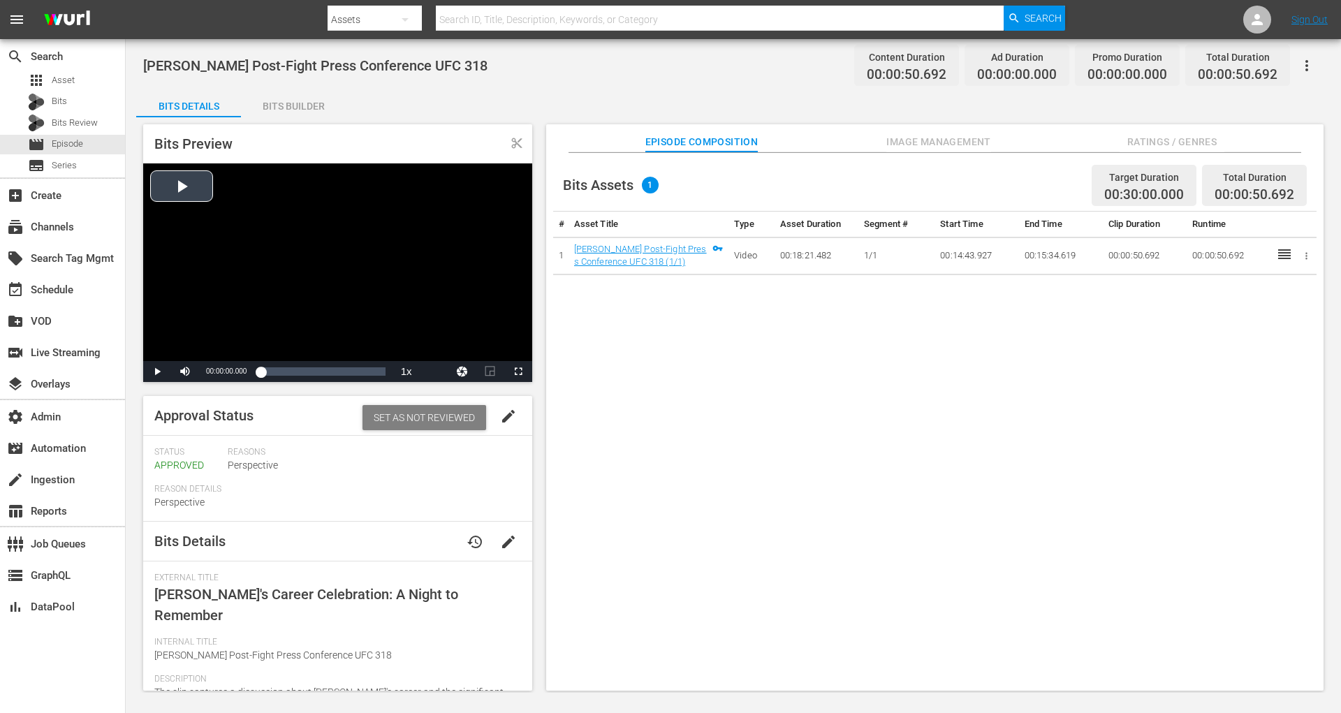
click at [191, 184] on div "Video Player" at bounding box center [337, 262] width 389 height 198
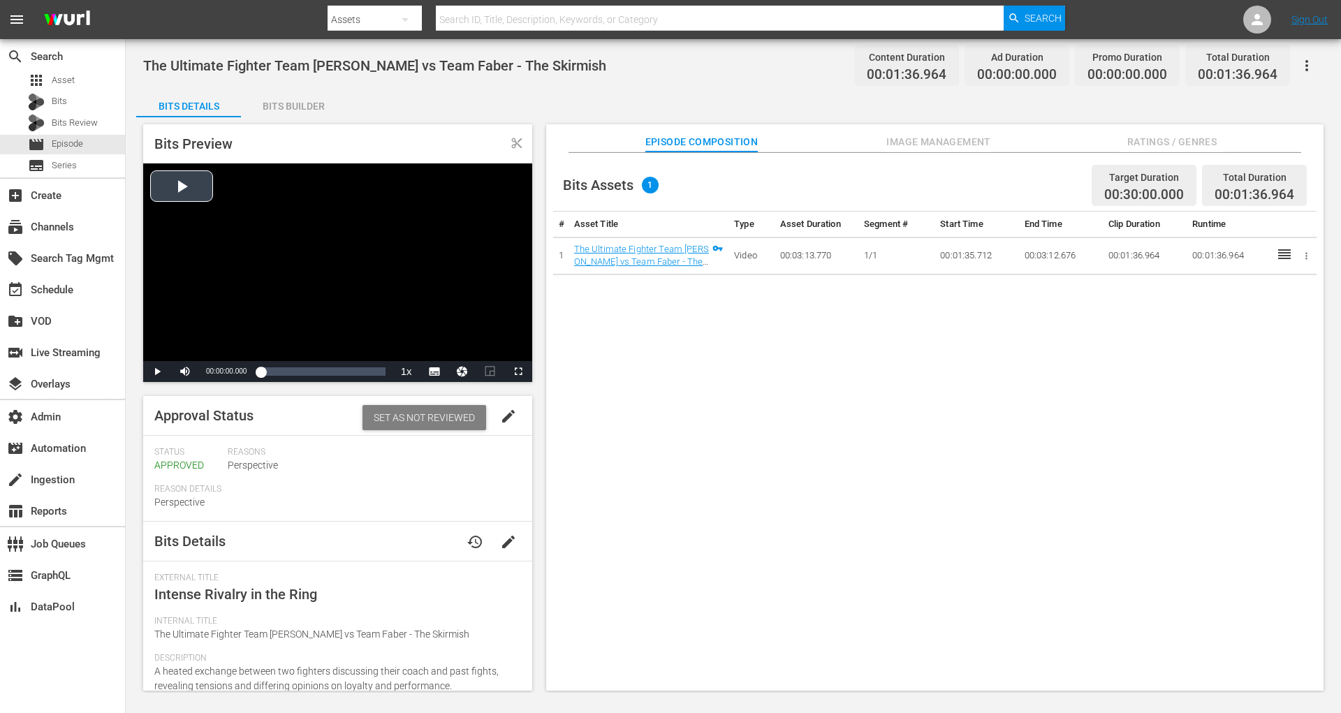
click at [158, 182] on div "Video Player" at bounding box center [337, 262] width 389 height 198
click at [203, 177] on div "Video Player" at bounding box center [337, 262] width 389 height 198
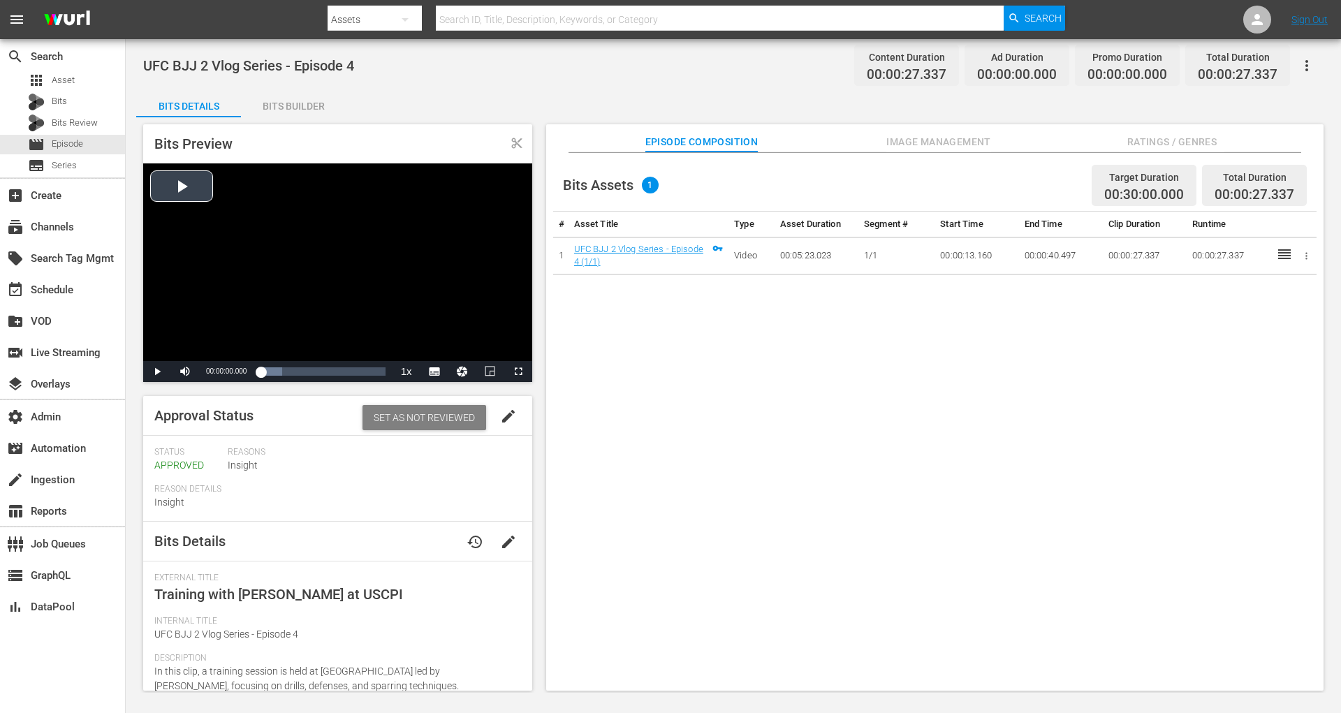
click at [204, 179] on div "Video Player" at bounding box center [337, 262] width 389 height 198
click at [207, 199] on div "Video Player" at bounding box center [337, 262] width 389 height 198
click at [157, 371] on span "Video Player" at bounding box center [157, 371] width 0 height 0
click at [191, 184] on div "Video Player" at bounding box center [337, 262] width 389 height 198
click at [290, 370] on div "00:00:08.182 UFC BJJ 2 Vlog Series - Episode 2 (1/1)" at bounding box center [290, 371] width 1 height 14
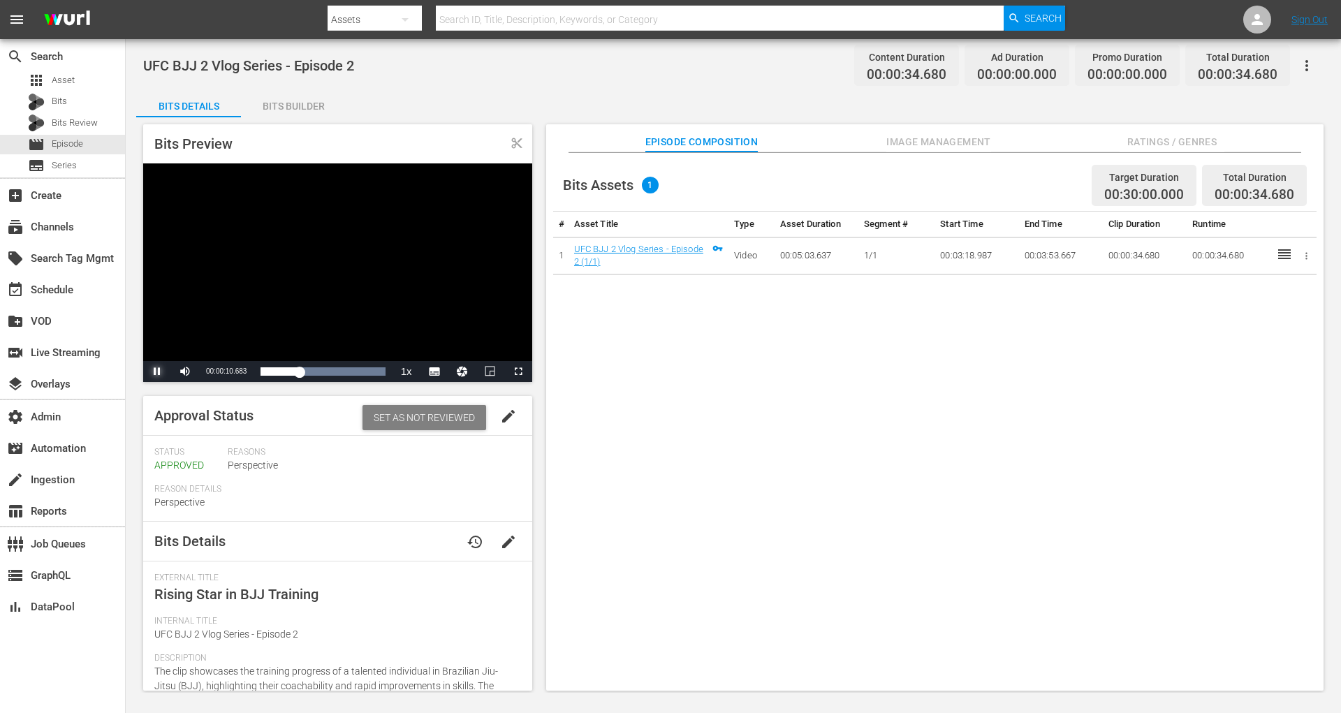
click at [157, 371] on span "Video Player" at bounding box center [157, 371] width 0 height 0
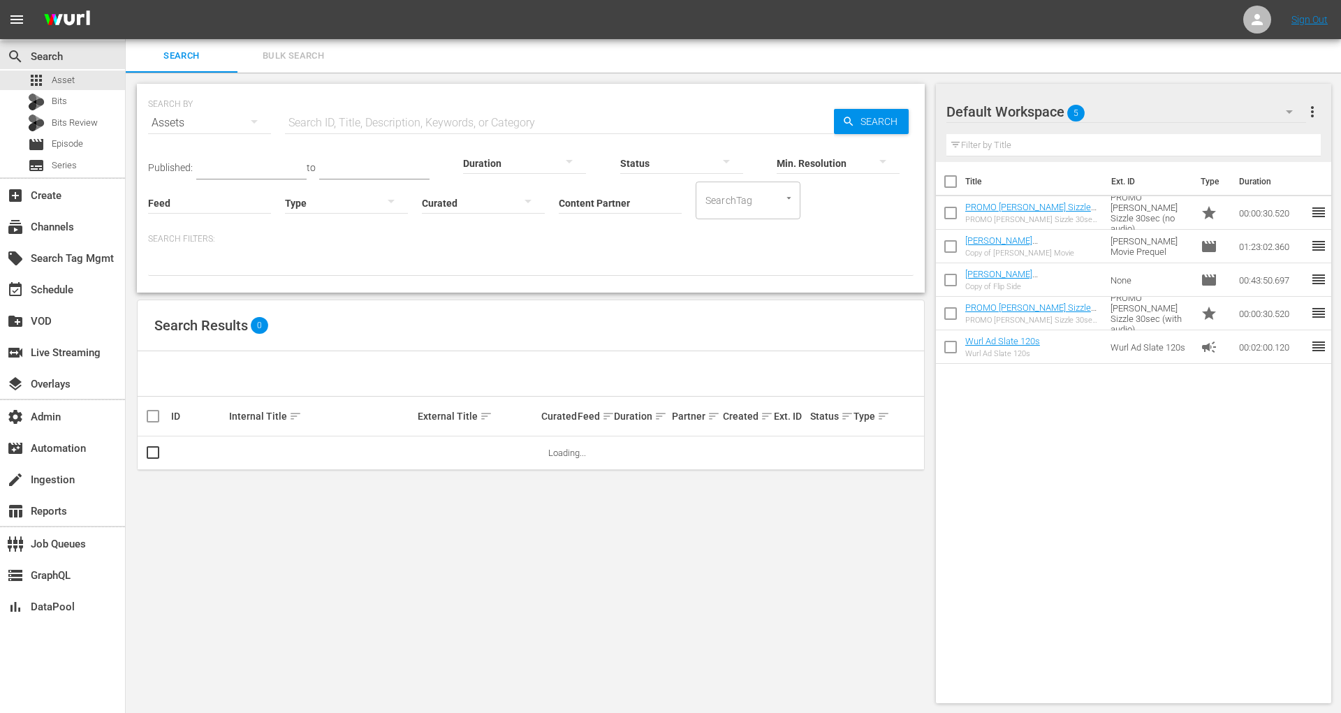
click at [570, 200] on input "Content Partner" at bounding box center [620, 204] width 123 height 50
click at [88, 133] on div "apps Asset Bits Bits Review movie Episode subtitles Series" at bounding box center [62, 123] width 125 height 105
click at [88, 126] on span "Bits Review" at bounding box center [75, 123] width 46 height 14
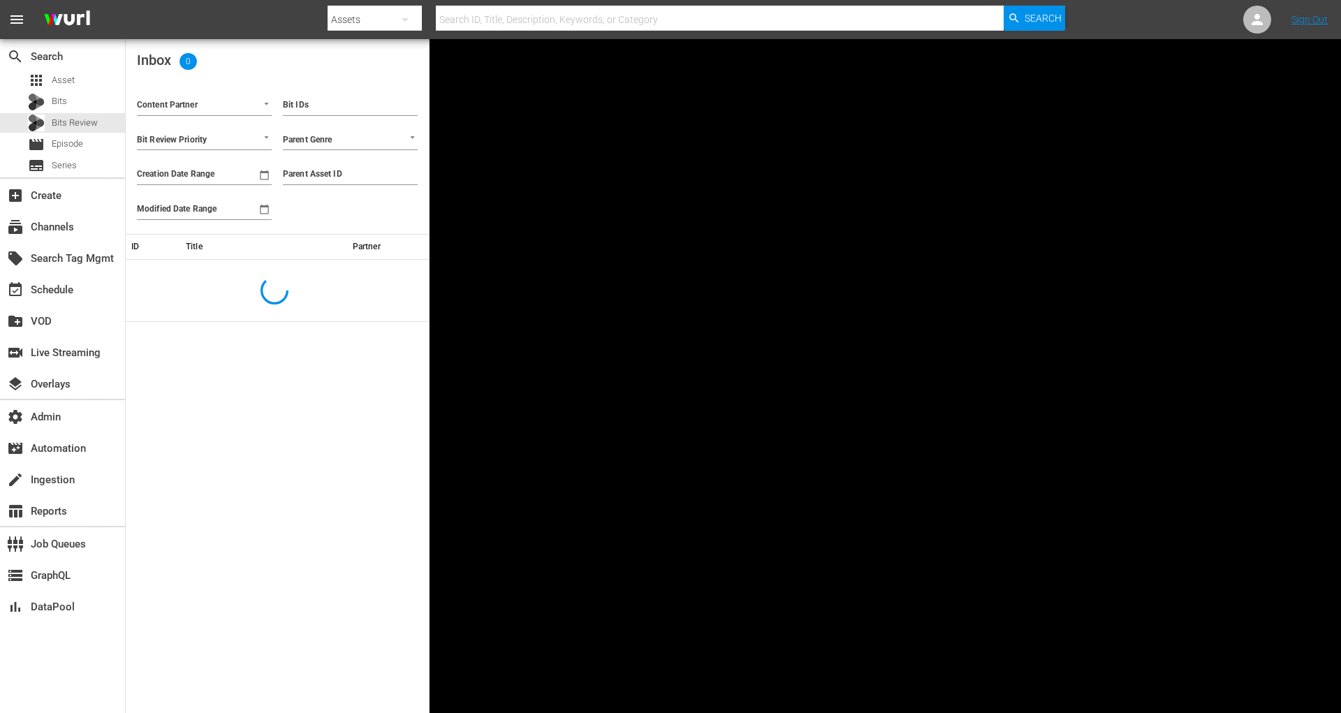
click at [212, 92] on div "Content Partner" at bounding box center [204, 101] width 135 height 30
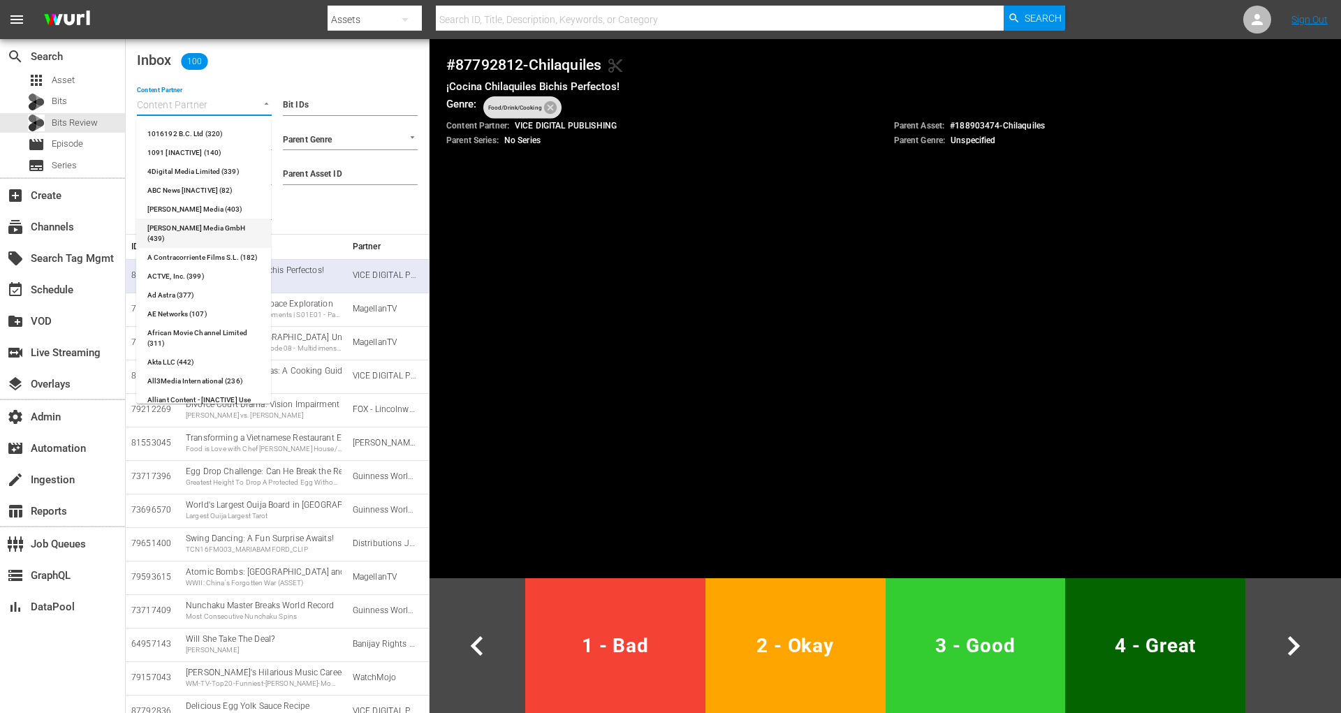
click at [436, 206] on div "Video Player is loading. Play Video Pause Mute Current Time 0:04 / Duration 0:4…" at bounding box center [884, 376] width 911 height 404
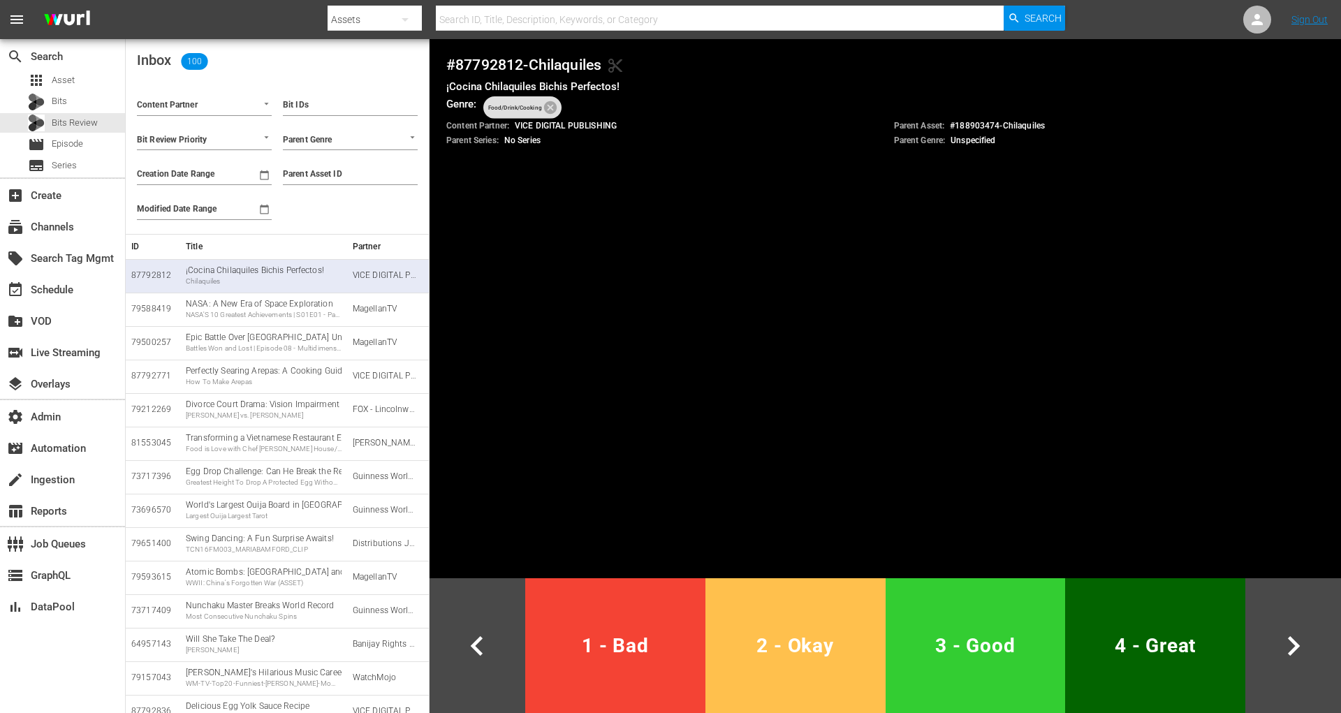
click at [802, 681] on button "2 - Okay" at bounding box center [795, 645] width 180 height 135
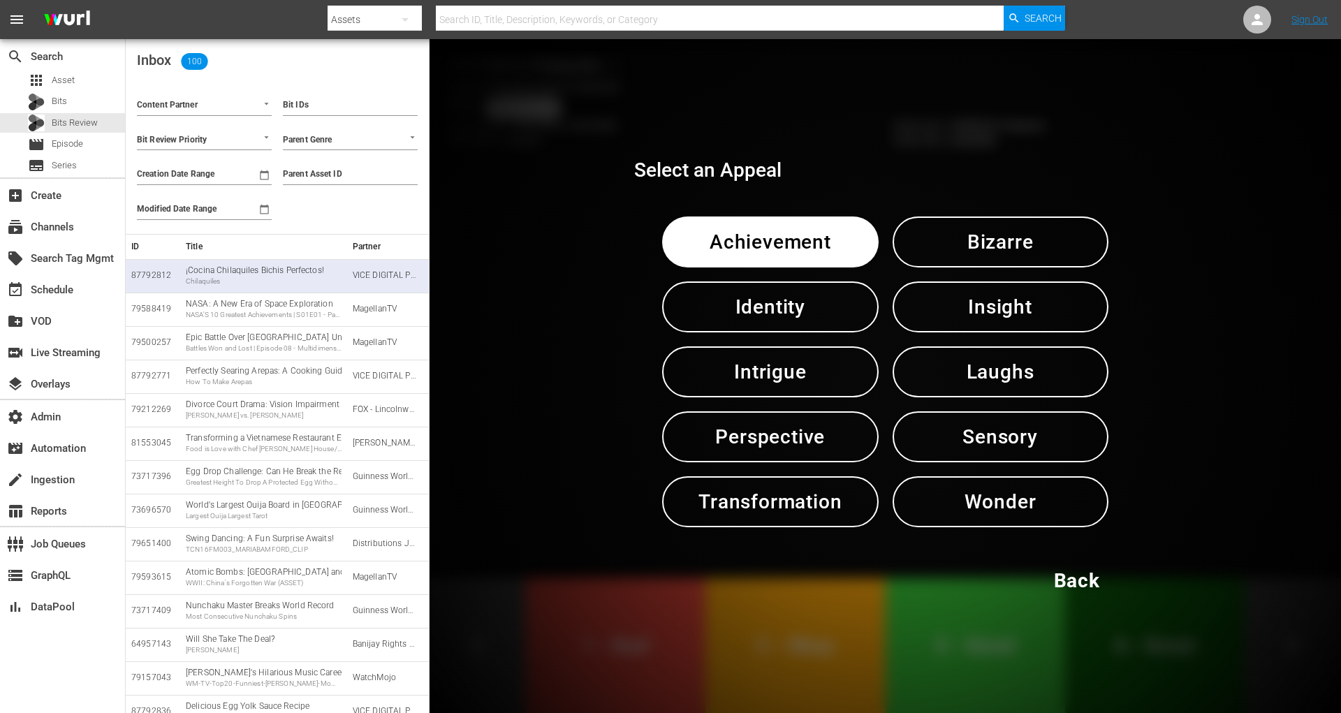
click at [999, 372] on span "Laughs" at bounding box center [1000, 372] width 143 height 34
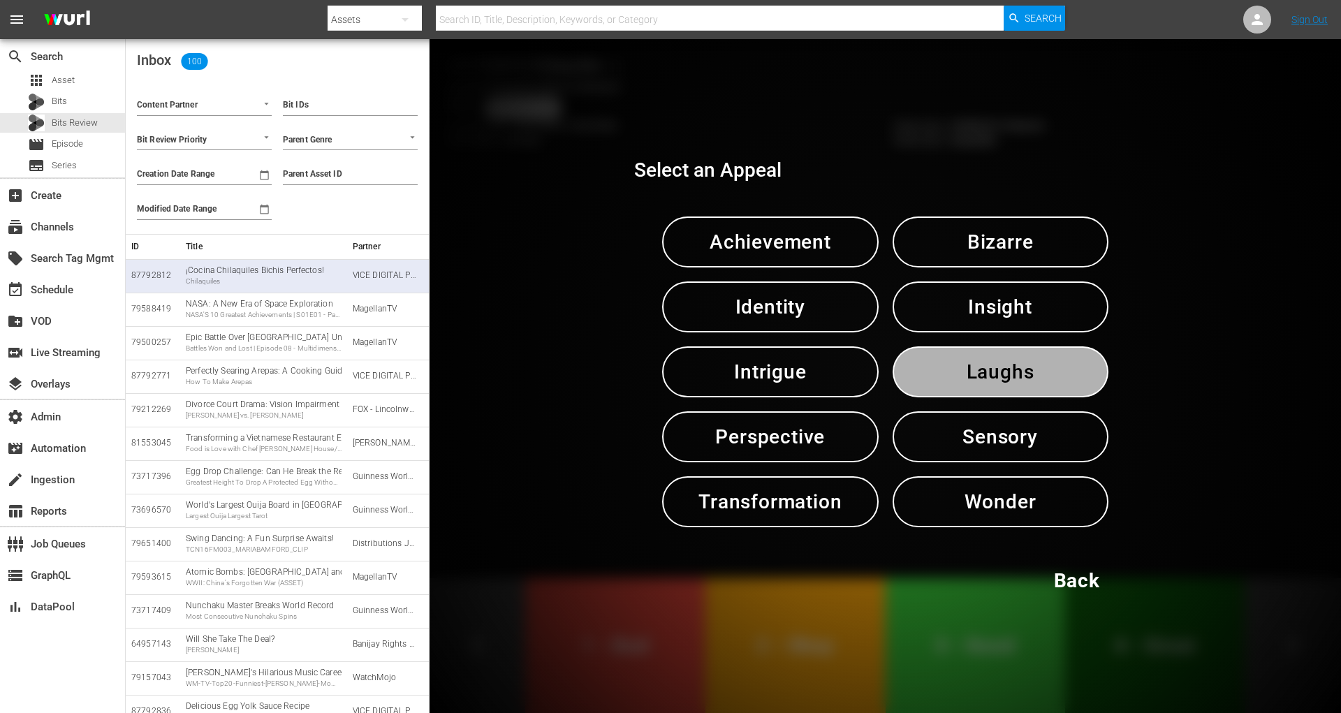
click at [999, 372] on span "Laughs" at bounding box center [1000, 372] width 143 height 34
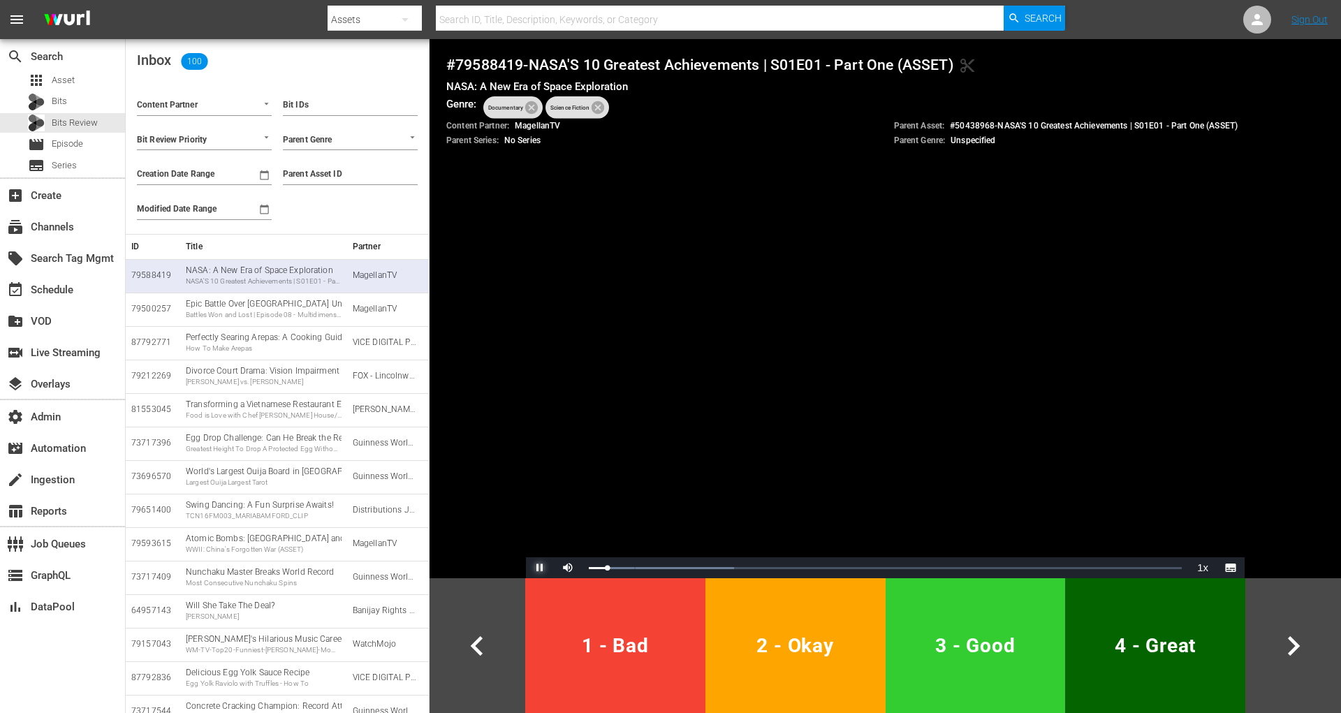
click at [540, 568] on span "Video Player" at bounding box center [540, 568] width 0 height 0
click at [323, 209] on div "Bit IDs Parent Genre Parent Asset ID Override "Do Not Review" Setting" at bounding box center [350, 153] width 146 height 150
click at [283, 214] on input "Override "Do Not Review" Setting" at bounding box center [286, 213] width 23 height 23
checkbox input "true"
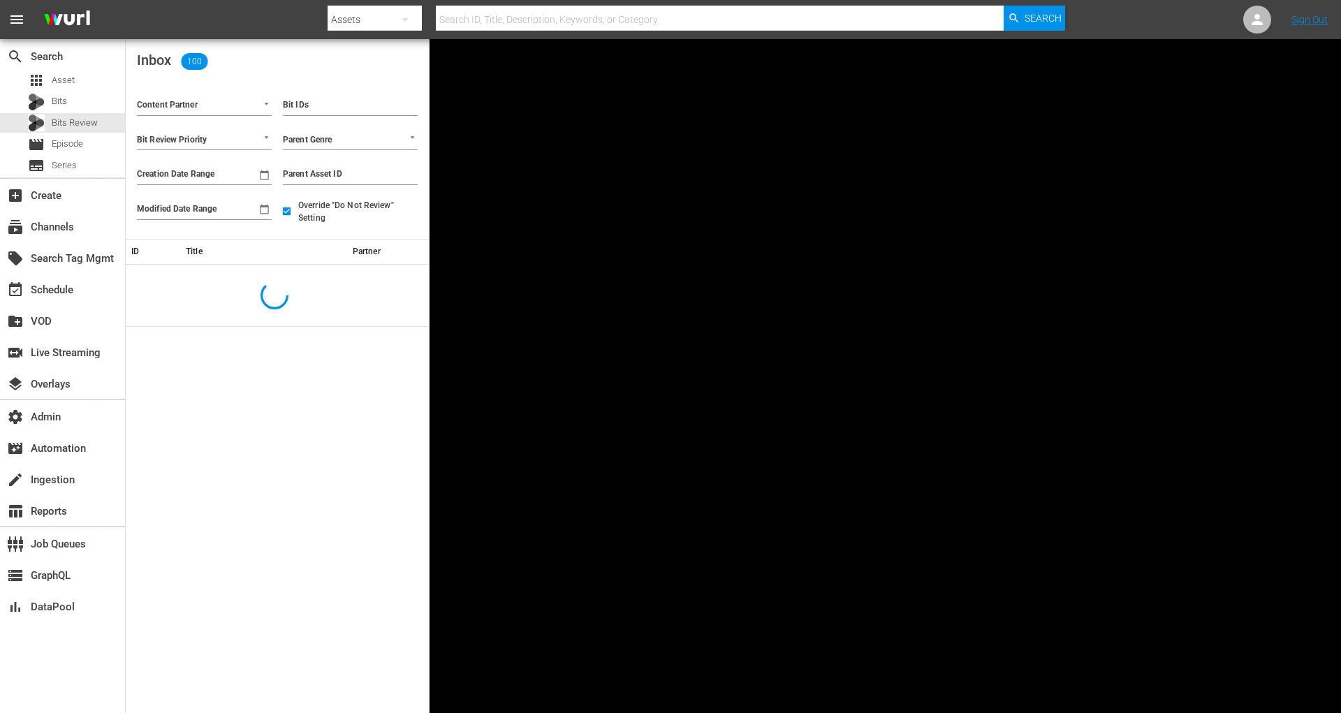
click at [222, 98] on input "Content Partner" at bounding box center [185, 106] width 96 height 18
click at [223, 129] on li "UFC Demo (476)" at bounding box center [203, 133] width 135 height 19
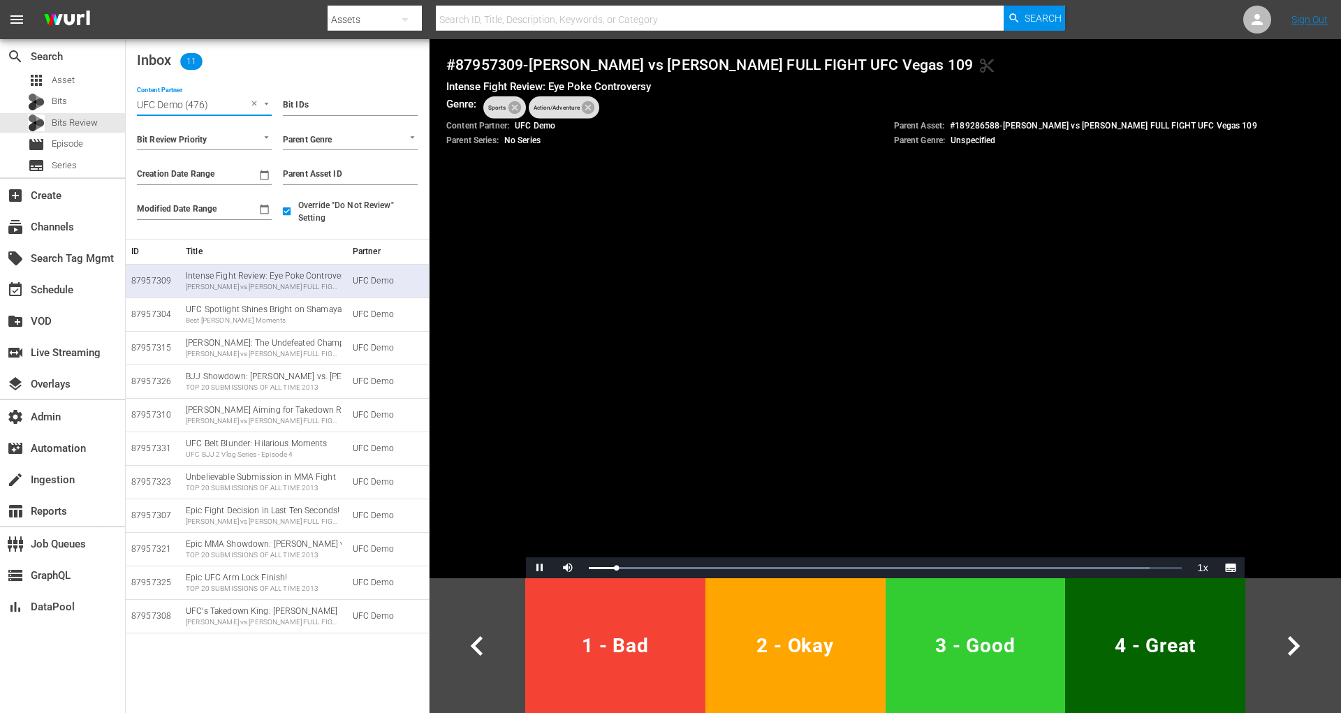
type input "UFC Demo (476)"
click at [540, 568] on span "Video Player" at bounding box center [540, 568] width 0 height 0
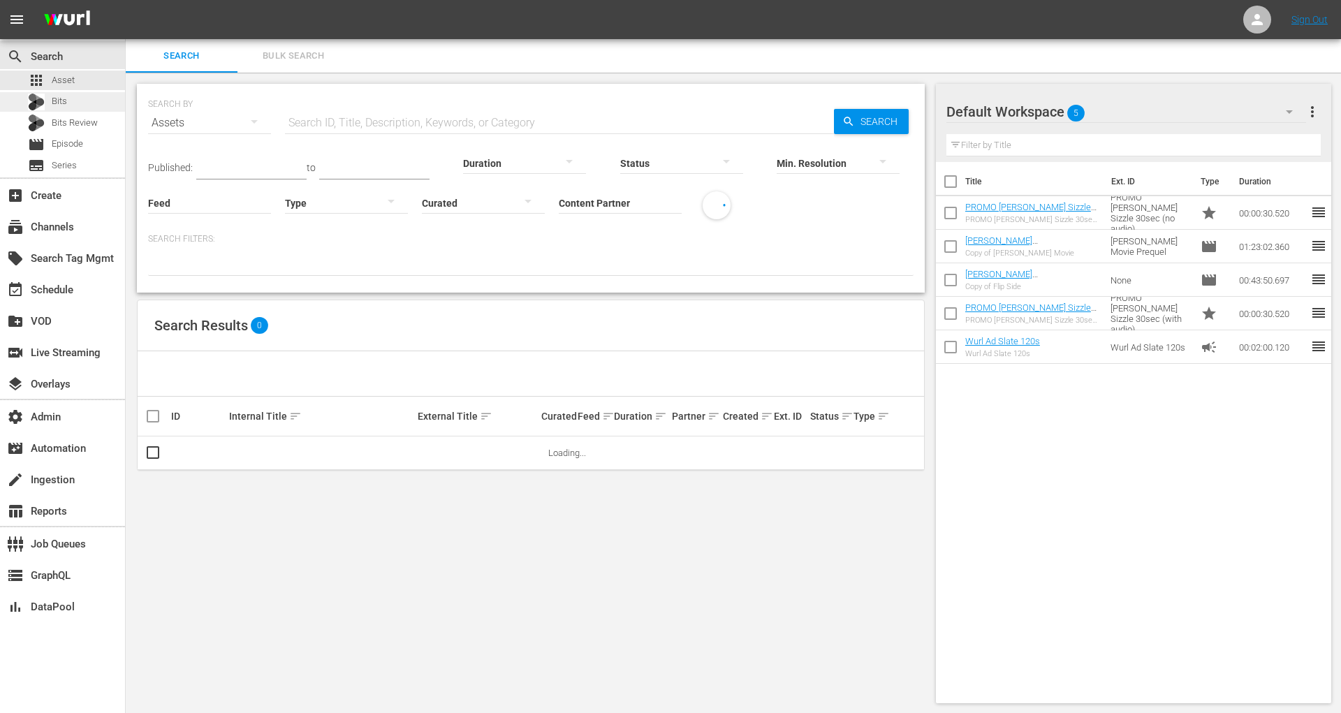
click at [68, 98] on div "Bits" at bounding box center [62, 102] width 125 height 20
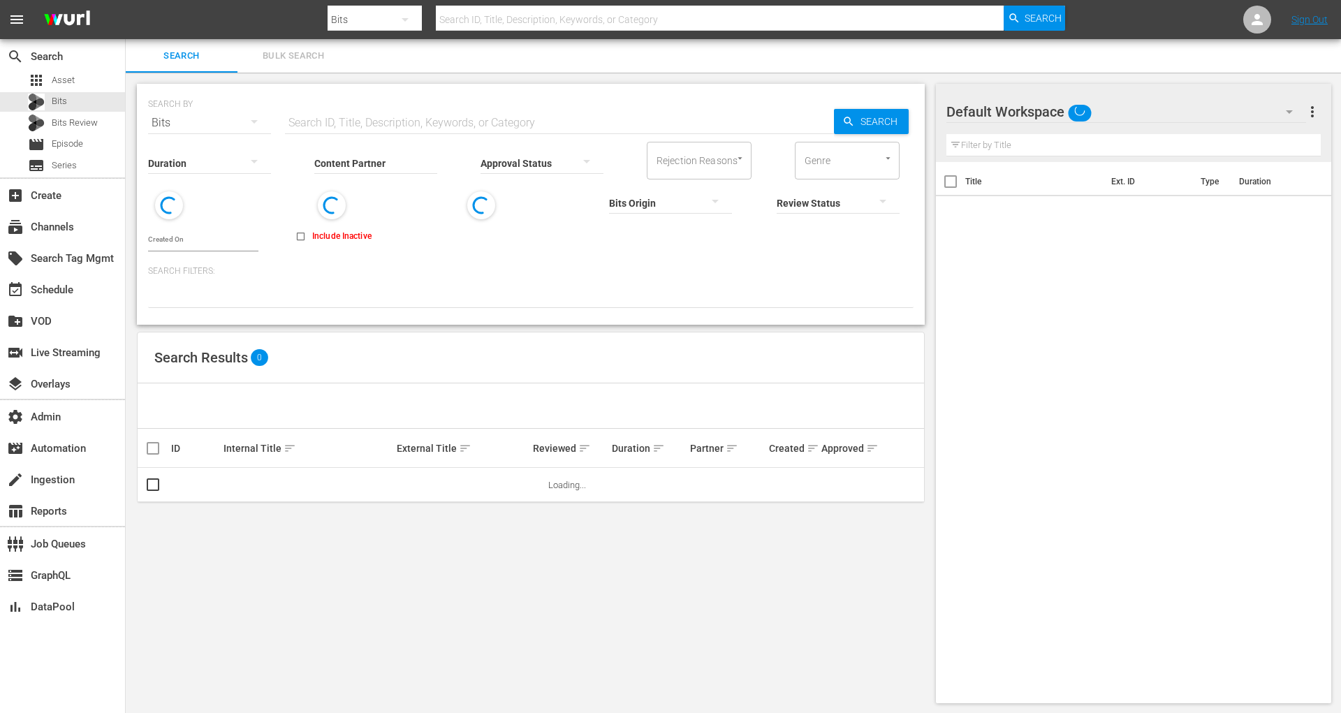
click at [352, 119] on input "text" at bounding box center [559, 123] width 549 height 34
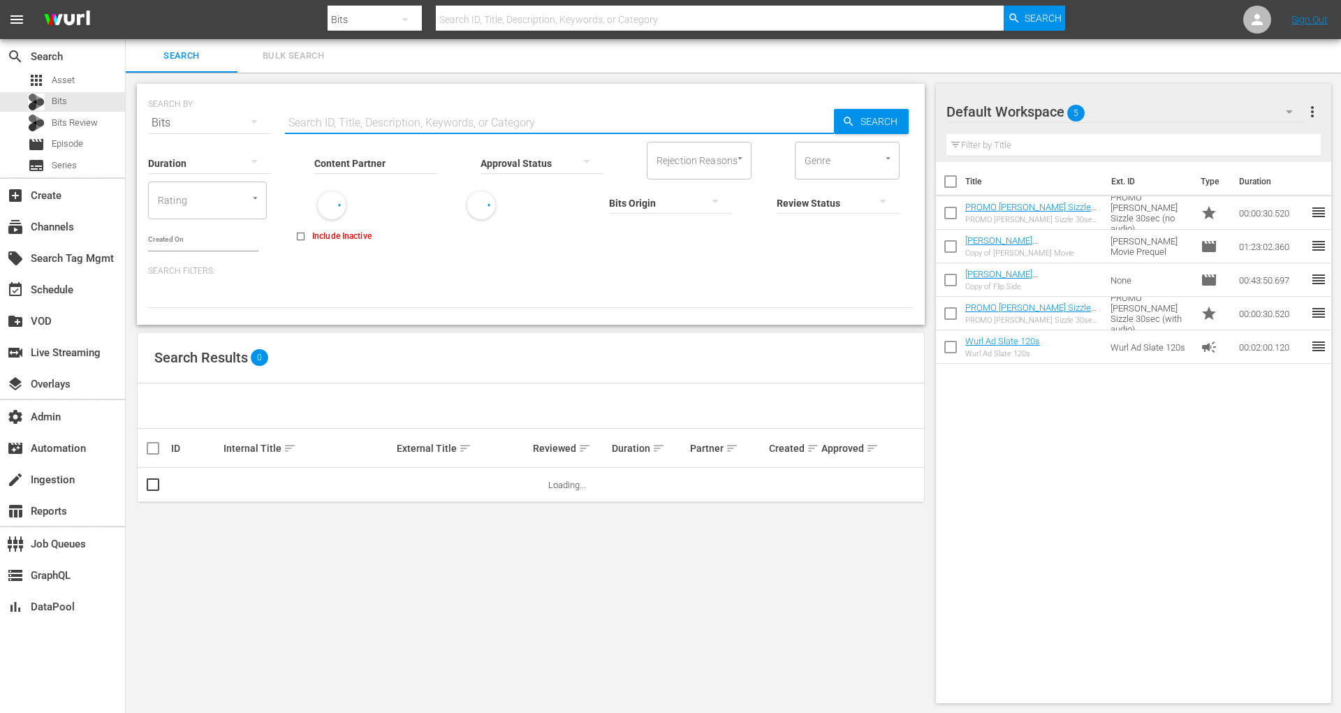
paste input "Plessis"
type input "Plessis"
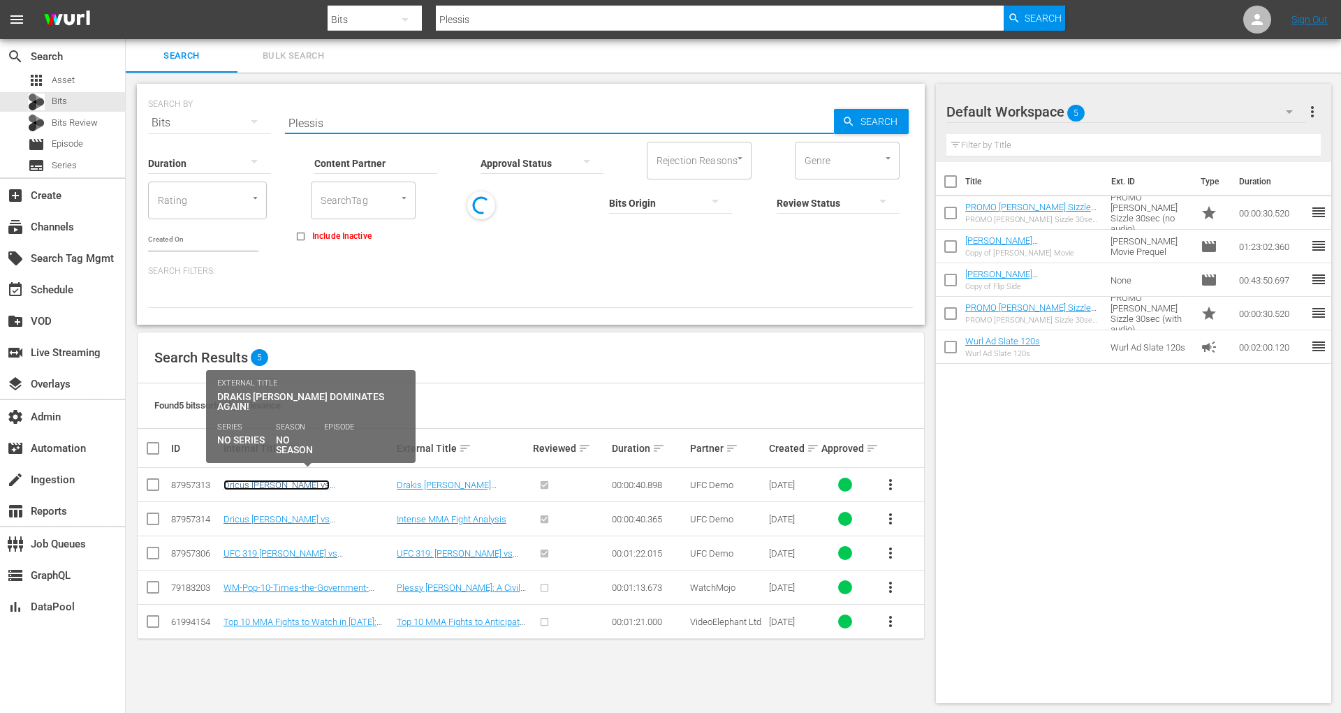
click at [314, 480] on link "Dricus [PERSON_NAME] vs [PERSON_NAME] FULL FIGHT UFC 319" at bounding box center [299, 490] width 153 height 21
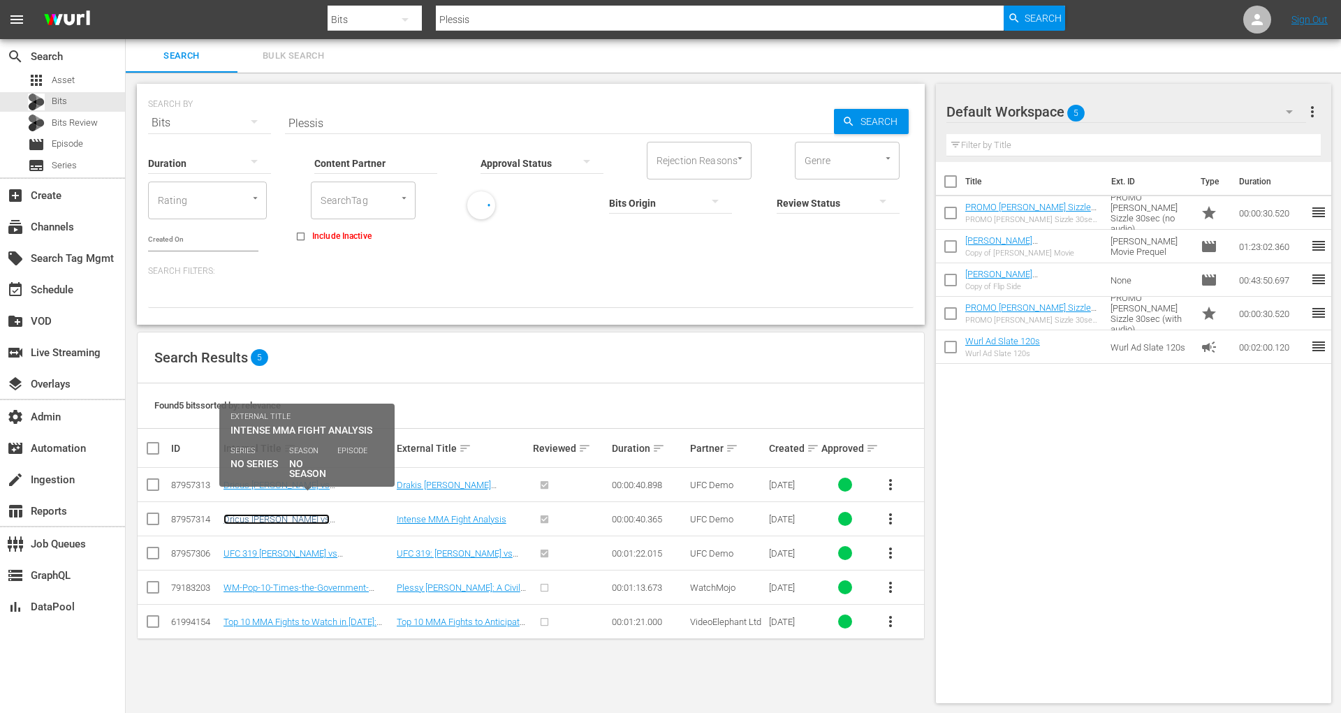
click at [312, 514] on link "Dricus [PERSON_NAME] vs [PERSON_NAME] FULL FIGHT UFC 319" at bounding box center [299, 524] width 153 height 21
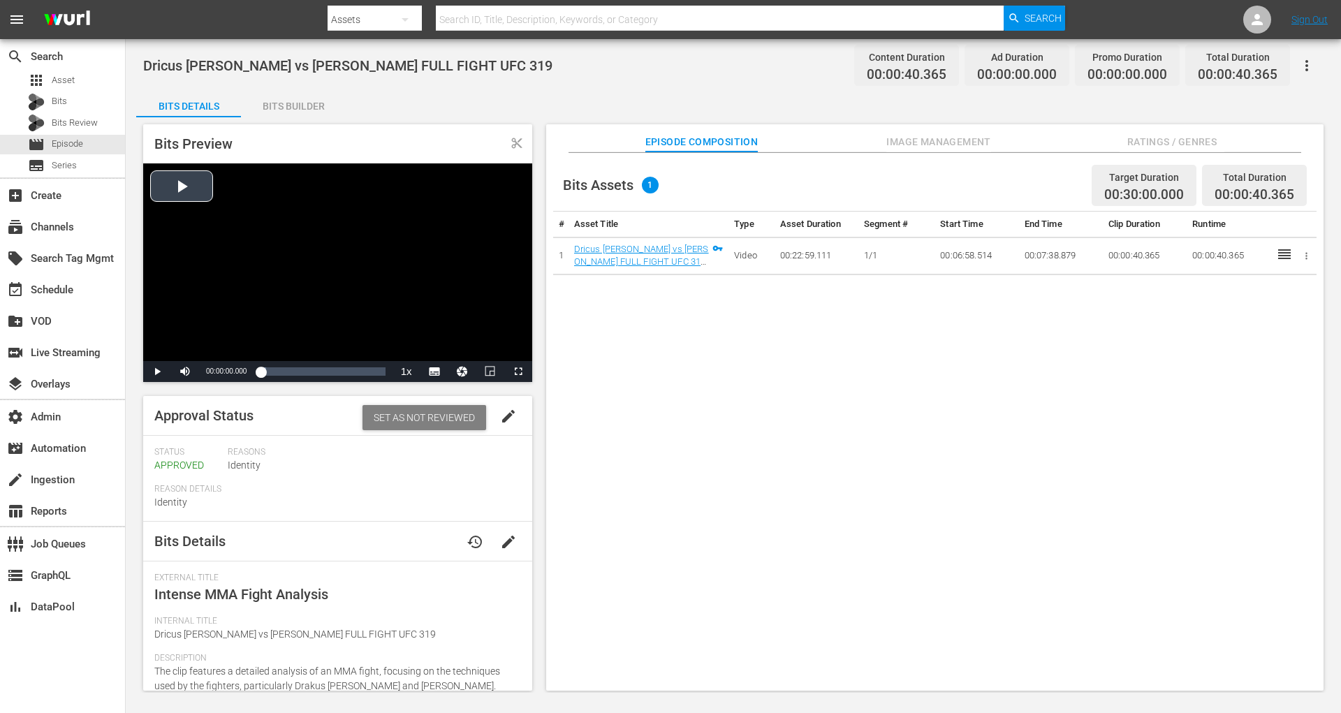
click at [173, 186] on div "Video Player" at bounding box center [337, 262] width 389 height 198
click at [296, 369] on div "Loaded : 100.00% 00:00:11.565 Dricus [PERSON_NAME] vs [PERSON_NAME] FULL FIGHT …" at bounding box center [322, 371] width 124 height 14
click at [320, 369] on div "Loaded : 100.00% 00:00:19.167 Dricus Du Plessis vs Israel Adesanya FULL FIGHT U…" at bounding box center [322, 371] width 124 height 14
click at [337, 369] on div "00:00:24.944 Dricus Du Plessis vs Israel Adesanya FULL FIGHT UFC 319 (1/1)" at bounding box center [337, 371] width 1 height 14
click at [358, 369] on div "Loaded : 100.00% 00:00:31.747 Dricus Du Plessis vs Israel Adesanya FULL FIGHT U…" at bounding box center [322, 371] width 124 height 14
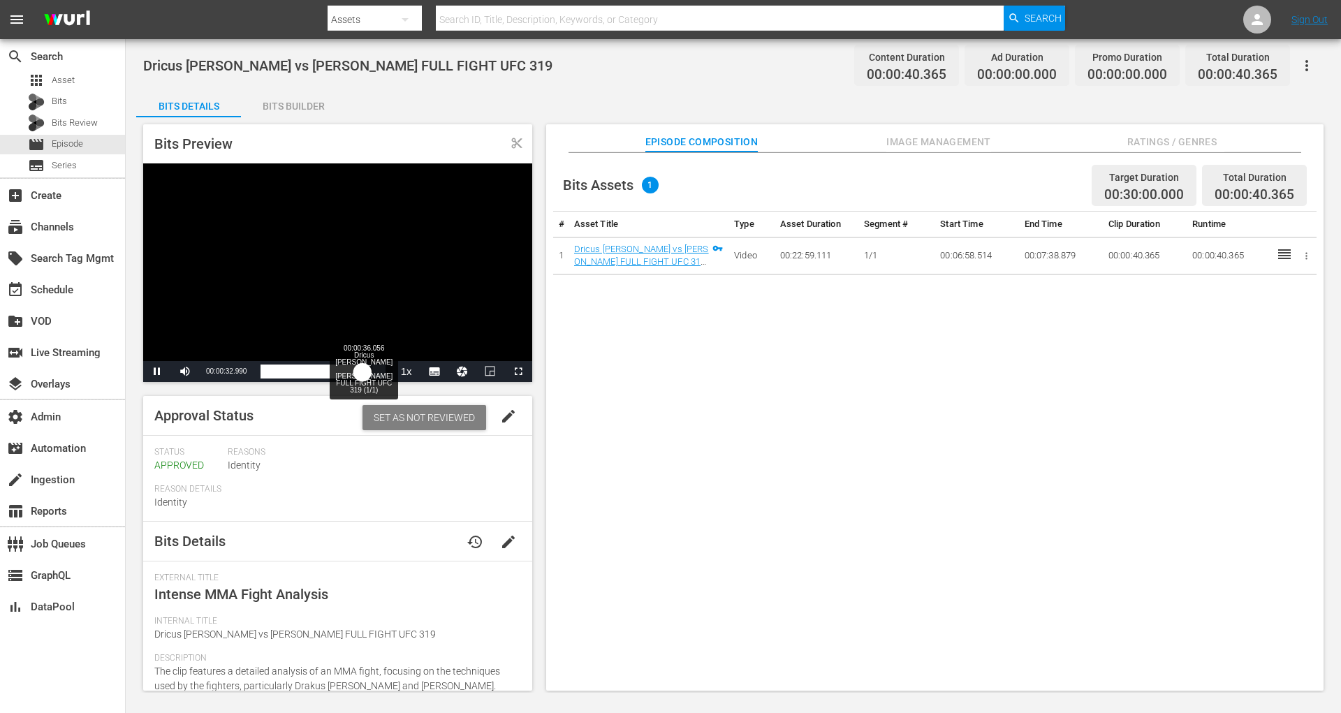
click at [362, 364] on div "00:00:32.974" at bounding box center [311, 371] width 102 height 14
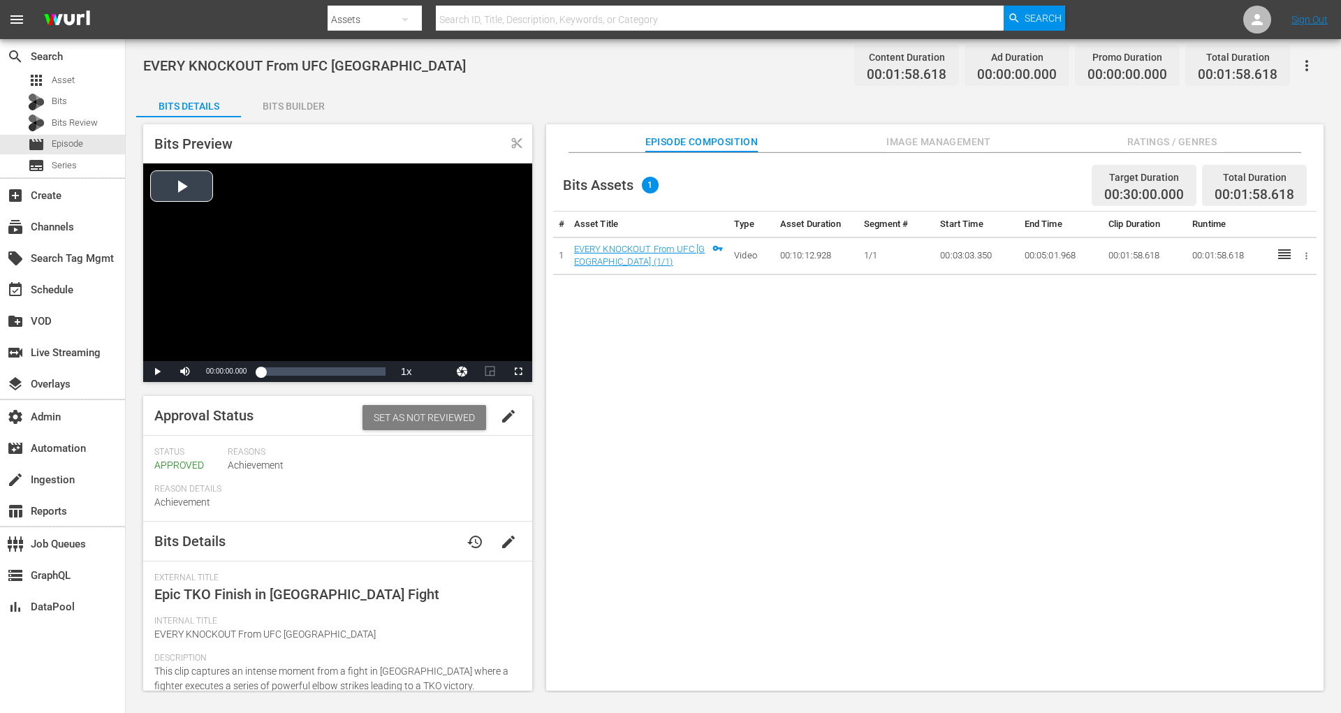
click at [184, 181] on div "Video Player" at bounding box center [337, 262] width 389 height 198
click at [276, 370] on div "00:00:14.660 EVERY KNOCKOUT From UFC [GEOGRAPHIC_DATA] (1/1)" at bounding box center [276, 371] width 1 height 14
click at [292, 367] on div "Loaded : 32.62% 00:00:30.972 EVERY KNOCKOUT From UFC [GEOGRAPHIC_DATA] (1/1) 00…" at bounding box center [322, 371] width 124 height 14
click at [293, 368] on div "00:00:31.364" at bounding box center [276, 371] width 33 height 14
click at [304, 368] on div "00:00:41.041" at bounding box center [281, 371] width 43 height 14
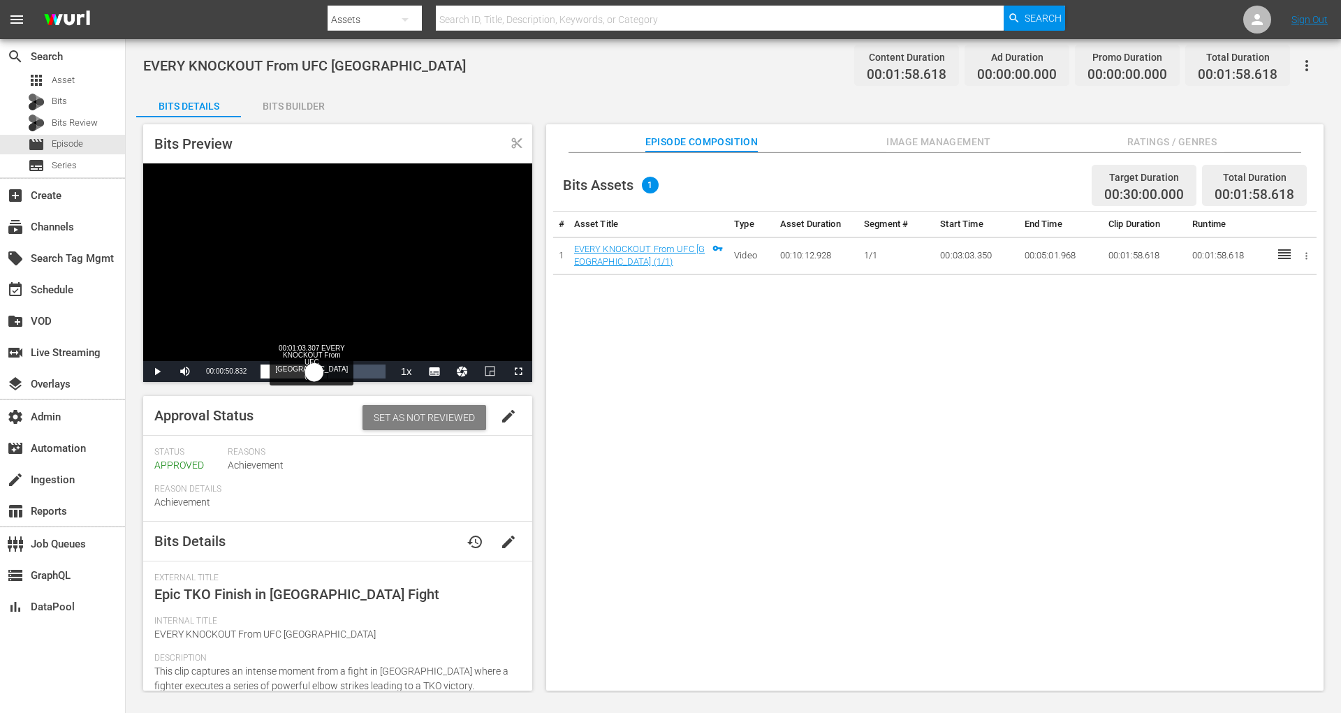
click at [327, 368] on div "00:01:03.307 EVERY KNOCKOUT From UFC Abu Dhabi (1/1)" at bounding box center [327, 371] width 1 height 14
click at [342, 369] on div "Loaded : 57.93% 00:01:18.634 EVERY KNOCKOUT From UFC Abu Dhabi (1/1) 00:01:03.5…" at bounding box center [322, 371] width 124 height 14
click at [344, 369] on div "00:01:19.584" at bounding box center [302, 371] width 84 height 14
click at [367, 366] on div "Progress Bar" at bounding box center [358, 371] width 38 height 14
click at [157, 371] on span "Video Player" at bounding box center [157, 371] width 0 height 0
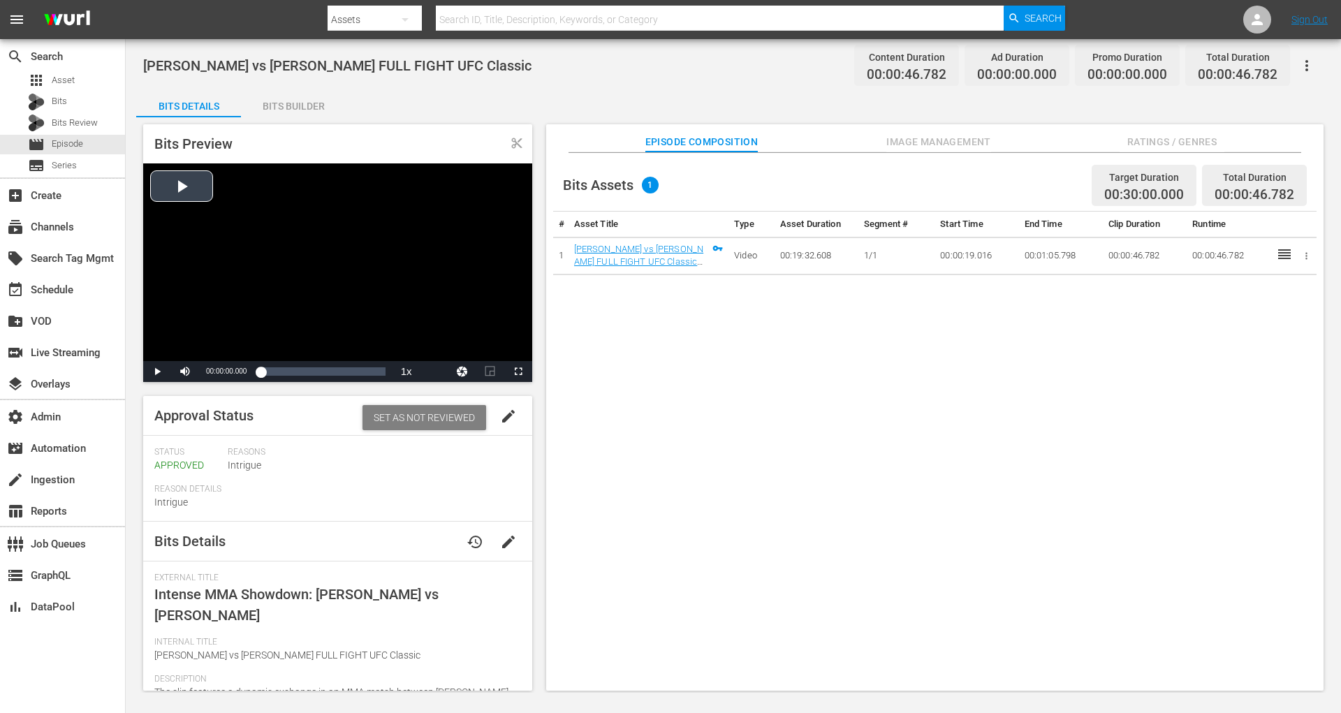
click at [186, 197] on div "Video Player" at bounding box center [337, 262] width 389 height 198
click at [267, 370] on div "00:00:02.656" at bounding box center [263, 371] width 7 height 14
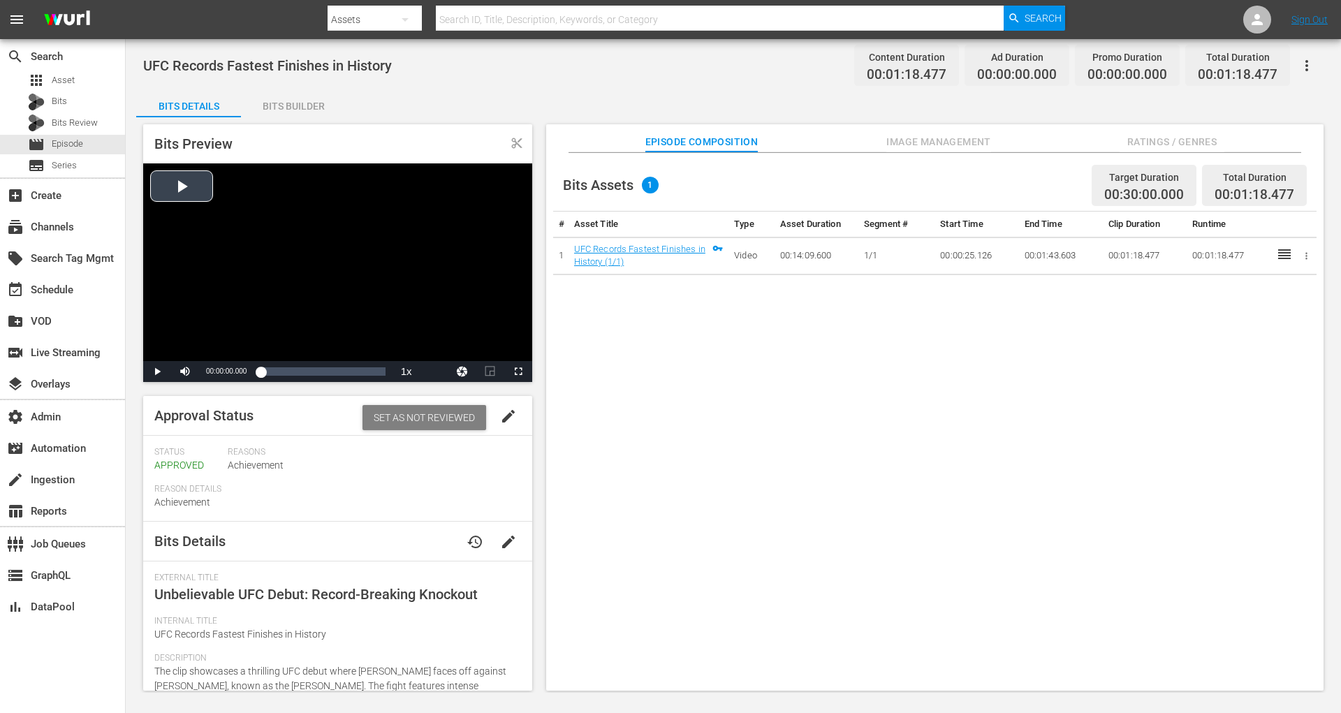
click at [179, 191] on div "Video Player" at bounding box center [337, 262] width 389 height 198
click at [295, 374] on div "00:00:22.044 UFC Records Fastest Finishes in History (1/1)" at bounding box center [295, 371] width 1 height 14
click at [312, 372] on div "Loaded : 75.04% 00:00:32.625 UFC Records Fastest Finishes in History (1/1) 00:0…" at bounding box center [322, 371] width 124 height 14
click at [320, 372] on div "00:00:32.902" at bounding box center [290, 371] width 60 height 14
click at [321, 372] on div "00:00:38.210" at bounding box center [290, 371] width 61 height 14
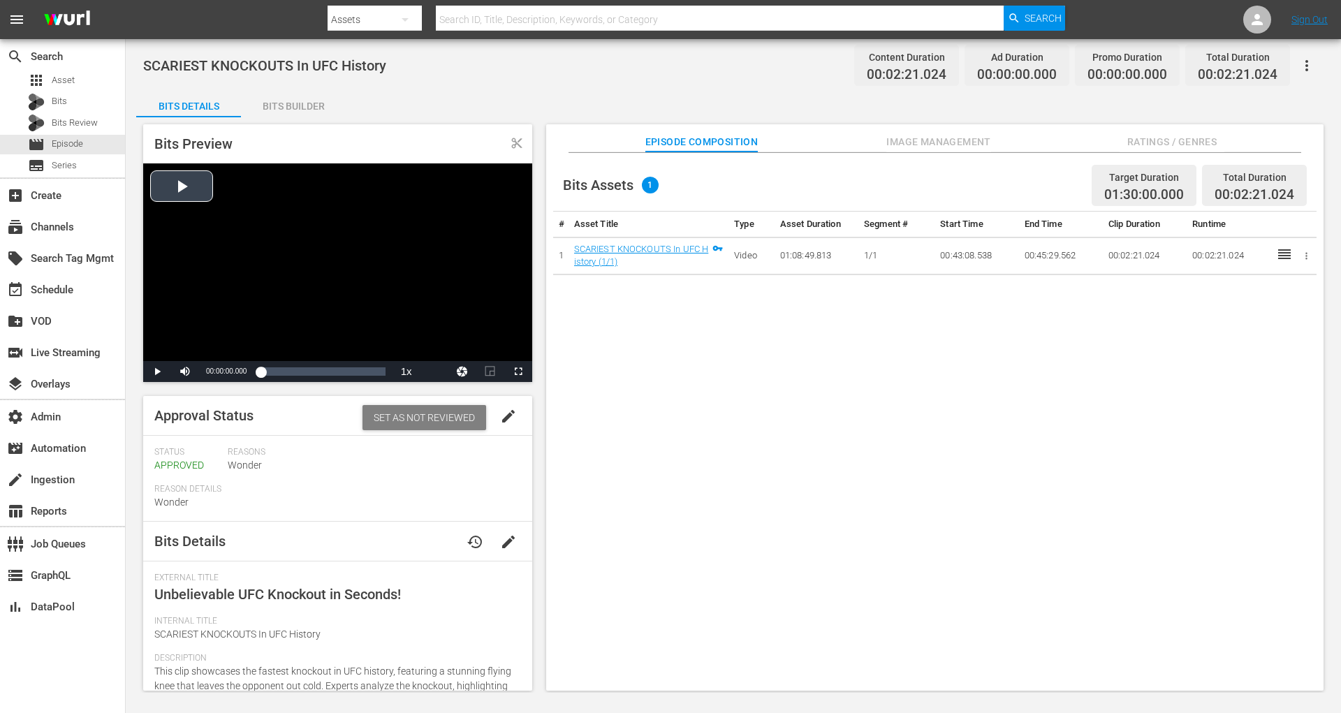
click at [194, 198] on div "Video Player" at bounding box center [337, 262] width 389 height 198
click at [267, 371] on div "00:00:08.064" at bounding box center [263, 371] width 7 height 14
click at [288, 371] on div "00:00:18.880" at bounding box center [273, 371] width 27 height 14
click at [310, 371] on div "Loaded : 38.24% 00:00:57.043 SCARIEST KNOCKOUTS In UFC History (1/1) 00:00:31.3…" at bounding box center [322, 371] width 124 height 14
click at [339, 366] on div "00:01:29.526 SCARIEST KNOCKOUTS In UFC History (1/1)" at bounding box center [339, 371] width 1 height 14
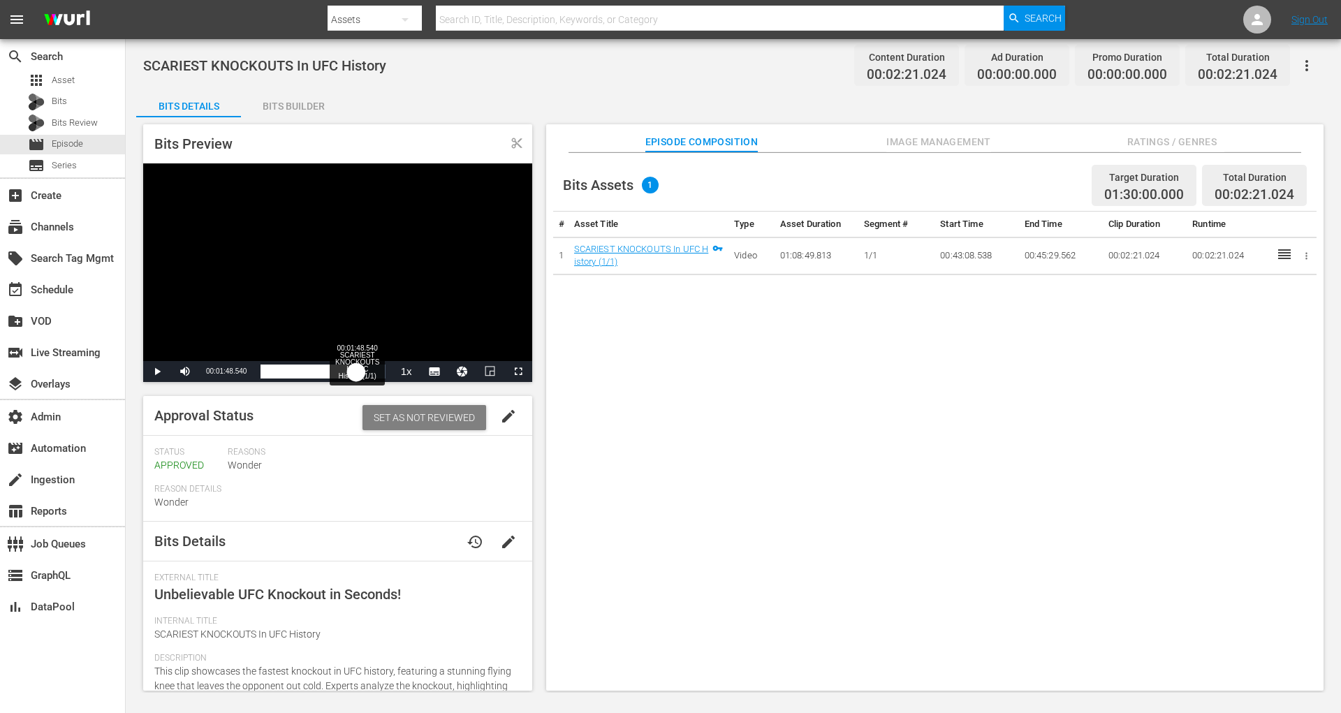
click at [356, 369] on div "Loaded : 80.88% 00:01:48.540 SCARIEST KNOCKOUTS In UFC History (1/1) 00:01:31.0…" at bounding box center [322, 371] width 124 height 14
click at [374, 369] on div "00:02:07.555 SCARIEST KNOCKOUTS In UFC History (1/1)" at bounding box center [373, 371] width 1 height 14
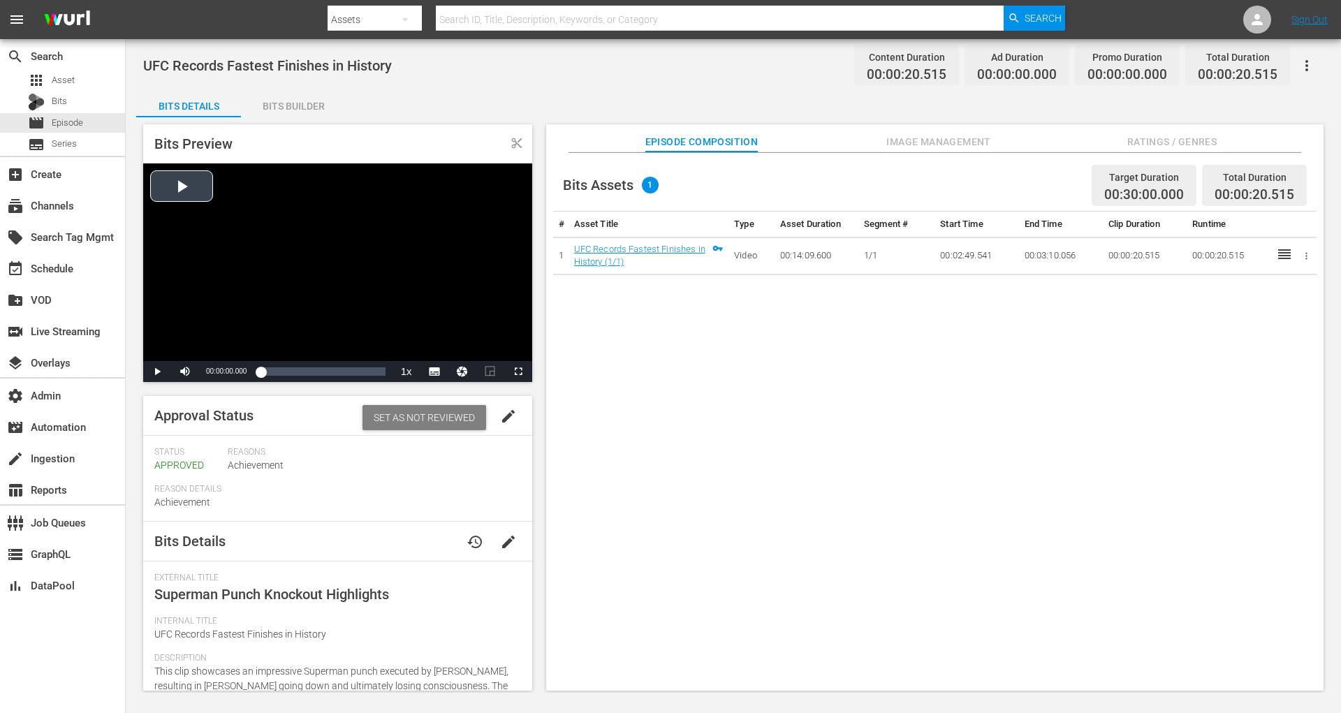
click at [193, 188] on div "Video Player" at bounding box center [337, 262] width 389 height 198
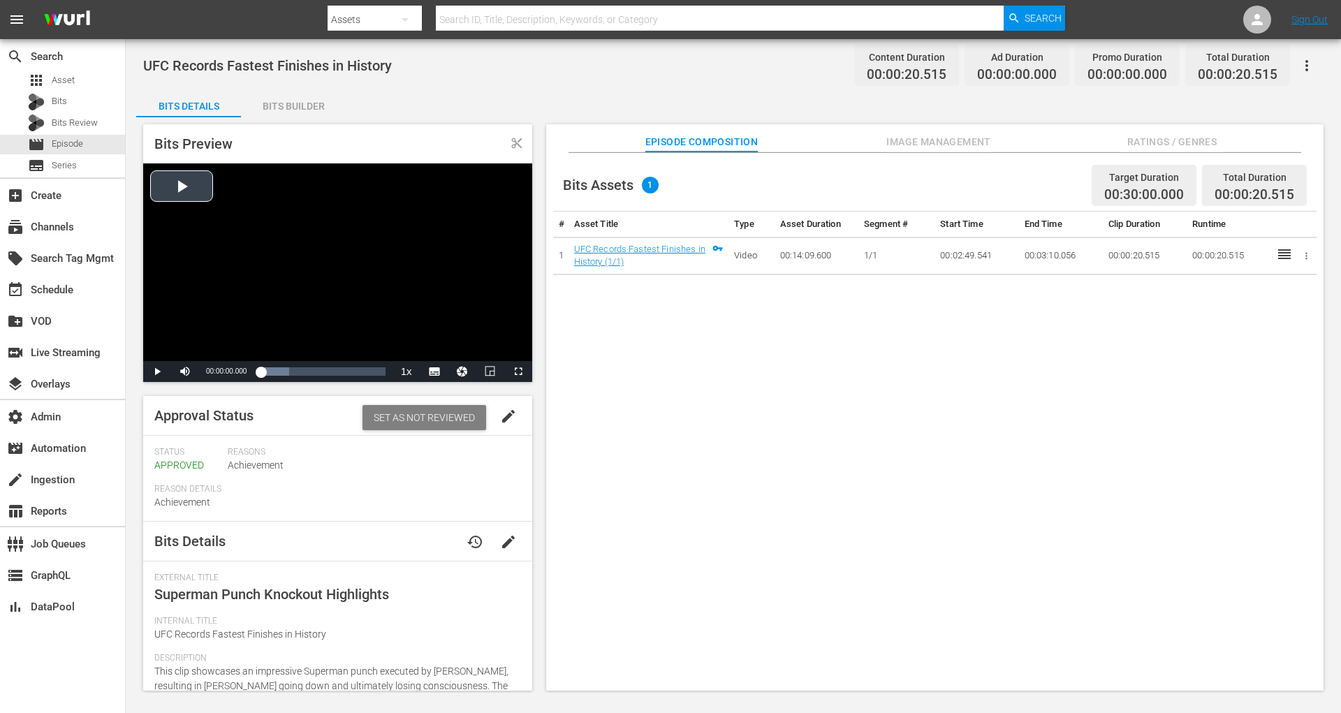
click at [193, 199] on div "Video Player" at bounding box center [337, 262] width 389 height 198
click at [288, 378] on div "00:00:04.610 UFC Records Fastest Finishes in History (1/1)" at bounding box center [288, 371] width 1 height 14
click at [323, 371] on div "Loaded : 100.00% 00:00:10.718 UFC Records Fastest Finishes in History (1/1) 00:…" at bounding box center [322, 371] width 124 height 14
click at [345, 371] on div "00:00:13.945 UFC Records Fastest Finishes in History (1/1)" at bounding box center [345, 371] width 1 height 14
click at [367, 366] on div "Loaded : 100.00% 00:00:17.633 UFC Records Fastest Finishes in History (1/1) 00:…" at bounding box center [322, 371] width 124 height 14
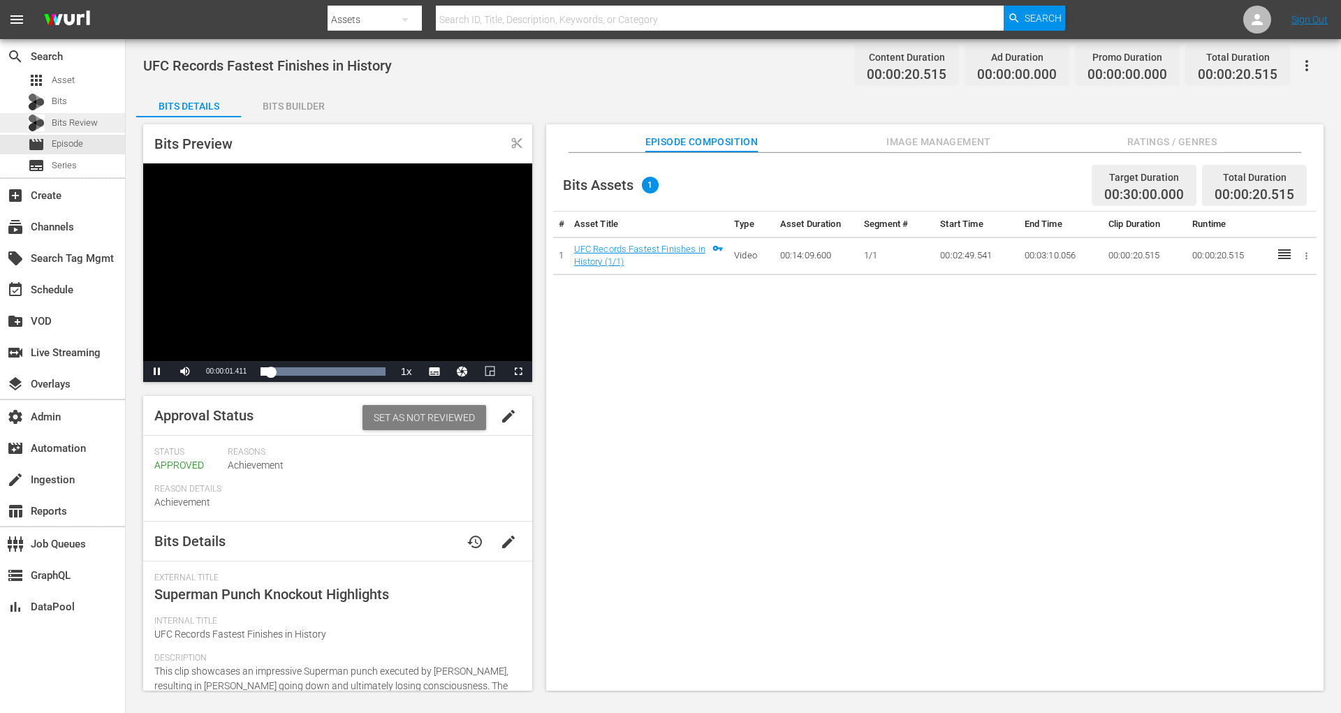
click at [110, 128] on div "Bits Review" at bounding box center [62, 123] width 125 height 20
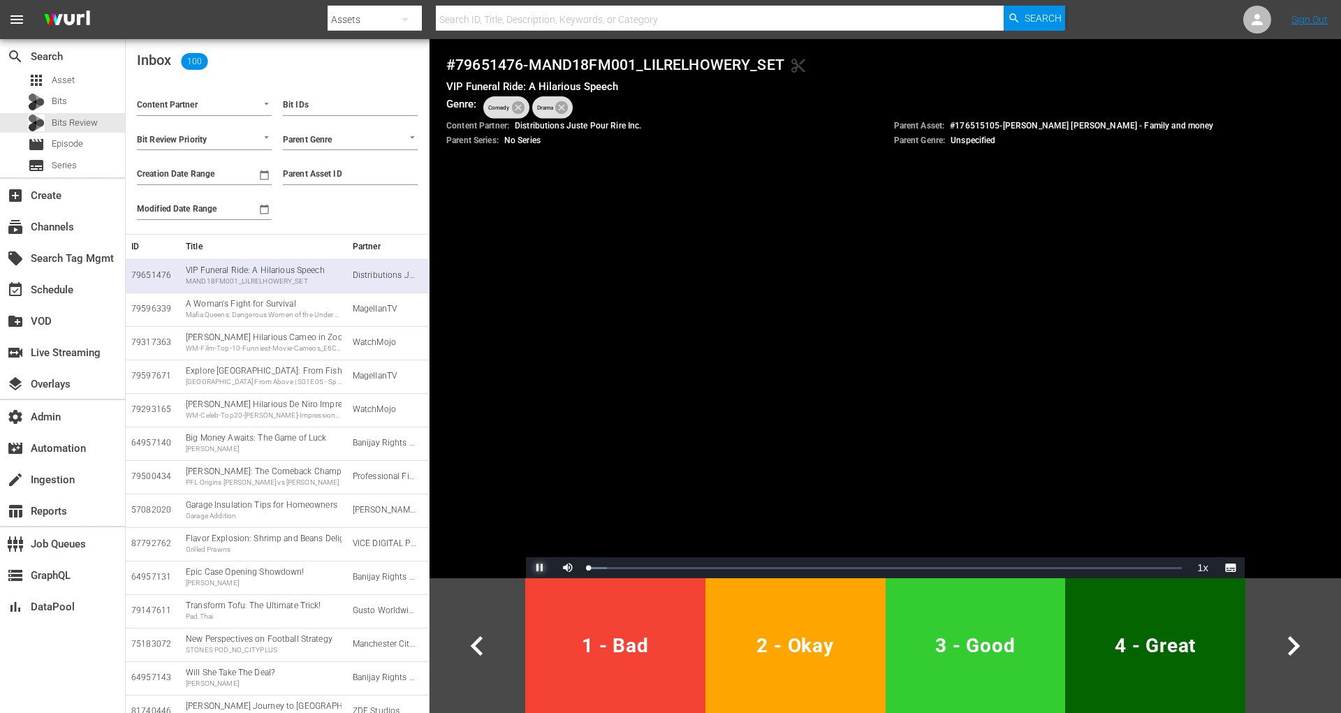
click at [540, 568] on span "Video Player" at bounding box center [540, 568] width 0 height 0
click at [316, 221] on div "Bit IDs Parent Genre Parent Asset ID Override "Do Not Review" Setting" at bounding box center [350, 153] width 146 height 150
click at [305, 214] on span "Override "Do Not Review" Setting" at bounding box center [352, 211] width 108 height 25
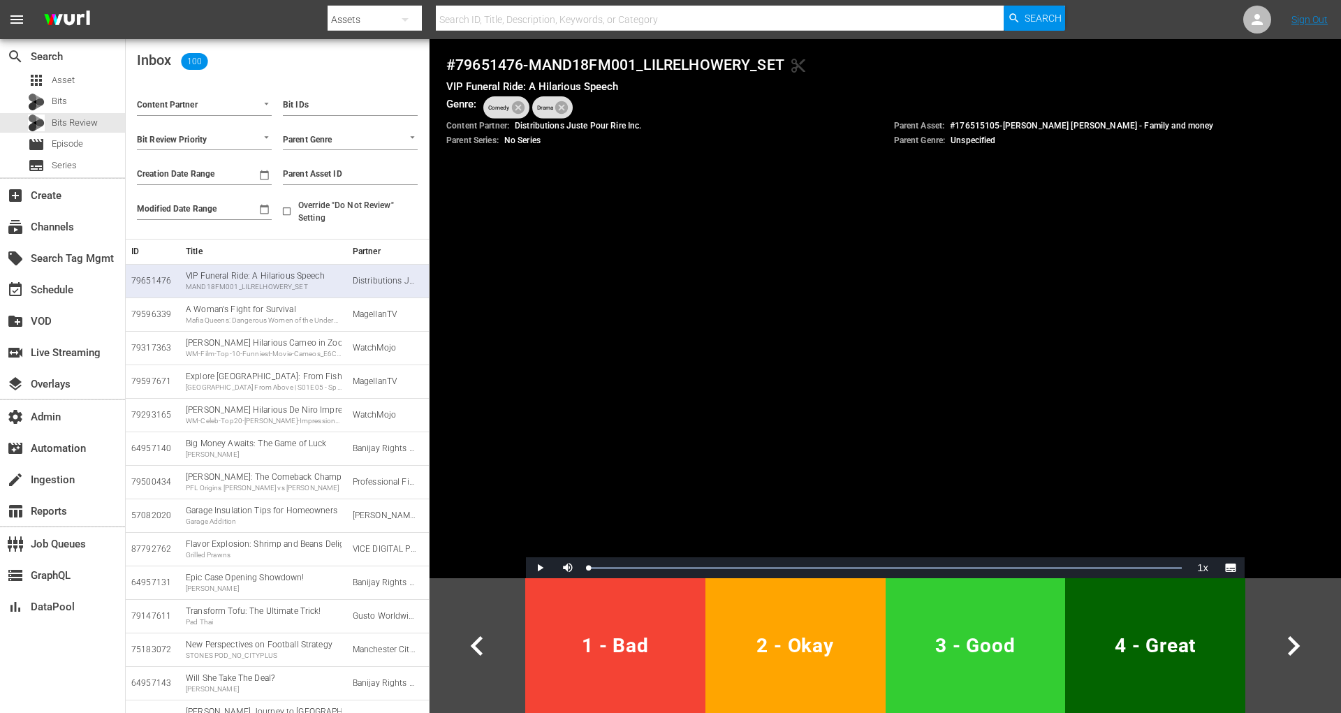
click at [298, 214] on input "Override "Do Not Review" Setting" at bounding box center [286, 213] width 23 height 23
checkbox input "true"
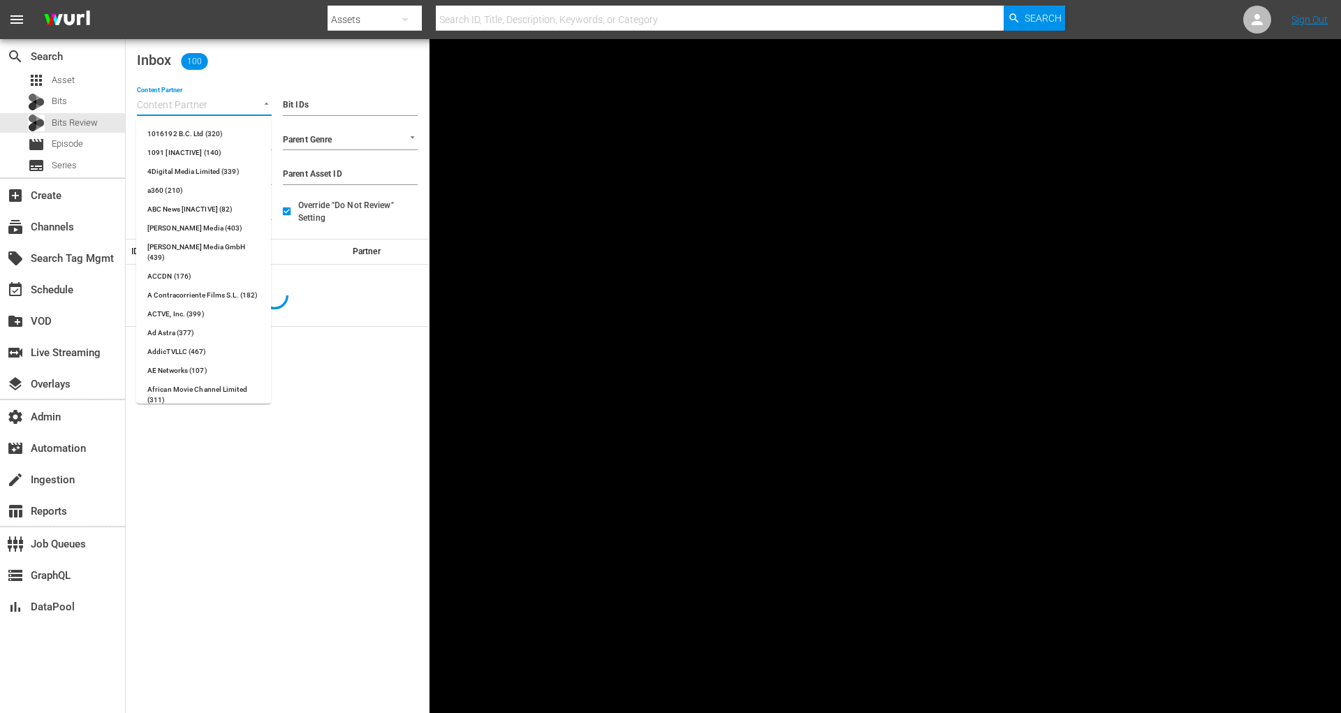
click at [205, 110] on input "Content Partner" at bounding box center [185, 106] width 96 height 18
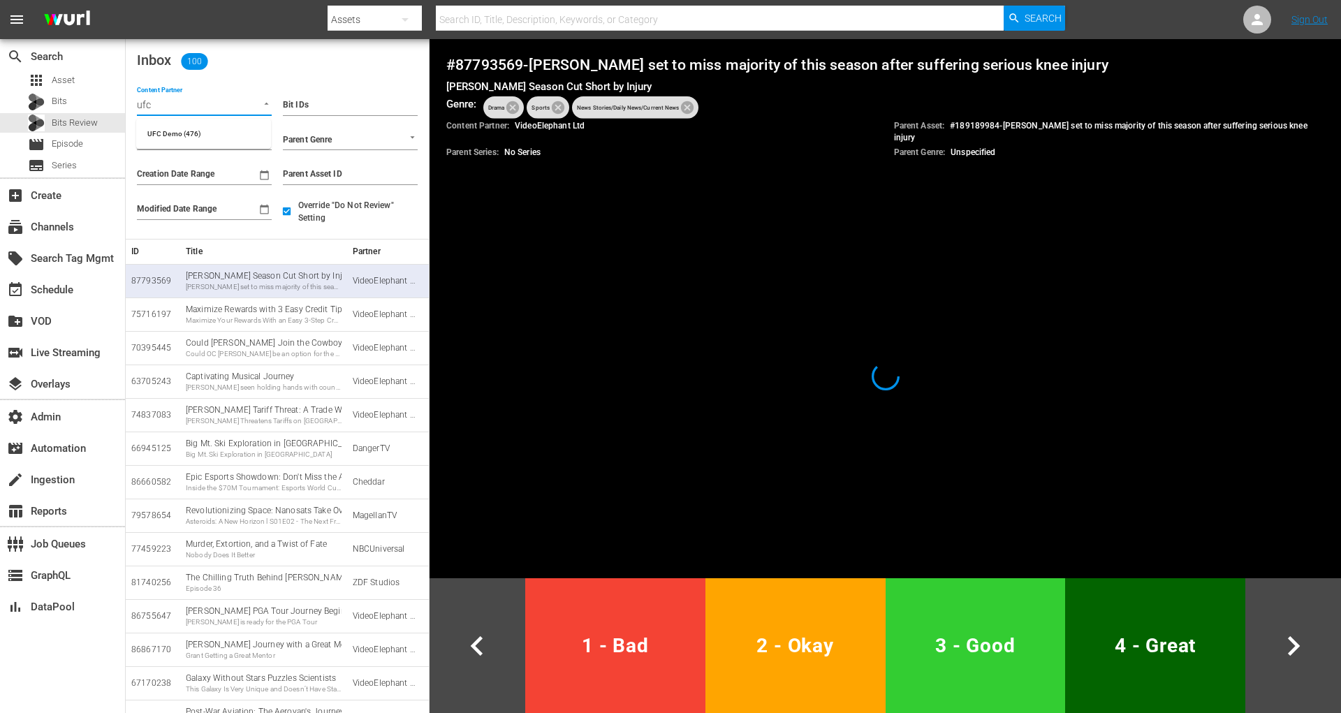
click at [213, 122] on ul "UFC Demo (476)" at bounding box center [203, 134] width 135 height 30
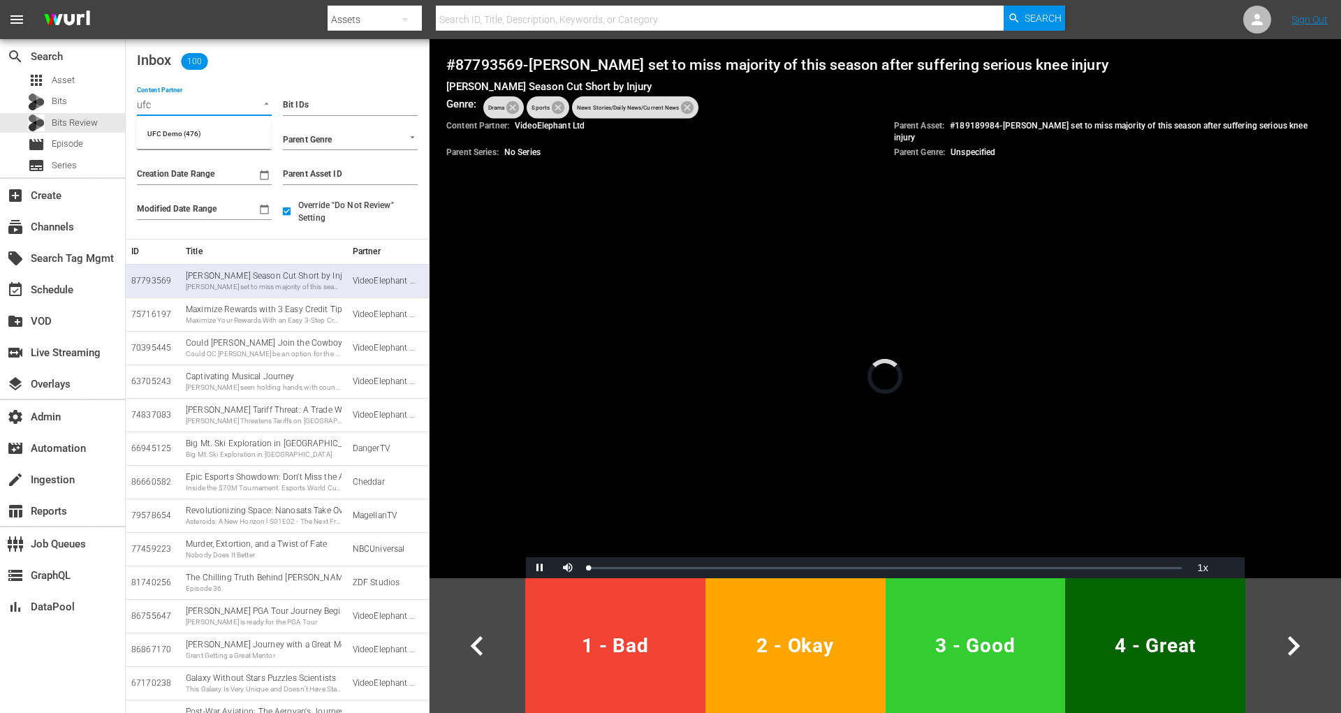
click at [213, 129] on li "UFC Demo (476)" at bounding box center [203, 133] width 135 height 19
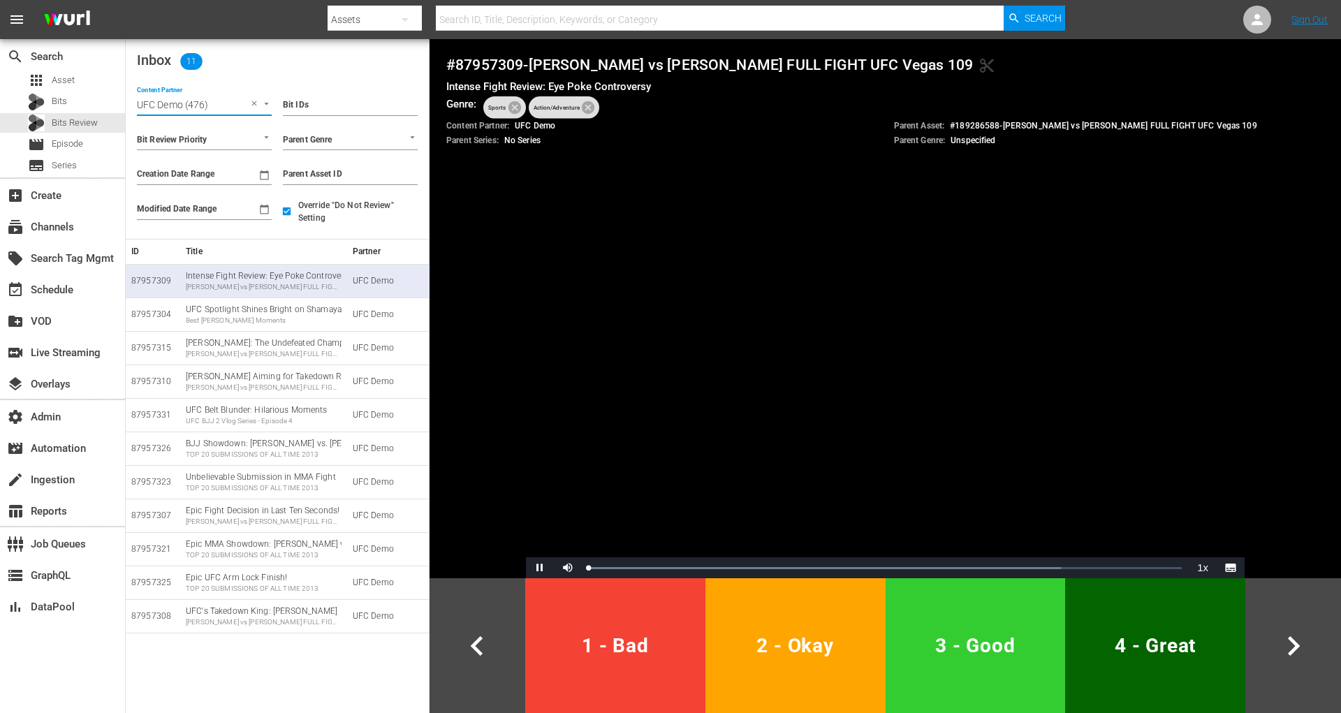
type input "UFC Demo (476)"
click at [540, 568] on span "Video Player" at bounding box center [540, 568] width 0 height 0
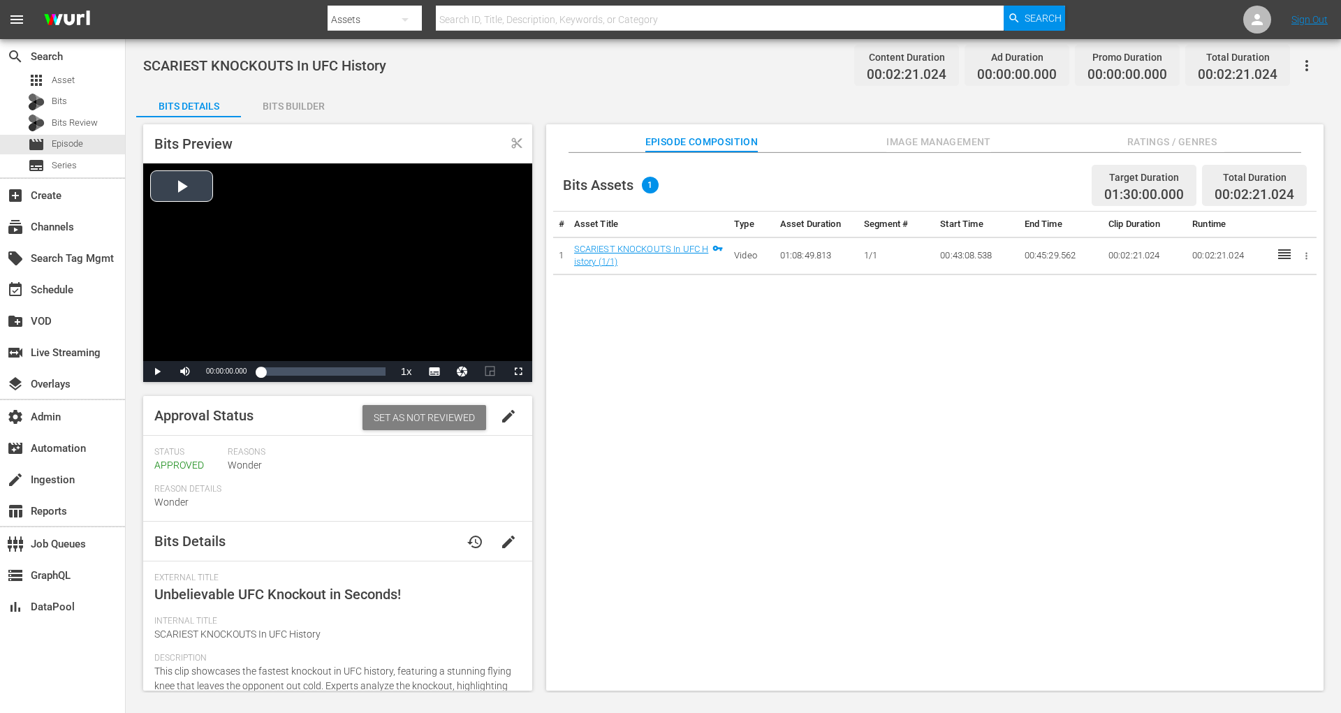
click at [184, 173] on div "Video Player" at bounding box center [337, 262] width 389 height 198
